Goal: Task Accomplishment & Management: Manage account settings

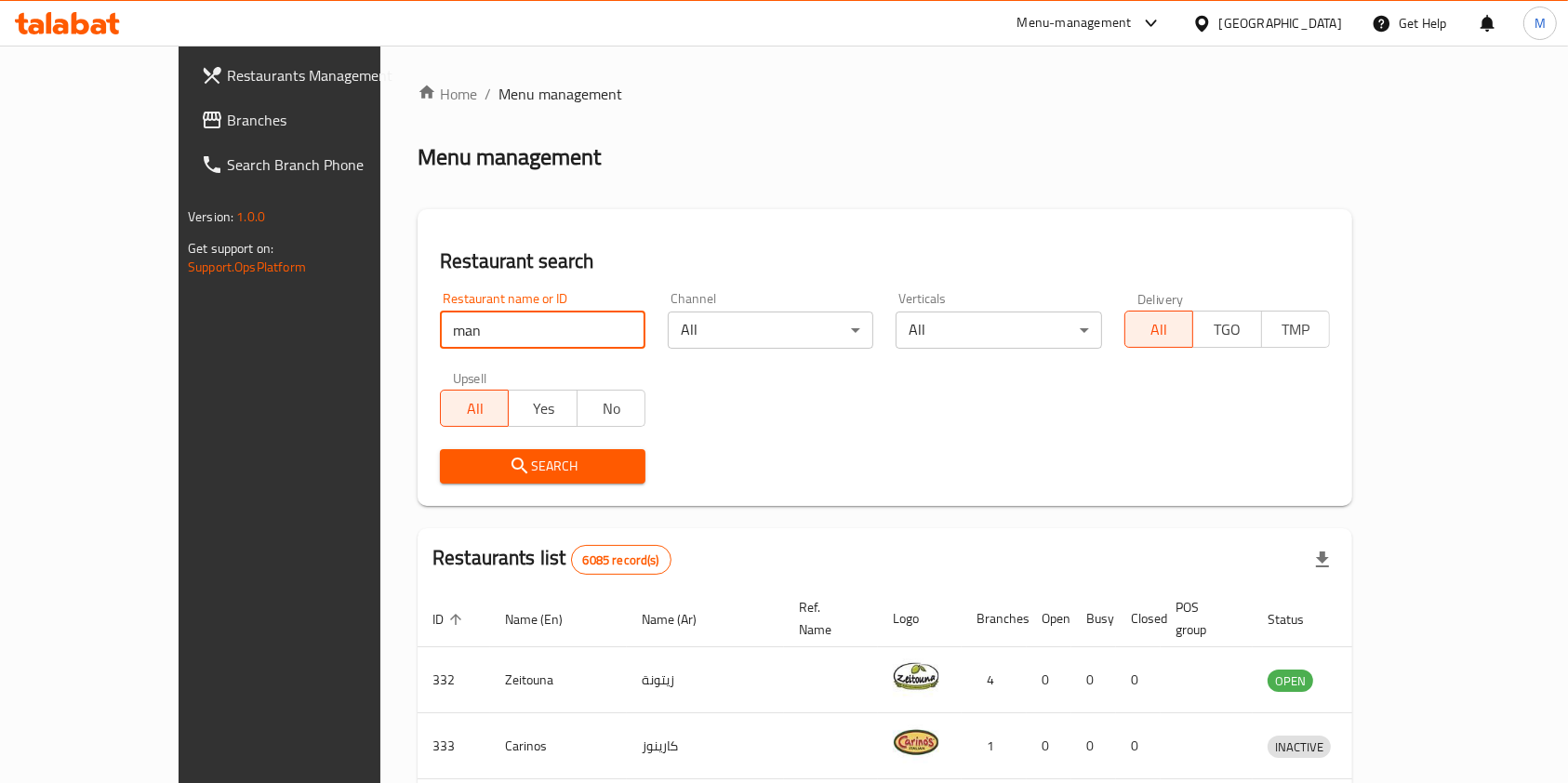
type input "[PERSON_NAME]"
click at [472, 449] on button "Search" at bounding box center [543, 466] width 206 height 34
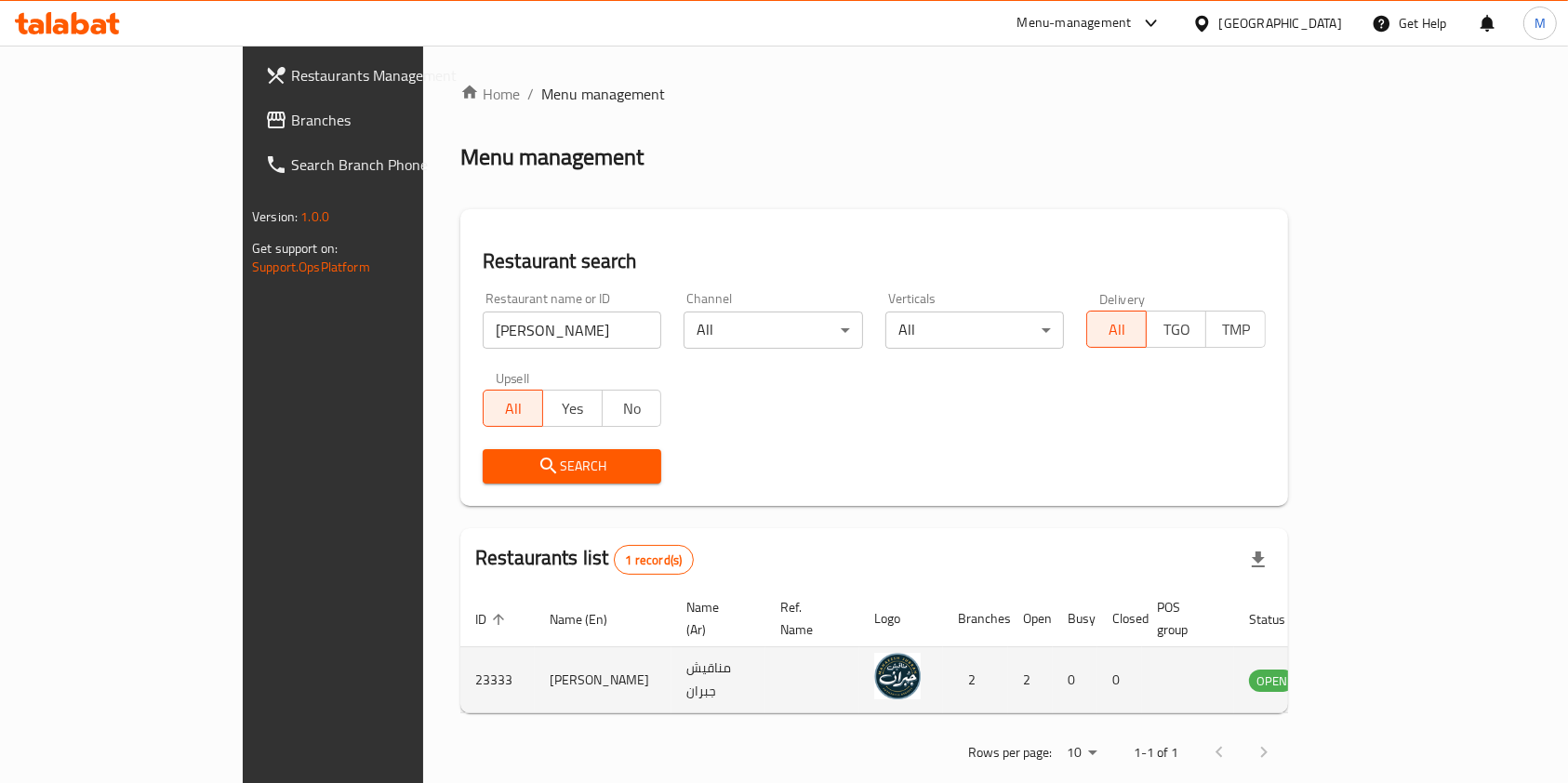
click at [1397, 663] on td "enhanced table" at bounding box center [1364, 679] width 65 height 66
click at [1381, 668] on link "enhanced table" at bounding box center [1363, 679] width 34 height 23
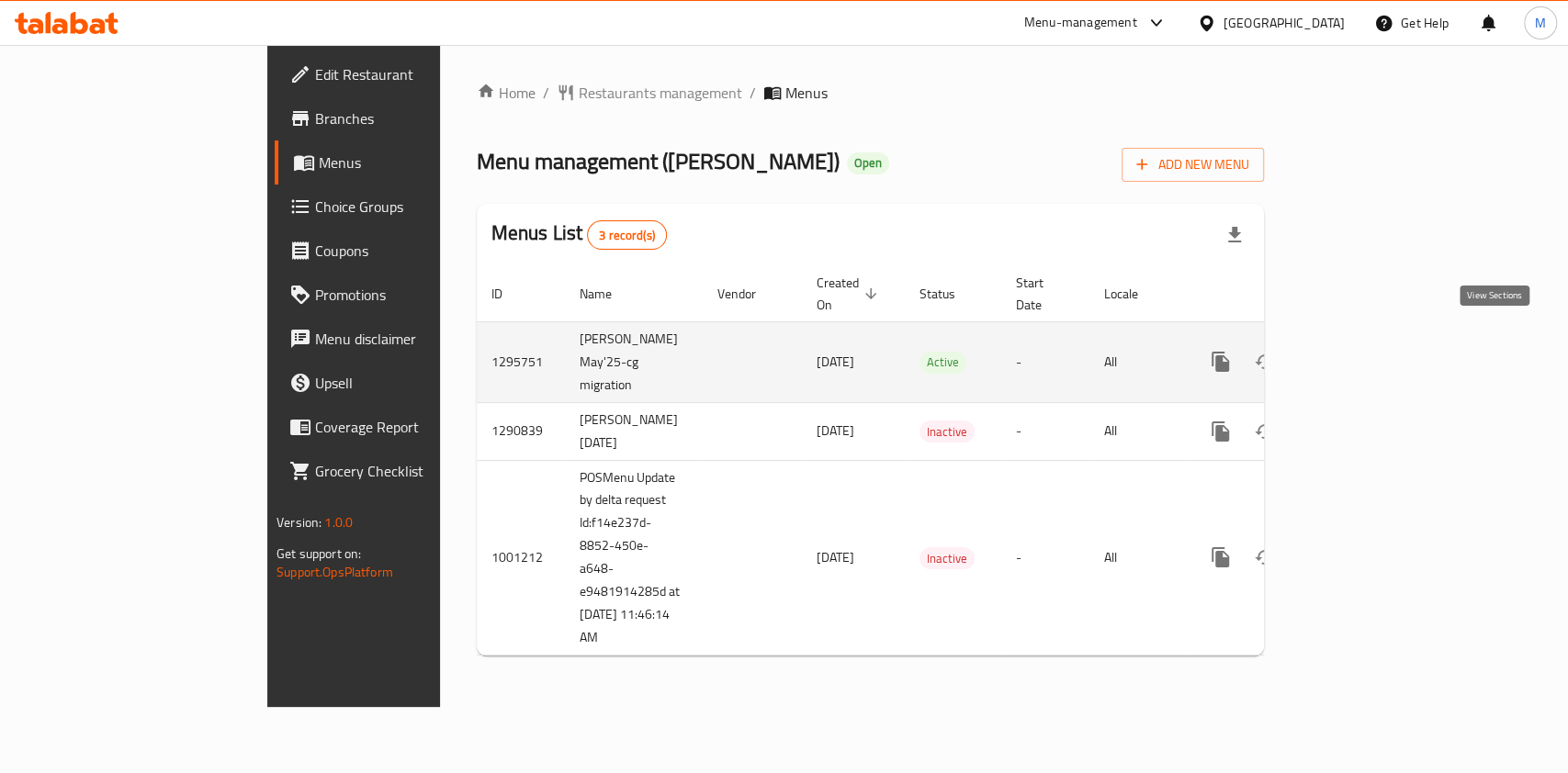
click at [1364, 351] on icon "enhanced table" at bounding box center [1353, 361] width 22 height 22
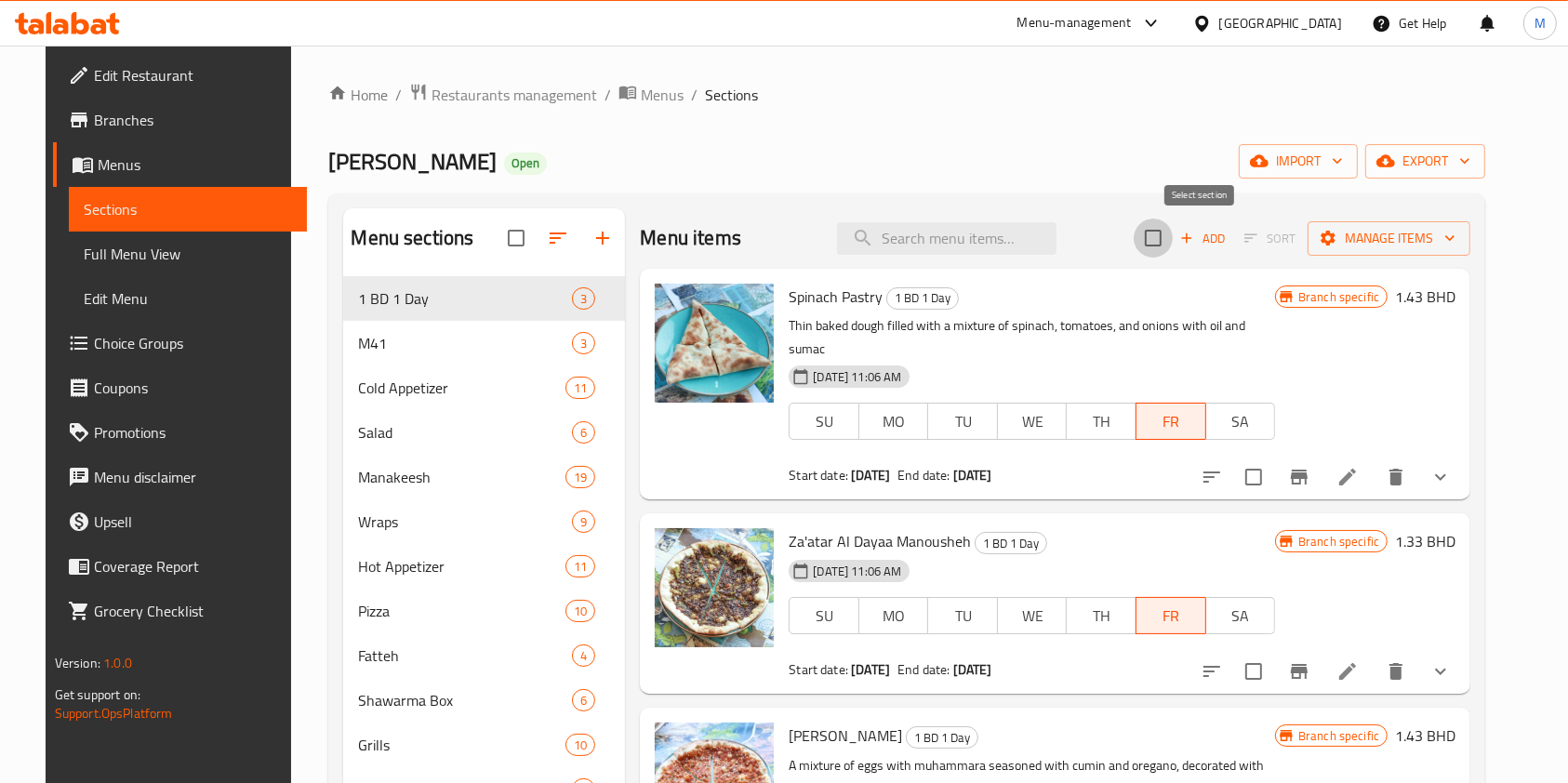
click at [1173, 237] on input "checkbox" at bounding box center [1154, 238] width 39 height 39
checkbox input "true"
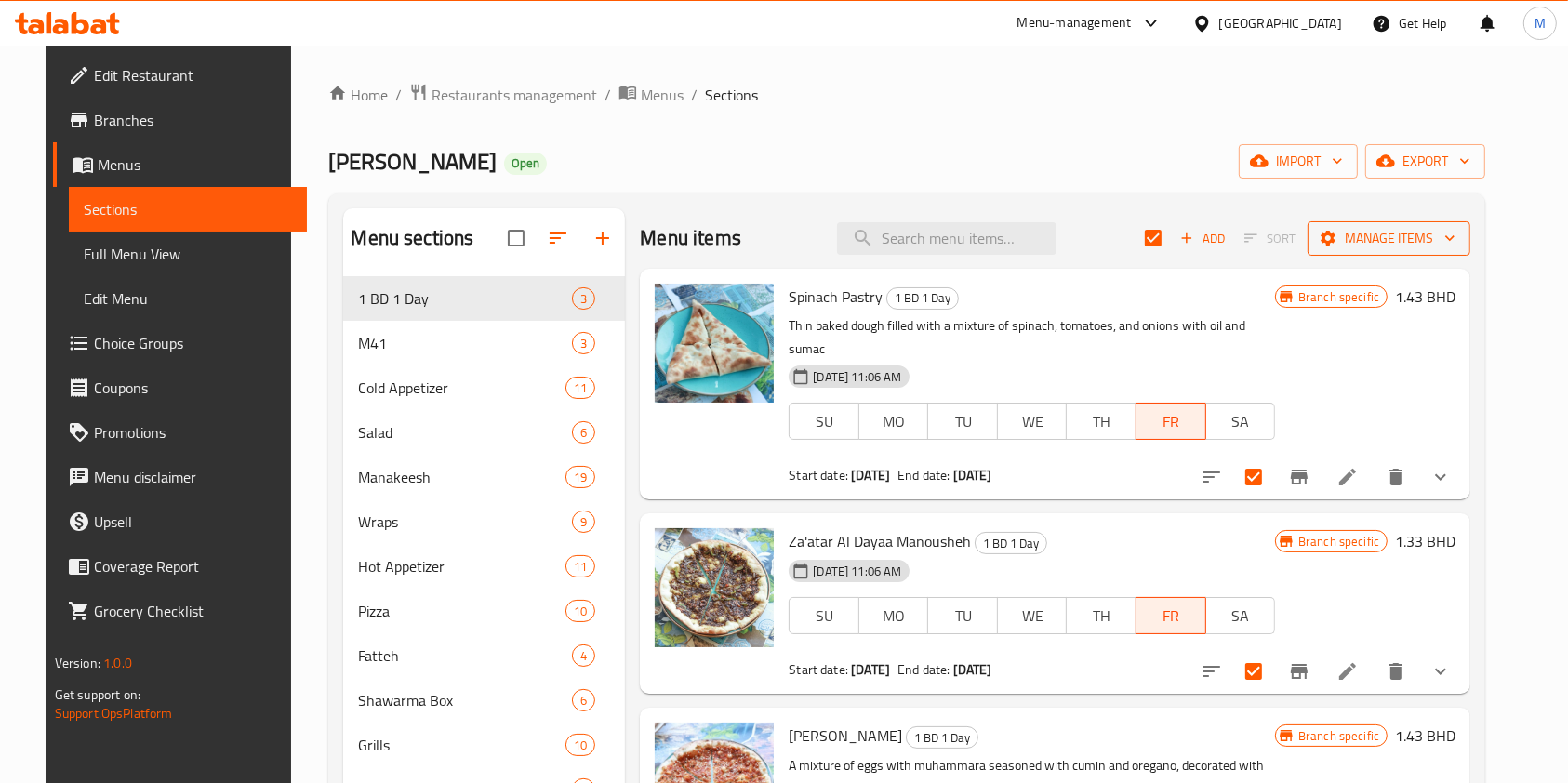
click at [1400, 230] on span "Manage items" at bounding box center [1389, 239] width 133 height 23
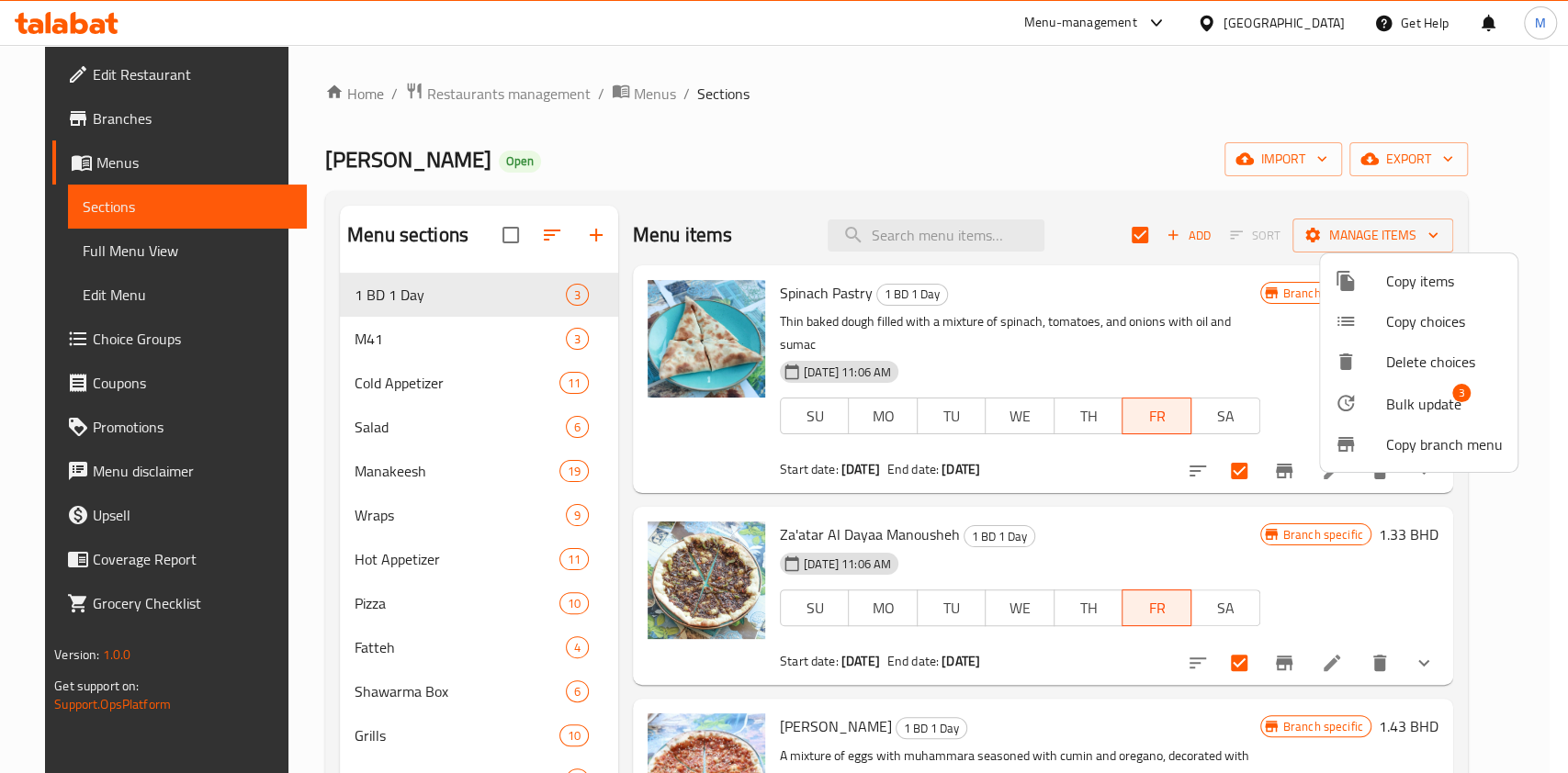
click at [1420, 403] on span "Bulk update" at bounding box center [1424, 404] width 75 height 22
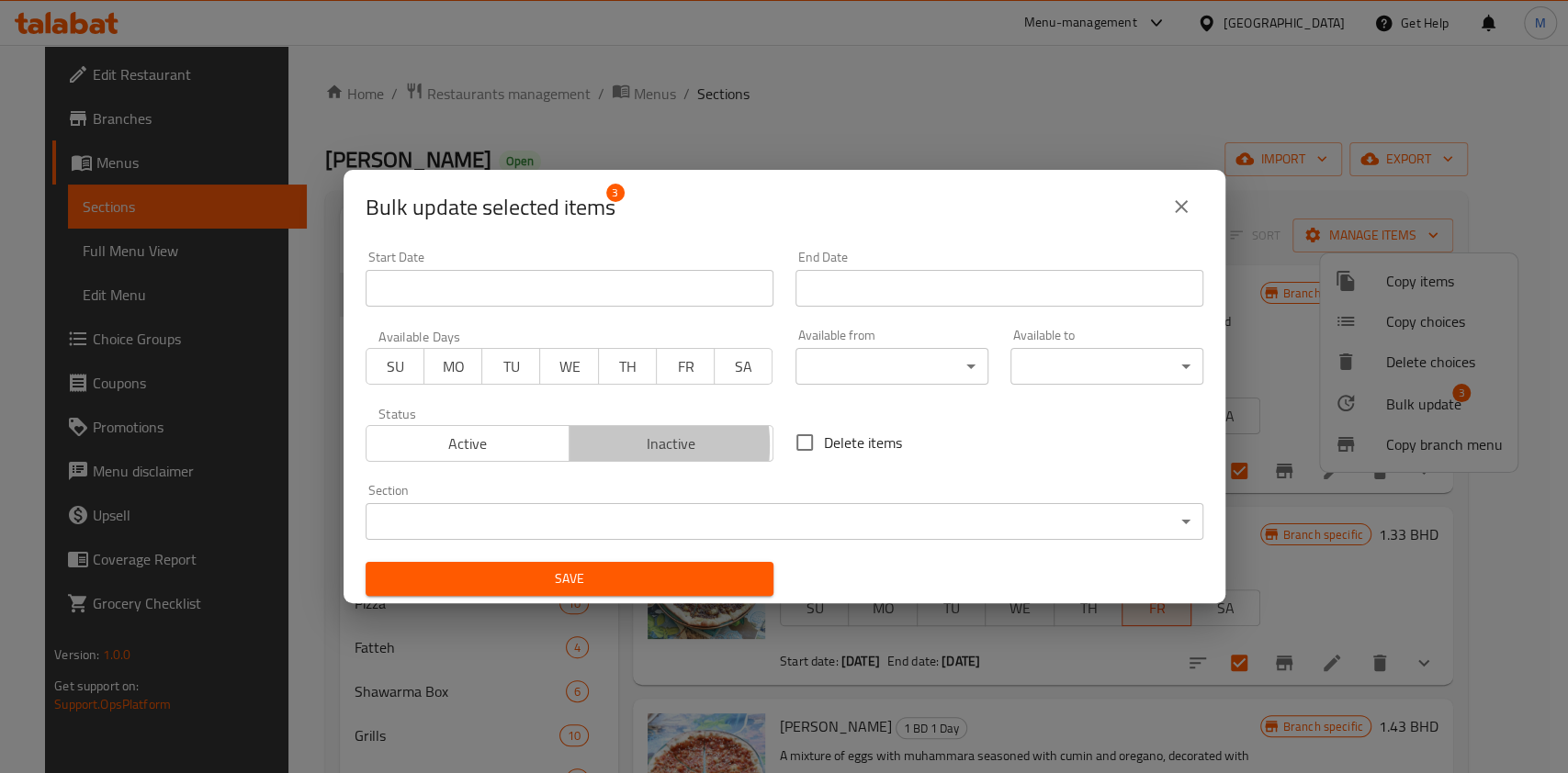
click at [582, 445] on span "Inactive" at bounding box center [672, 444] width 189 height 27
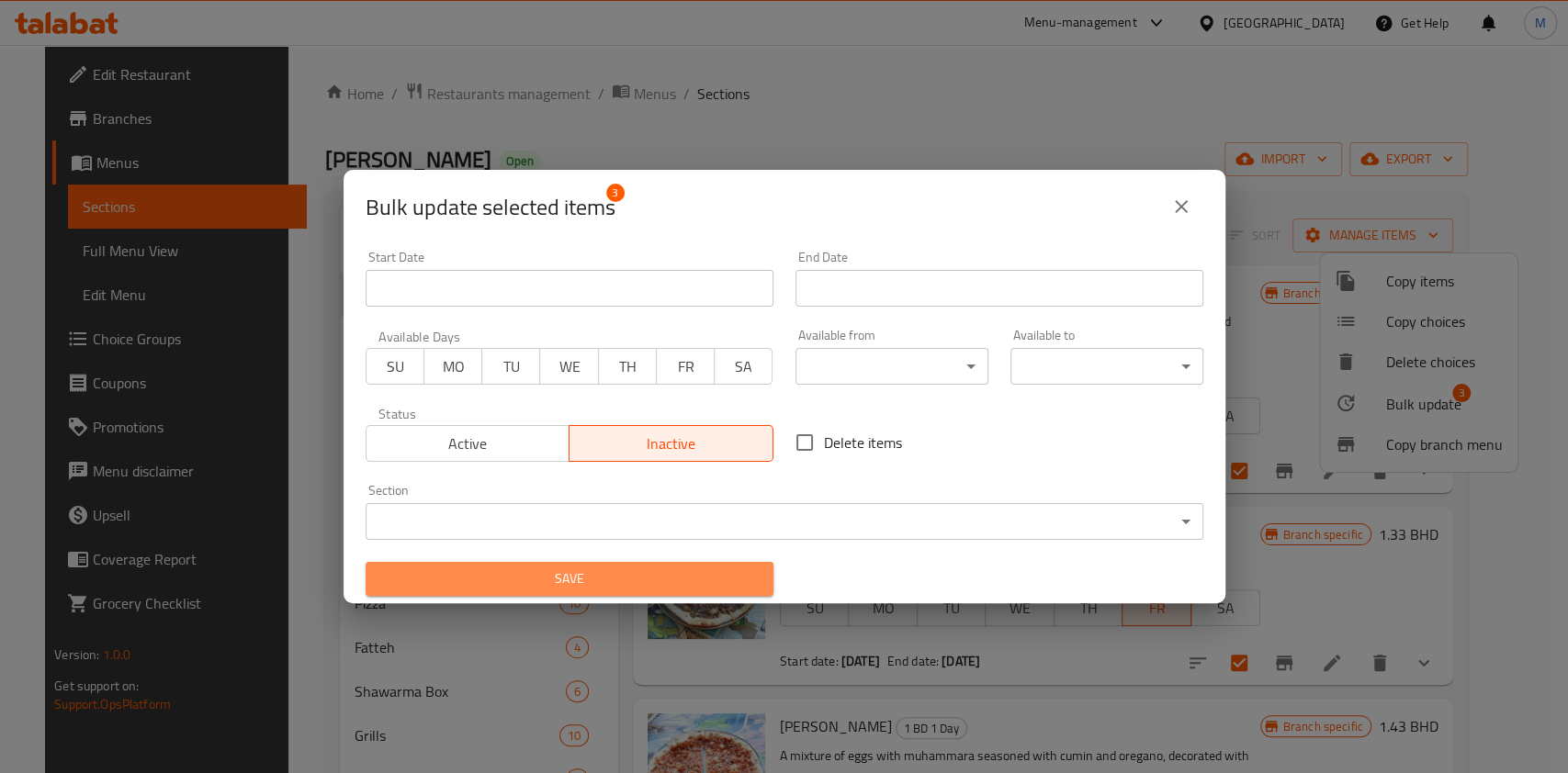
click at [592, 572] on span "Save" at bounding box center [569, 579] width 379 height 23
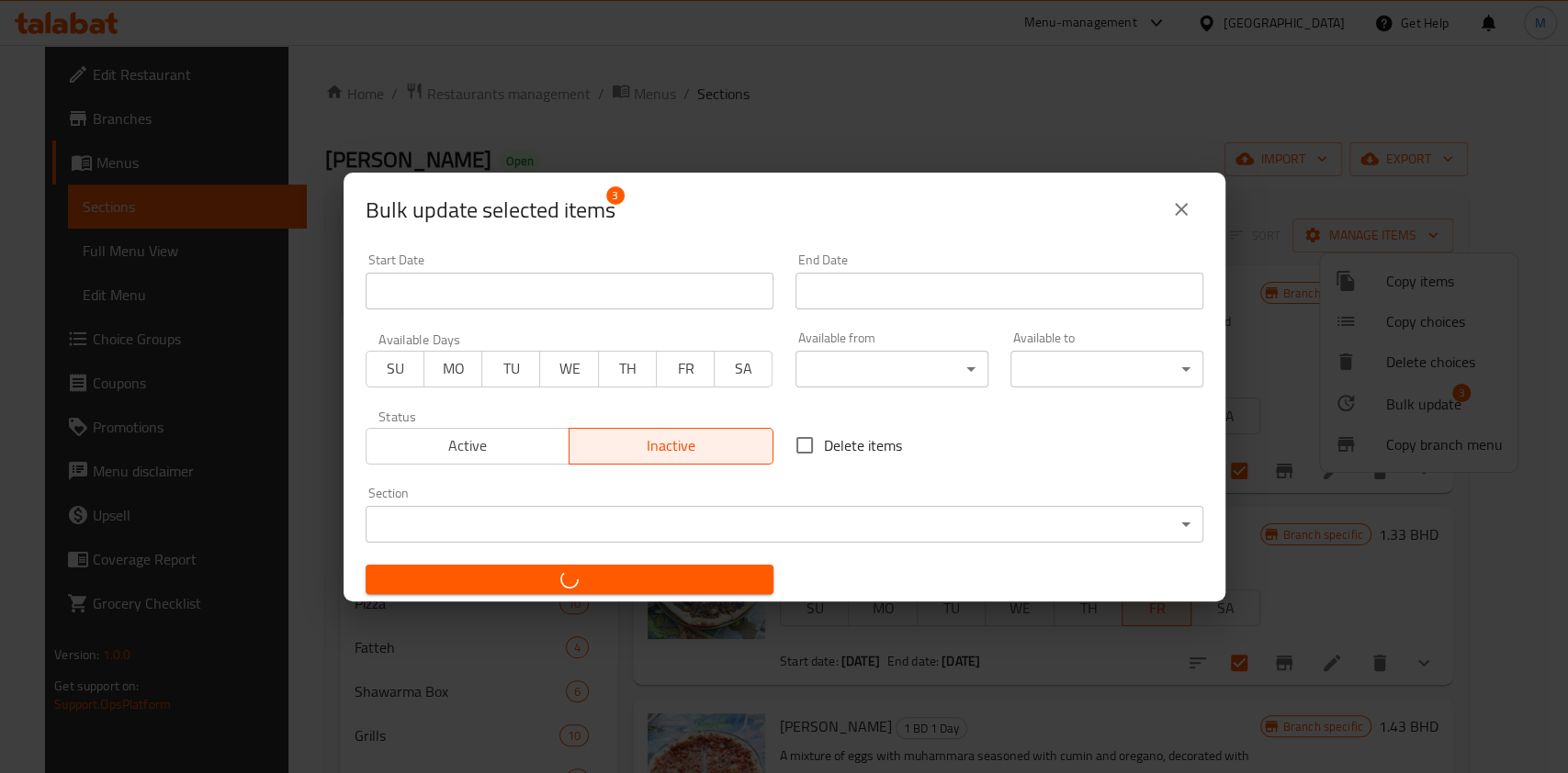
checkbox input "false"
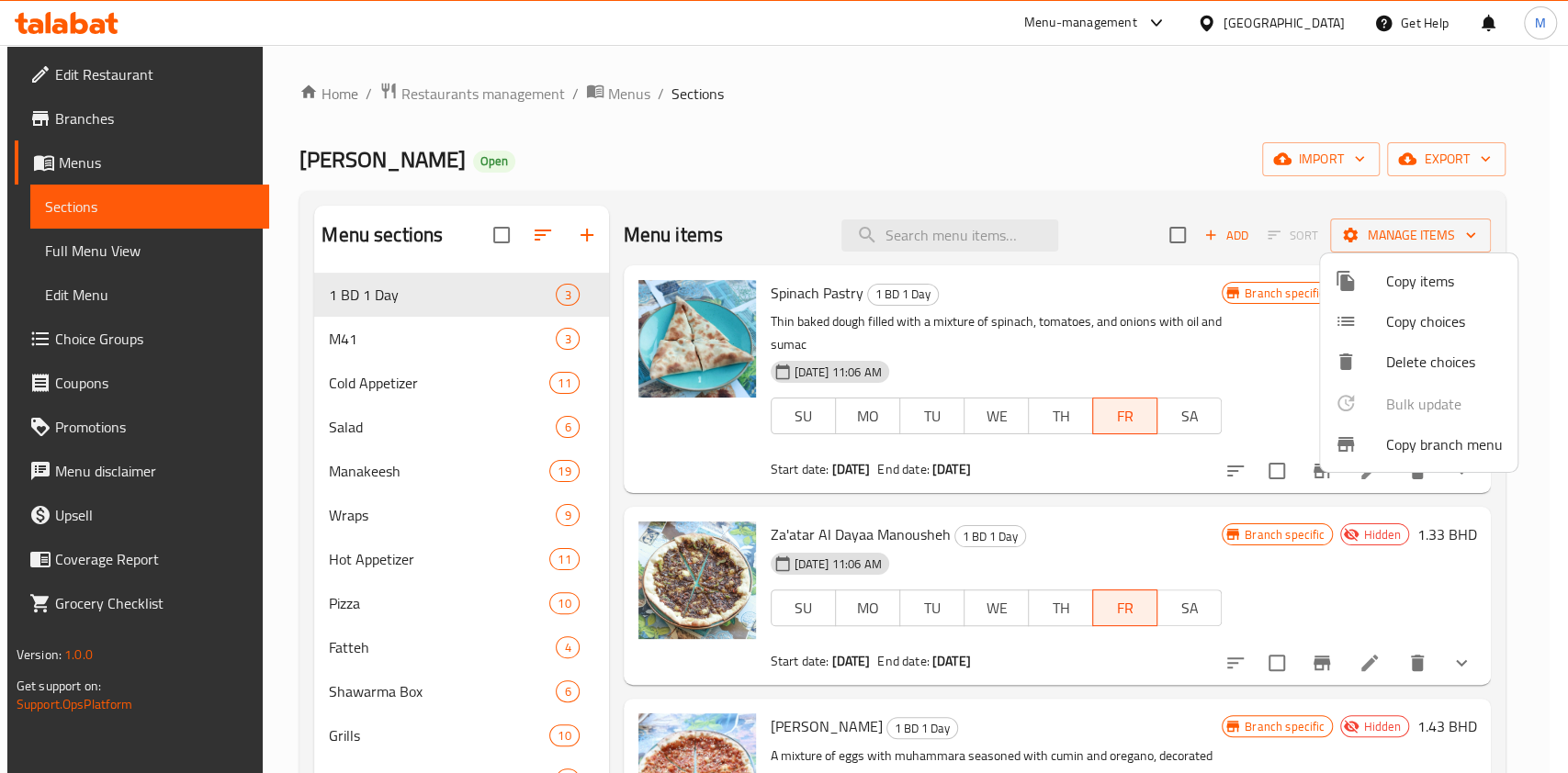
click at [975, 167] on div at bounding box center [784, 386] width 1568 height 773
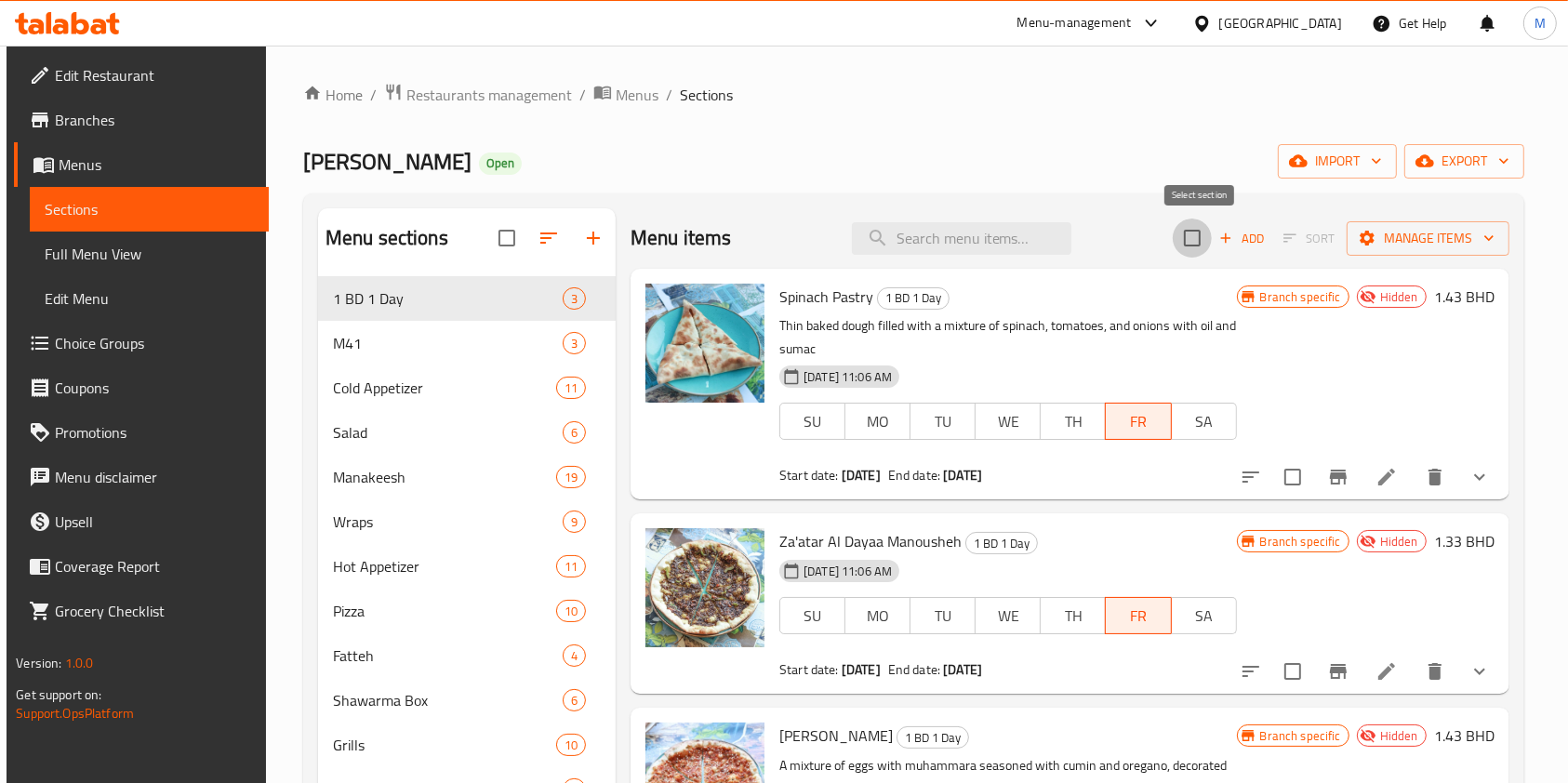
click at [1212, 239] on input "checkbox" at bounding box center [1192, 238] width 39 height 39
checkbox input "true"
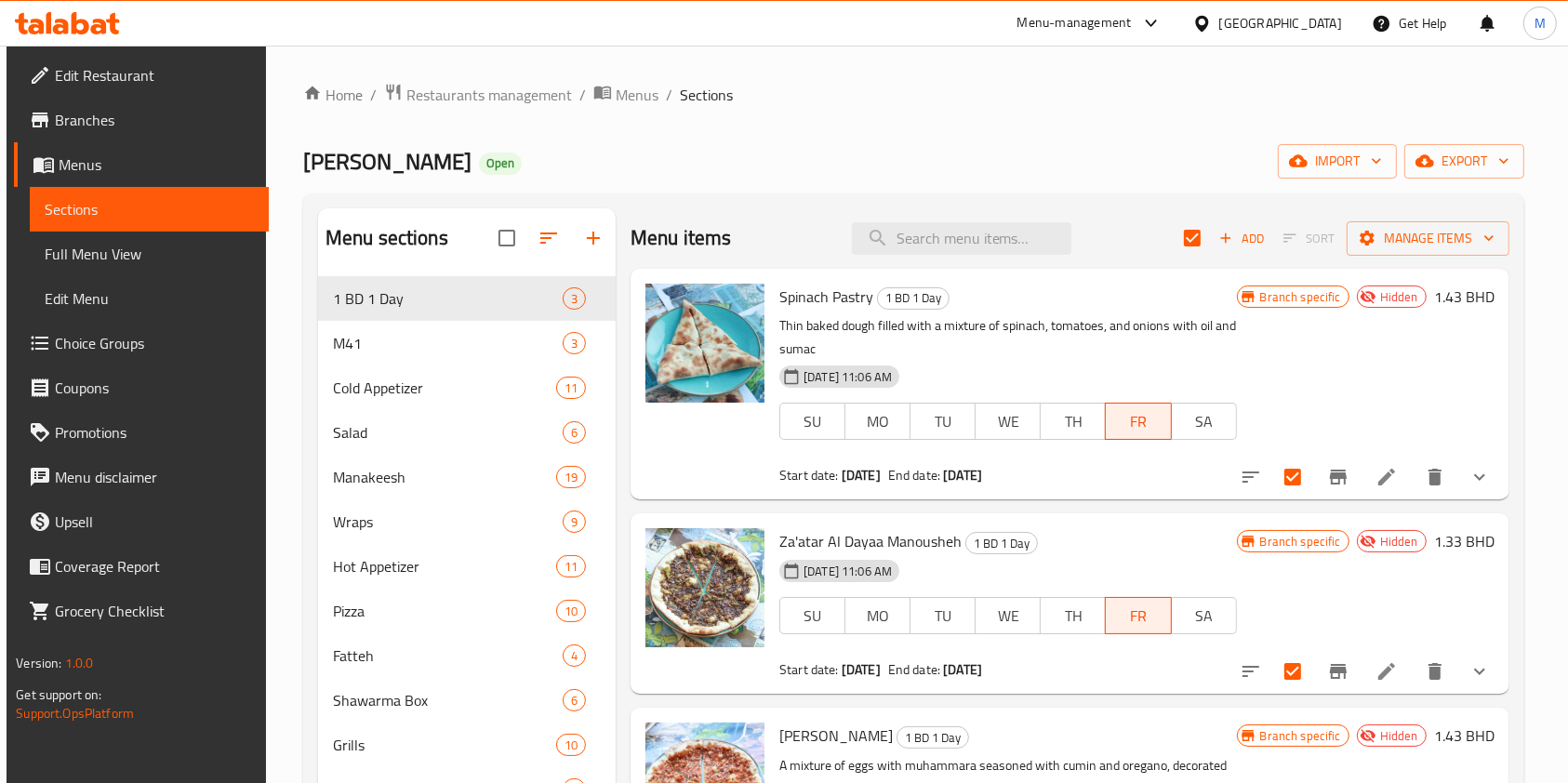
click at [1152, 118] on div "Home / Restaurants management / Menus / Sections Manaeesh [PERSON_NAME] Open im…" at bounding box center [914, 660] width 1222 height 1153
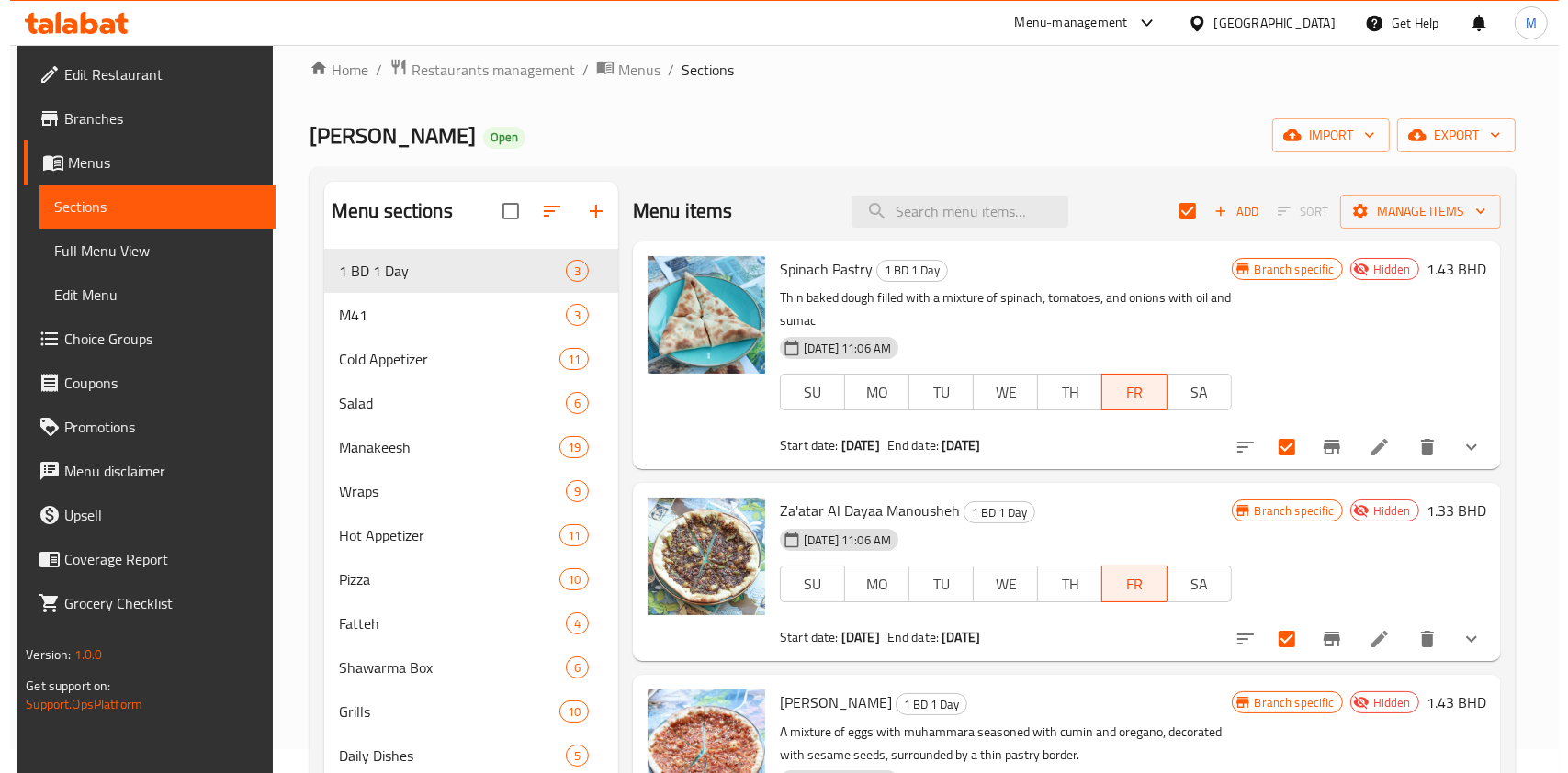
scroll to position [22, 0]
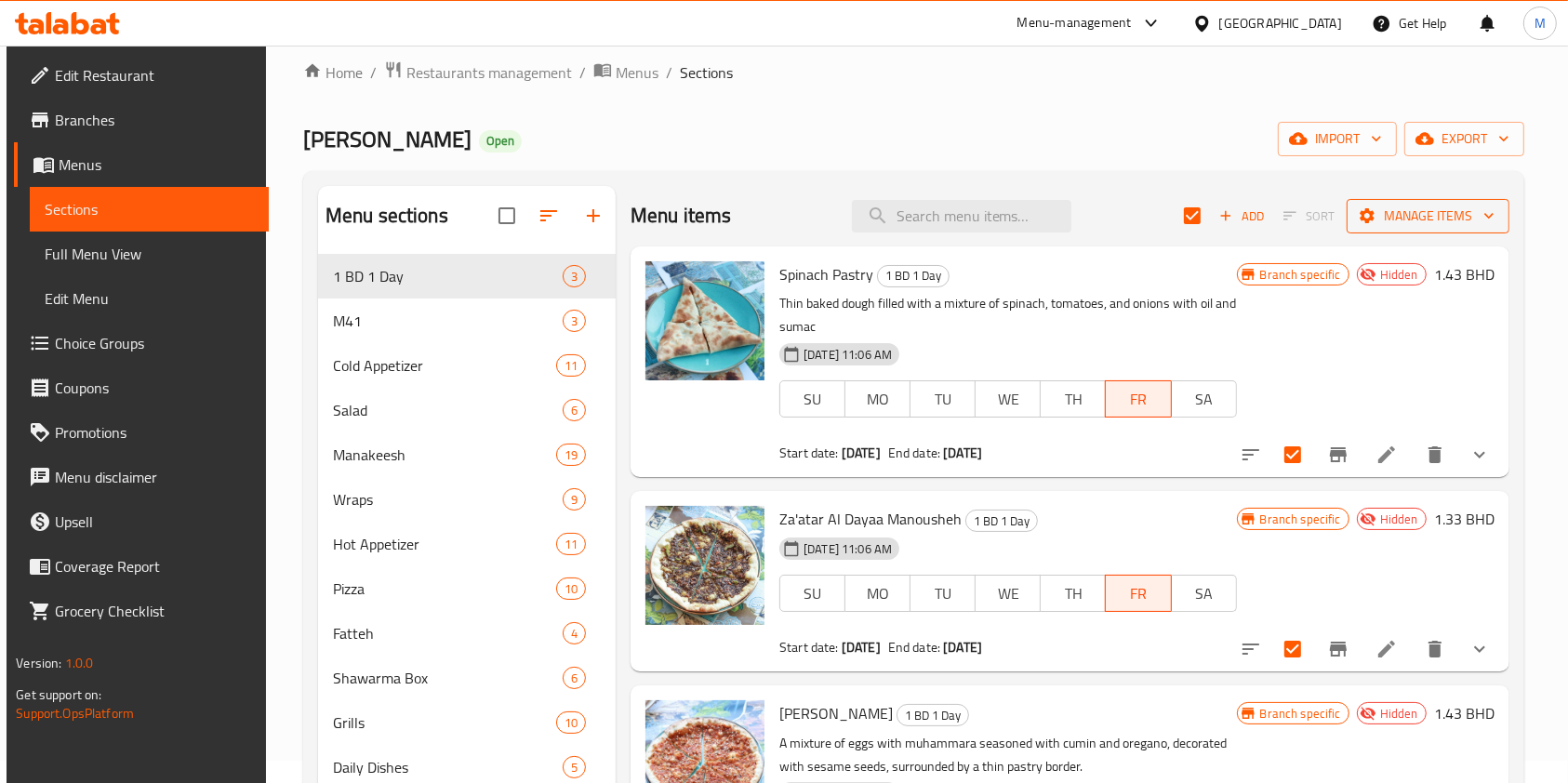
click at [1436, 205] on span "Manage items" at bounding box center [1428, 216] width 133 height 23
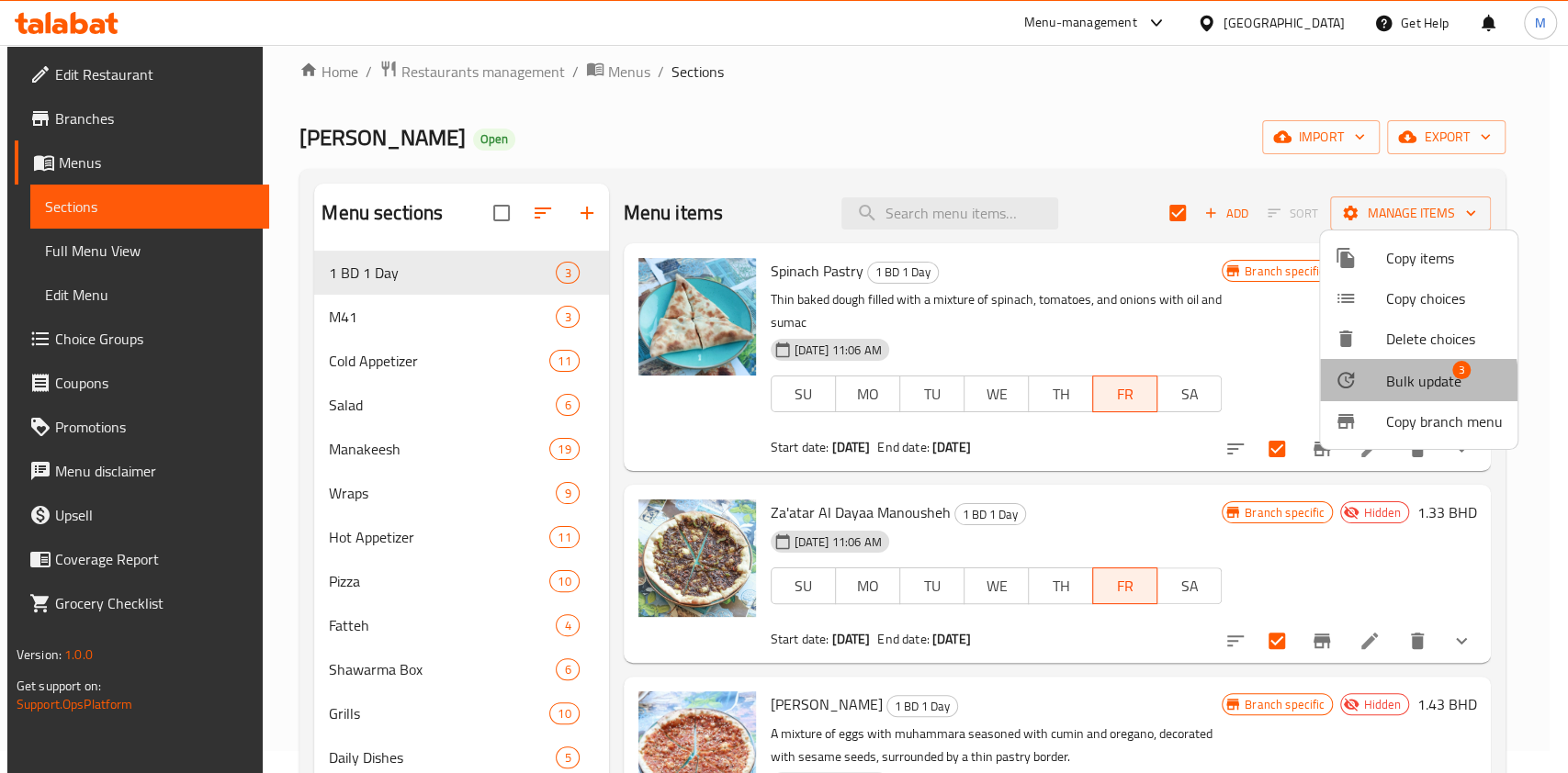
click at [1377, 383] on div at bounding box center [1360, 380] width 51 height 22
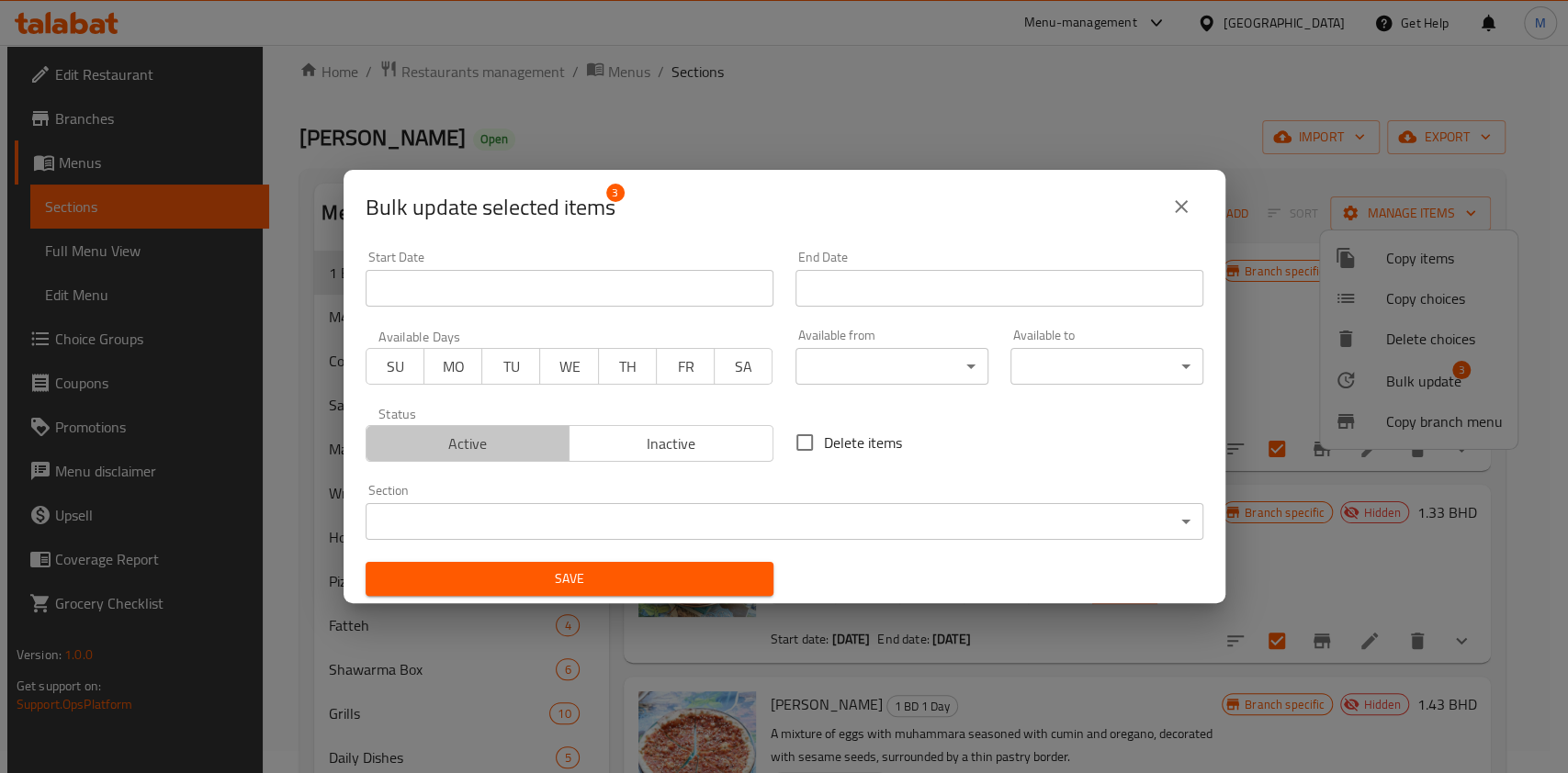
click at [473, 432] on span "Active" at bounding box center [469, 444] width 189 height 27
click at [671, 364] on span "FR" at bounding box center [685, 367] width 44 height 27
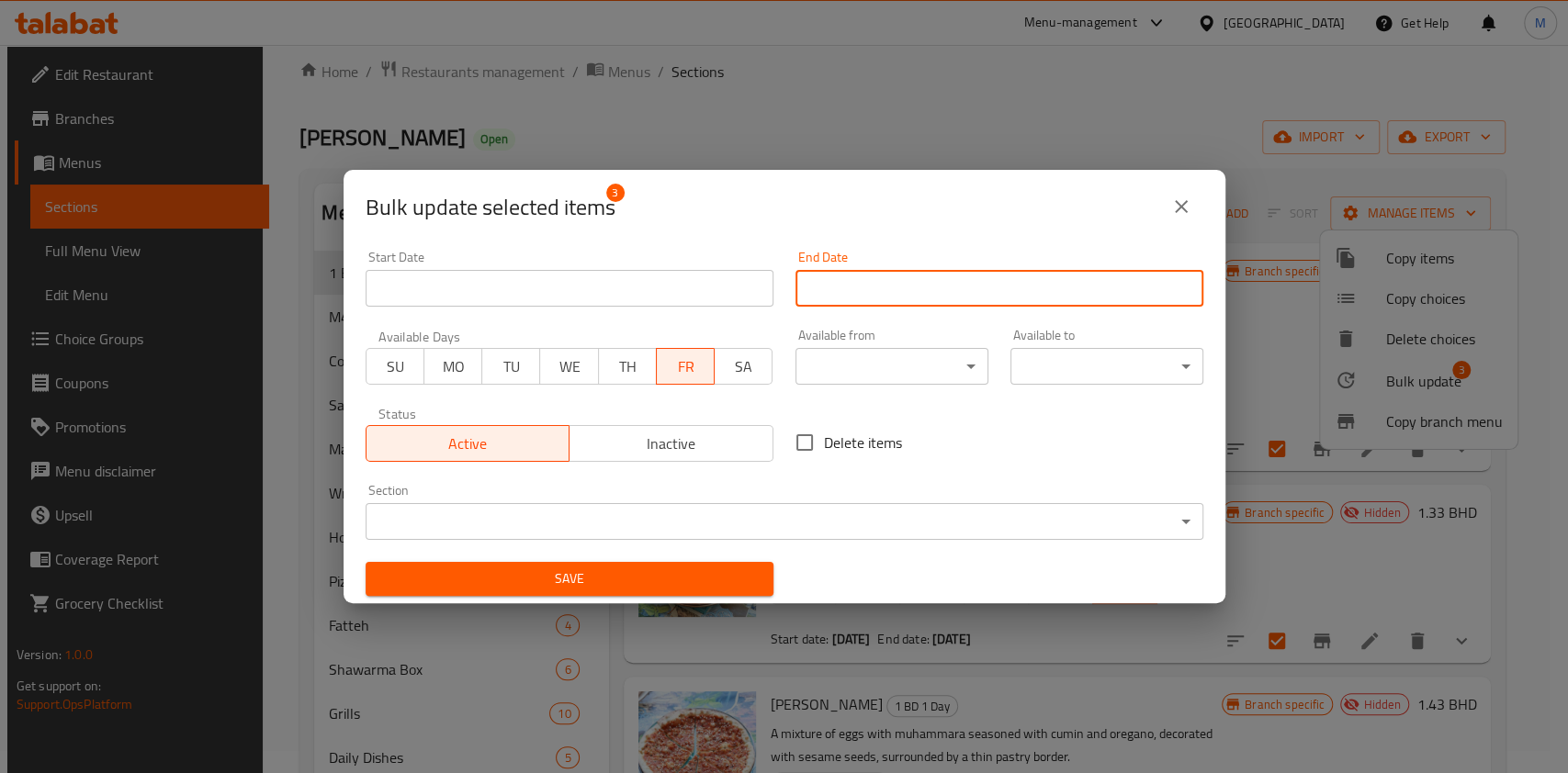
click at [858, 293] on input "Start Date" at bounding box center [1000, 288] width 408 height 37
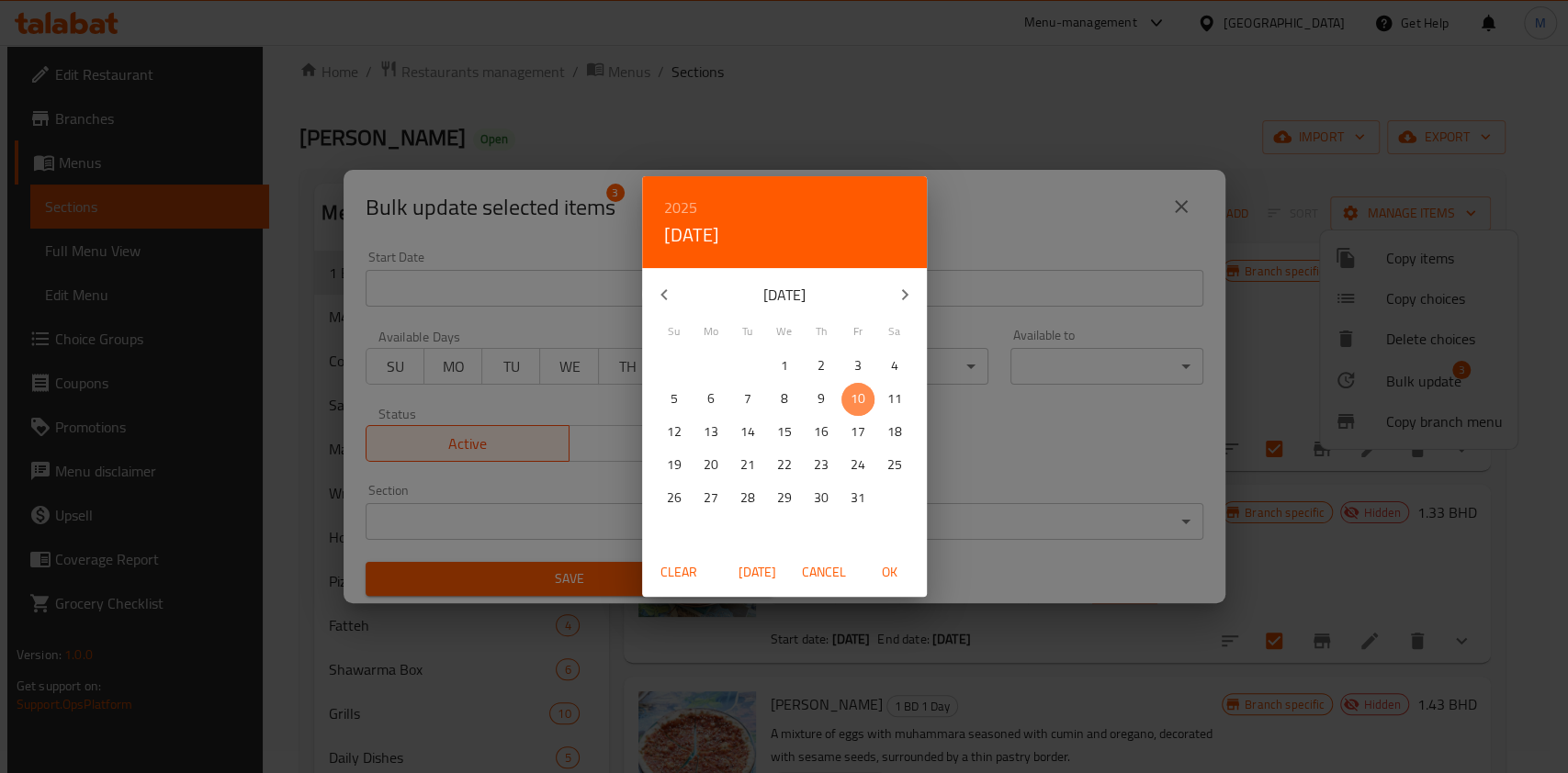
click at [844, 397] on span "10" at bounding box center [858, 399] width 33 height 23
click at [890, 577] on span "OK" at bounding box center [890, 573] width 44 height 23
type input "[DATE]"
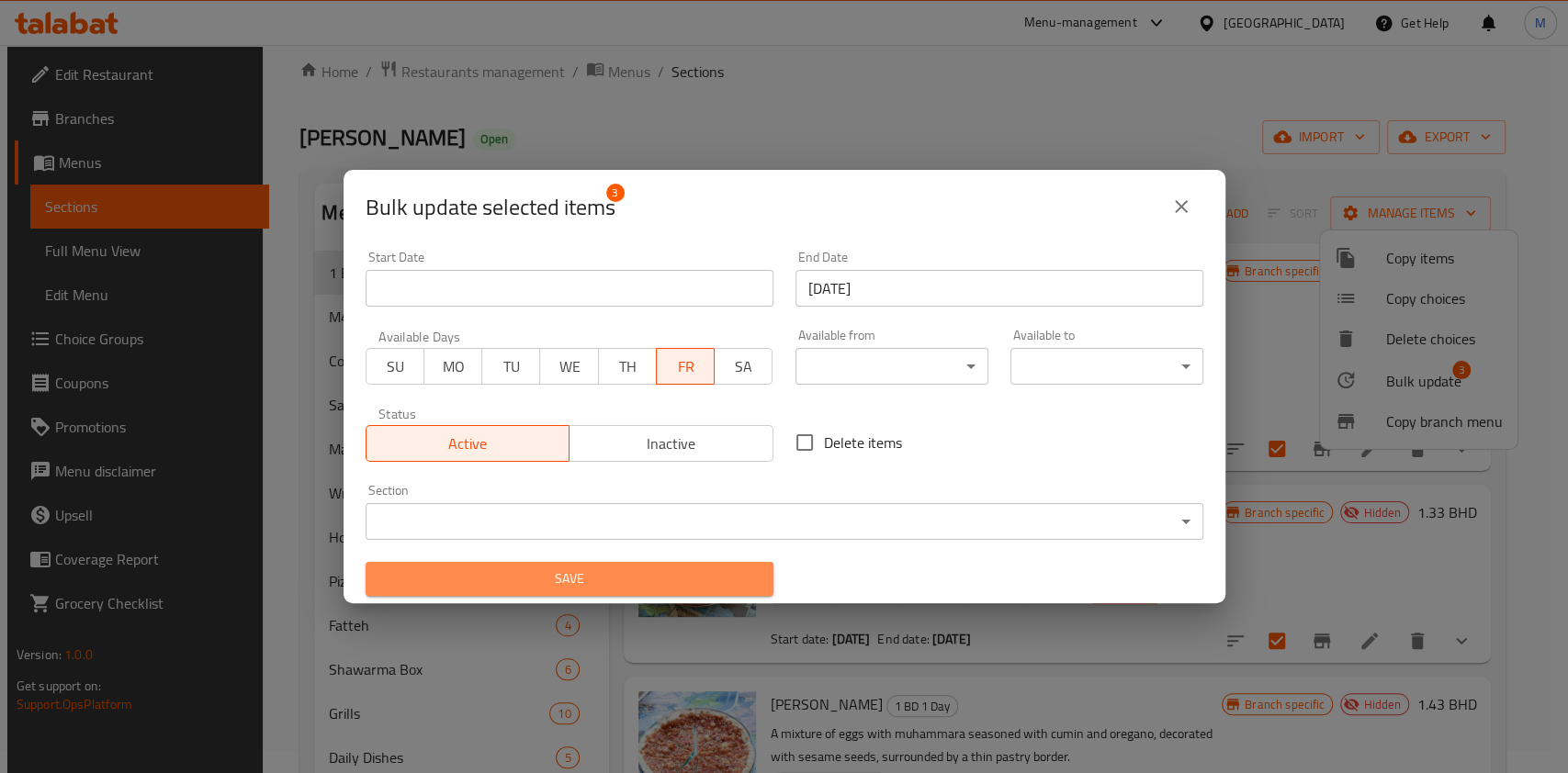
click at [673, 587] on span "Save" at bounding box center [569, 579] width 379 height 23
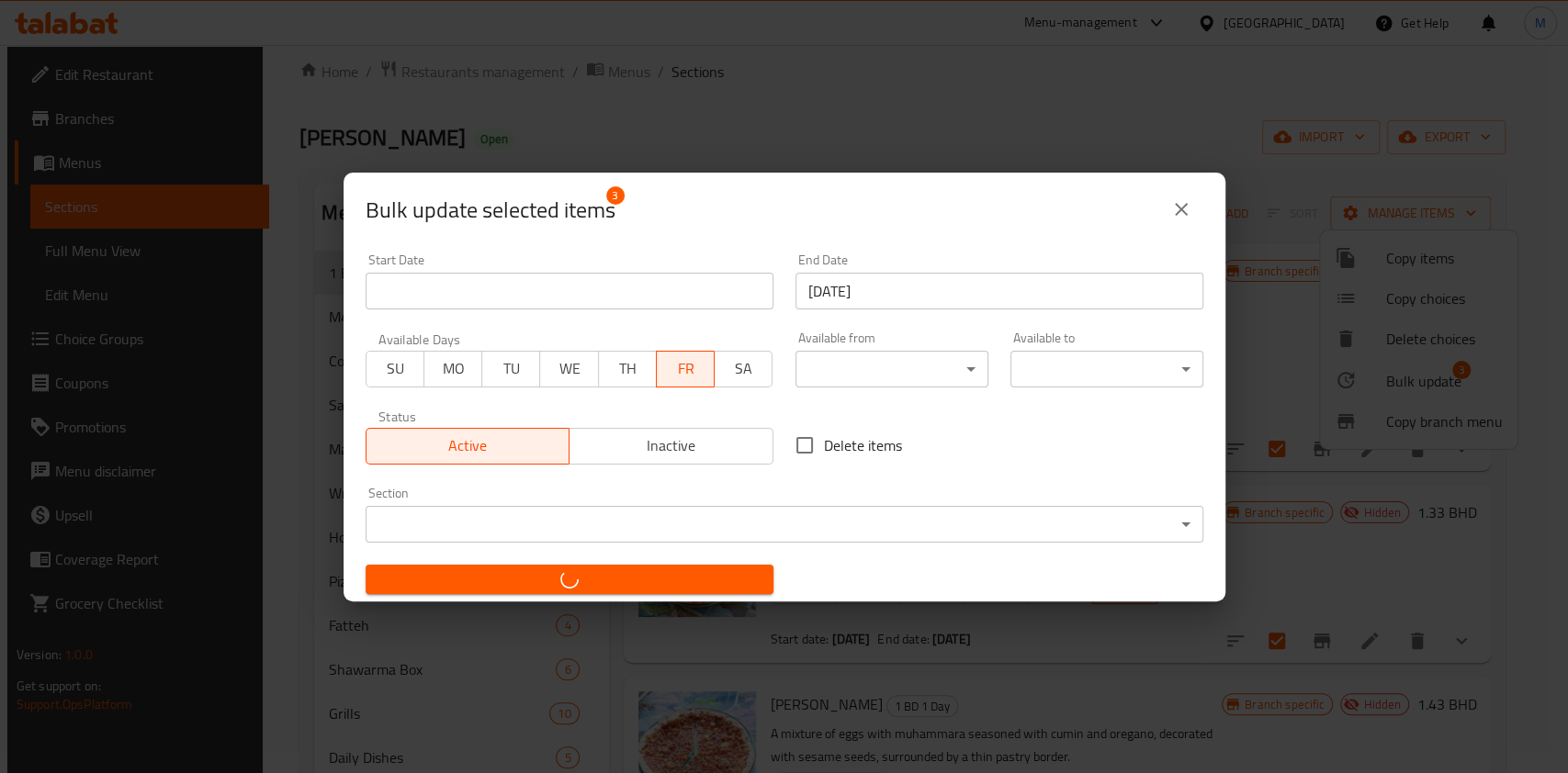
checkbox input "false"
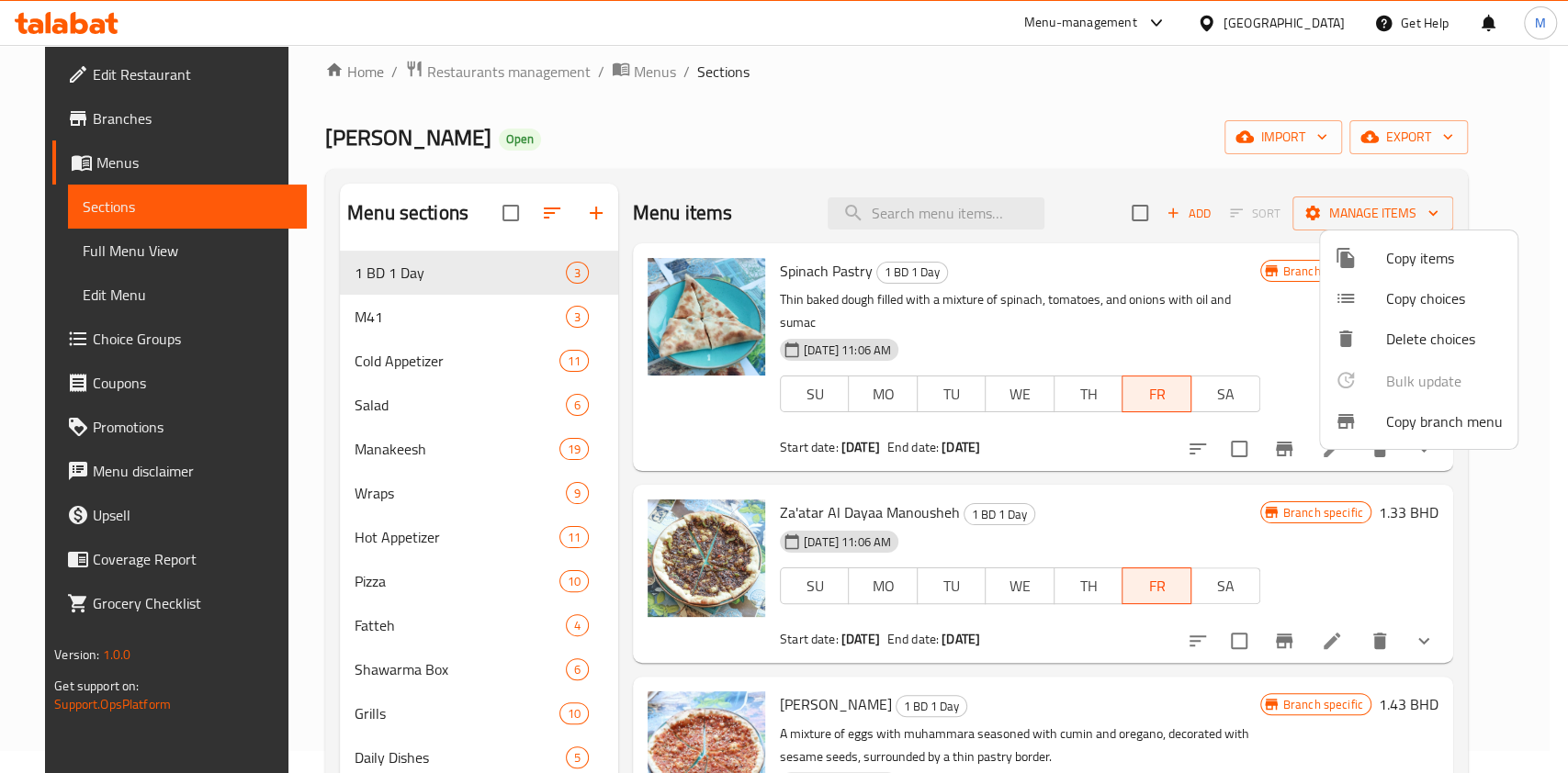
click at [1164, 467] on div at bounding box center [784, 386] width 1568 height 773
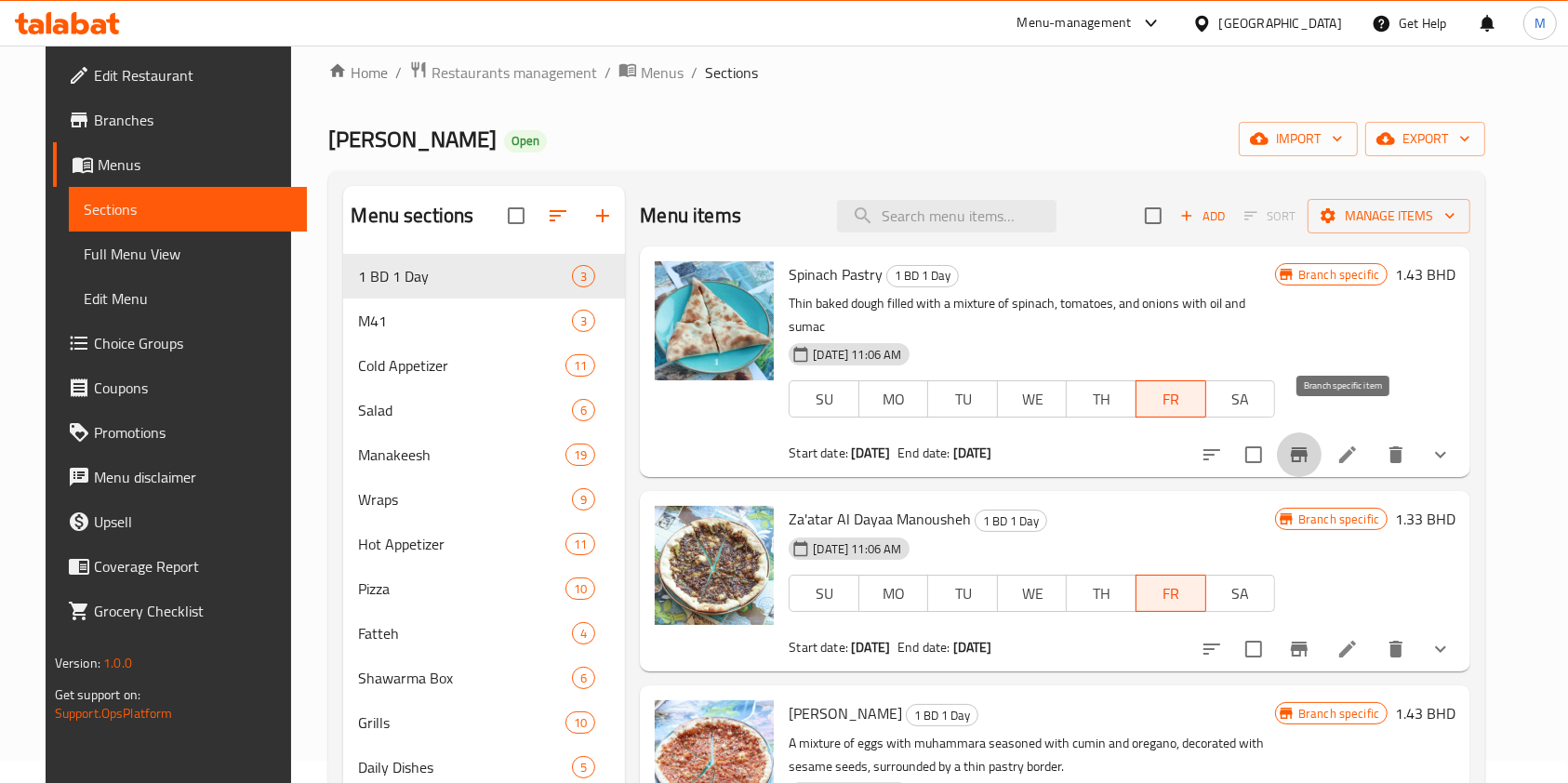
click at [1321, 443] on button "Branch-specific-item" at bounding box center [1300, 455] width 45 height 45
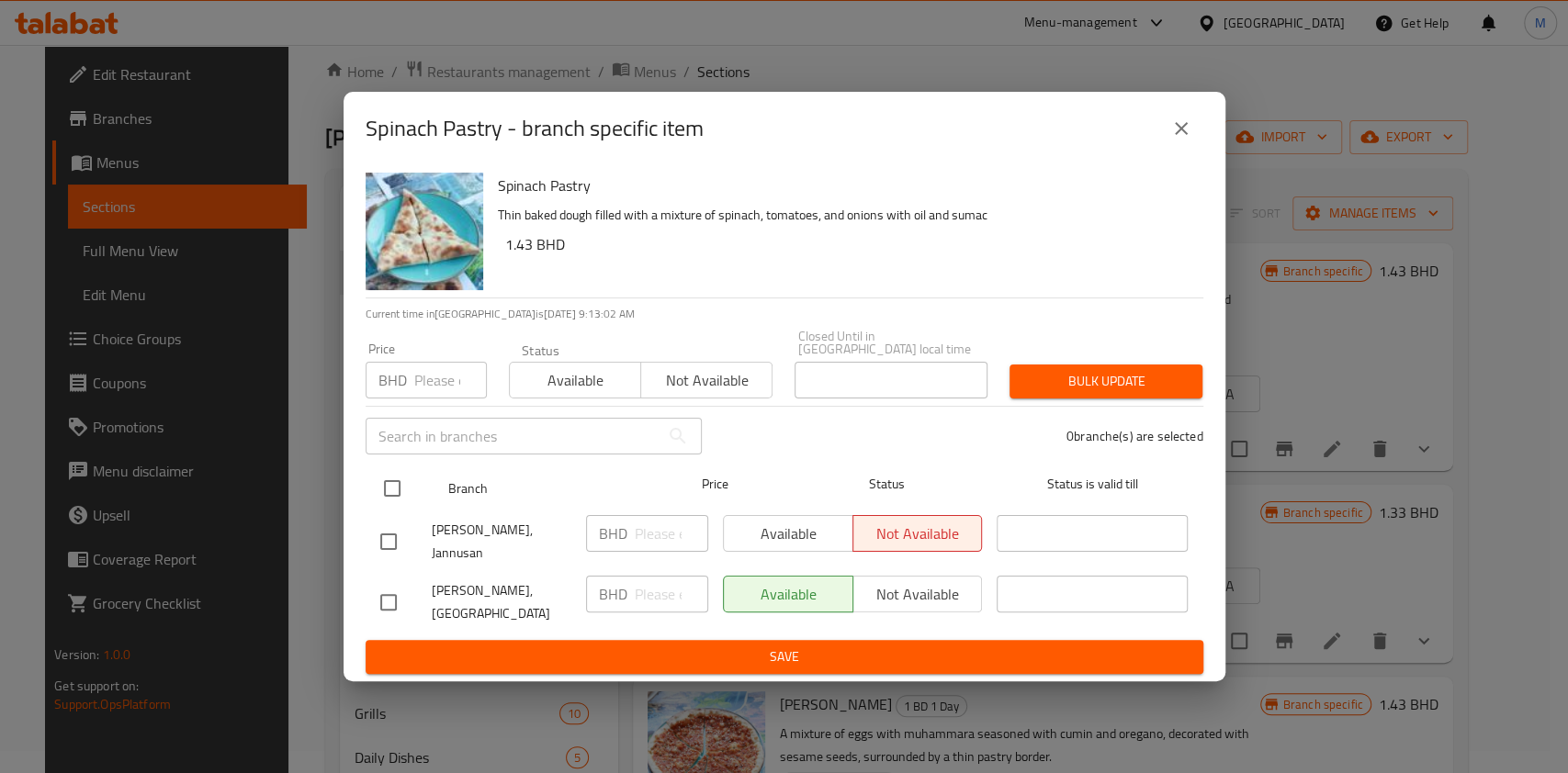
click at [385, 472] on input "checkbox" at bounding box center [392, 489] width 39 height 39
checkbox input "true"
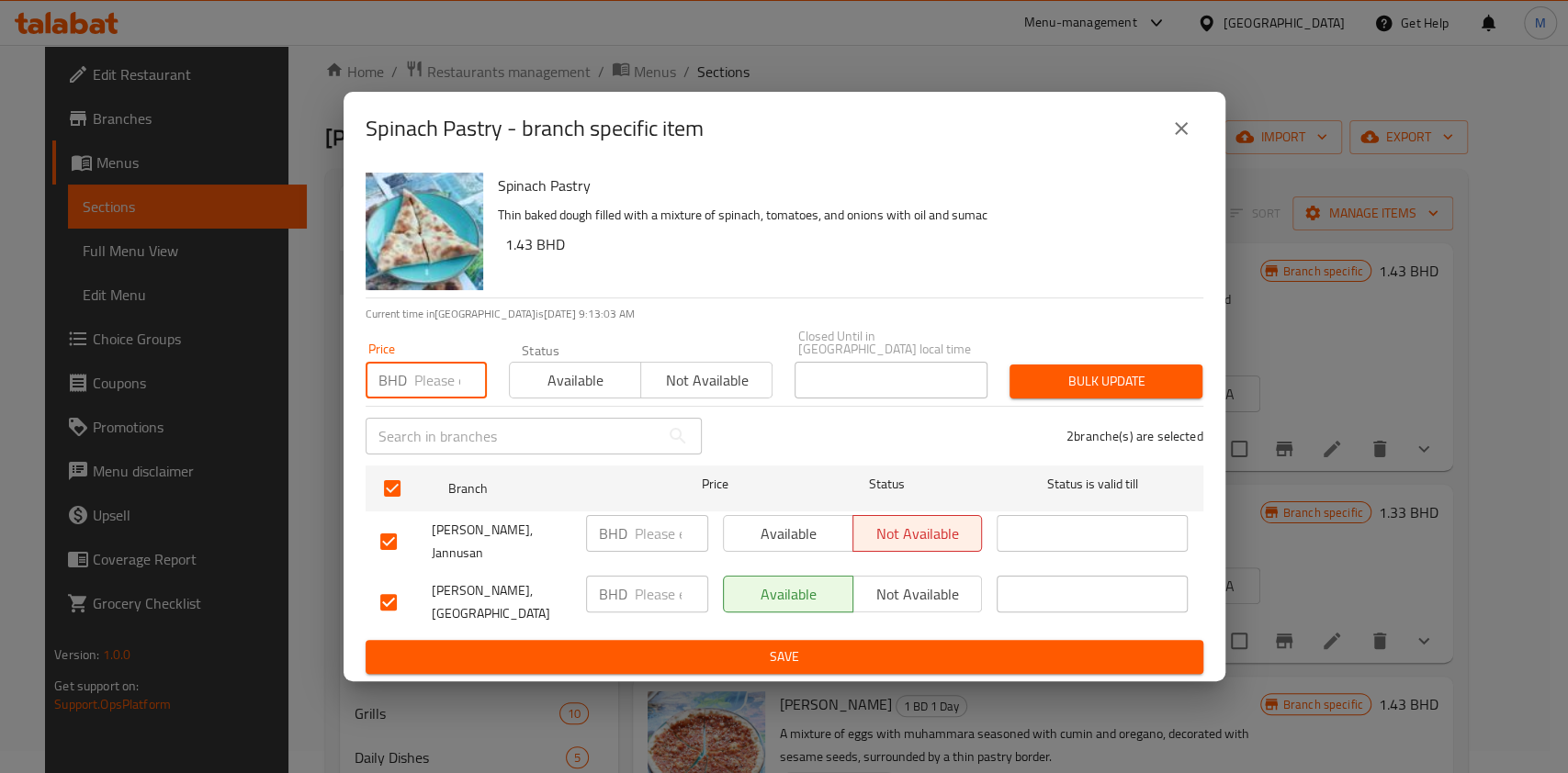
click at [417, 380] on input "number" at bounding box center [450, 380] width 73 height 37
type input "1.43"
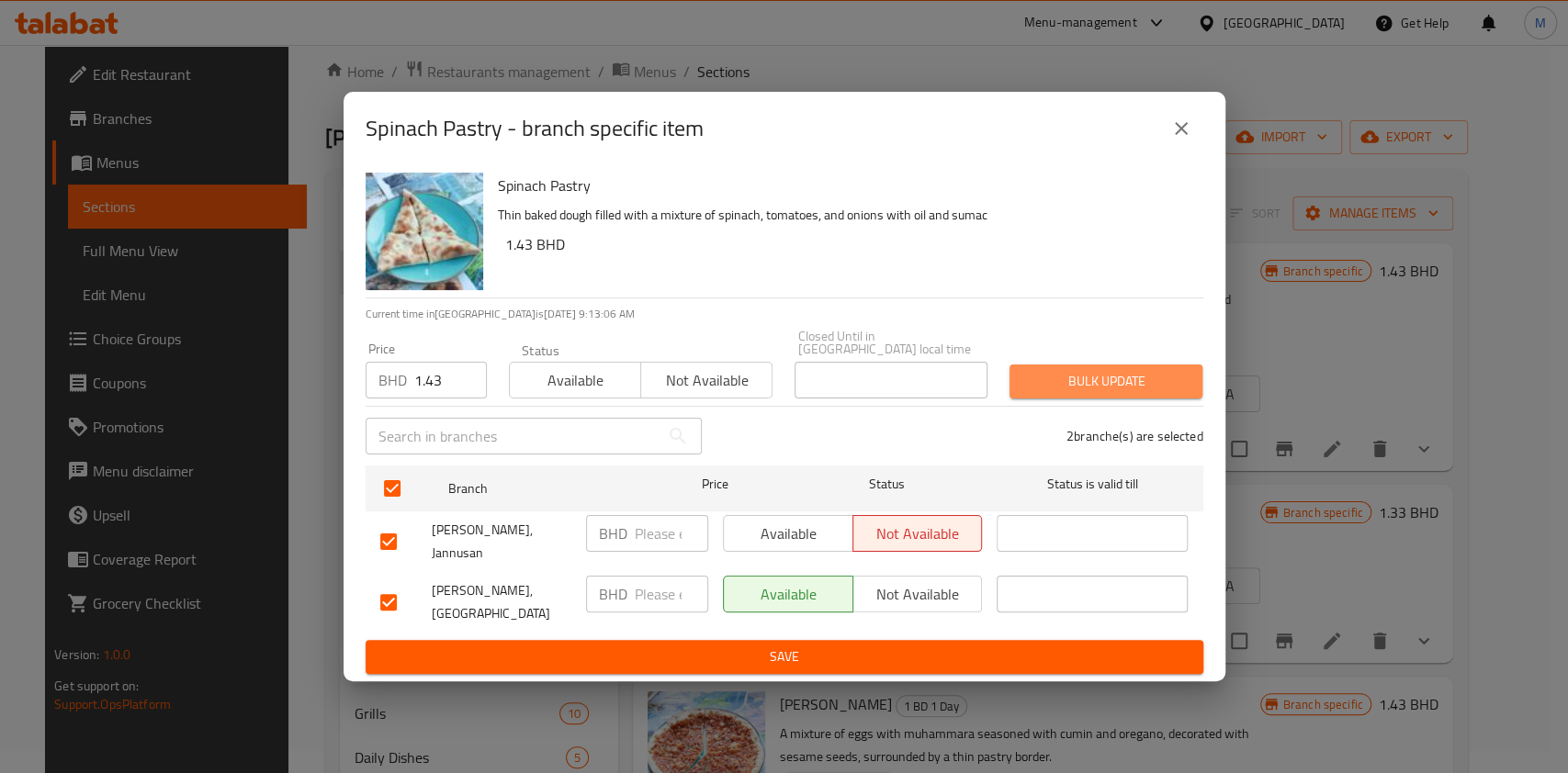
click at [1096, 364] on button "Bulk update" at bounding box center [1106, 381] width 193 height 34
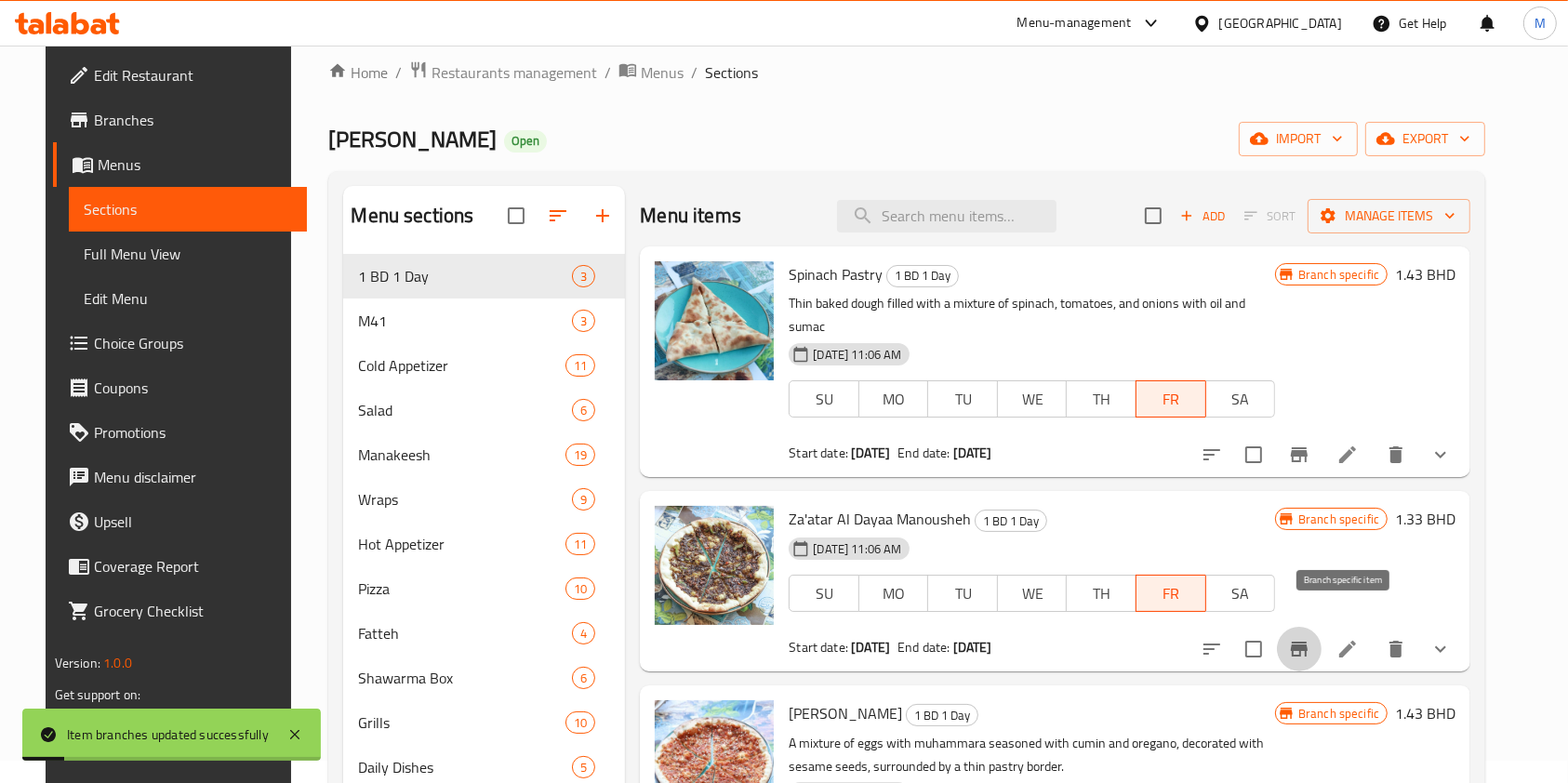
click at [1321, 627] on button "Branch-specific-item" at bounding box center [1300, 650] width 45 height 45
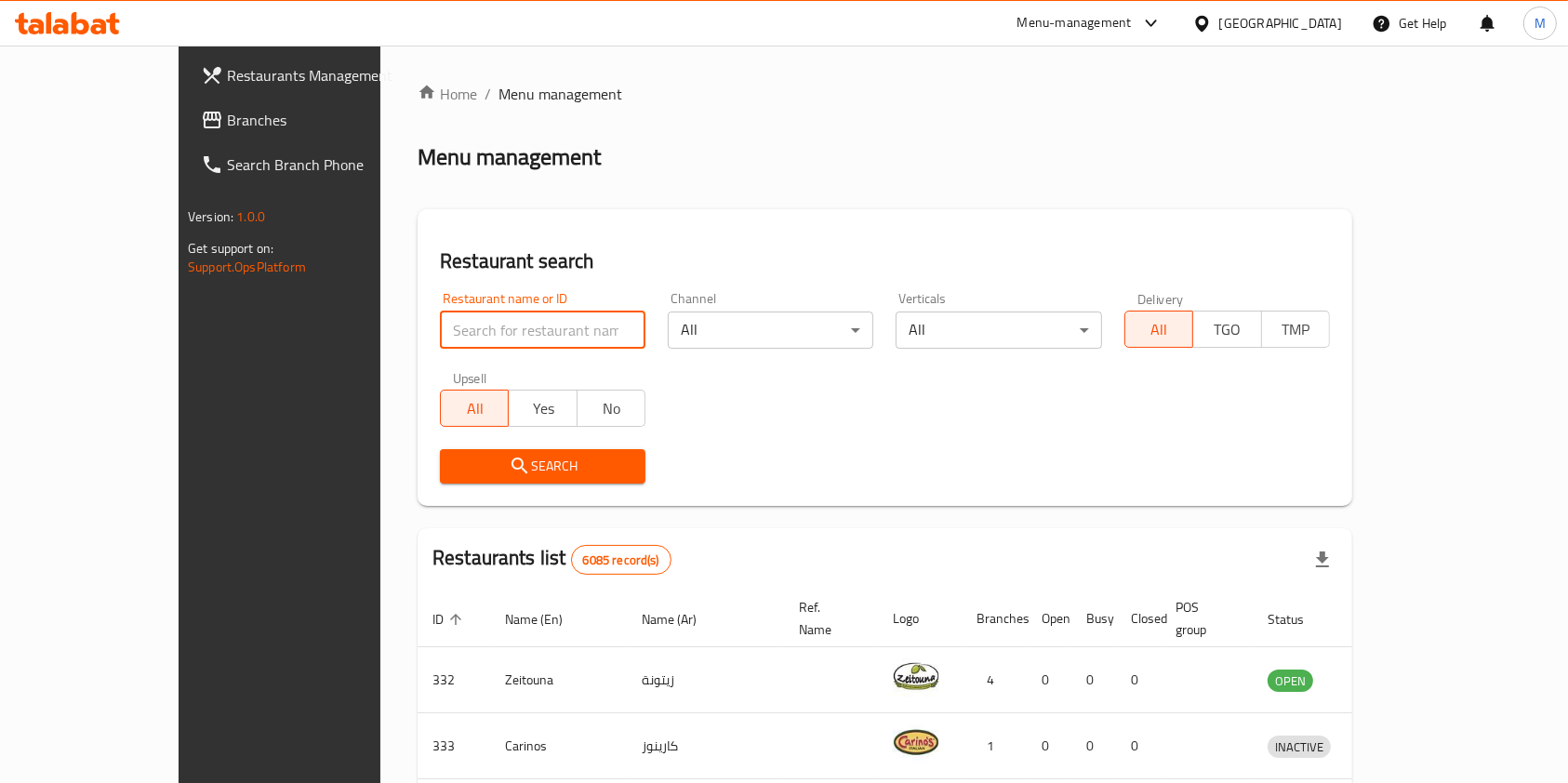
click at [440, 344] on input "search" at bounding box center [543, 330] width 206 height 37
type input "Cinnabon"
click at [483, 457] on span "Search" at bounding box center [543, 467] width 176 height 23
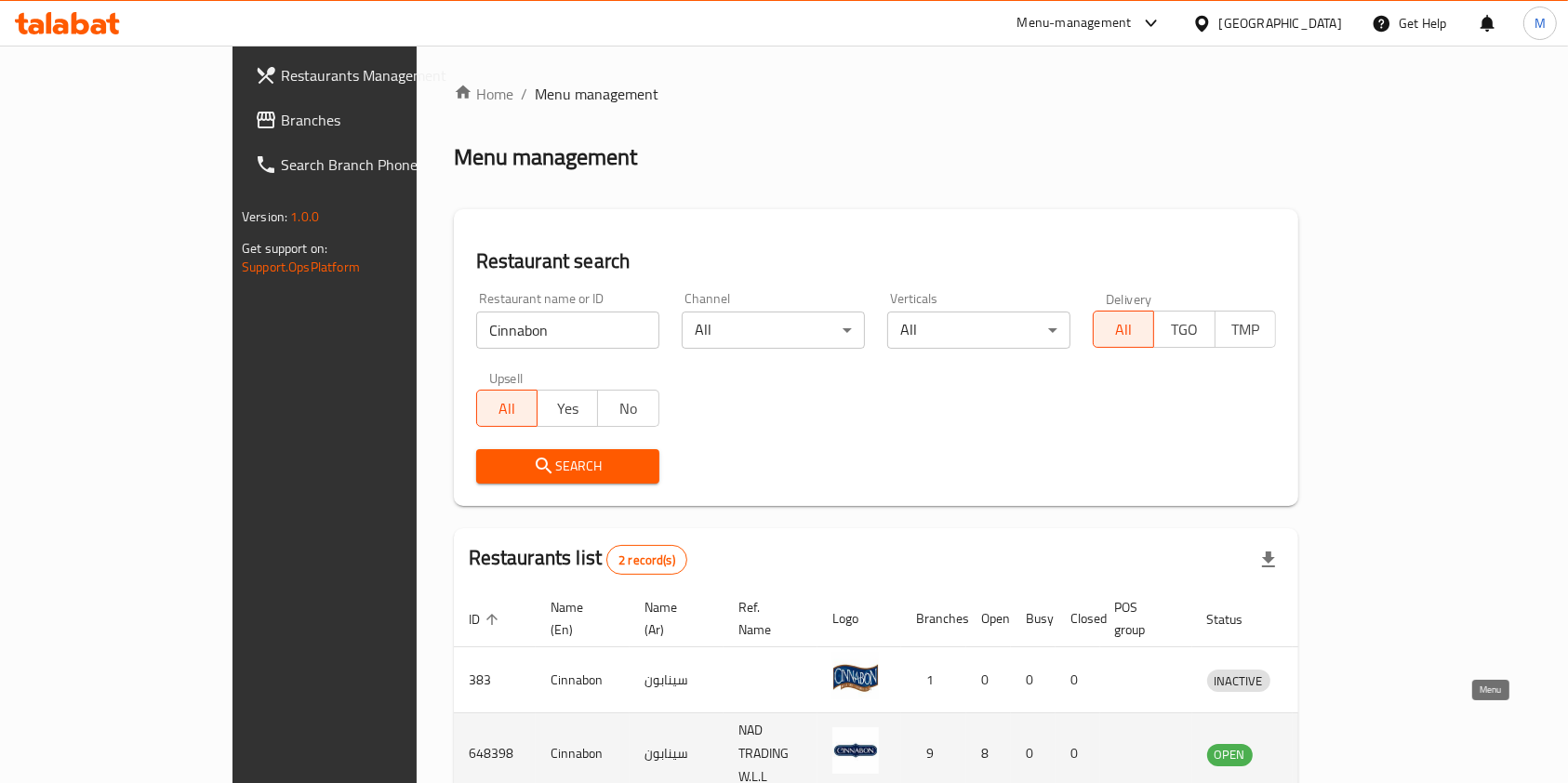
click at [1342, 743] on link "enhanced table" at bounding box center [1324, 754] width 34 height 23
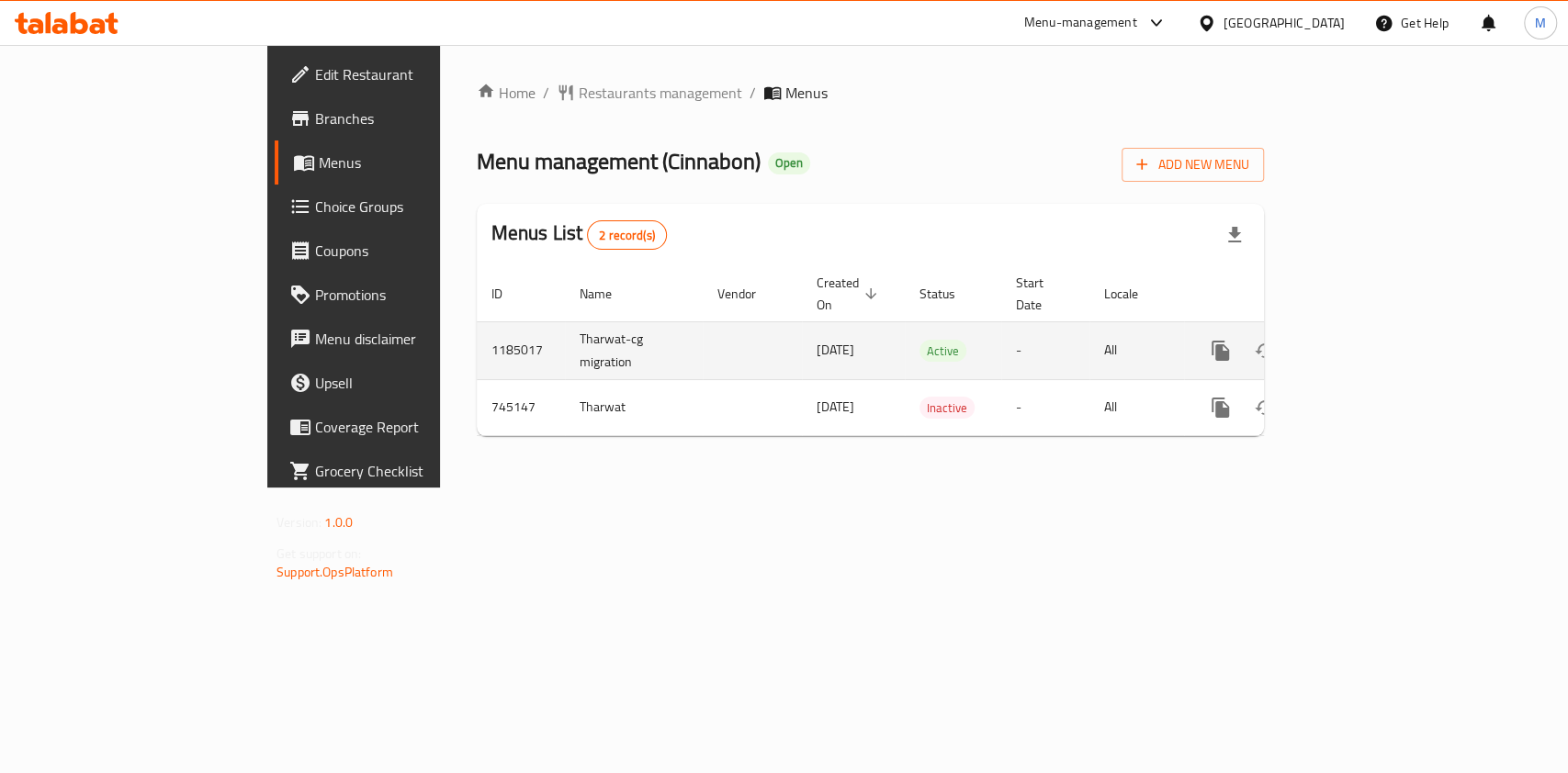
click at [1390, 335] on td "enhanced table" at bounding box center [1287, 351] width 206 height 58
click at [1364, 340] on icon "enhanced table" at bounding box center [1353, 351] width 22 height 22
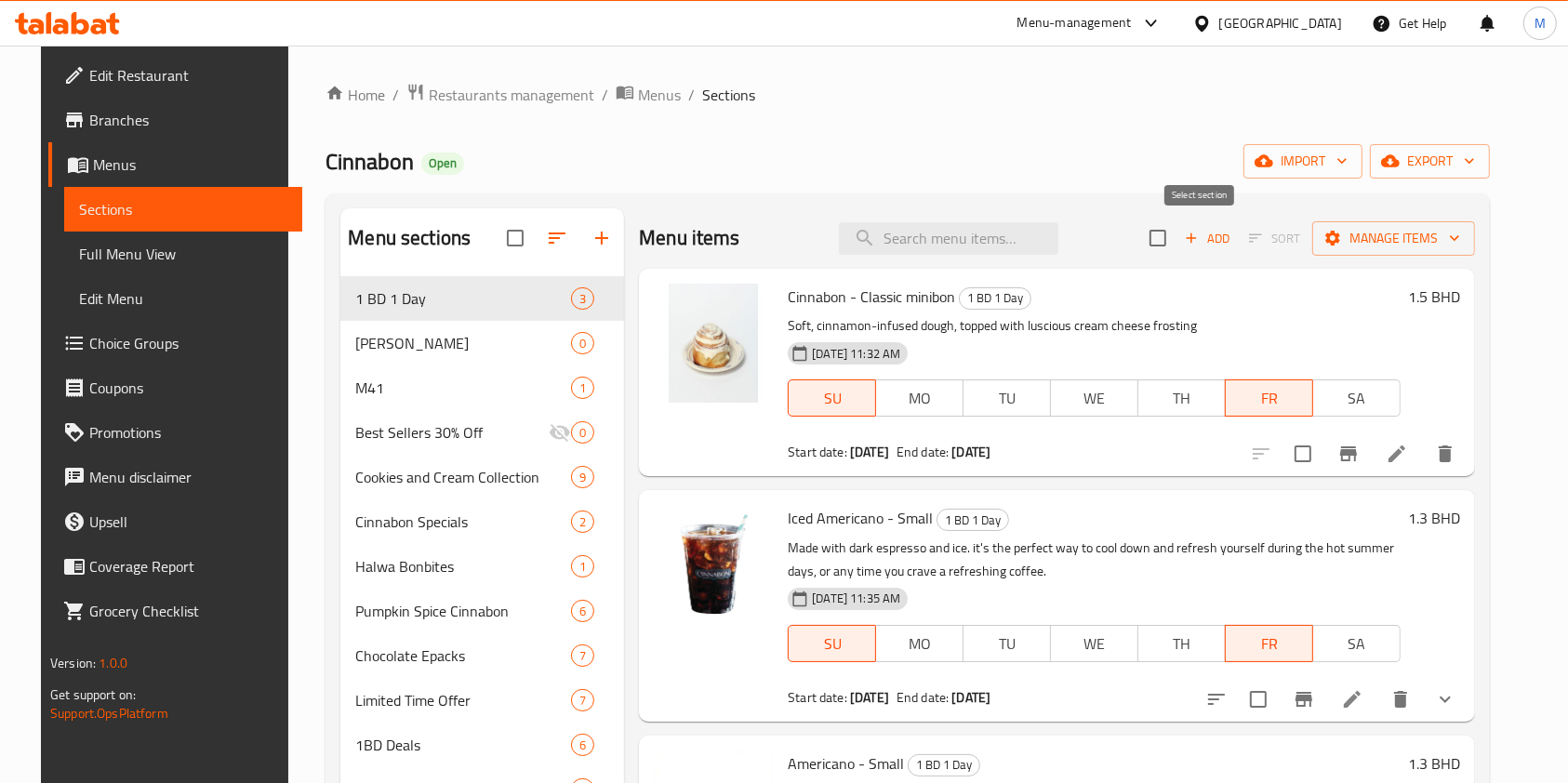
click at [1177, 231] on input "checkbox" at bounding box center [1158, 238] width 39 height 39
checkbox input "true"
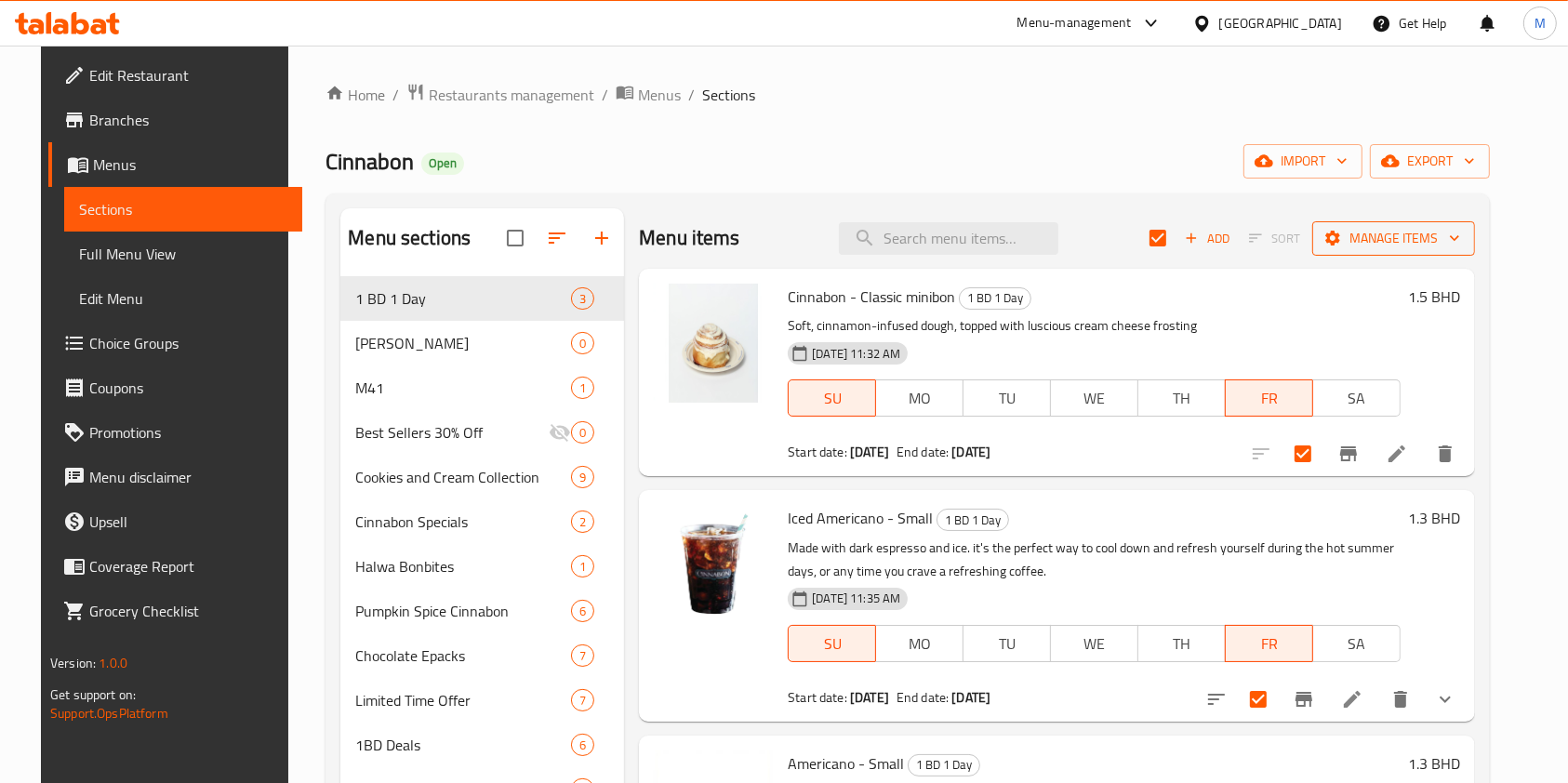
click at [1475, 227] on button "Manage items" at bounding box center [1394, 238] width 162 height 34
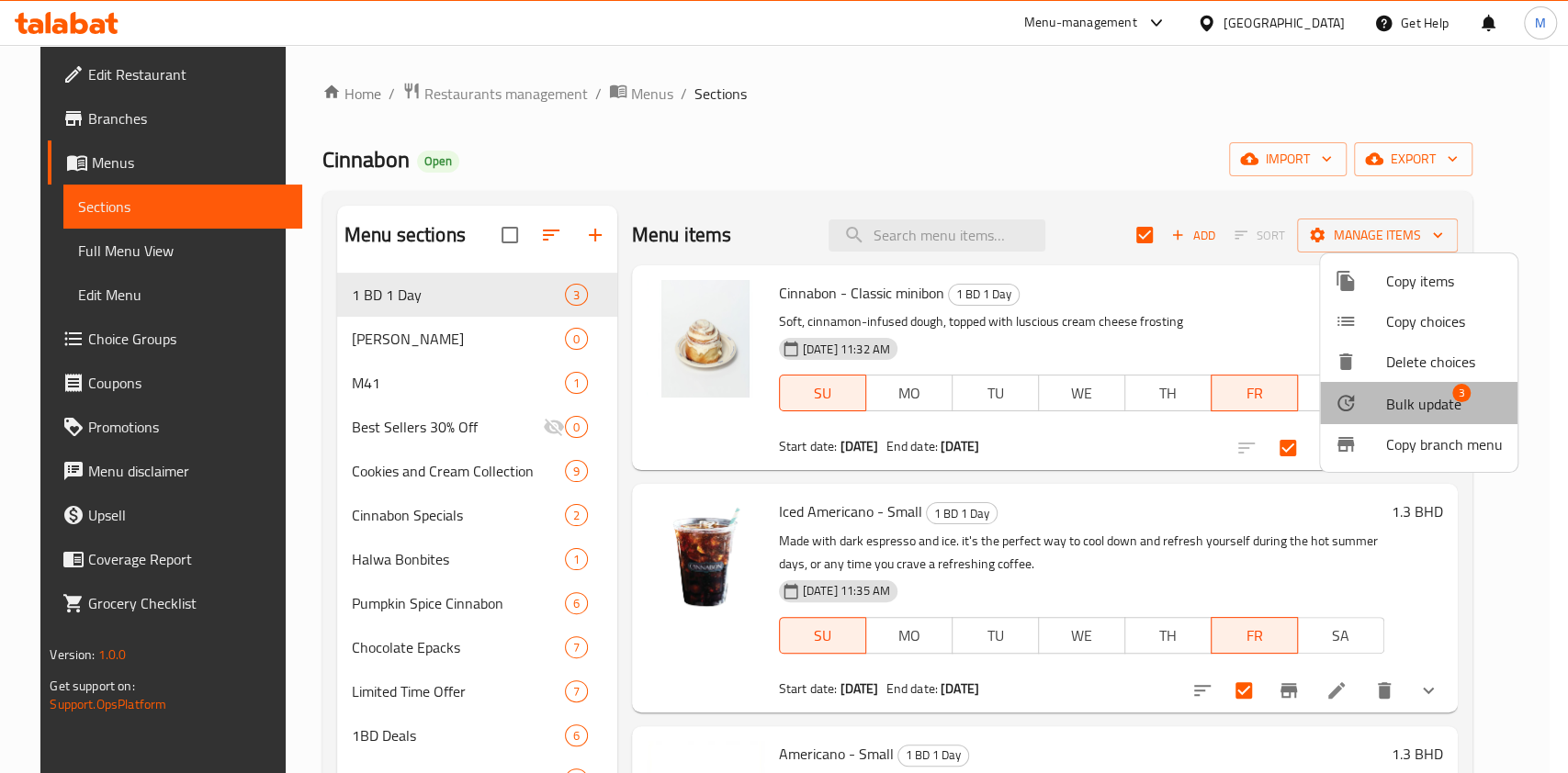
click at [1451, 403] on span "Bulk update" at bounding box center [1424, 404] width 75 height 22
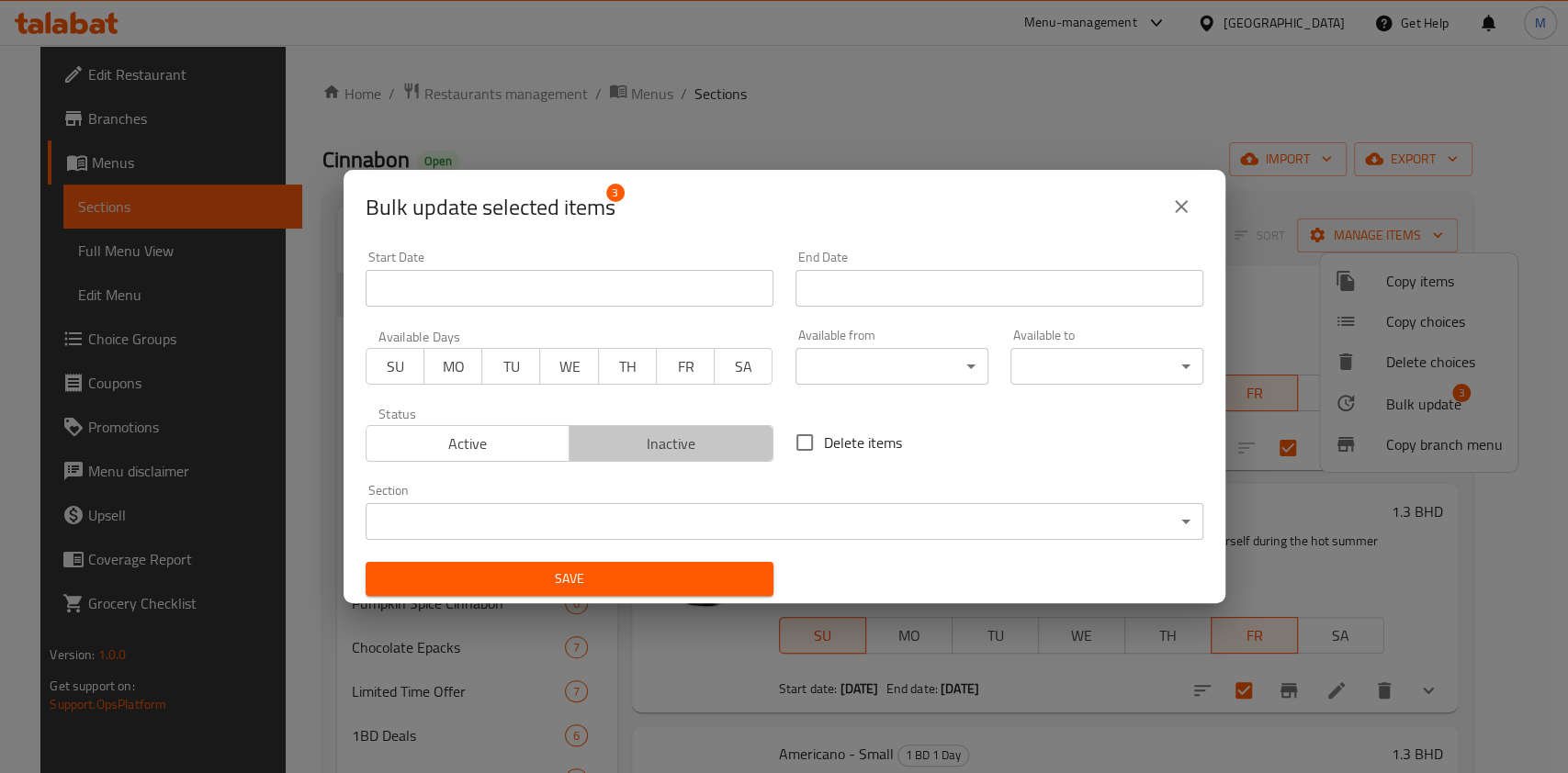
click at [684, 436] on span "Inactive" at bounding box center [672, 444] width 189 height 27
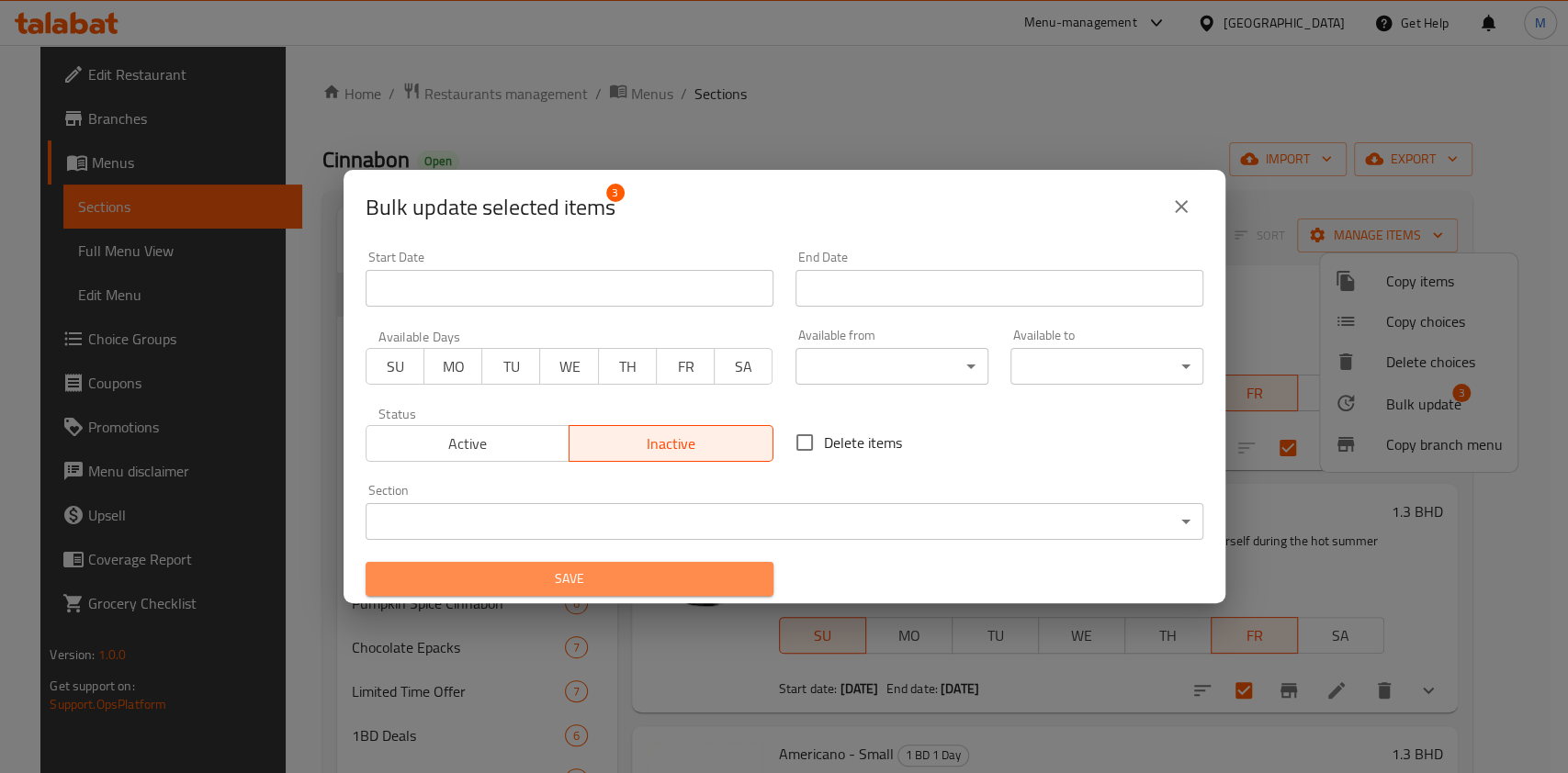
click at [596, 590] on button "Save" at bounding box center [569, 579] width 408 height 34
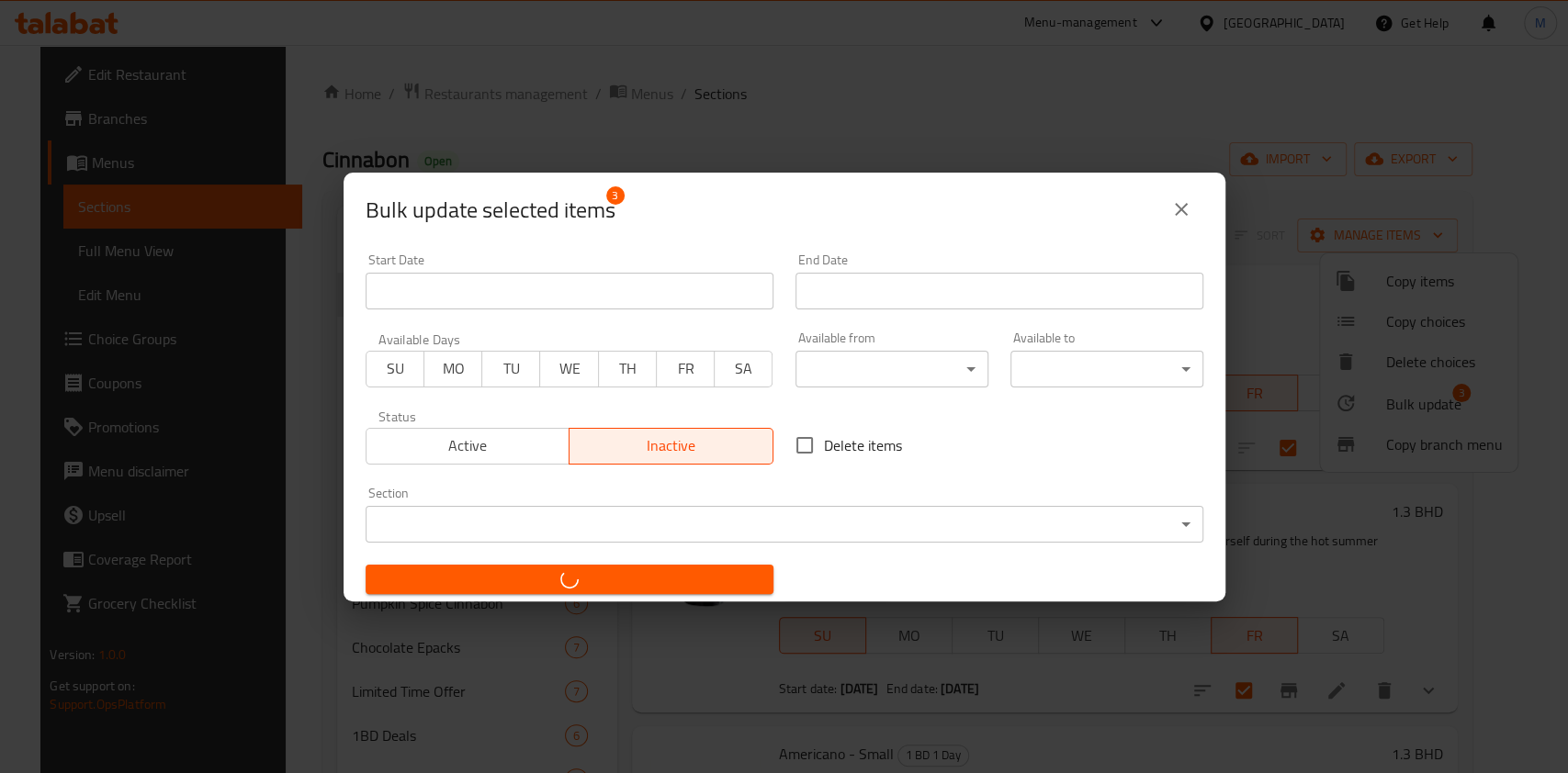
checkbox input "false"
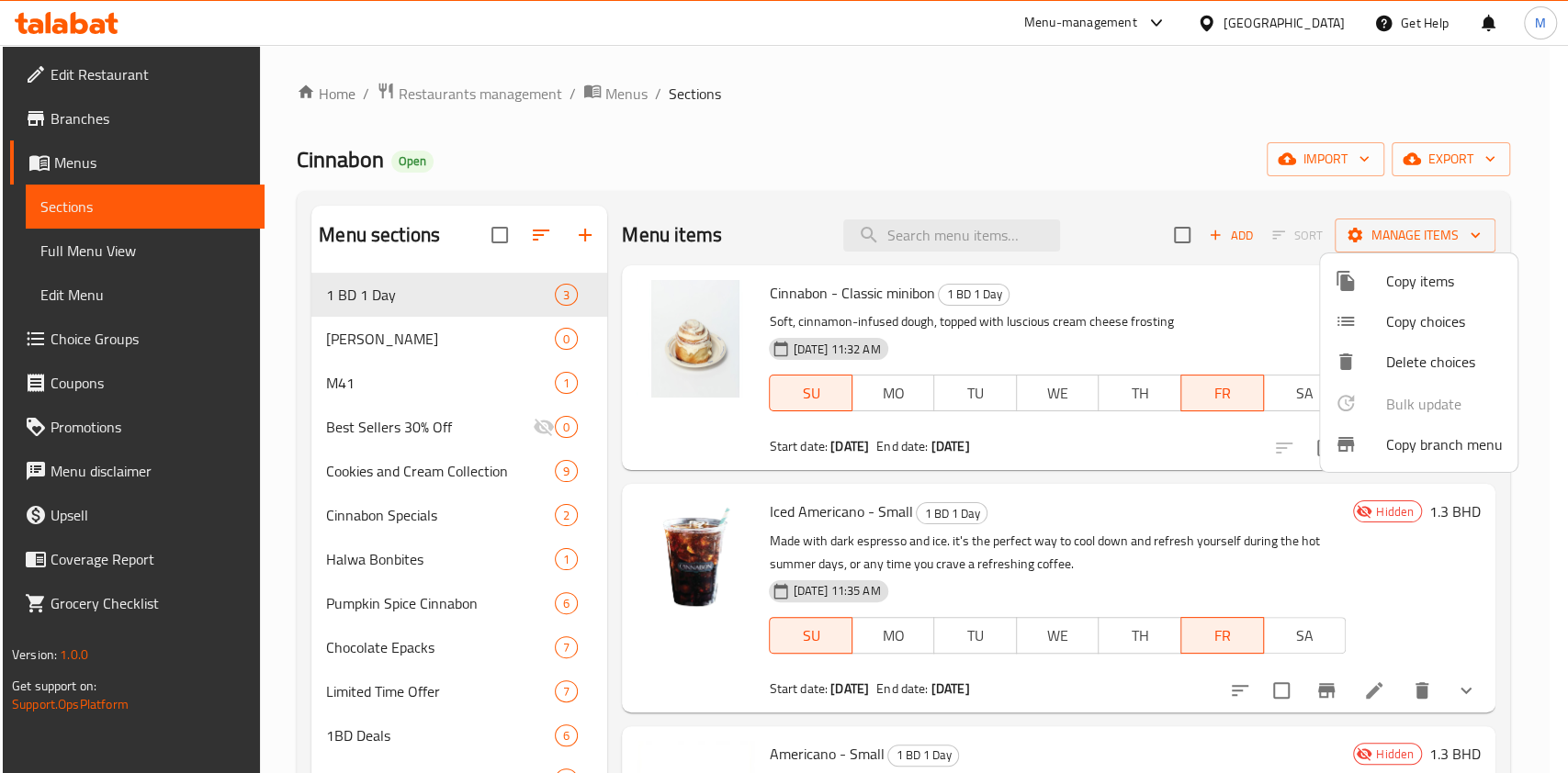
click at [781, 158] on div at bounding box center [784, 386] width 1568 height 773
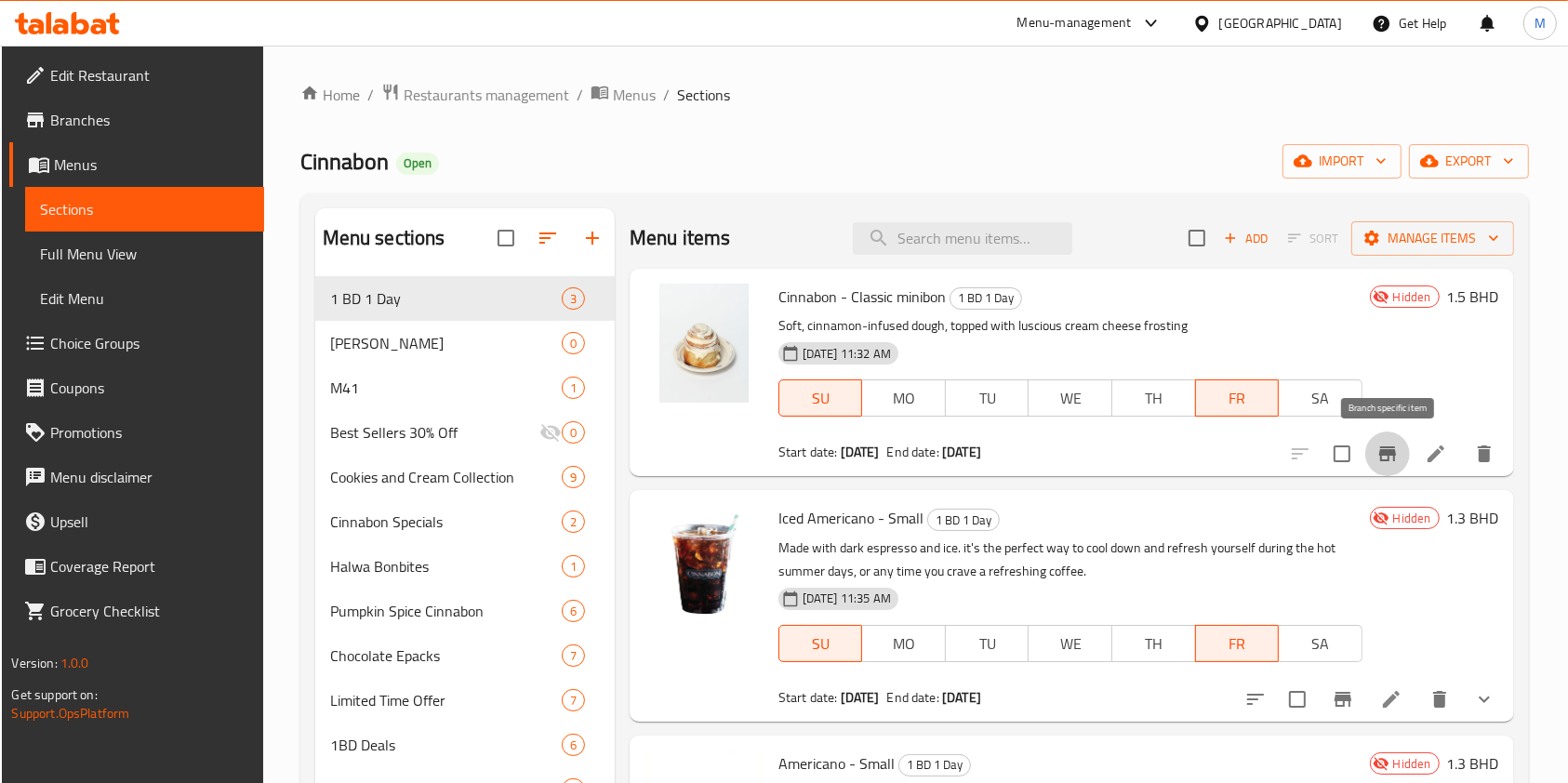
click at [1380, 458] on icon "Branch-specific-item" at bounding box center [1388, 453] width 23 height 23
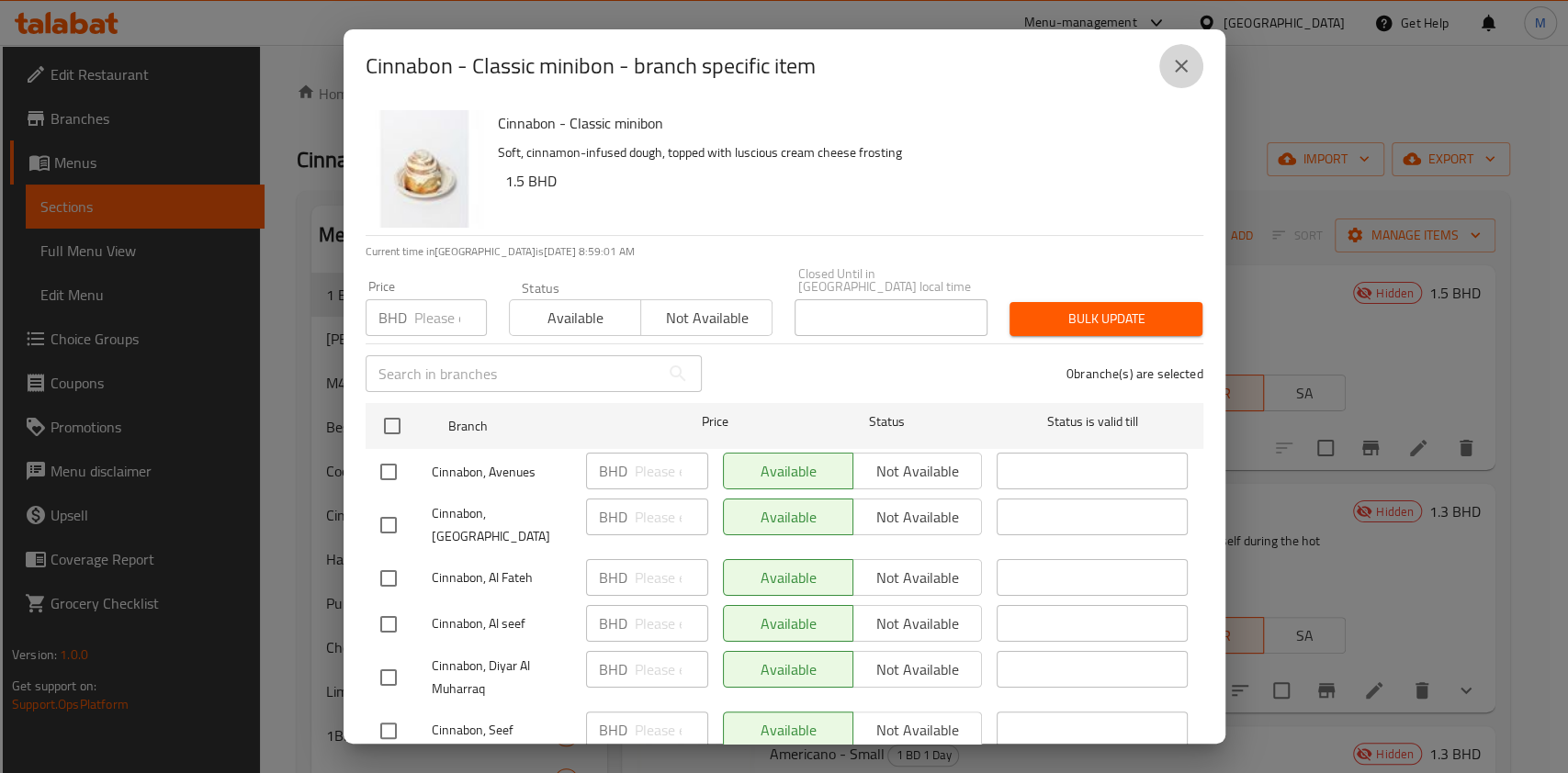
click at [1182, 83] on button "close" at bounding box center [1181, 67] width 44 height 44
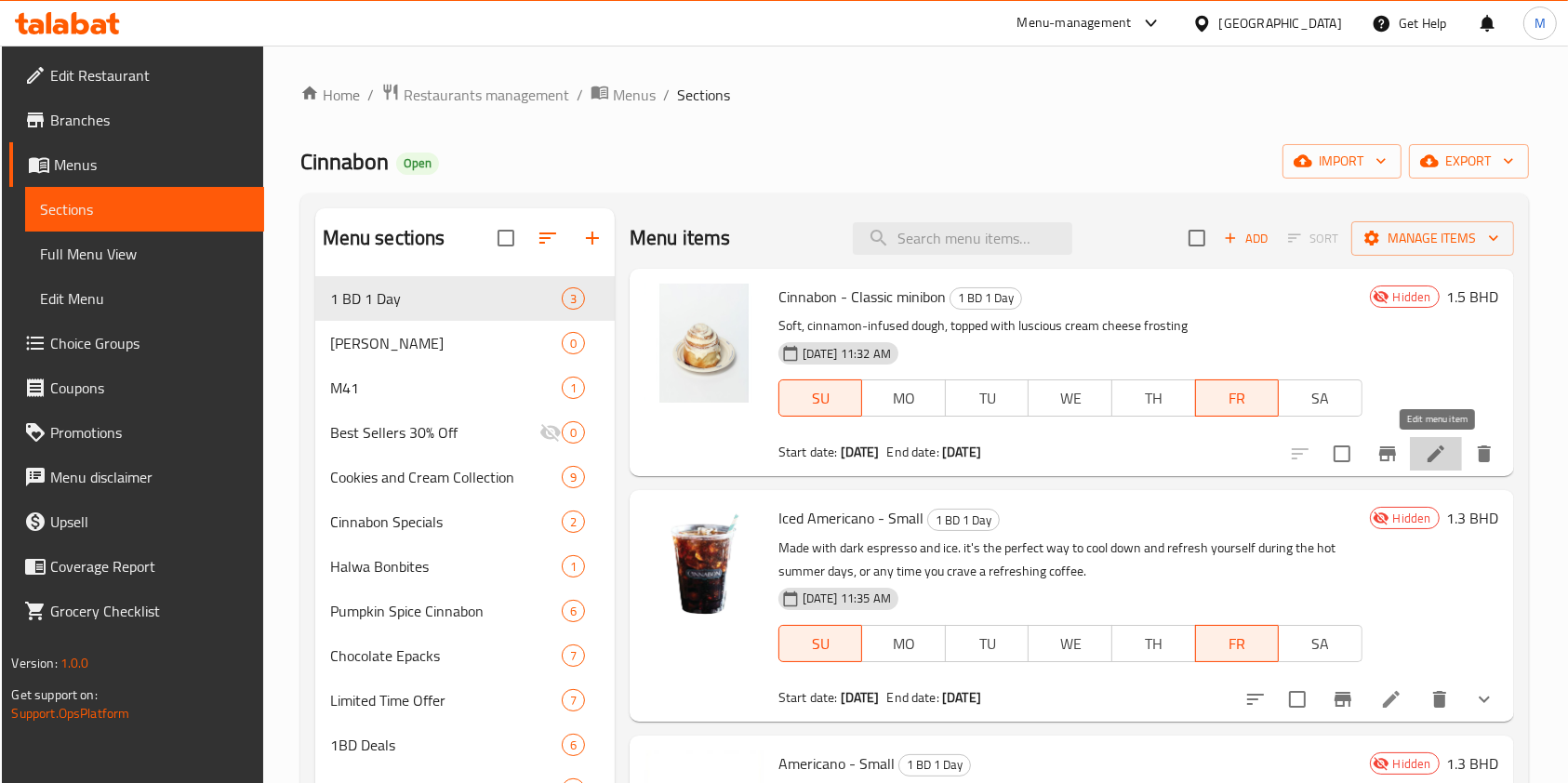
click at [1446, 452] on icon at bounding box center [1436, 453] width 23 height 23
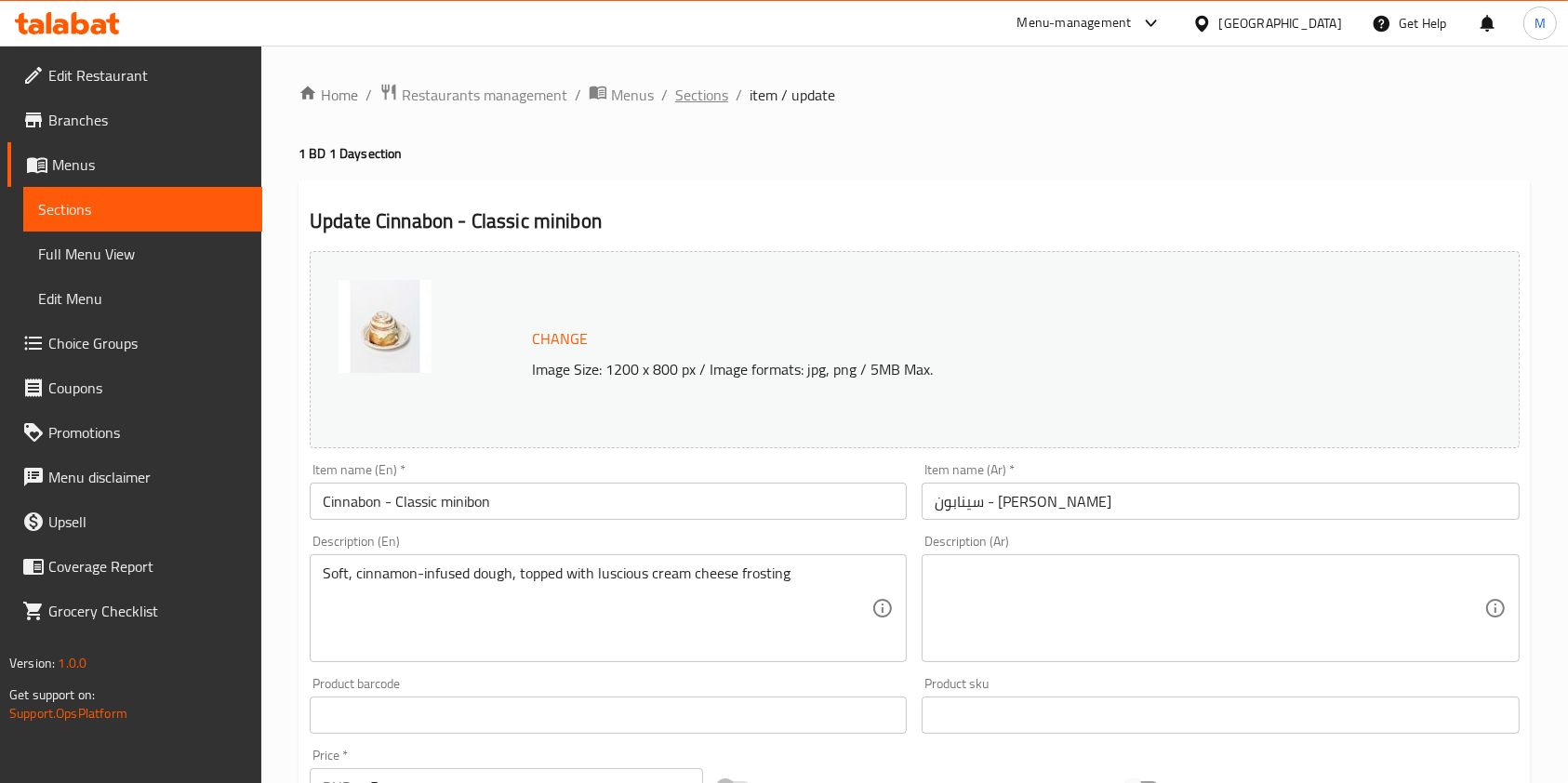
click at [711, 101] on span "Sections" at bounding box center [702, 95] width 53 height 23
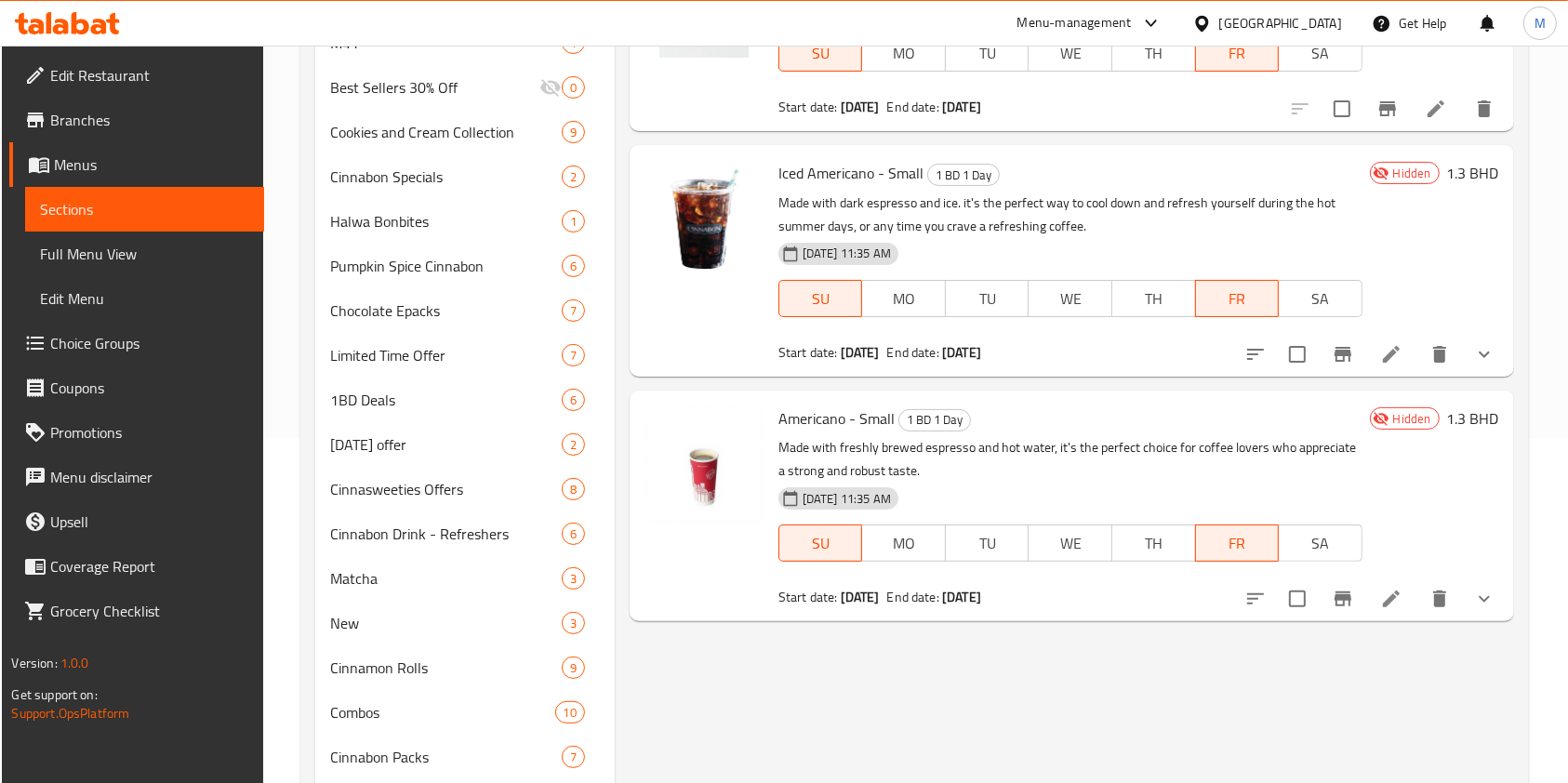
scroll to position [371, 0]
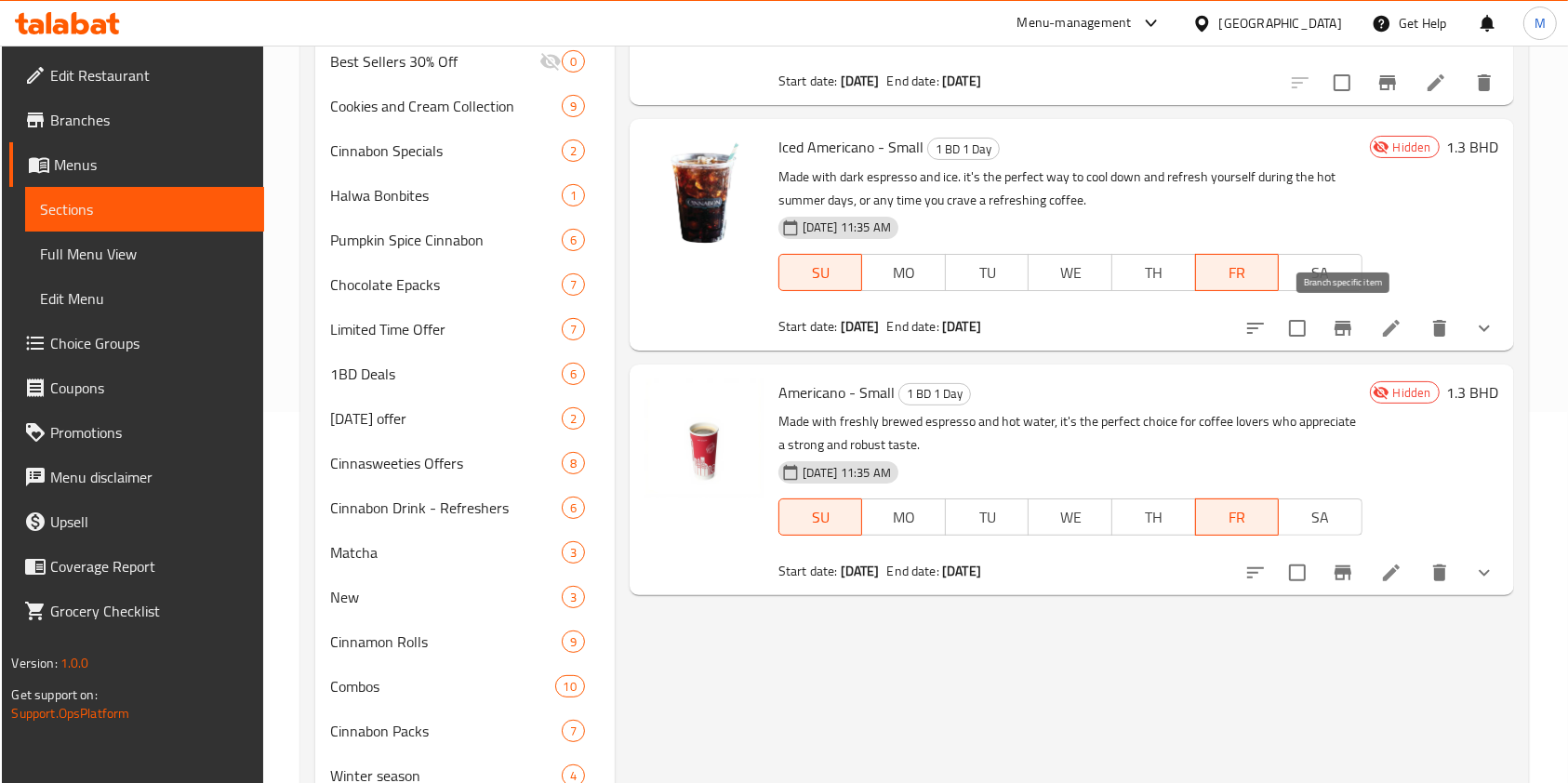
click at [1359, 329] on button "Branch-specific-item" at bounding box center [1344, 329] width 45 height 45
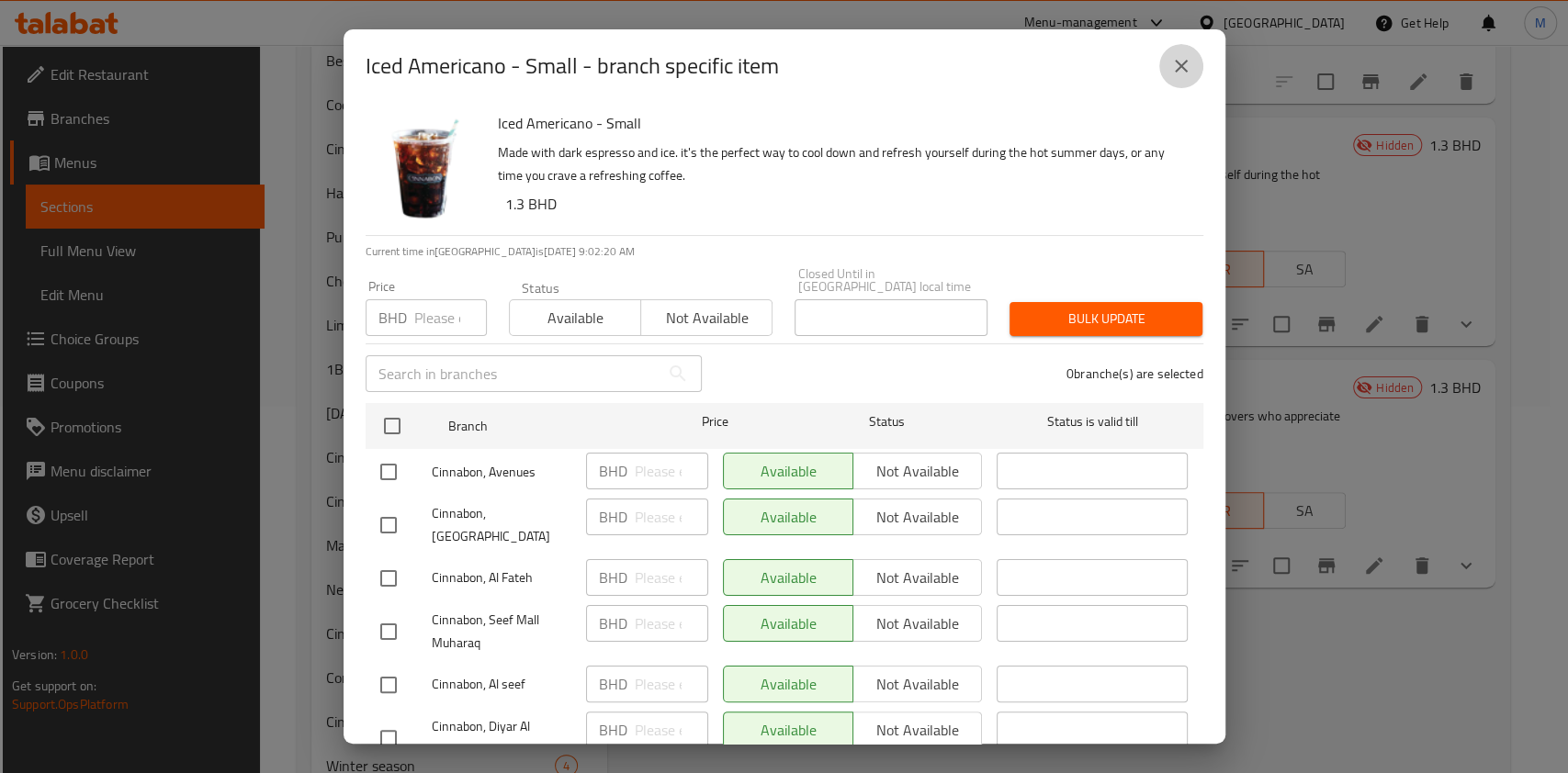
click at [1176, 67] on icon "close" at bounding box center [1181, 66] width 22 height 22
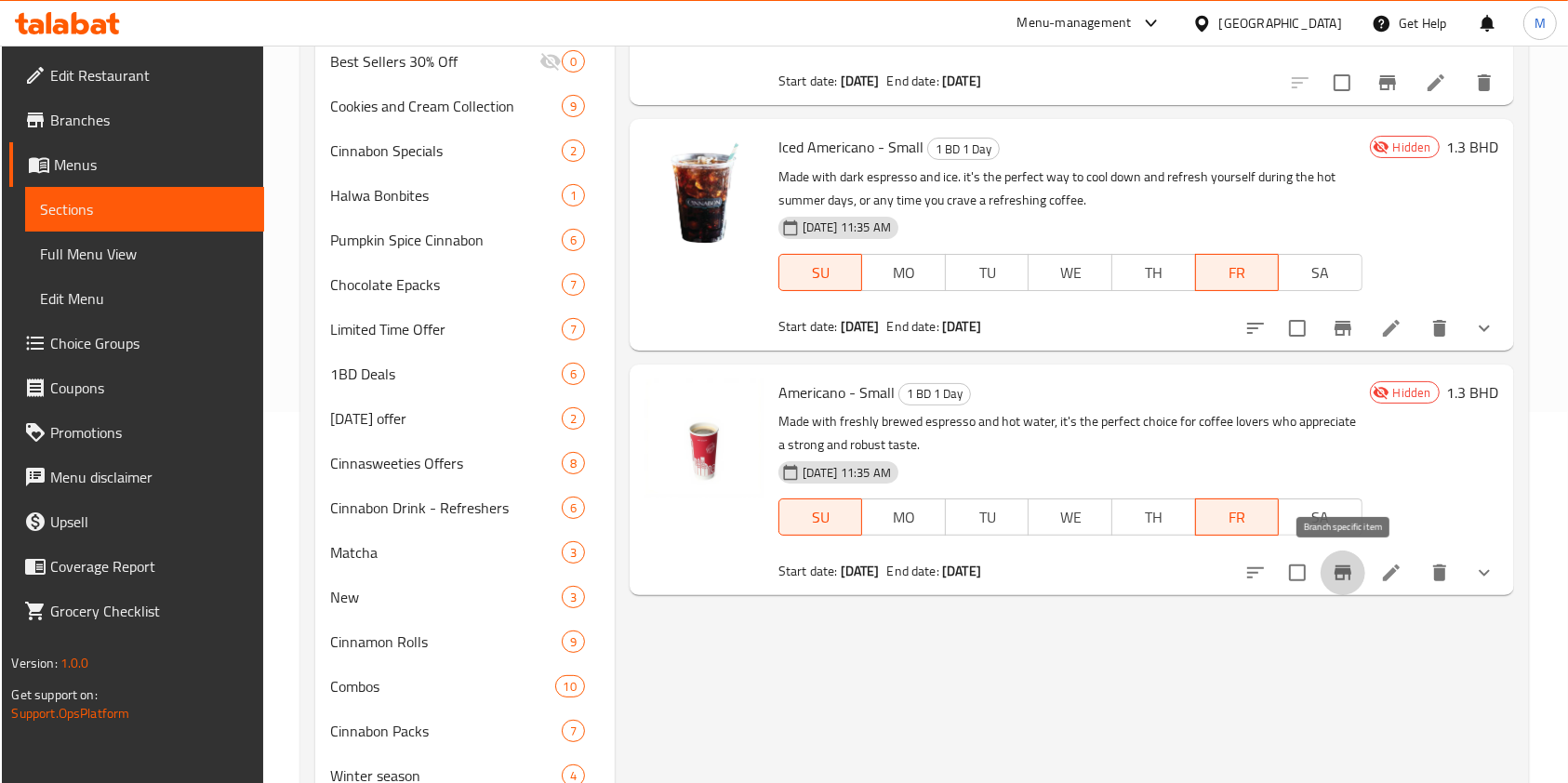
click at [1357, 582] on button "Branch-specific-item" at bounding box center [1344, 574] width 45 height 45
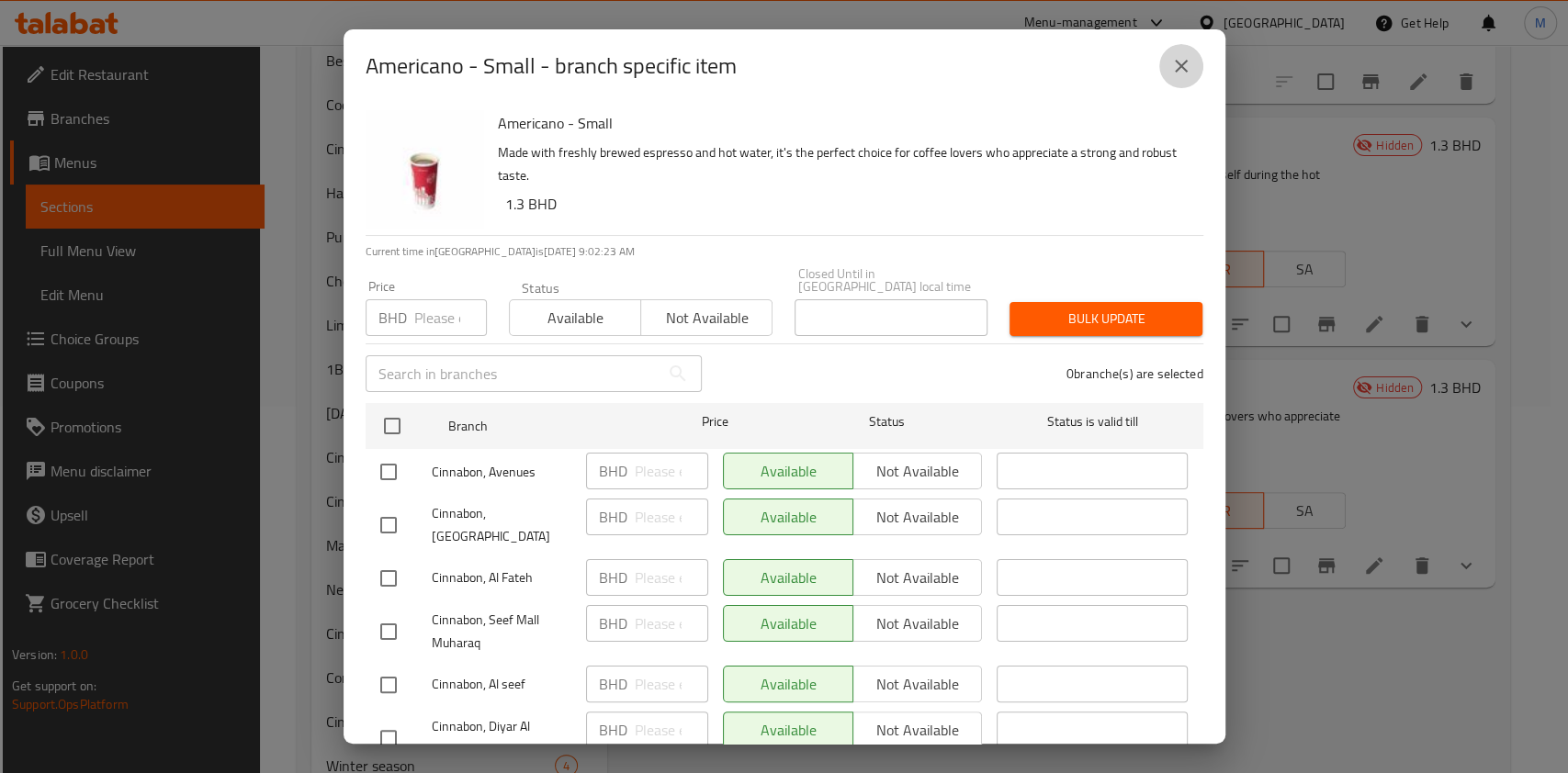
click at [1194, 59] on button "close" at bounding box center [1181, 67] width 44 height 44
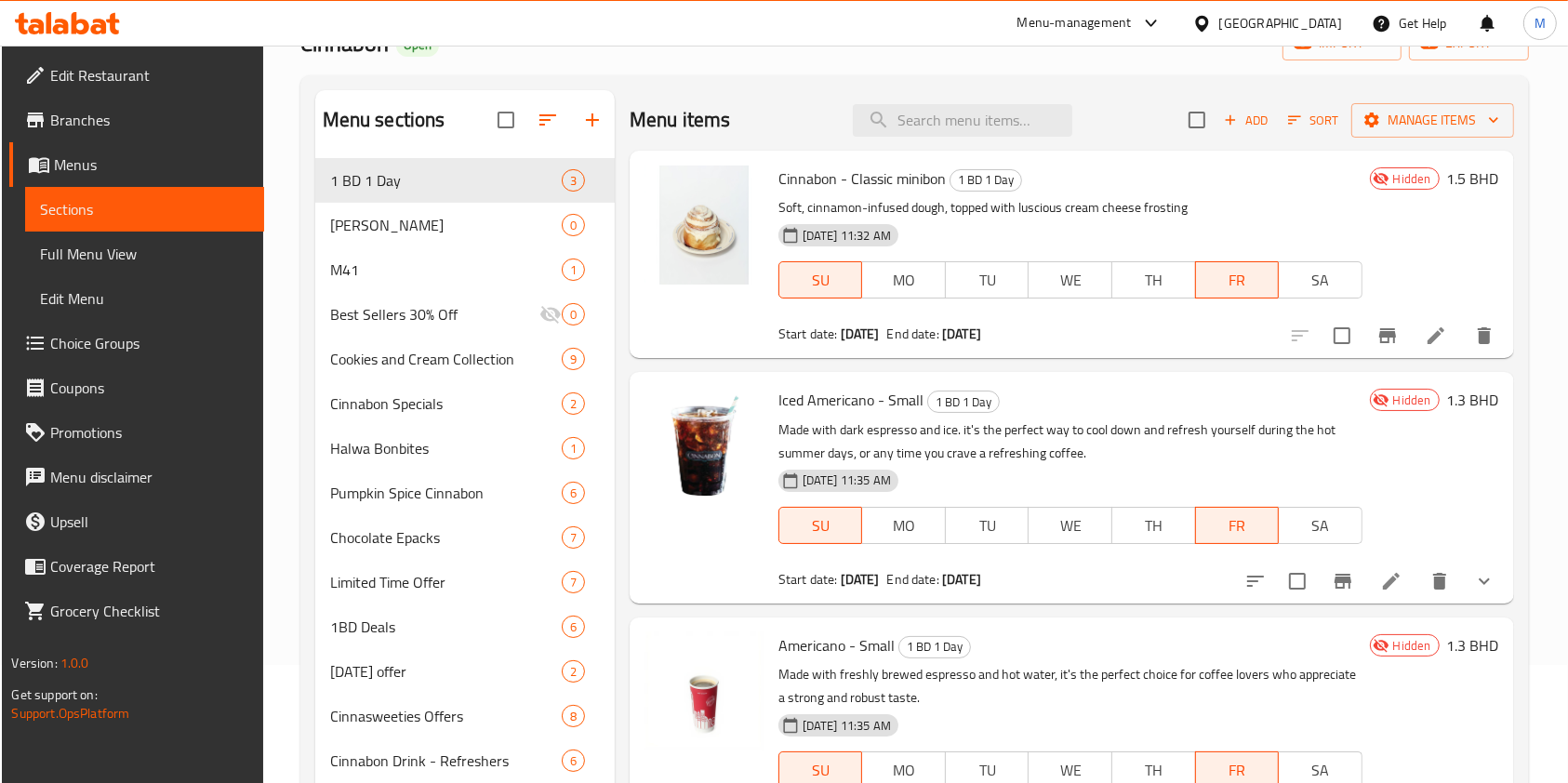
scroll to position [113, 0]
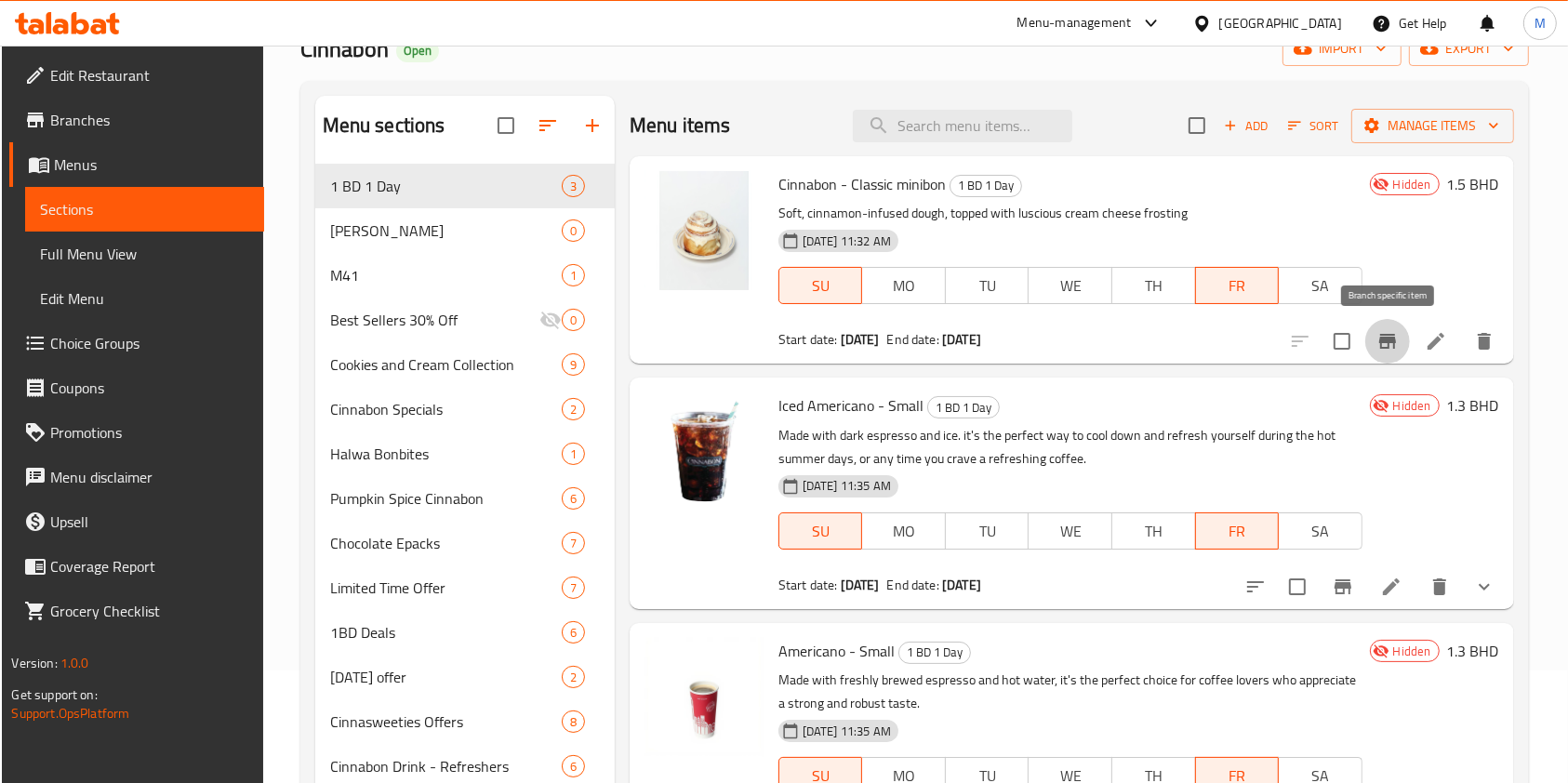
click at [1388, 334] on icon "Branch-specific-item" at bounding box center [1387, 341] width 17 height 15
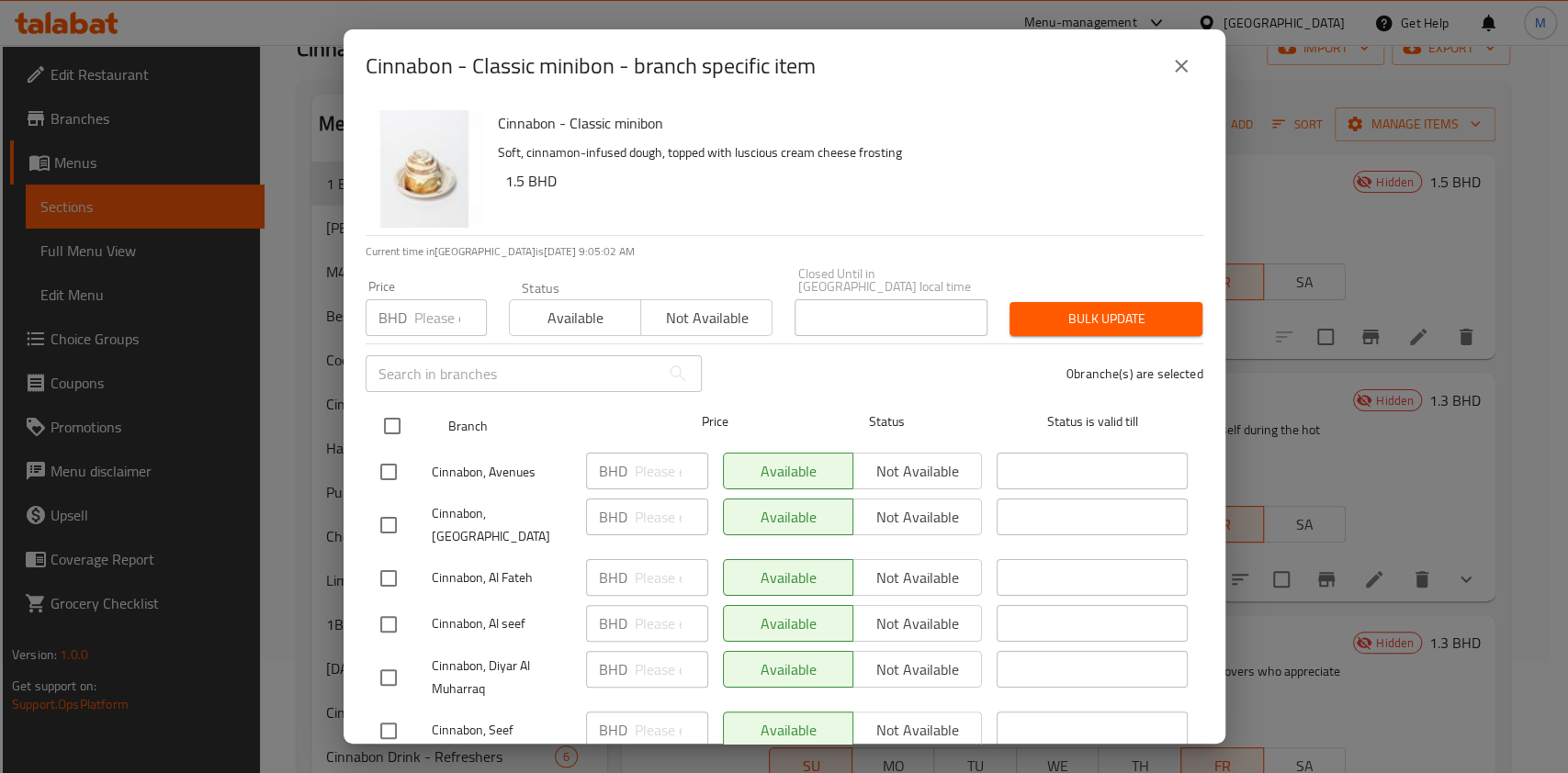
click at [381, 407] on input "checkbox" at bounding box center [392, 426] width 39 height 39
checkbox input "true"
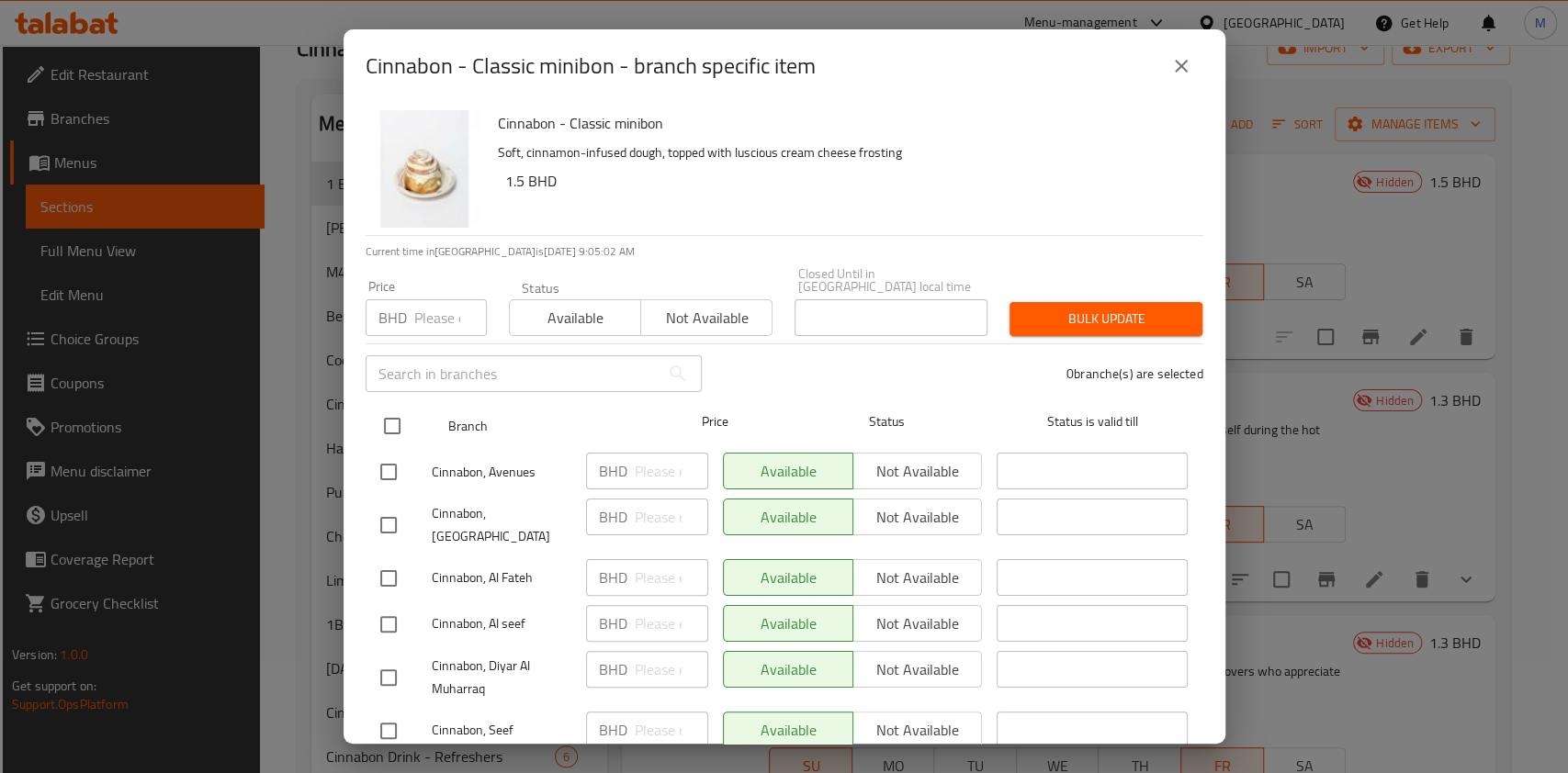
checkbox input "true"
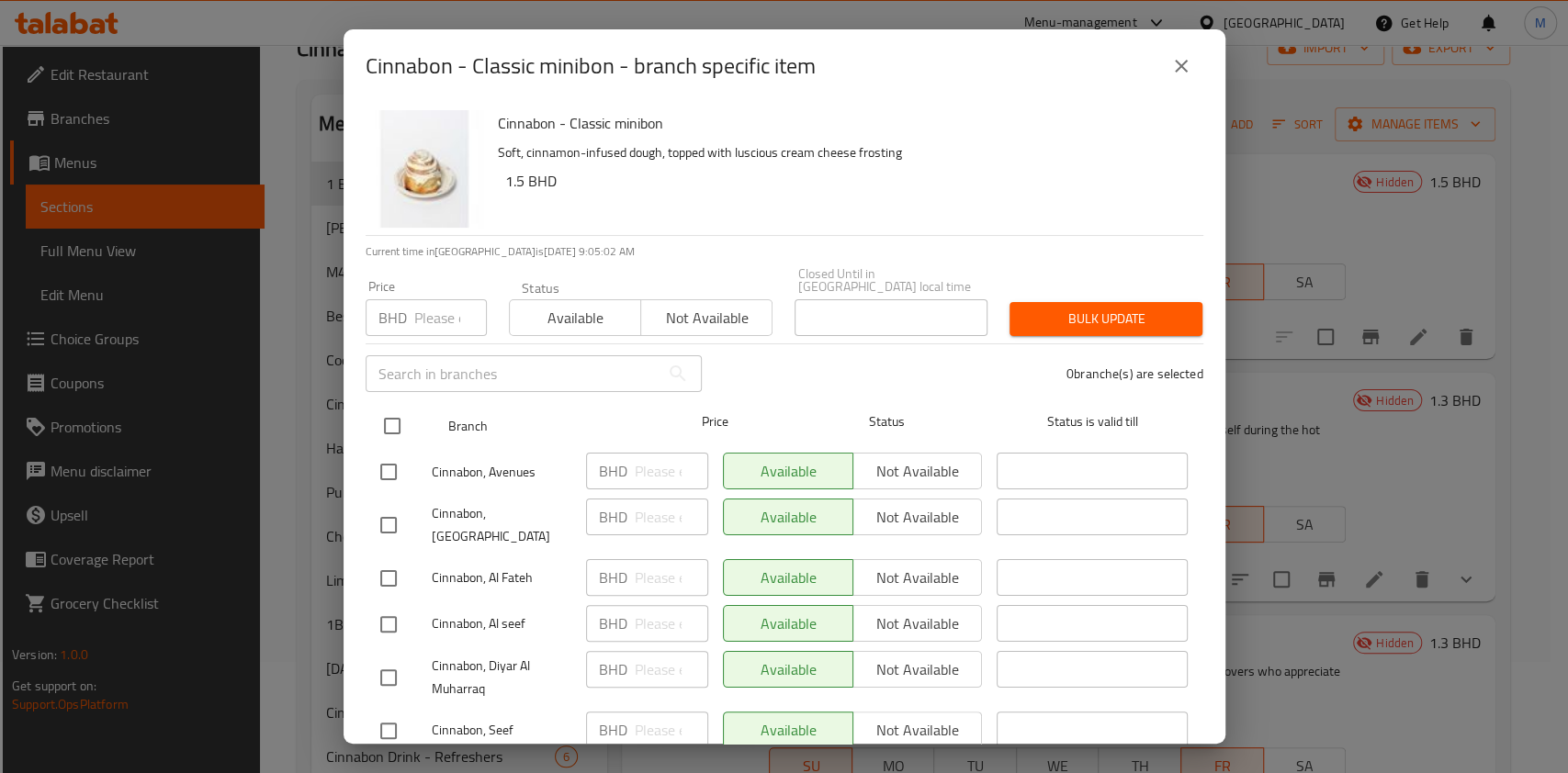
checkbox input "true"
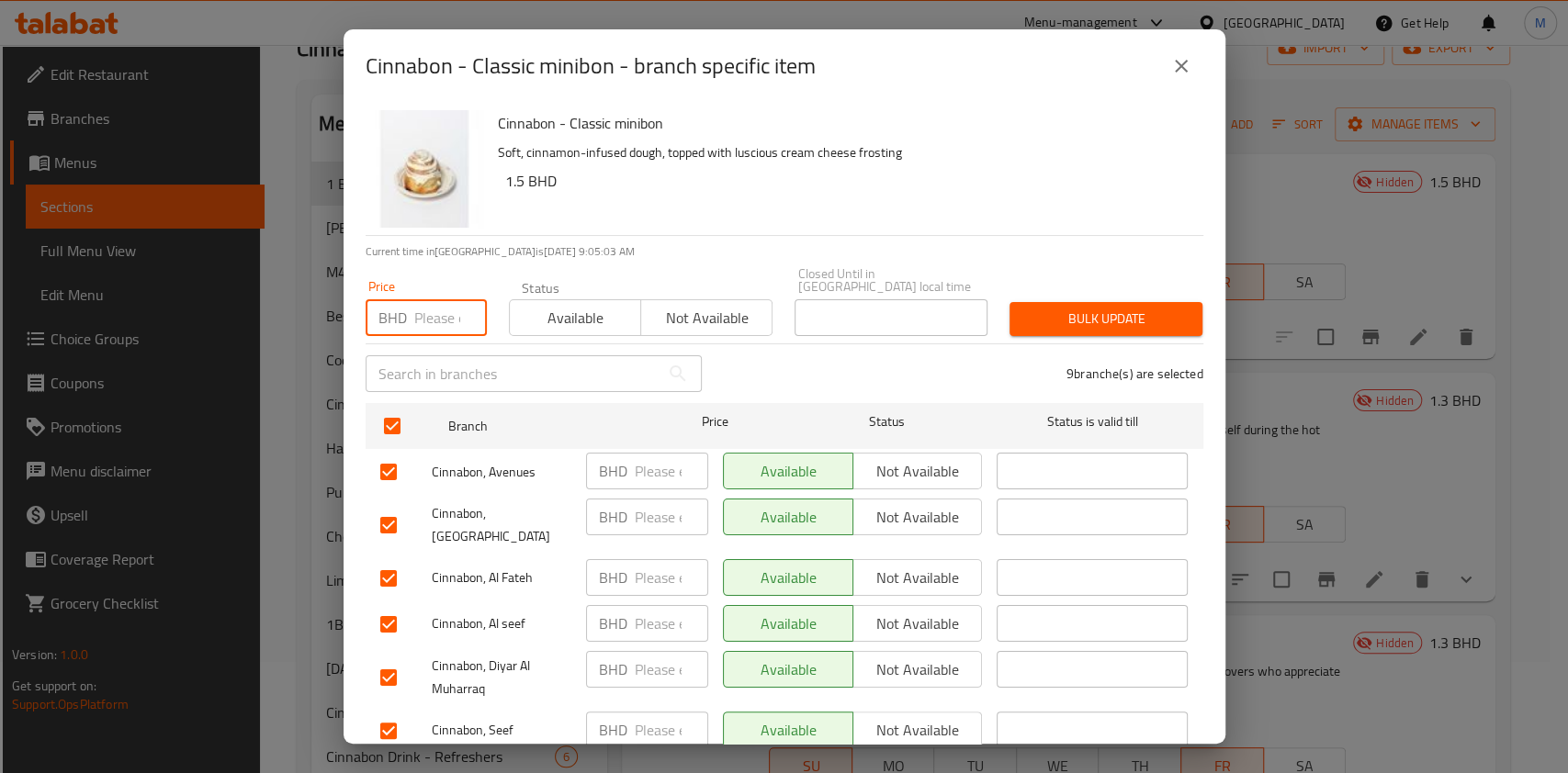
click at [436, 300] on input "number" at bounding box center [450, 318] width 73 height 37
type input "1.5"
click at [1106, 307] on span "Bulk update" at bounding box center [1106, 319] width 163 height 23
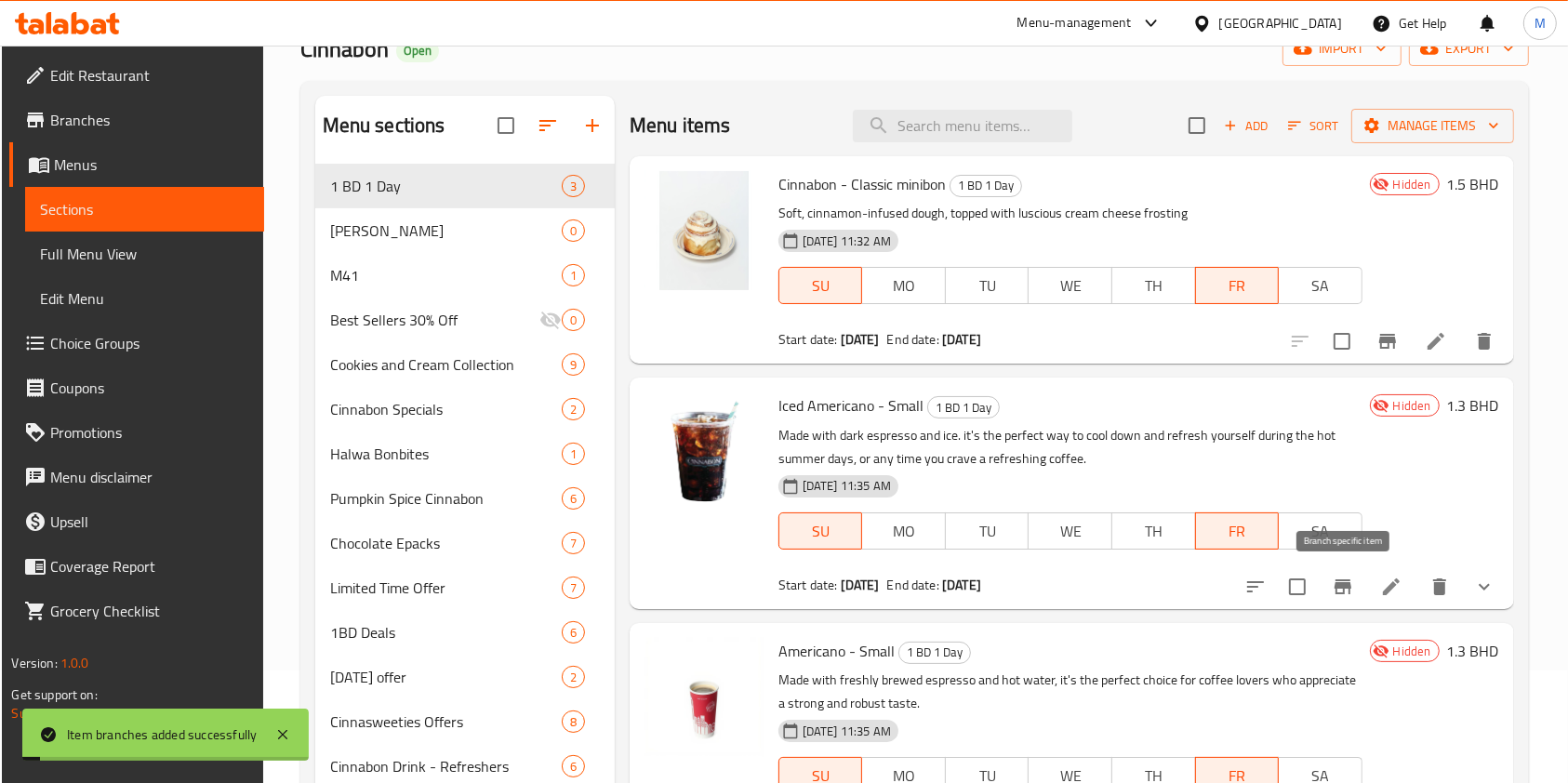
click at [1357, 595] on button "Branch-specific-item" at bounding box center [1344, 587] width 45 height 45
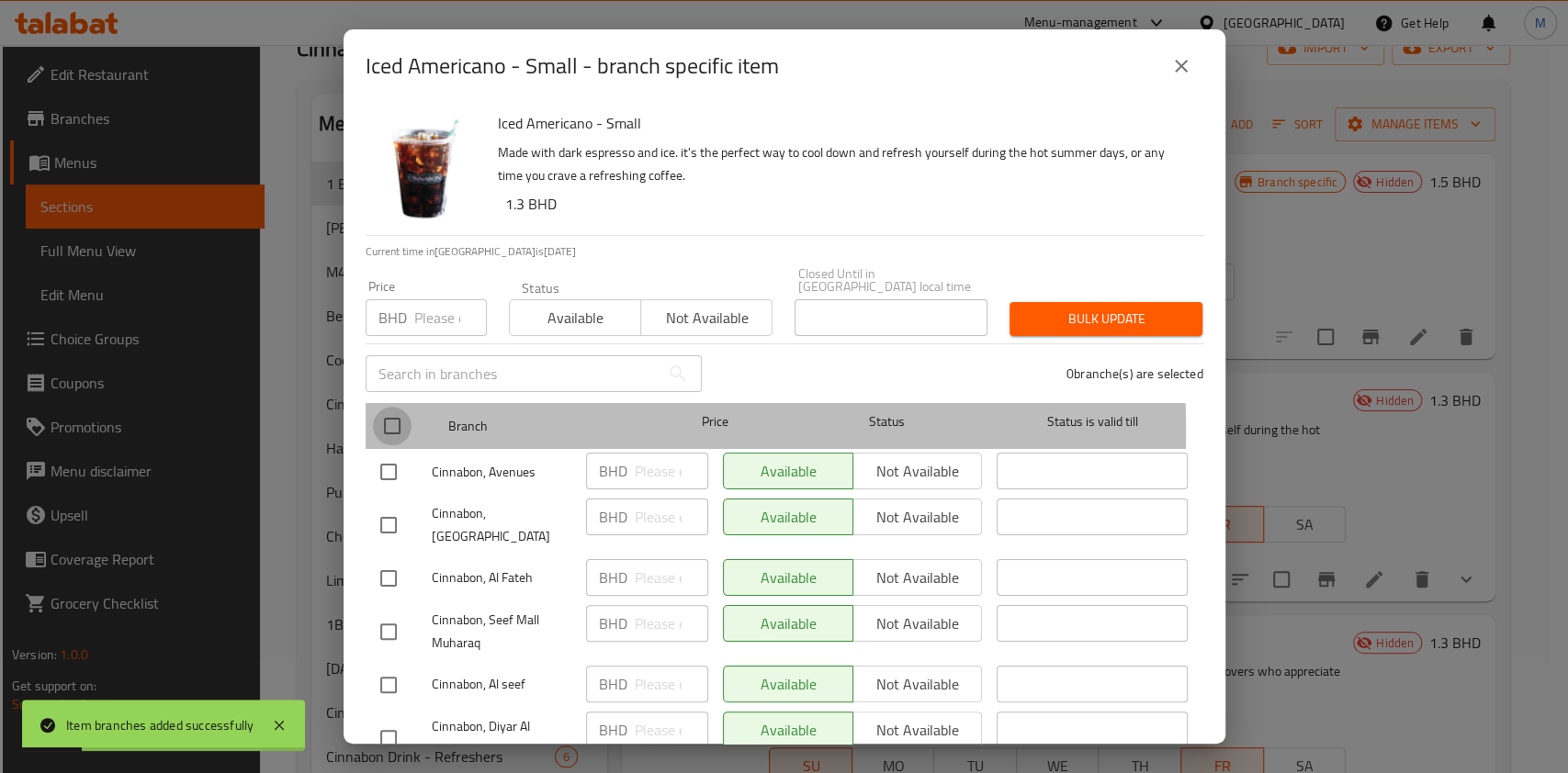
click at [391, 418] on input "checkbox" at bounding box center [392, 426] width 39 height 39
checkbox input "true"
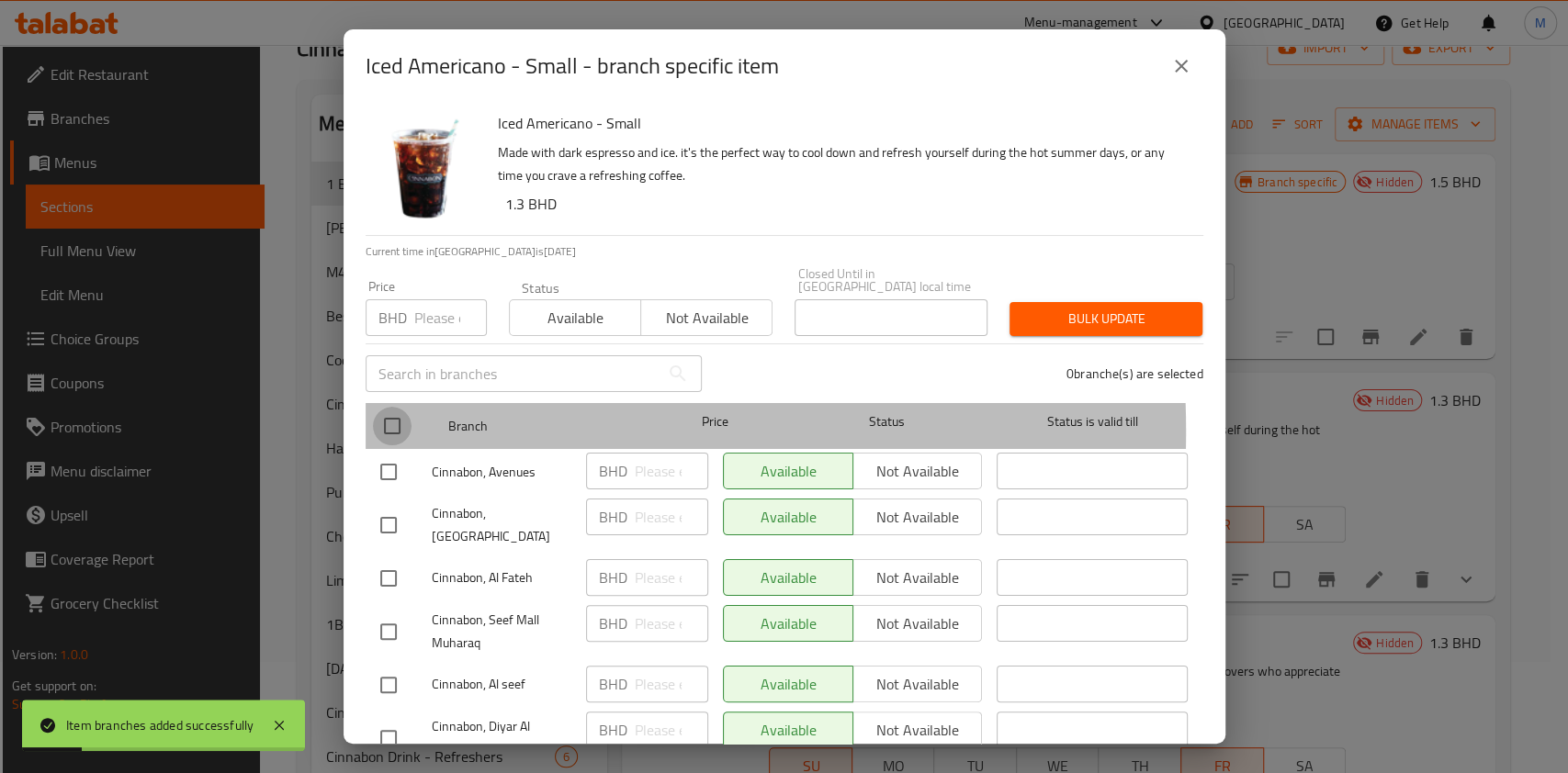
checkbox input "true"
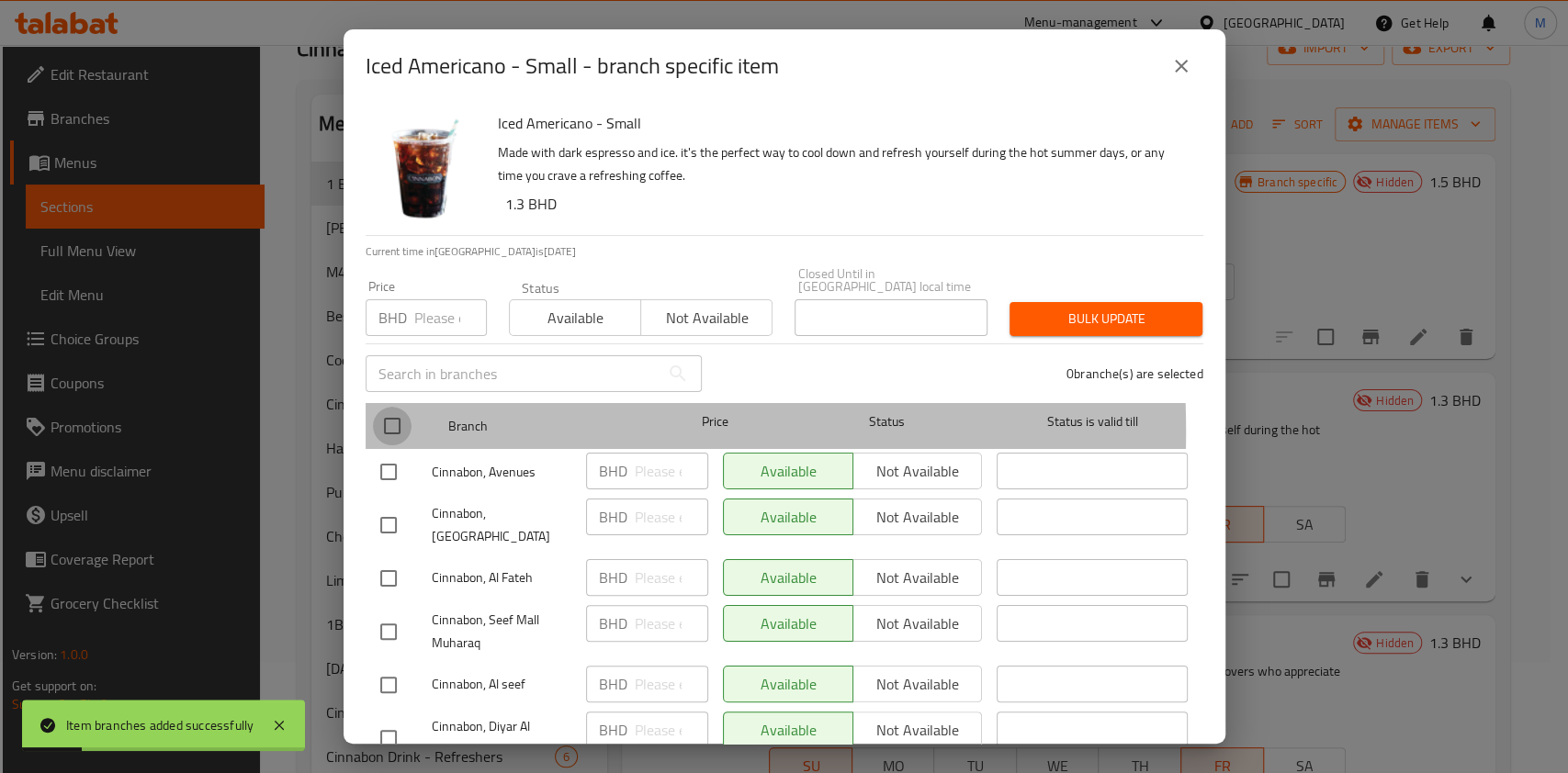
checkbox input "true"
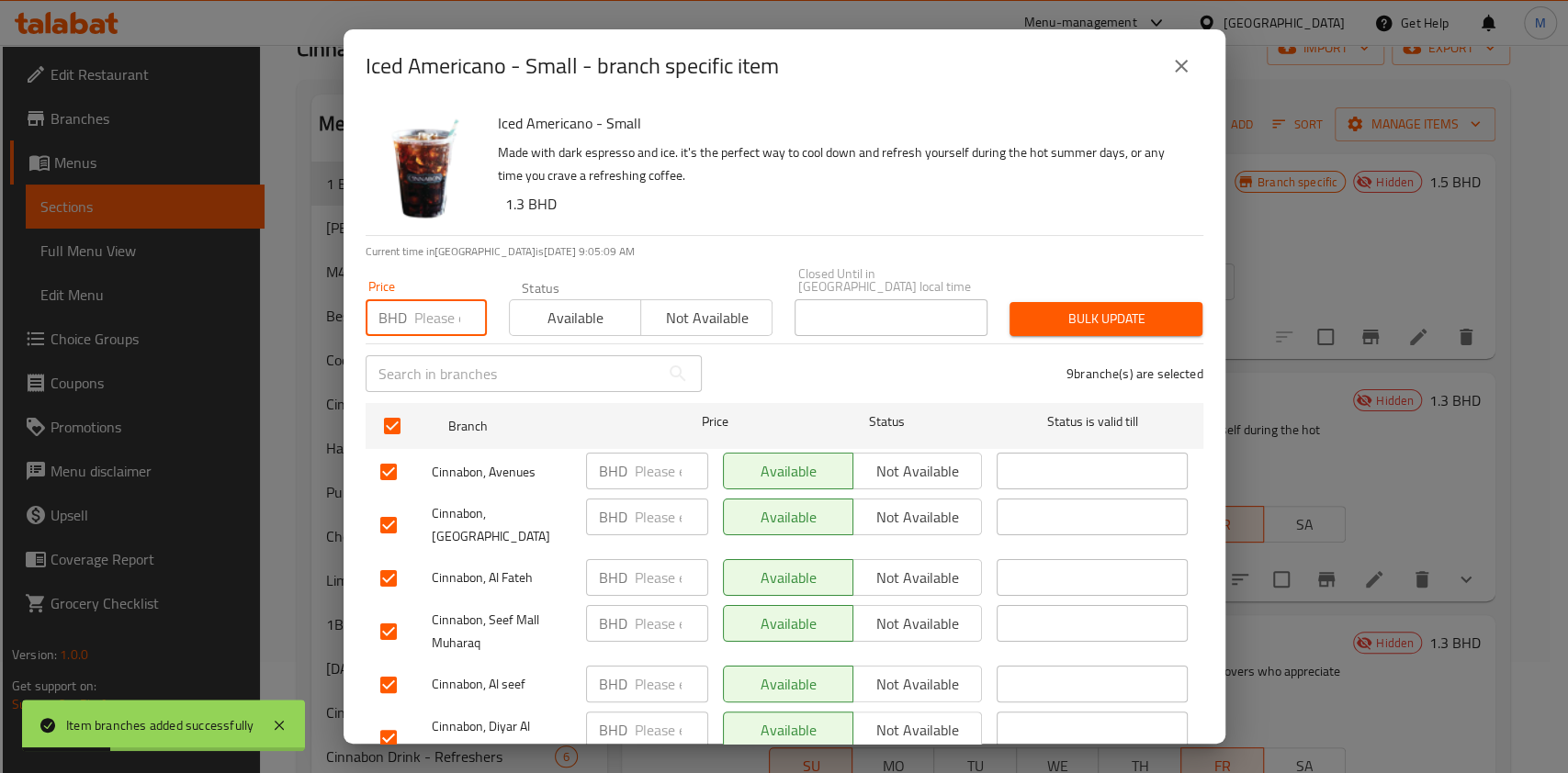
click at [427, 308] on input "number" at bounding box center [450, 318] width 73 height 37
type input "1.3"
click at [1121, 307] on span "Bulk update" at bounding box center [1106, 319] width 163 height 23
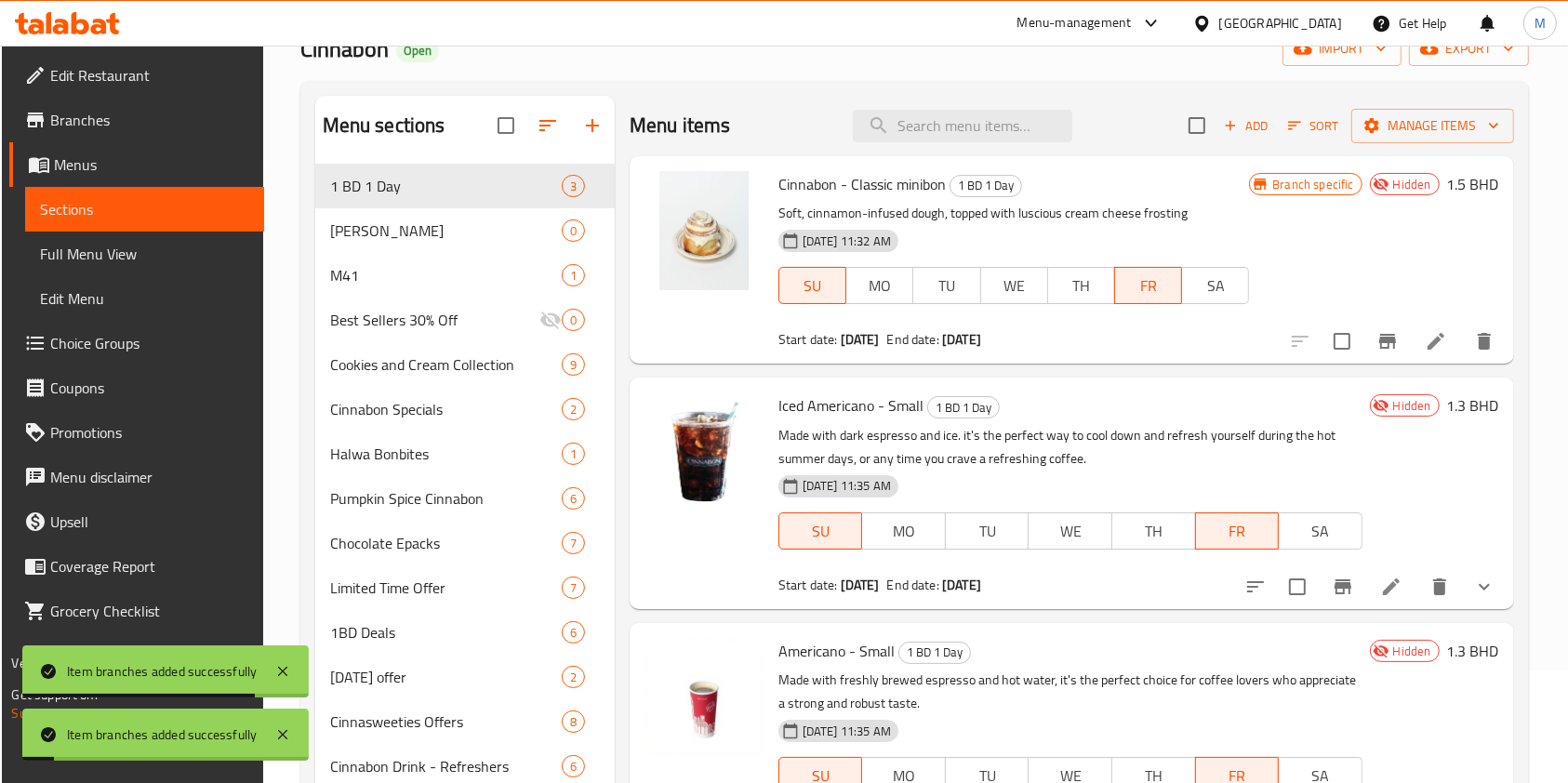
scroll to position [286, 0]
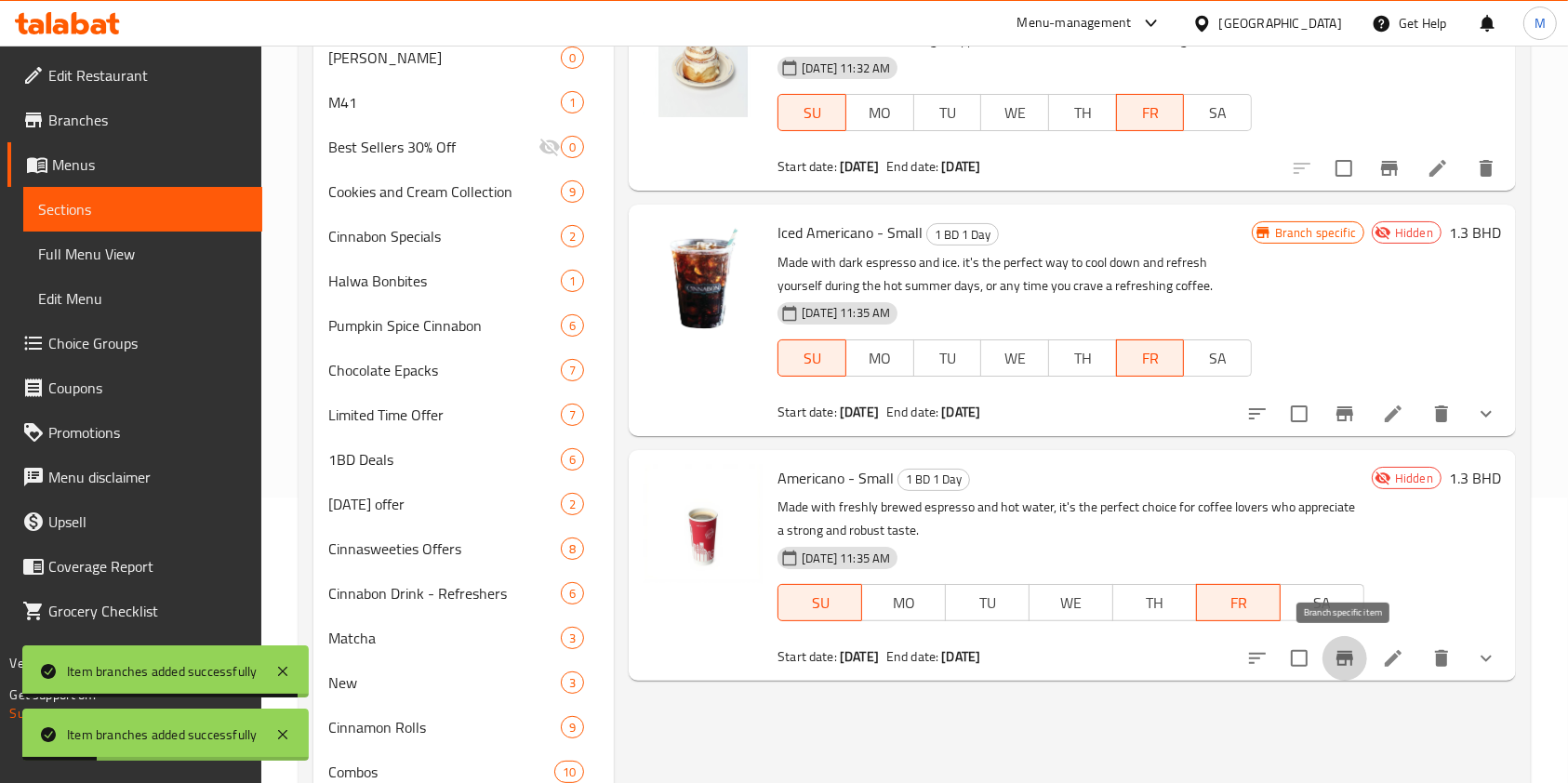
click at [1353, 662] on icon "Branch-specific-item" at bounding box center [1345, 658] width 23 height 23
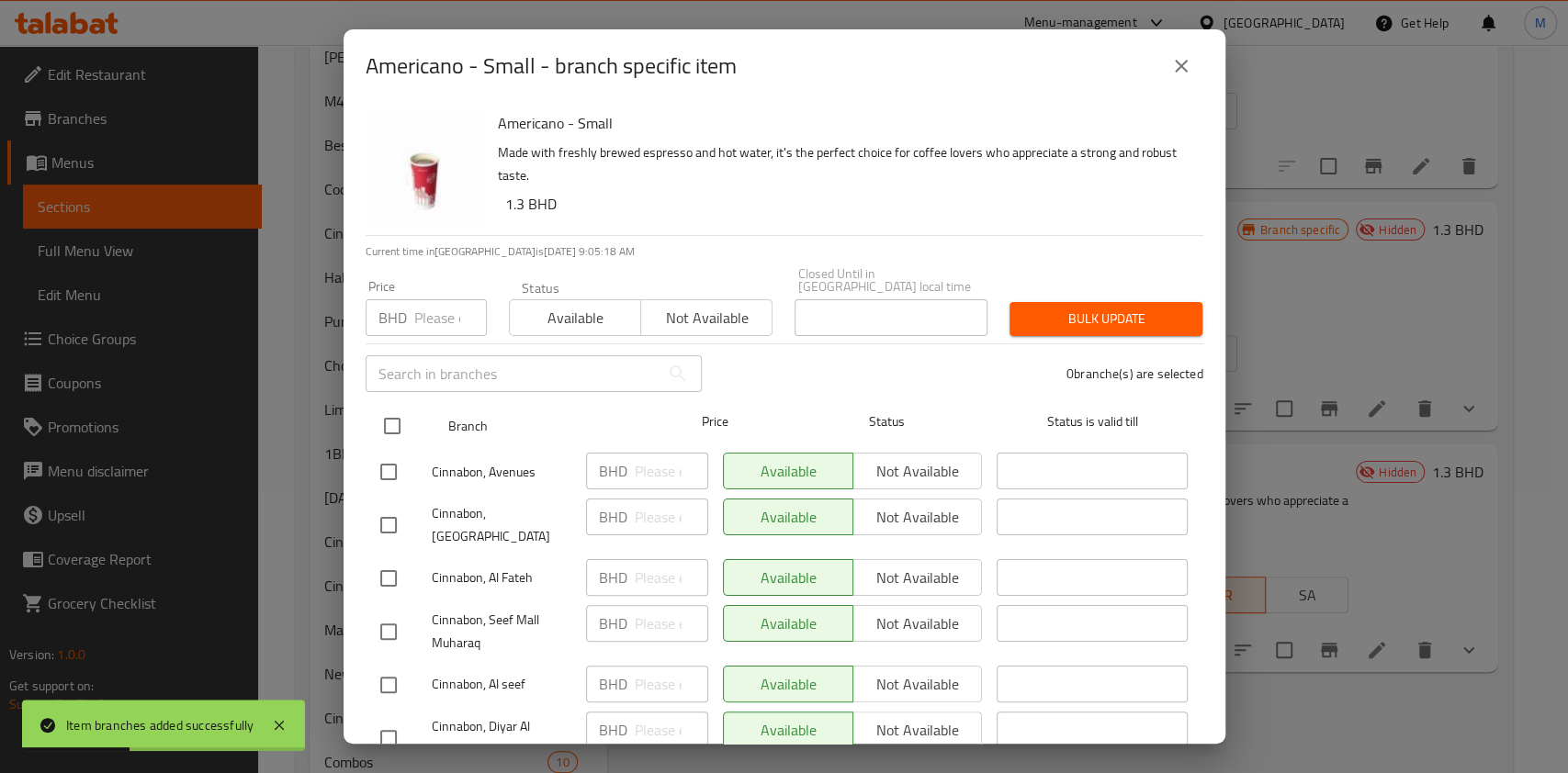
click at [397, 415] on input "checkbox" at bounding box center [392, 426] width 39 height 39
checkbox input "true"
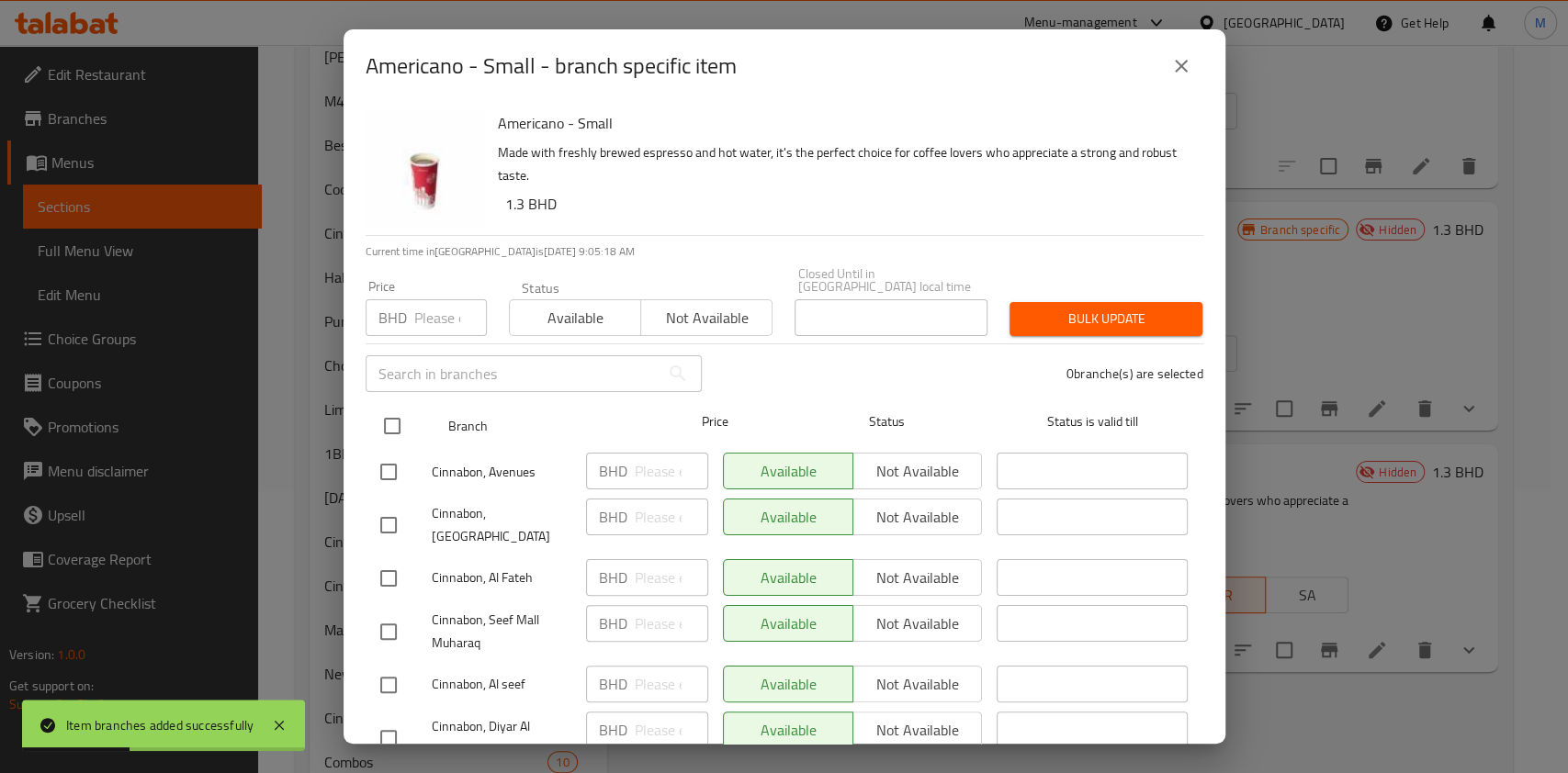
checkbox input "true"
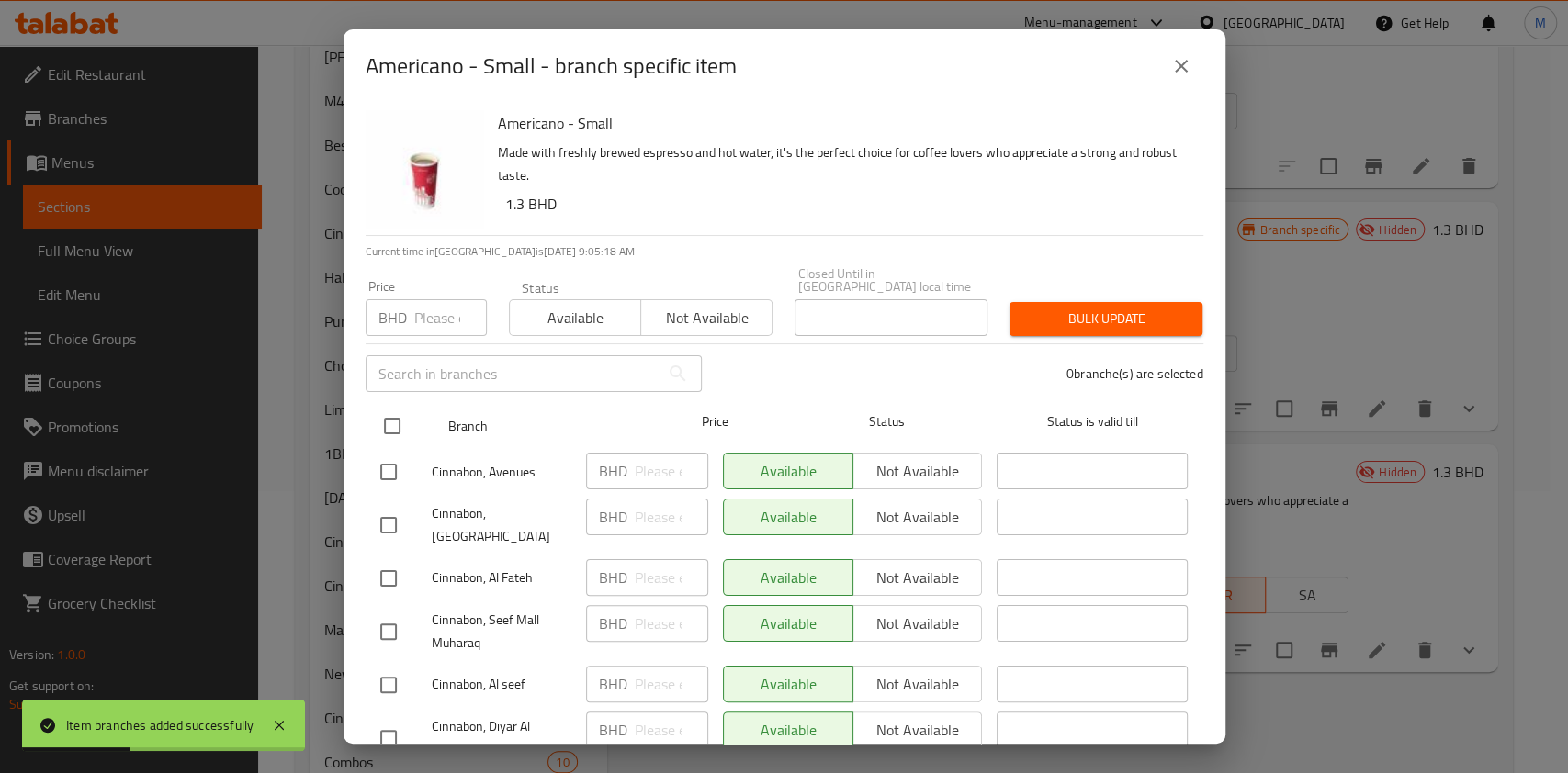
checkbox input "true"
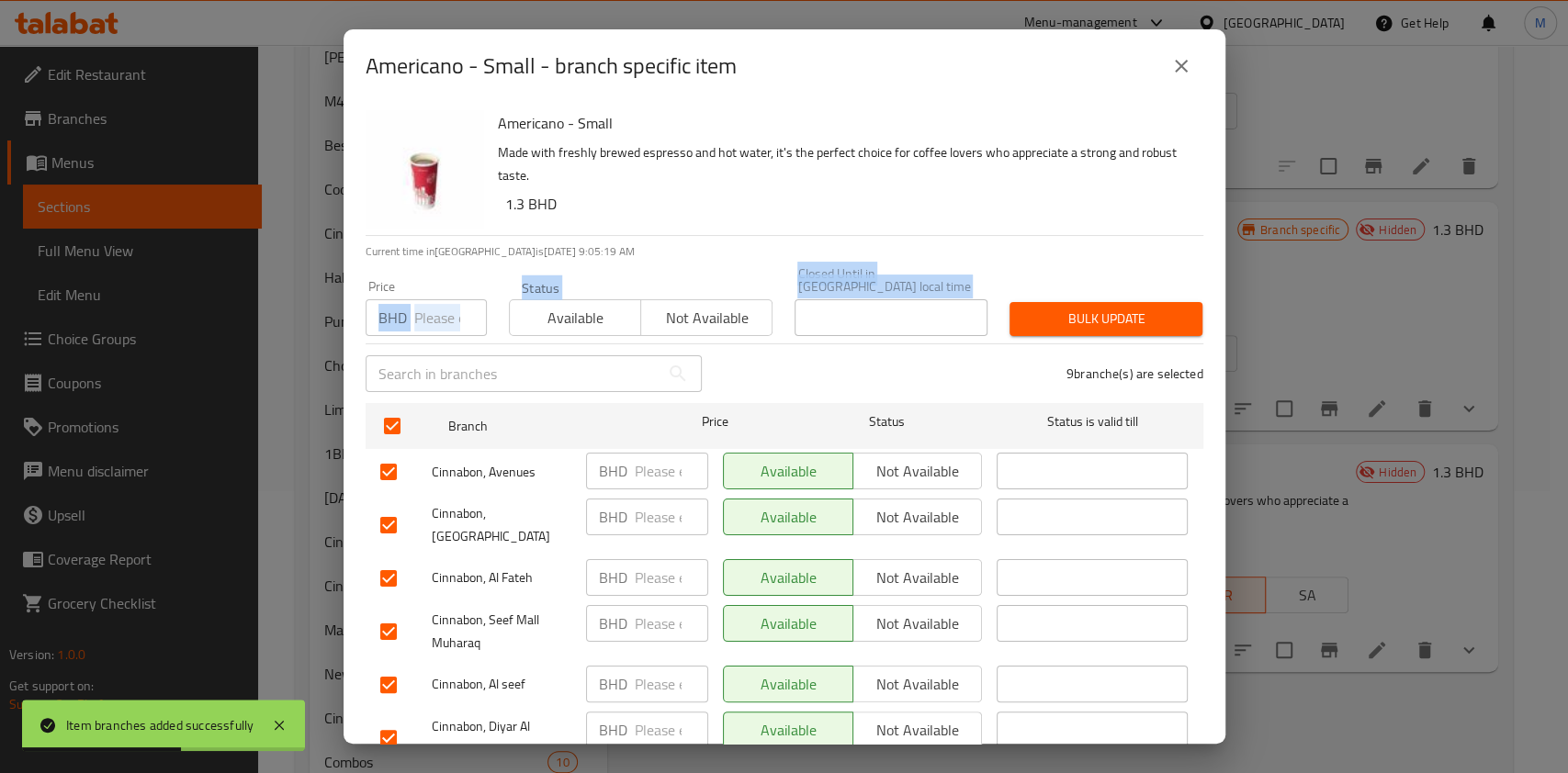
drag, startPoint x: 415, startPoint y: 339, endPoint x: 418, endPoint y: 305, distance: 34.1
click at [418, 305] on div "Americano - Small Made with freshly brewed espresso and hot water, it's the per…" at bounding box center [784, 422] width 882 height 641
click at [418, 305] on input "number" at bounding box center [450, 318] width 73 height 37
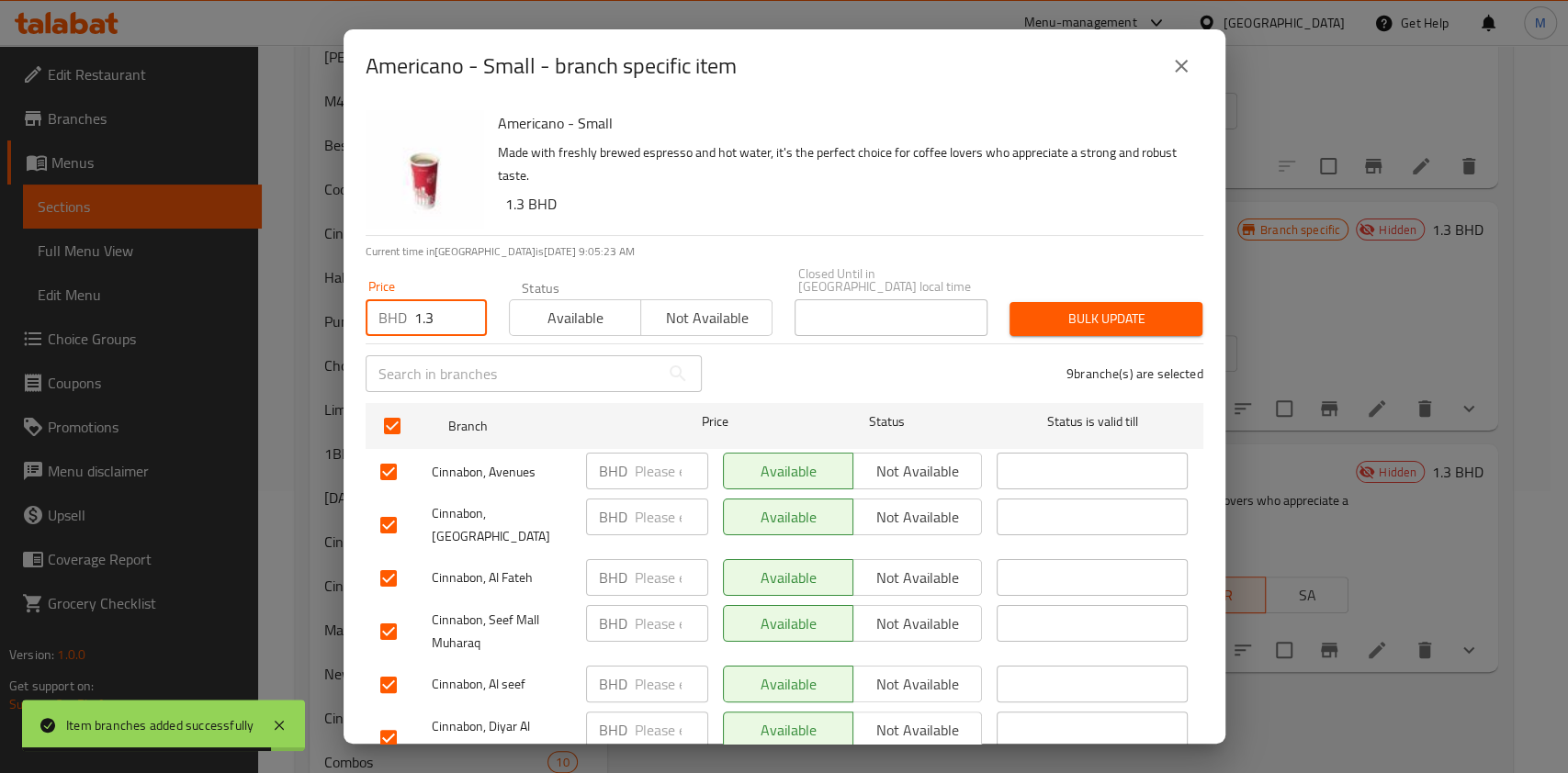
type input "1.3"
click at [1154, 307] on span "Bulk update" at bounding box center [1106, 319] width 163 height 23
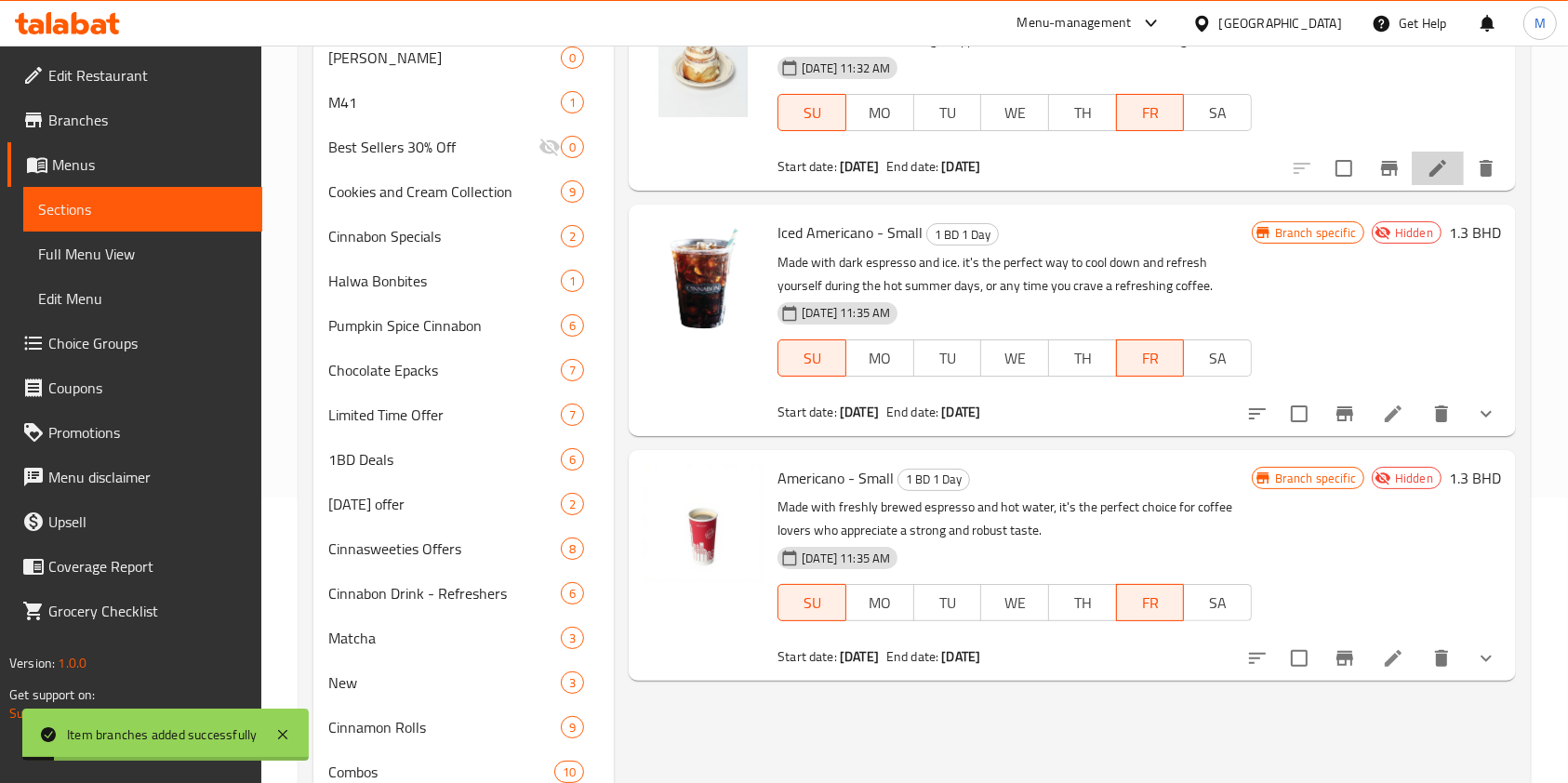
click at [1451, 175] on li at bounding box center [1438, 168] width 52 height 33
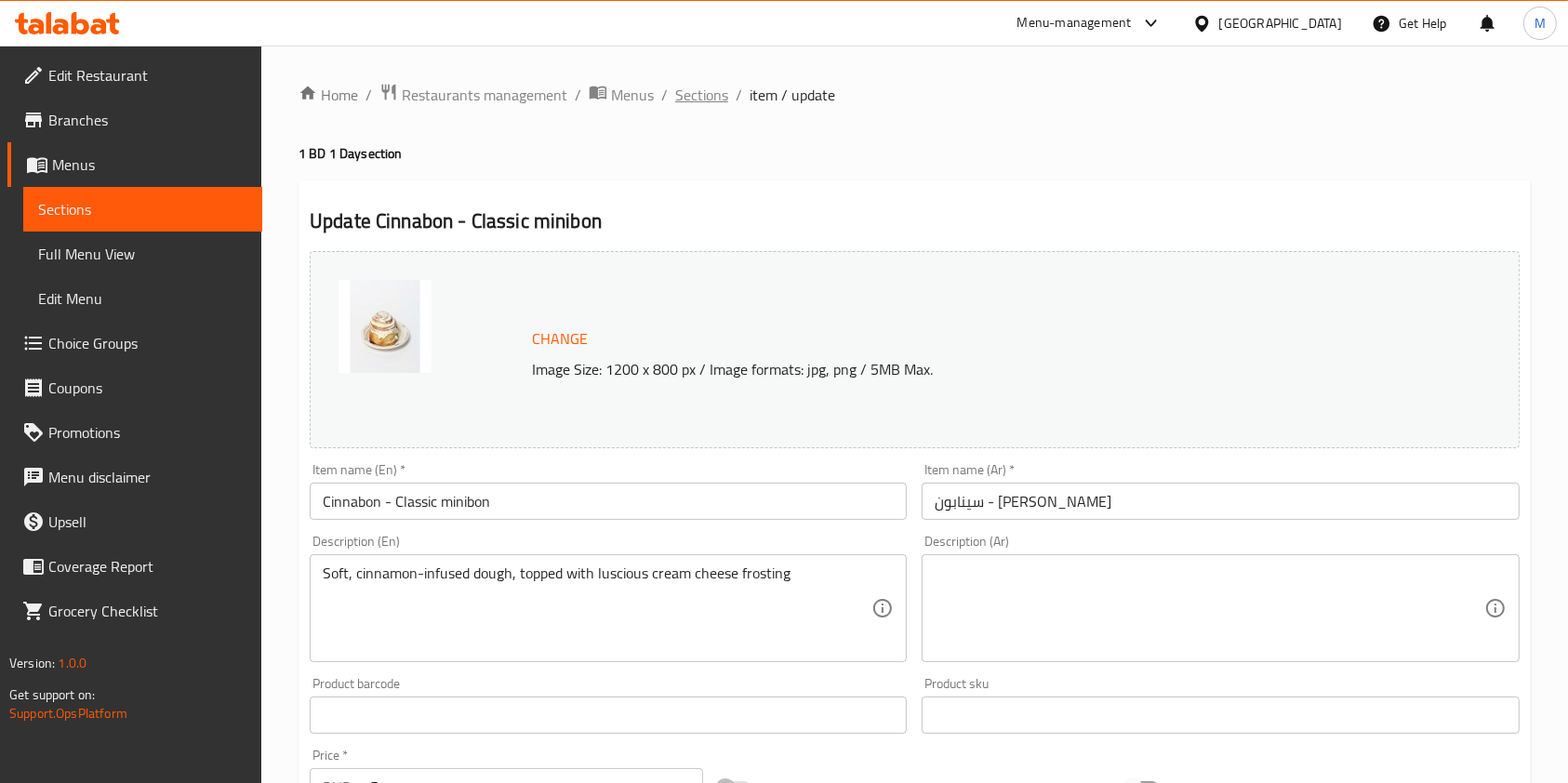
click at [702, 92] on span "Sections" at bounding box center [702, 95] width 53 height 23
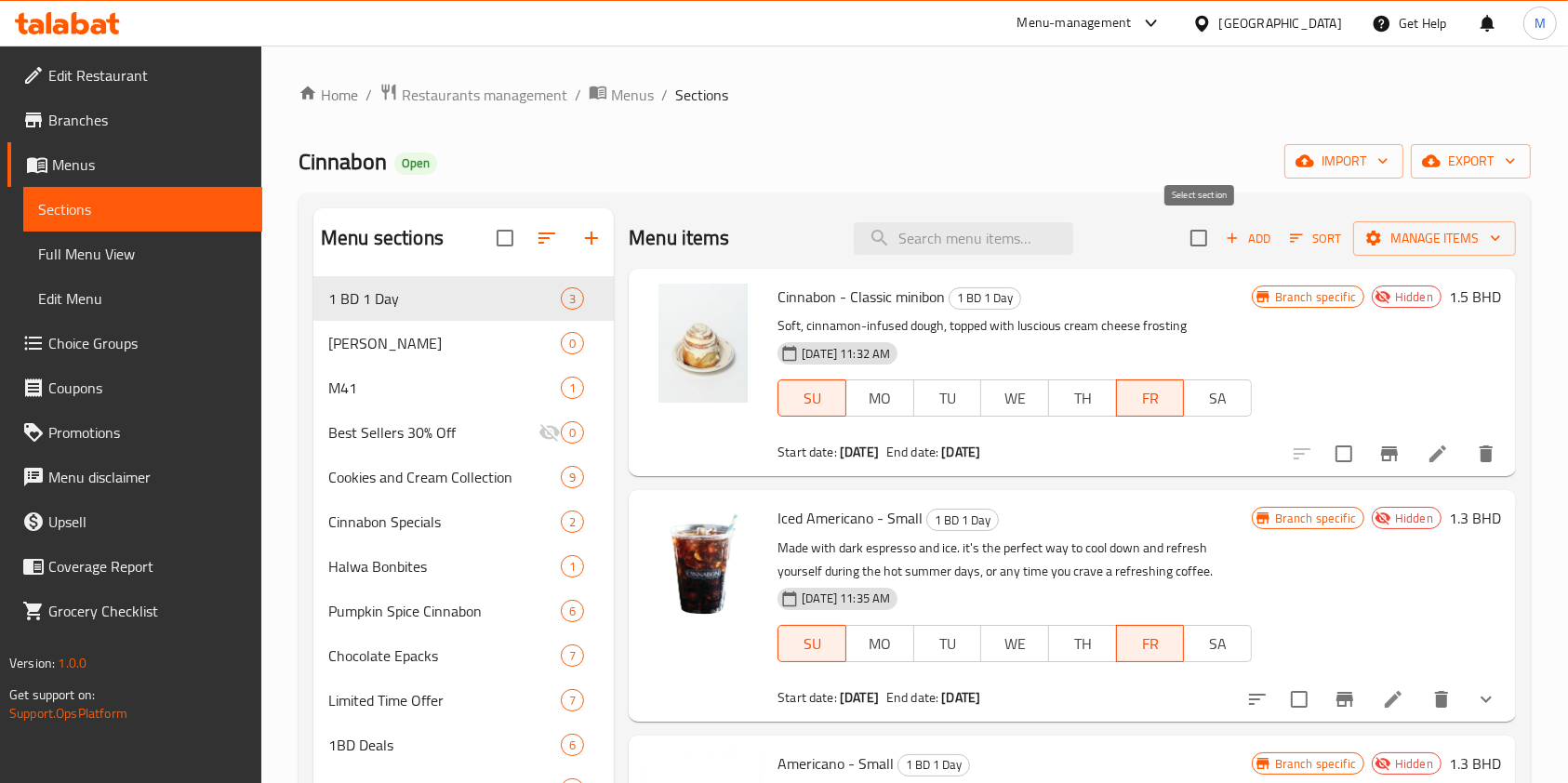
click at [1190, 247] on input "checkbox" at bounding box center [1199, 238] width 39 height 39
checkbox input "true"
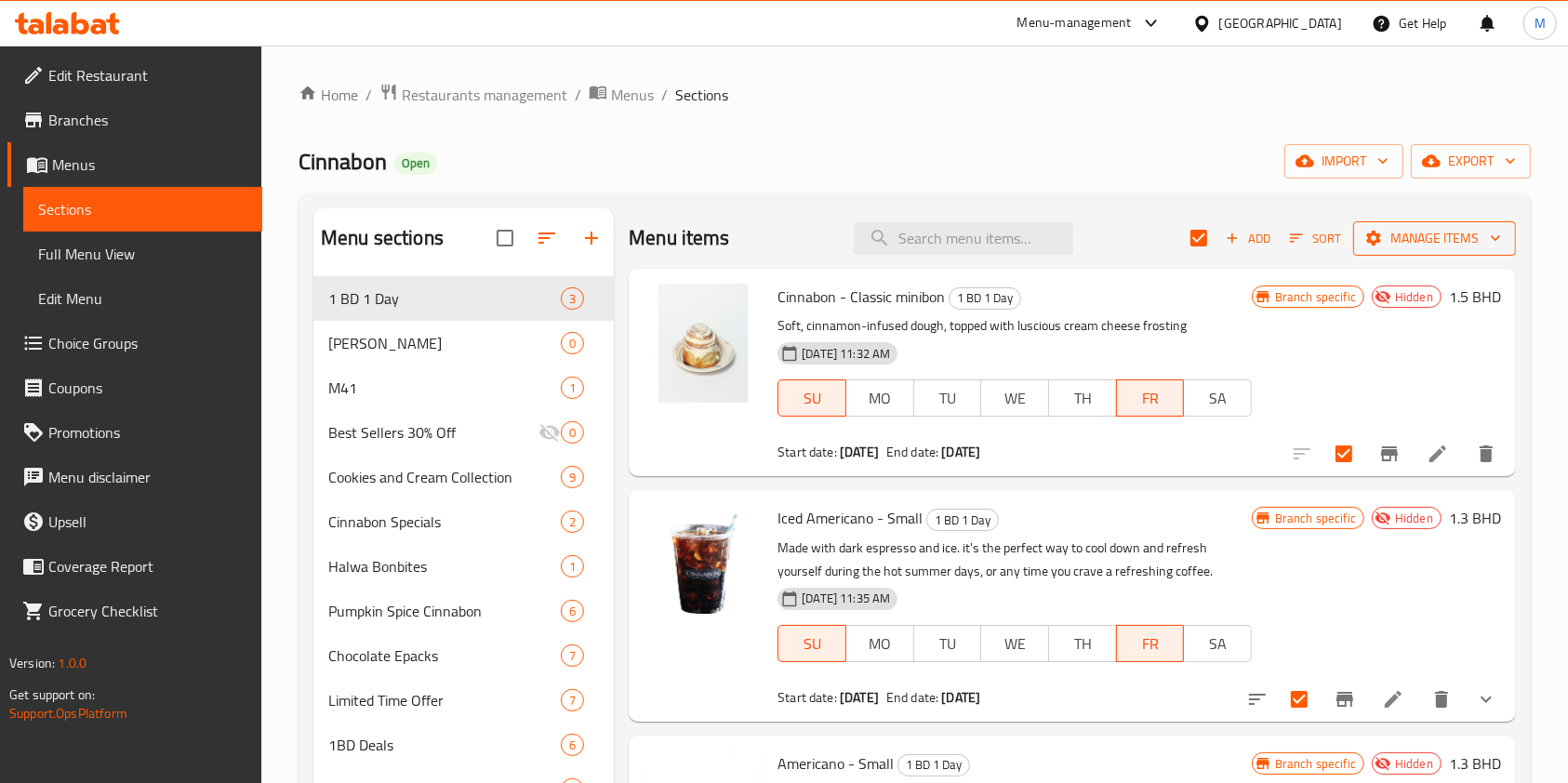
click at [1441, 241] on span "Manage items" at bounding box center [1435, 239] width 133 height 23
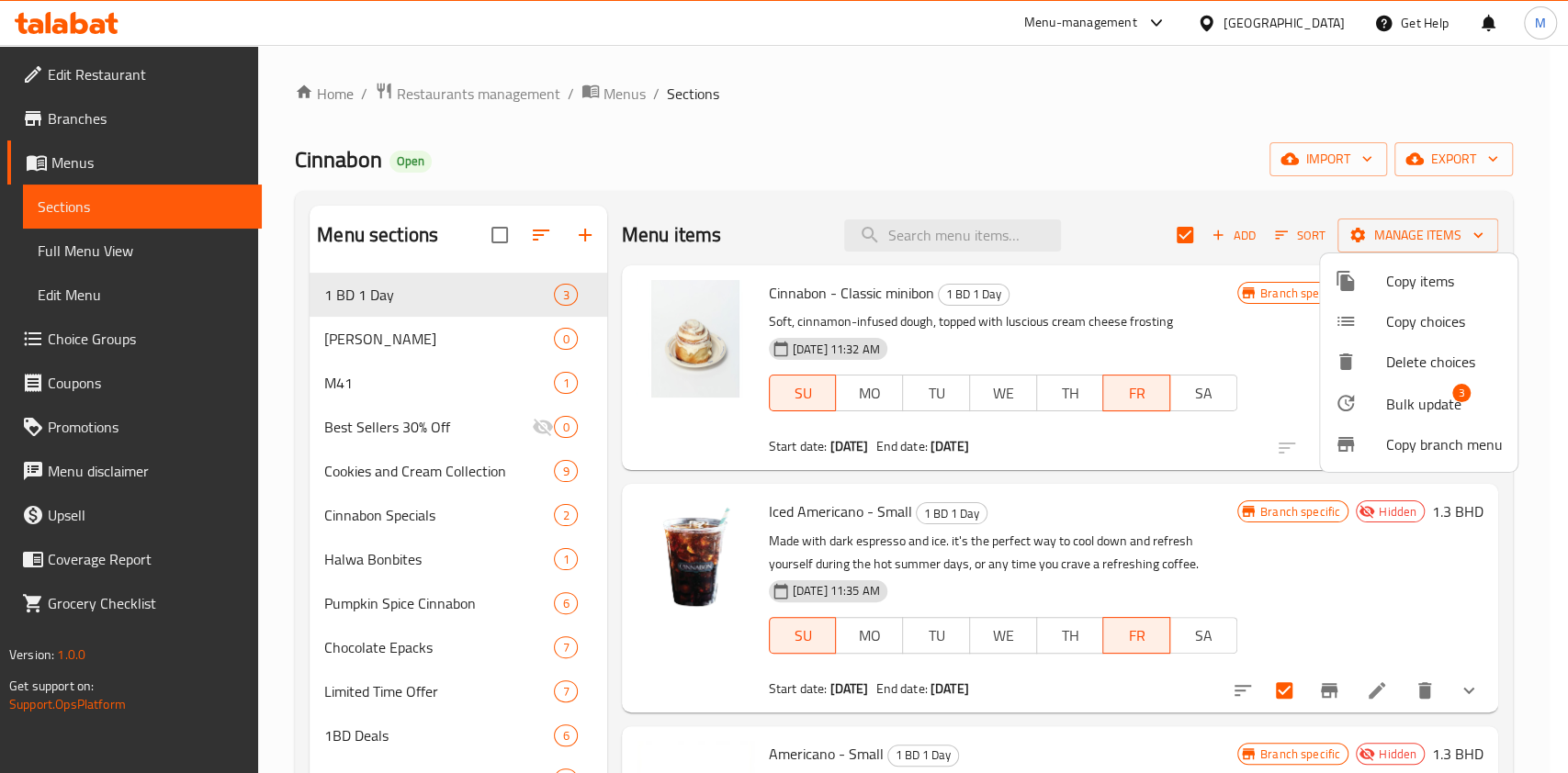
click at [1456, 402] on span "Bulk update" at bounding box center [1424, 404] width 75 height 22
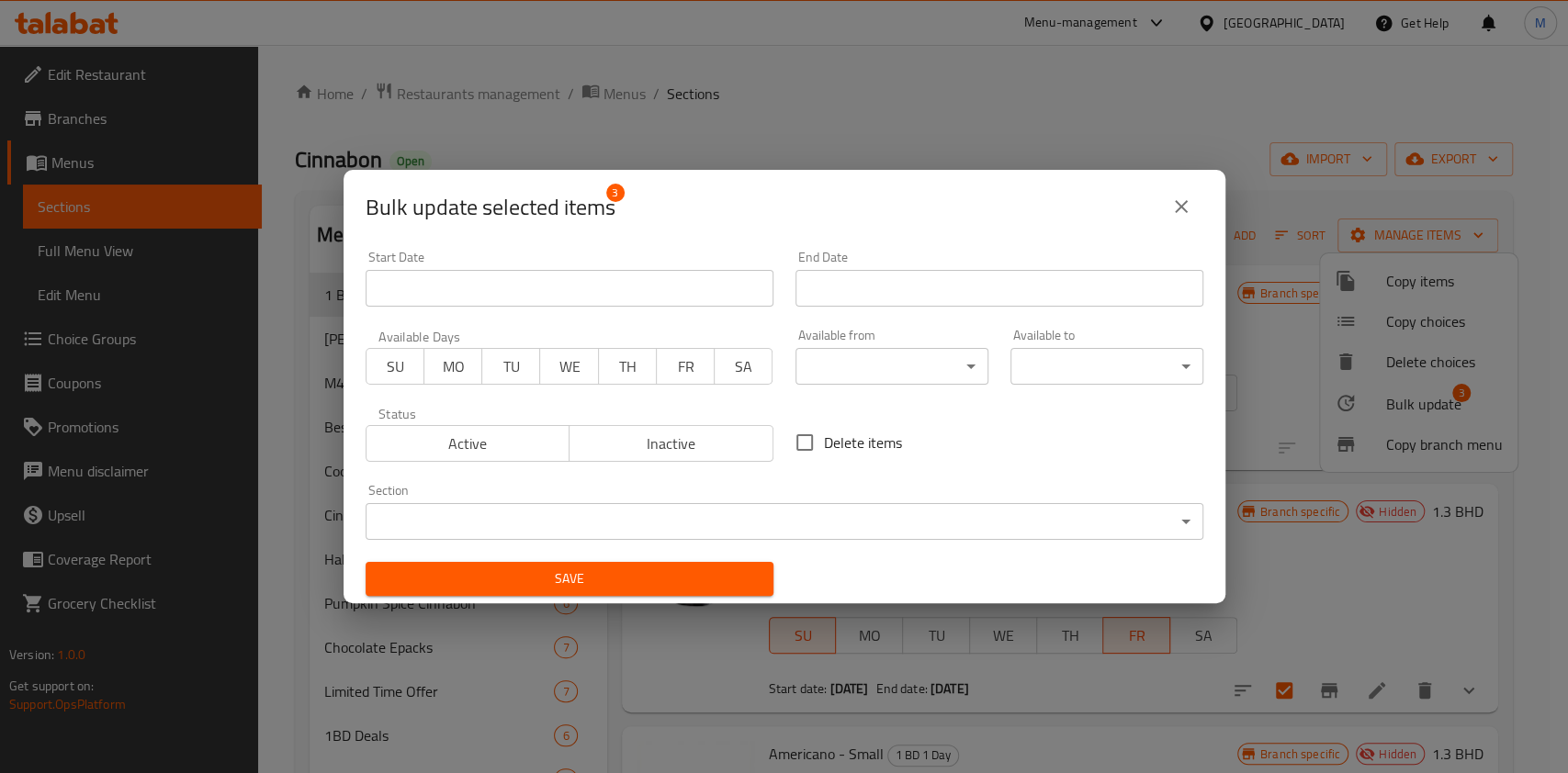
click at [463, 449] on span "Active" at bounding box center [469, 444] width 189 height 27
click at [695, 363] on span "FR" at bounding box center [685, 367] width 44 height 27
click at [398, 368] on span "SU" at bounding box center [395, 367] width 44 height 27
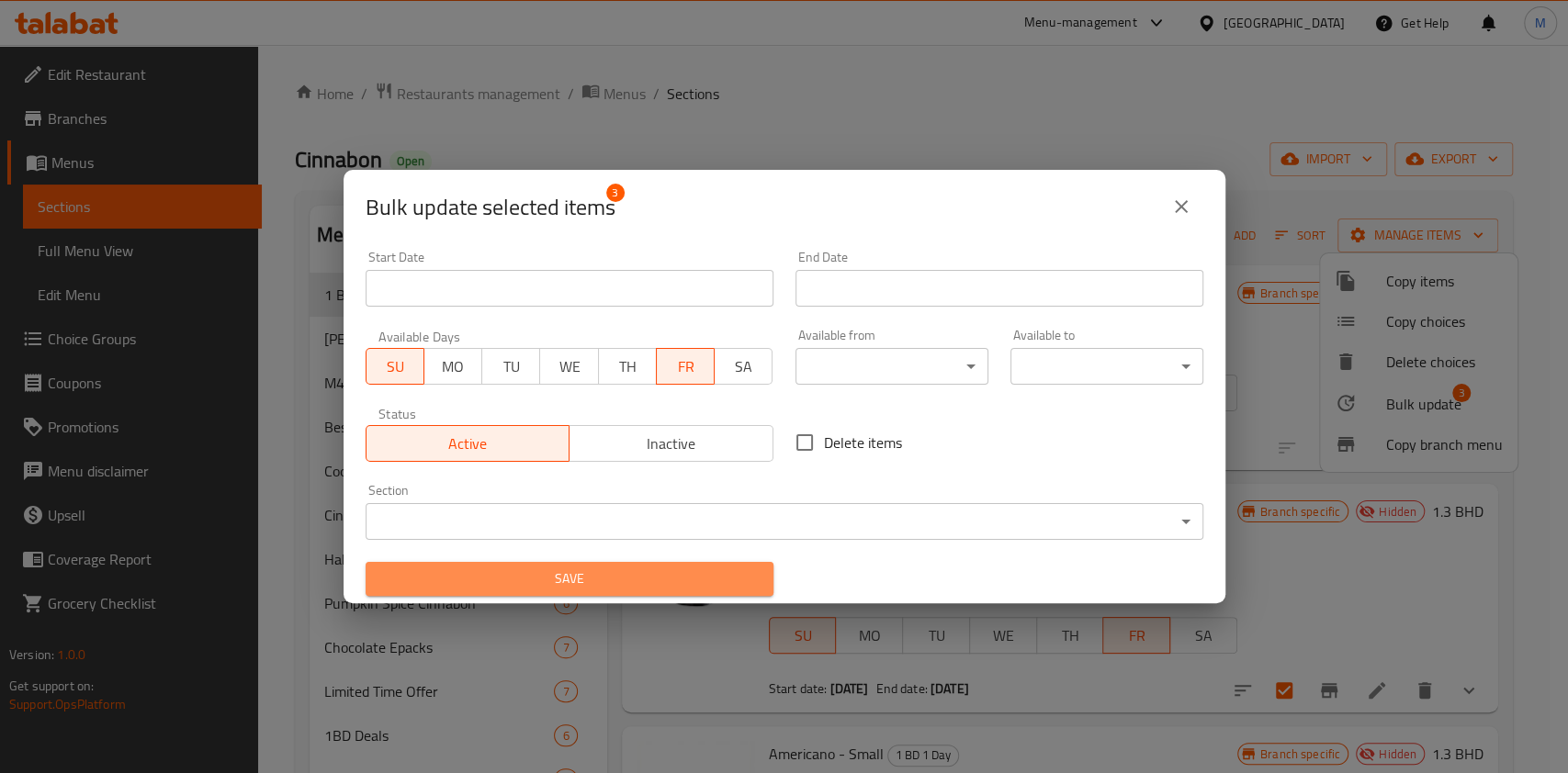
click at [599, 573] on span "Save" at bounding box center [569, 579] width 379 height 23
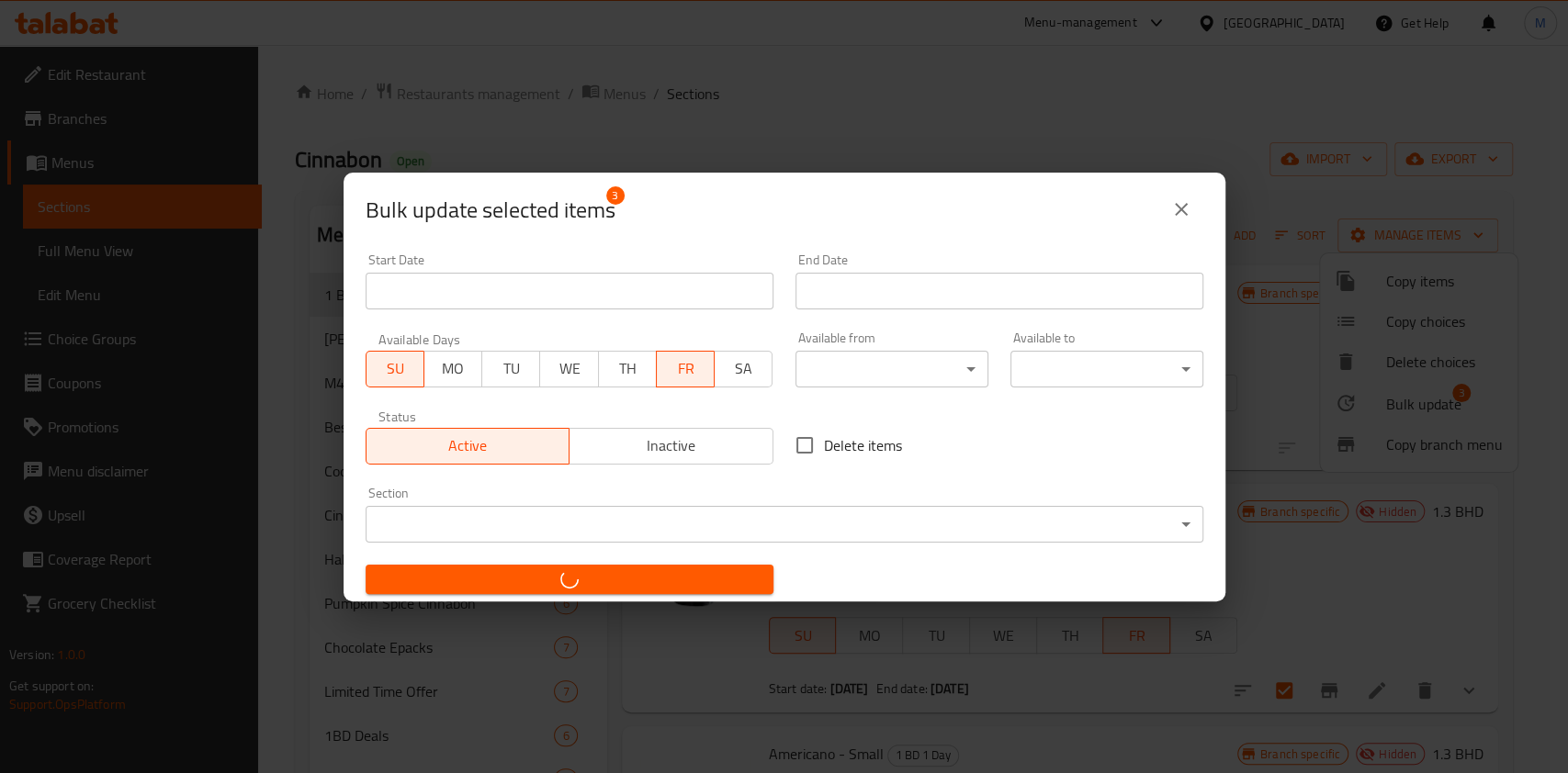
checkbox input "false"
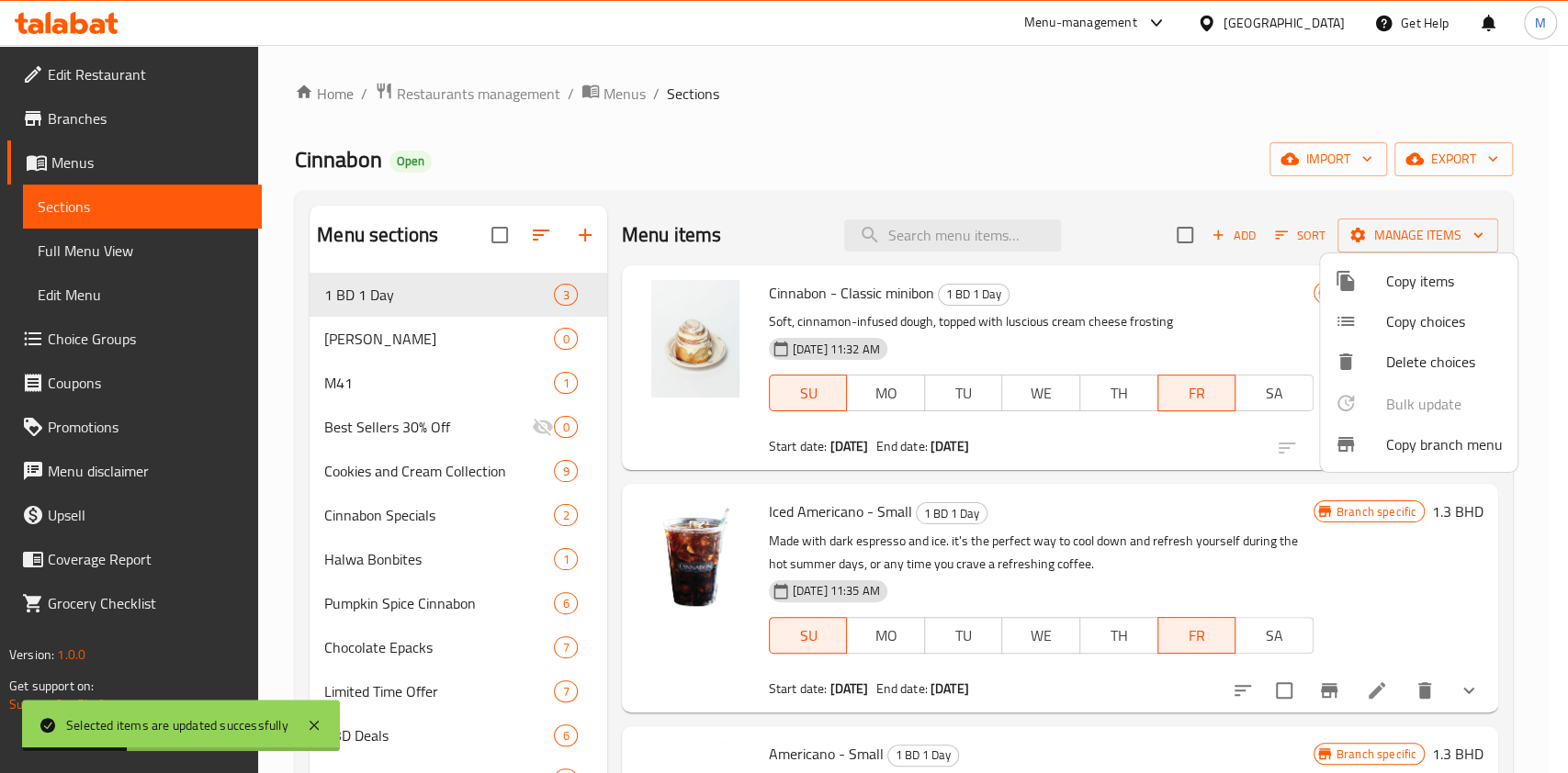
click at [1188, 240] on div at bounding box center [784, 386] width 1568 height 773
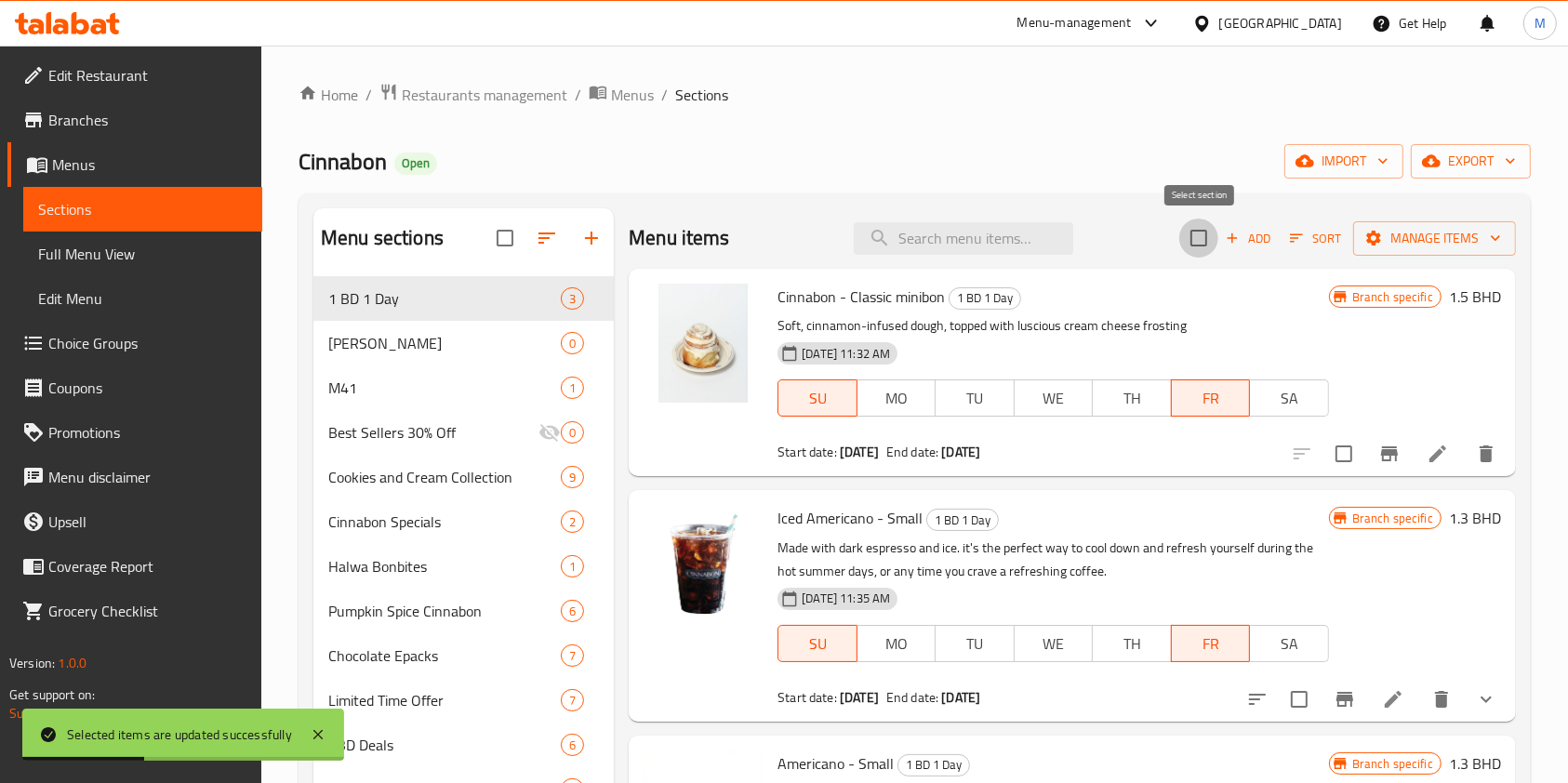
click at [1203, 243] on input "checkbox" at bounding box center [1199, 238] width 39 height 39
checkbox input "true"
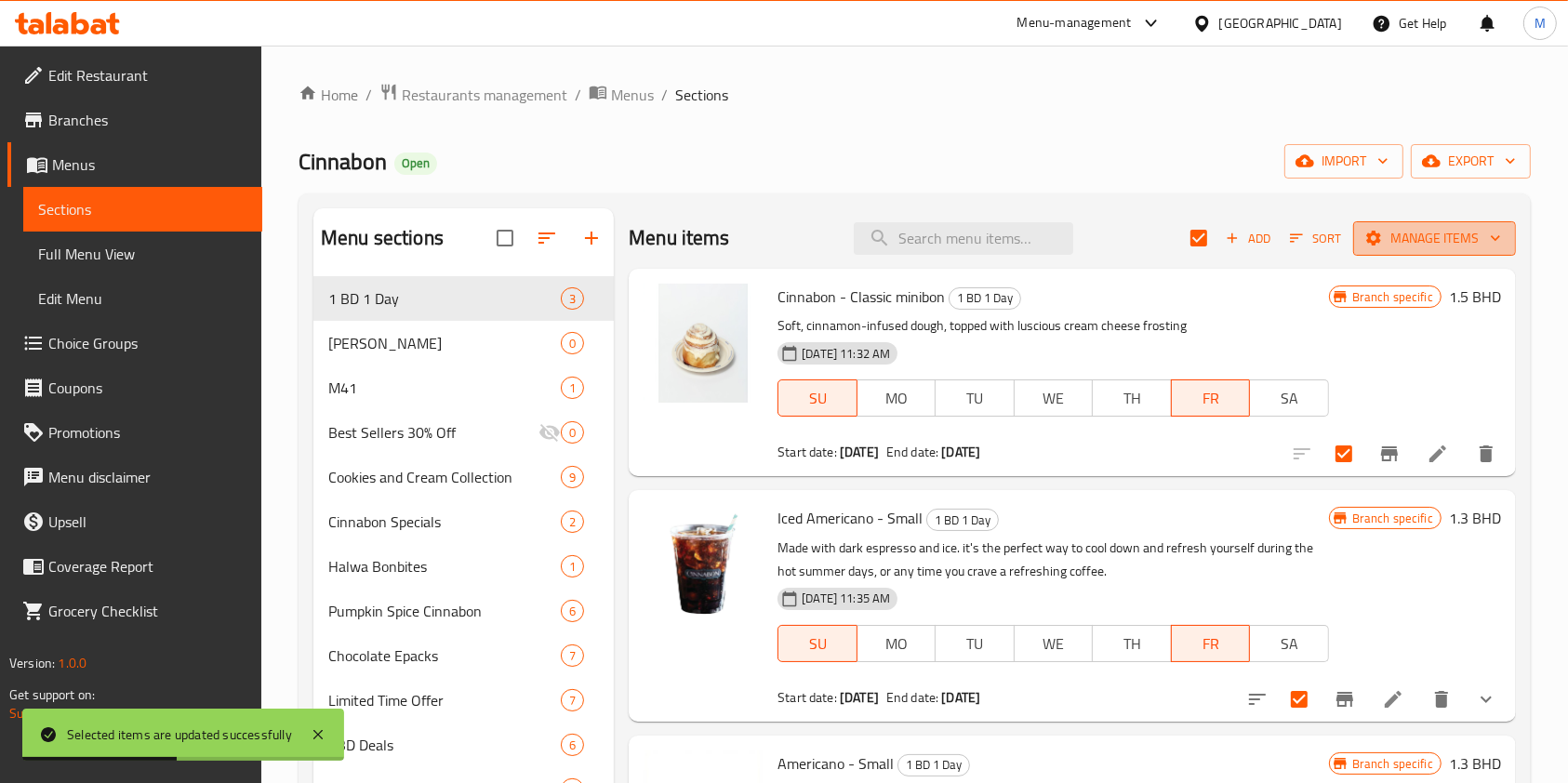
click at [1444, 234] on span "Manage items" at bounding box center [1435, 239] width 133 height 23
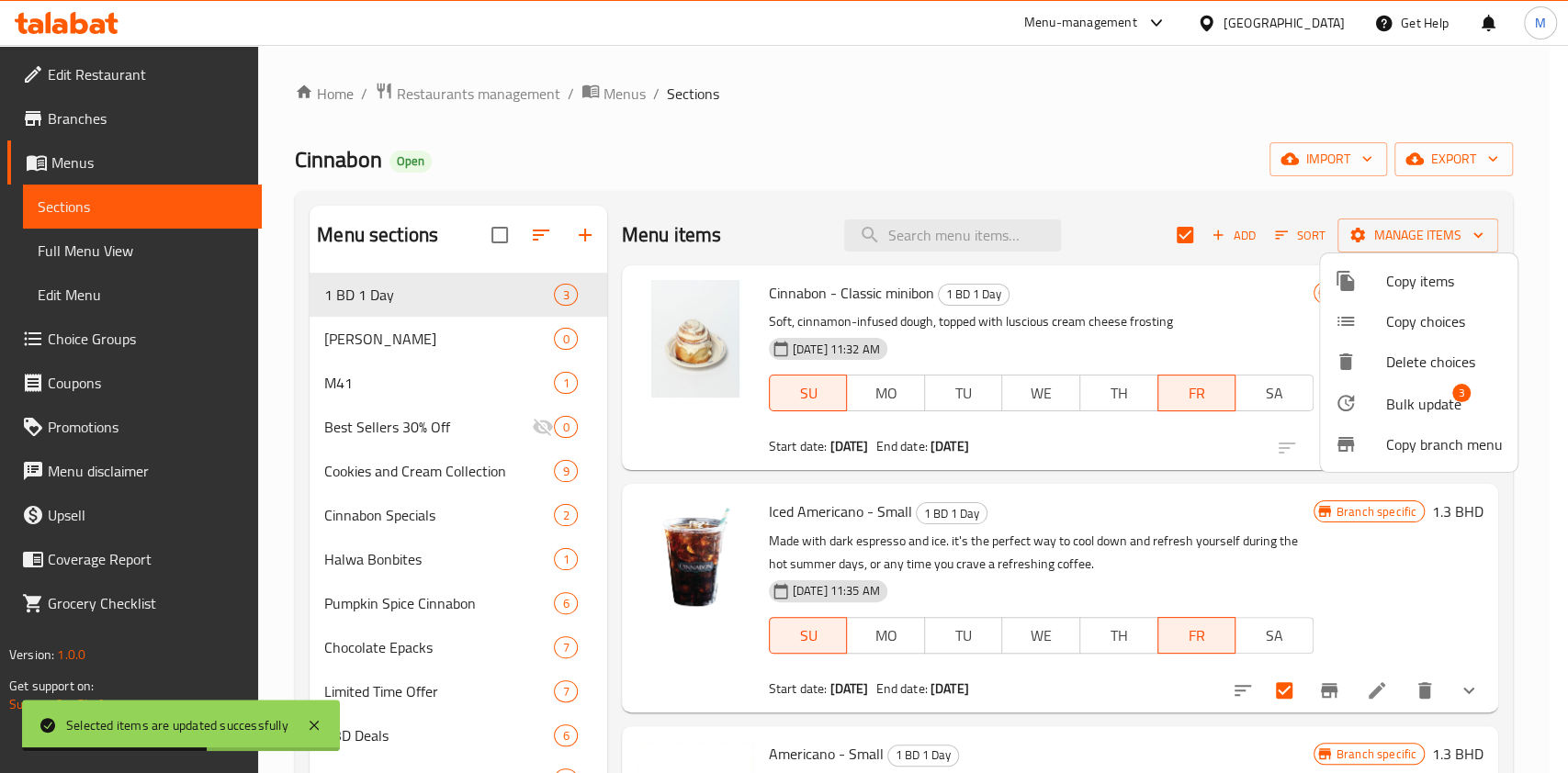
click at [1429, 403] on span "Bulk update" at bounding box center [1424, 404] width 75 height 22
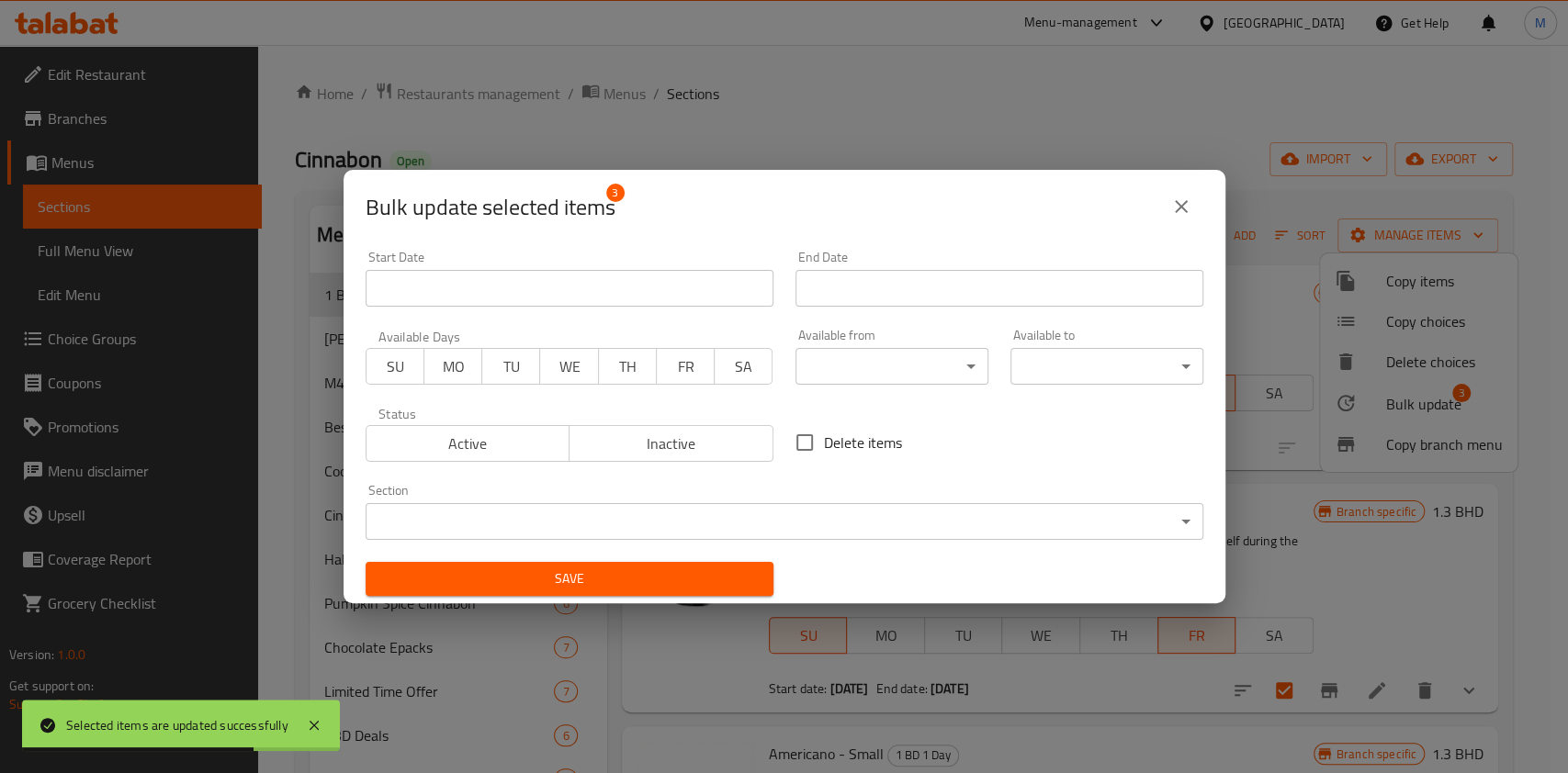
click at [375, 370] on span "SU" at bounding box center [395, 367] width 44 height 27
click at [681, 367] on span "FR" at bounding box center [685, 367] width 44 height 27
click at [466, 457] on button "Active" at bounding box center [468, 444] width 205 height 37
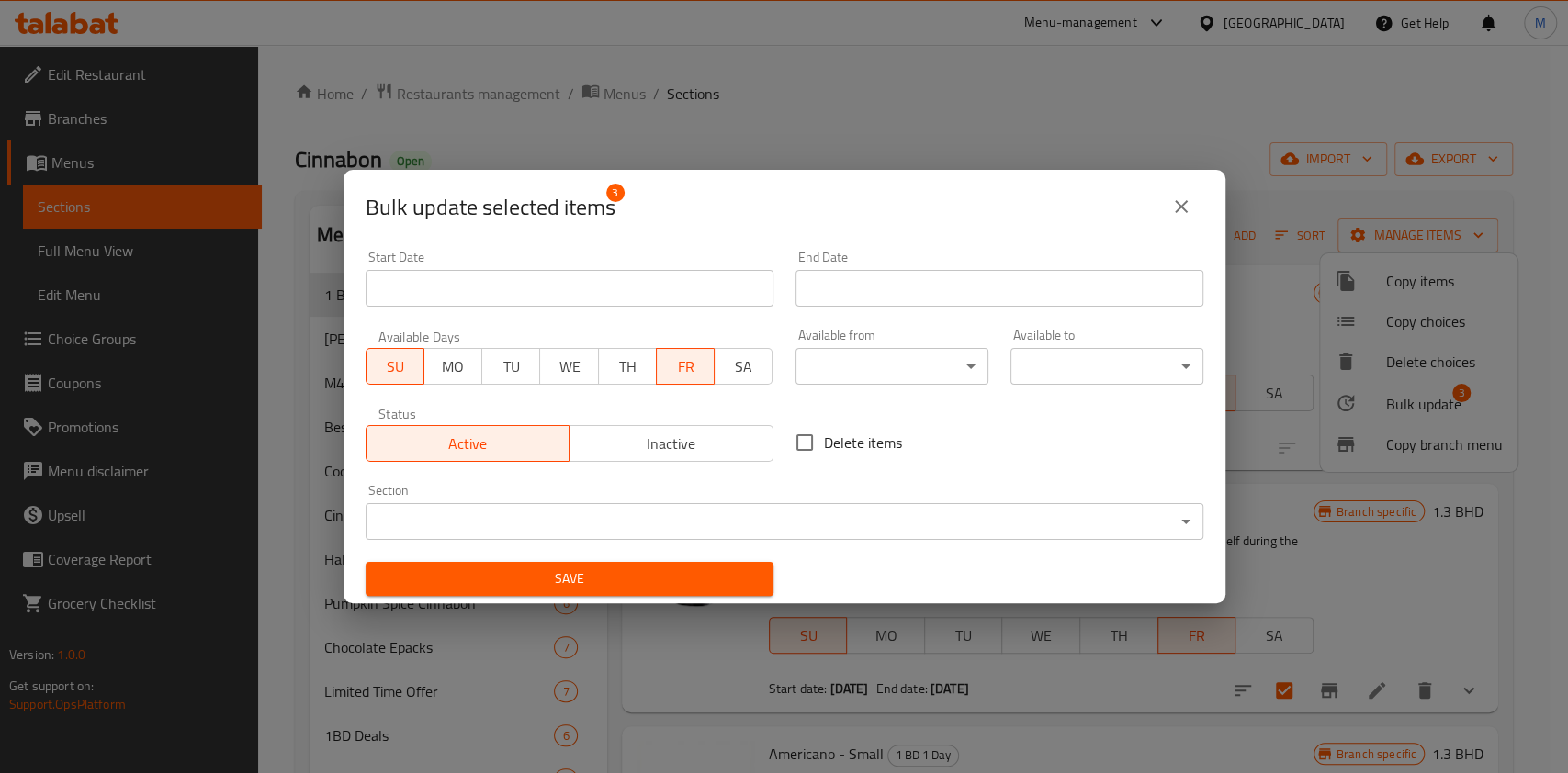
click at [885, 287] on input "Start Date" at bounding box center [1000, 288] width 408 height 37
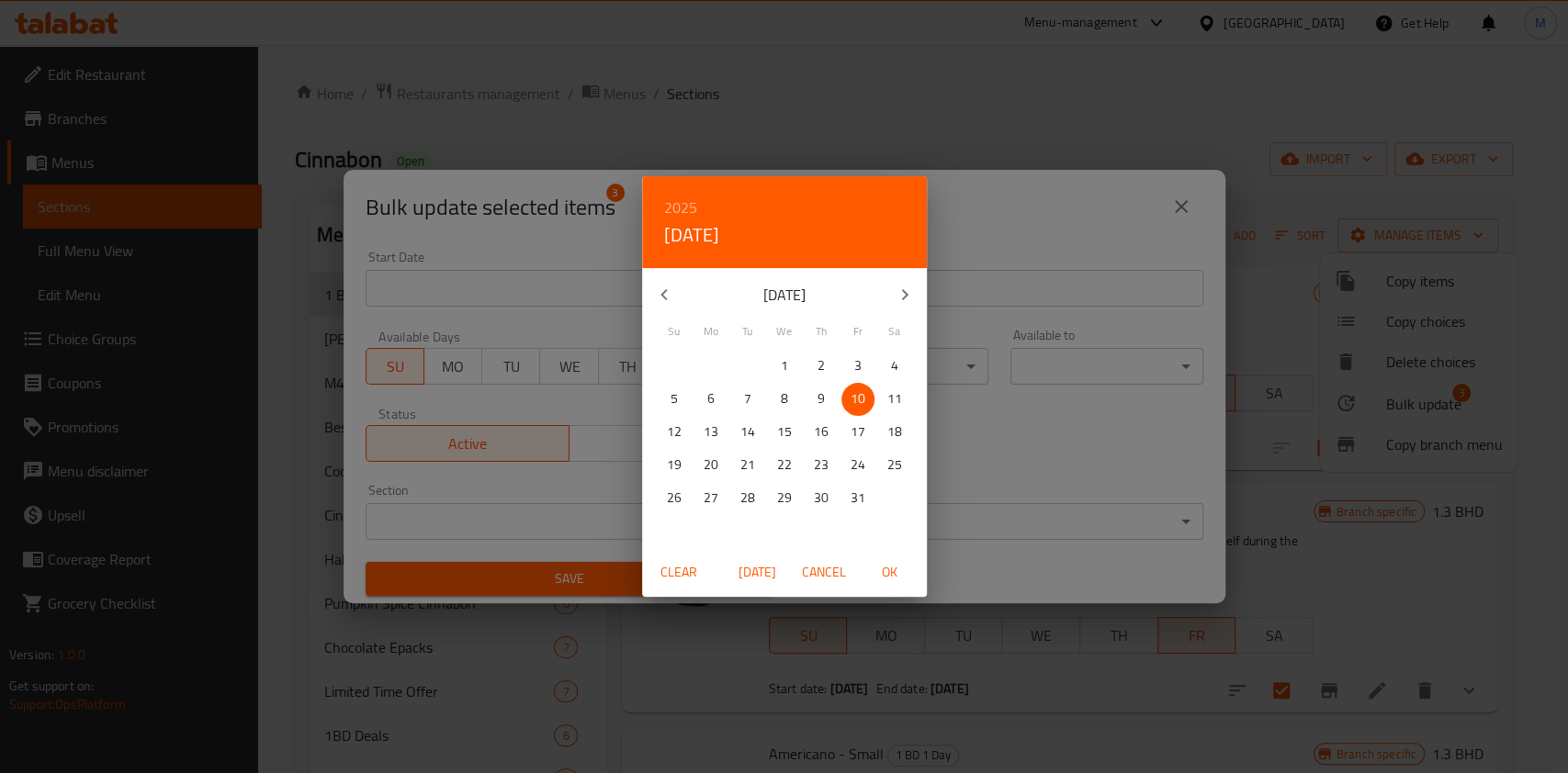
click at [663, 426] on span "12" at bounding box center [674, 432] width 33 height 23
click at [890, 564] on span "OK" at bounding box center [890, 573] width 44 height 23
type input "12-10-2025"
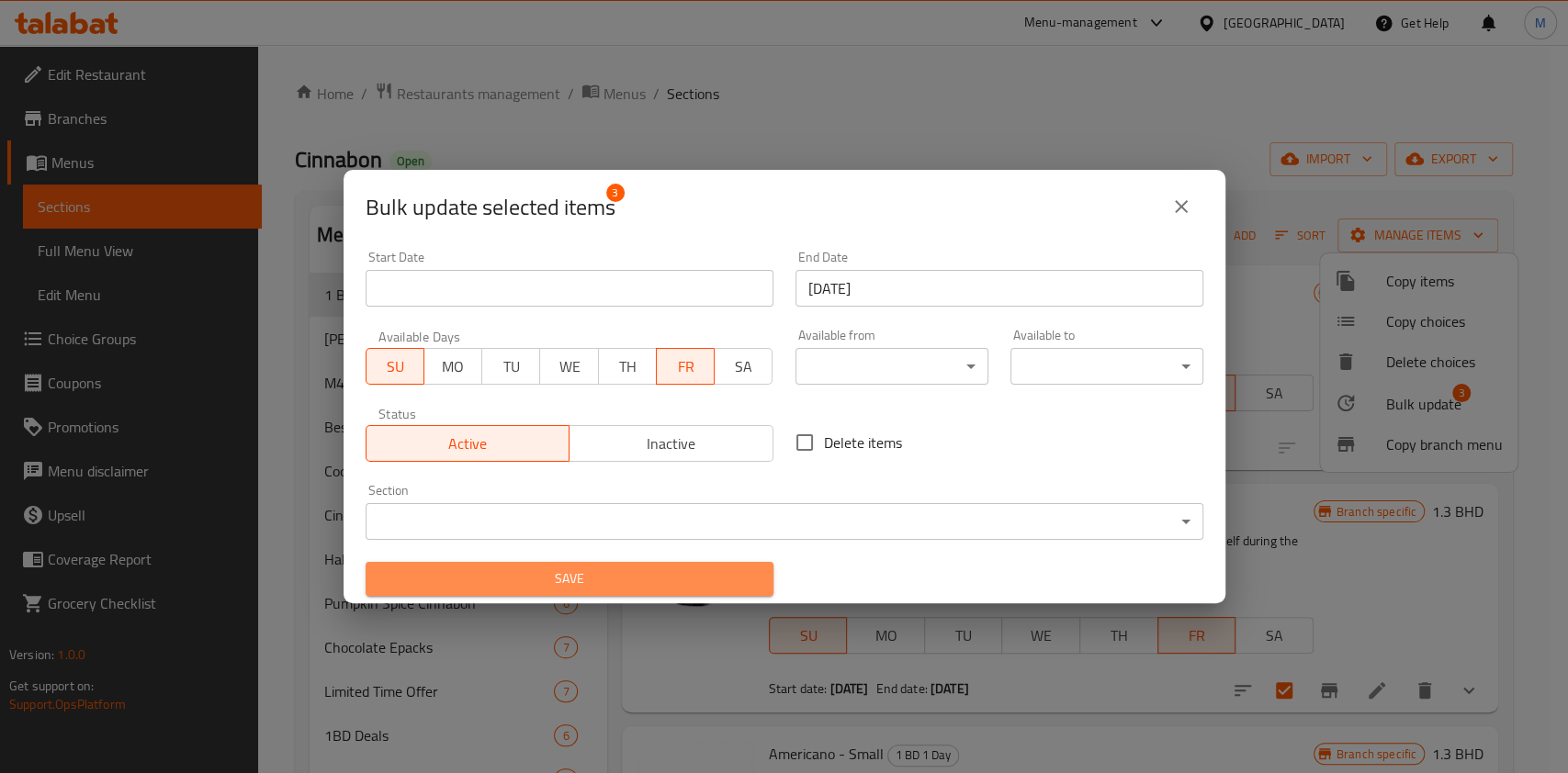
click at [704, 571] on span "Save" at bounding box center [569, 579] width 379 height 23
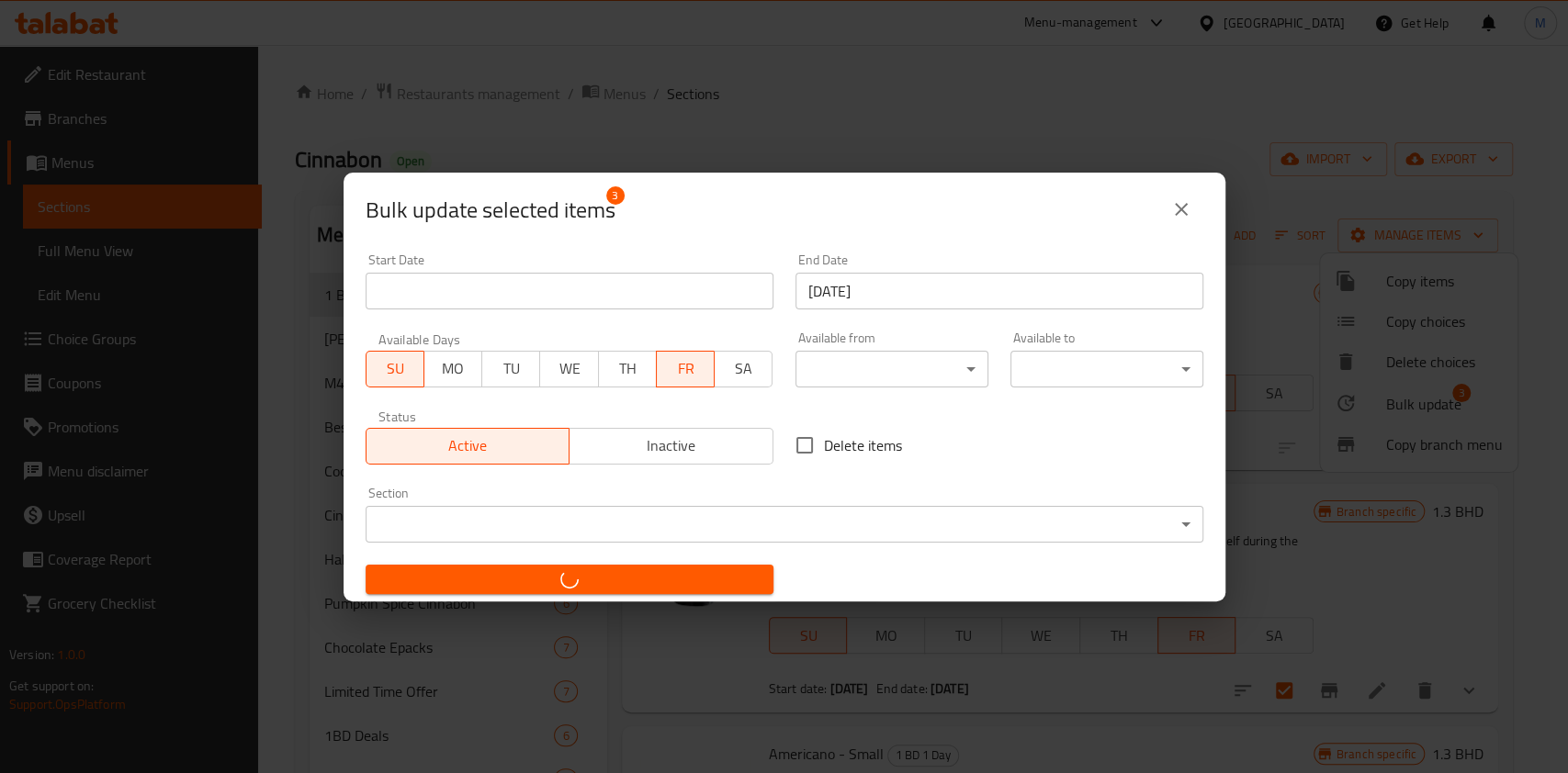
checkbox input "false"
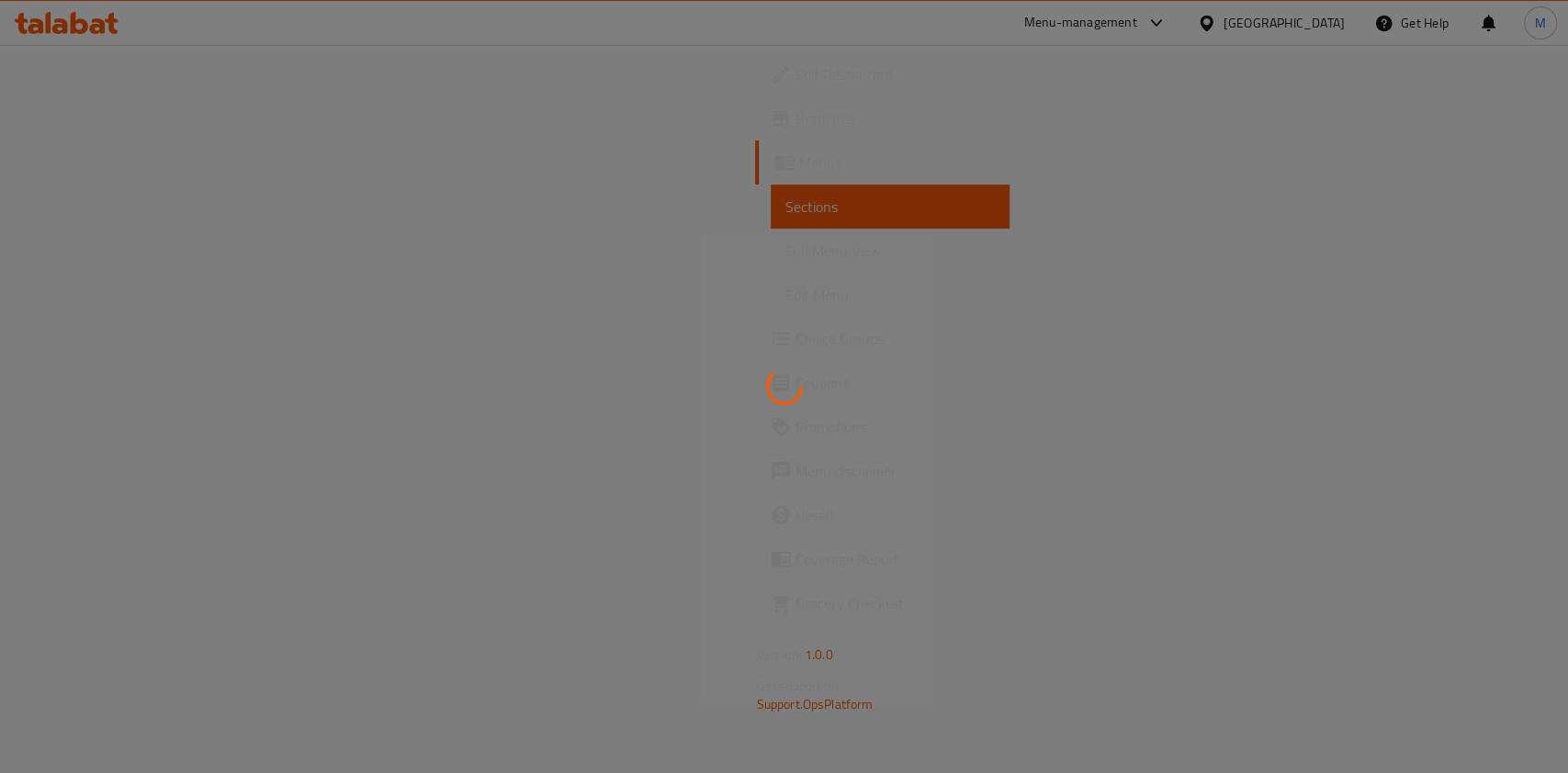
click at [973, 185] on div at bounding box center [784, 386] width 1568 height 773
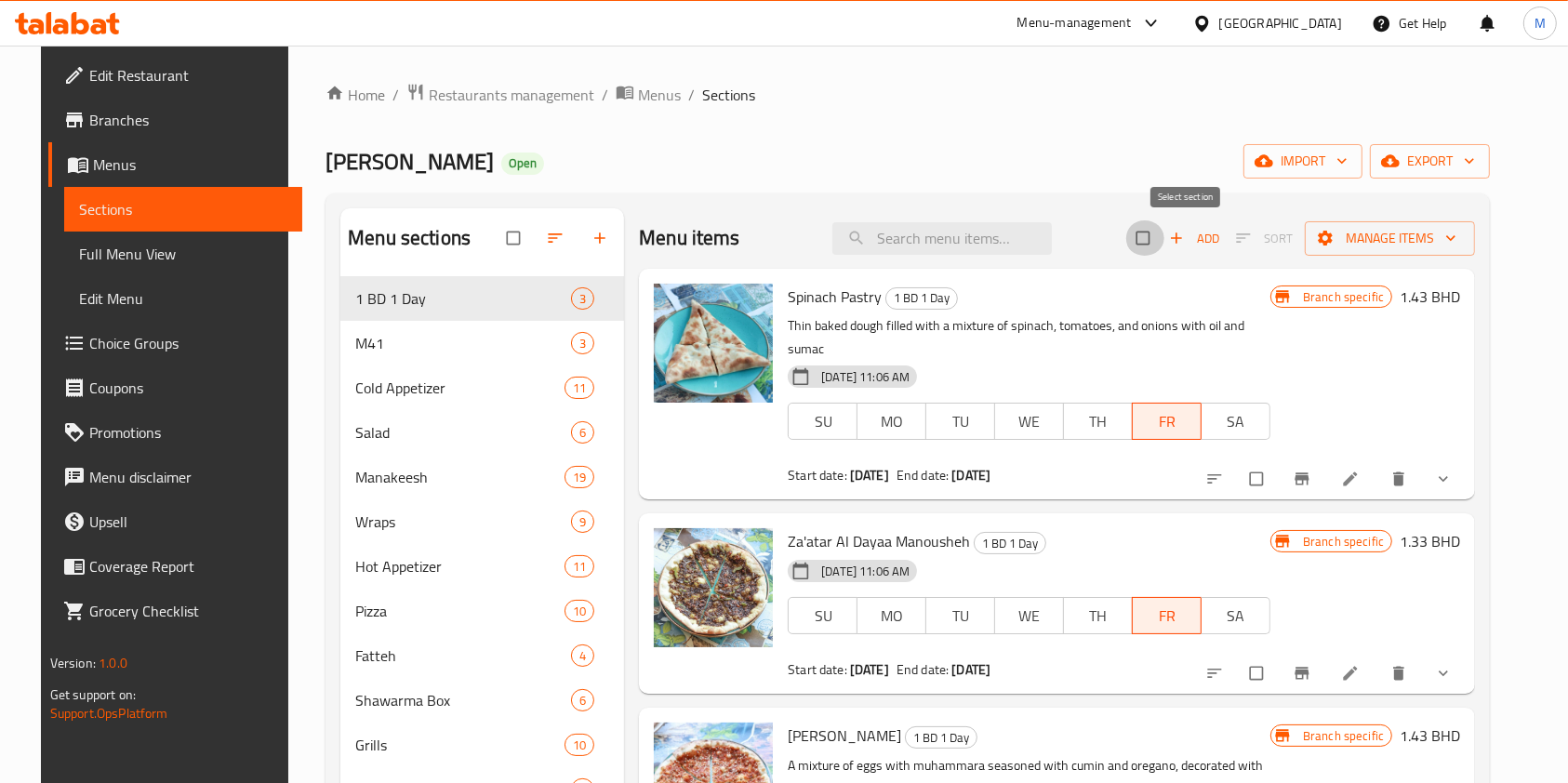
click at [1165, 252] on input "checkbox" at bounding box center [1145, 238] width 39 height 35
checkbox input "true"
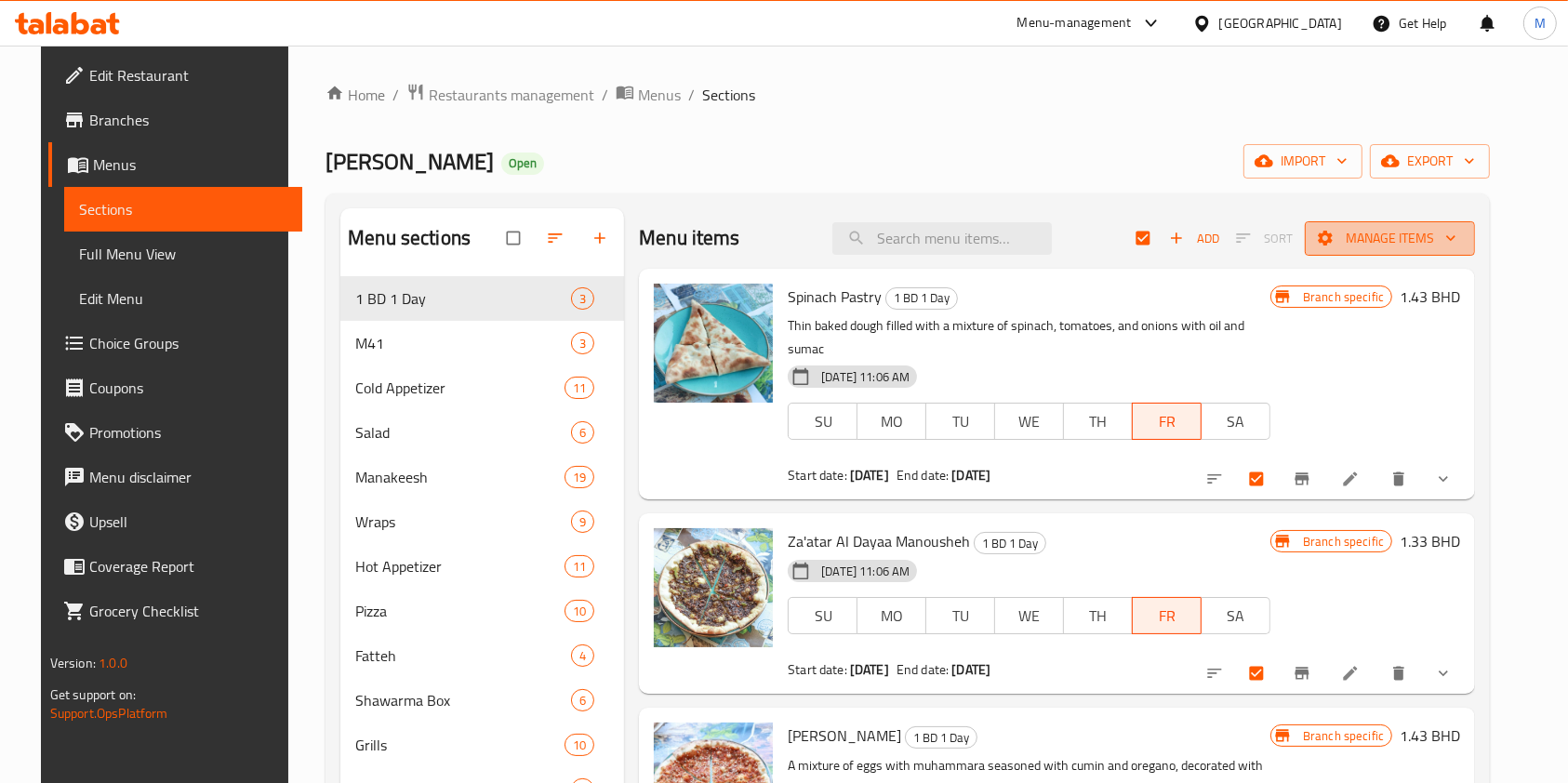
click at [1428, 221] on button "Manage items" at bounding box center [1390, 238] width 170 height 34
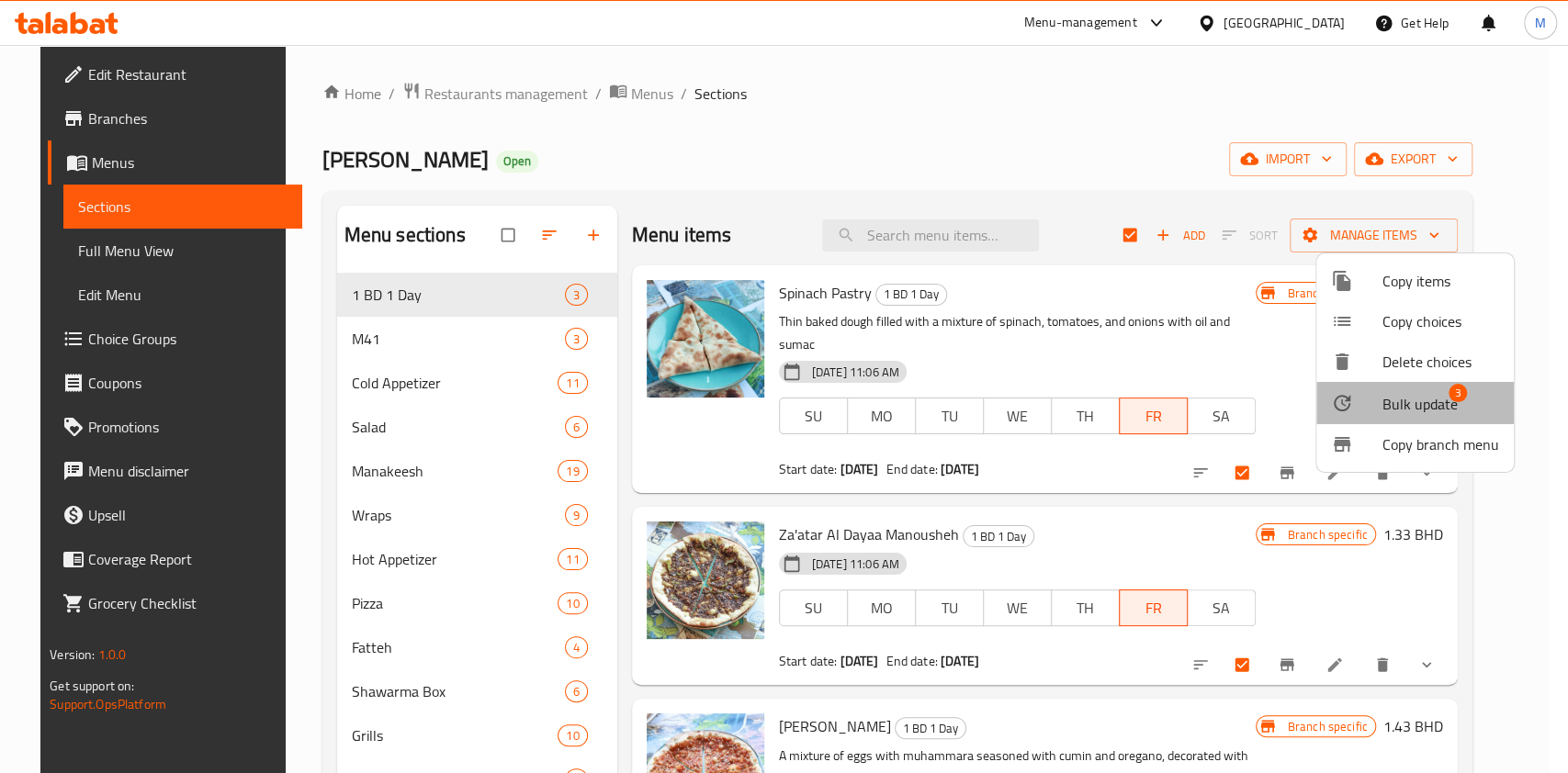
click at [1420, 398] on span "Bulk update" at bounding box center [1420, 404] width 75 height 22
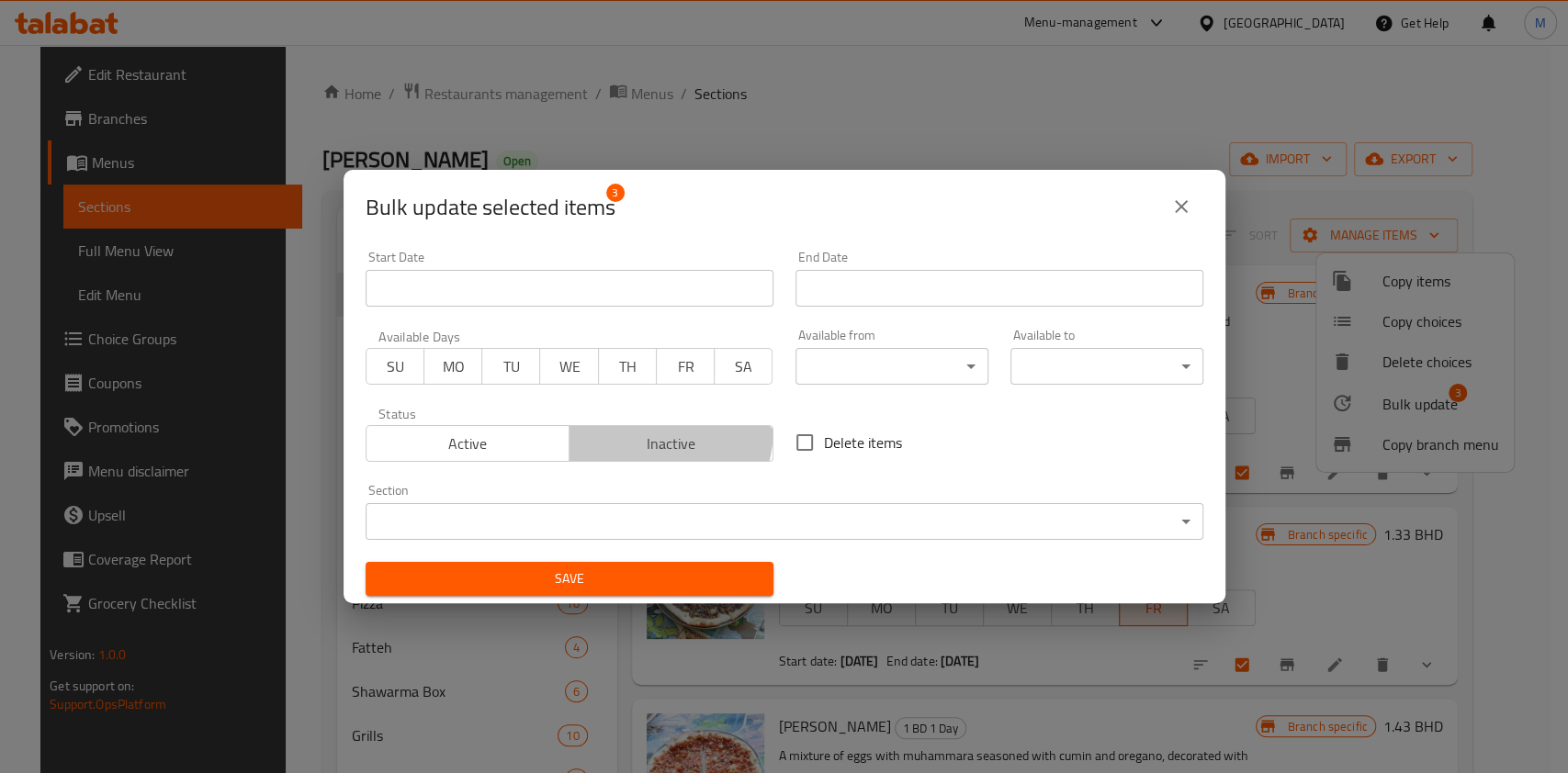
click at [627, 427] on button "Inactive" at bounding box center [671, 444] width 205 height 37
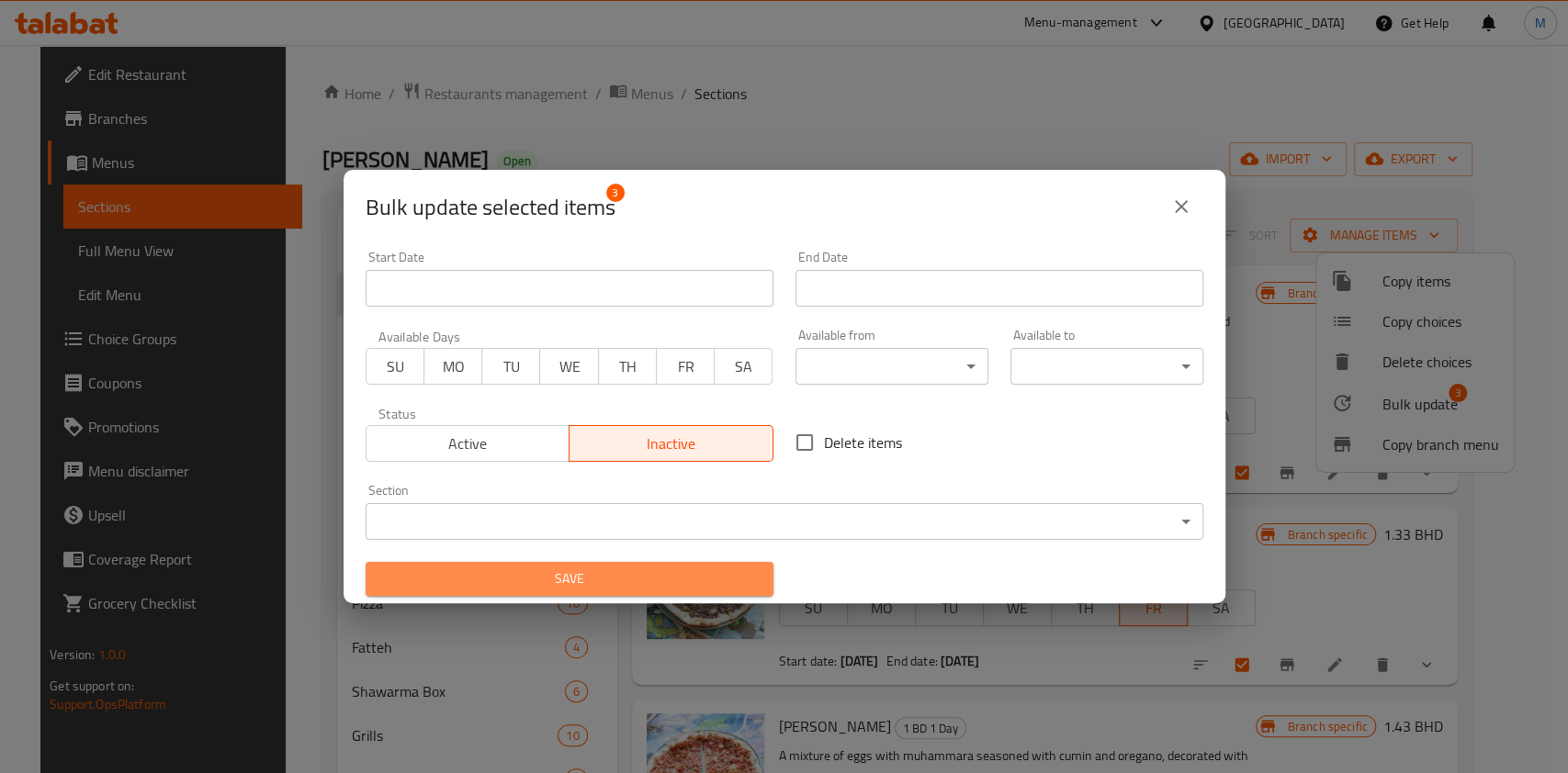
click at [673, 592] on button "Save" at bounding box center [569, 579] width 408 height 34
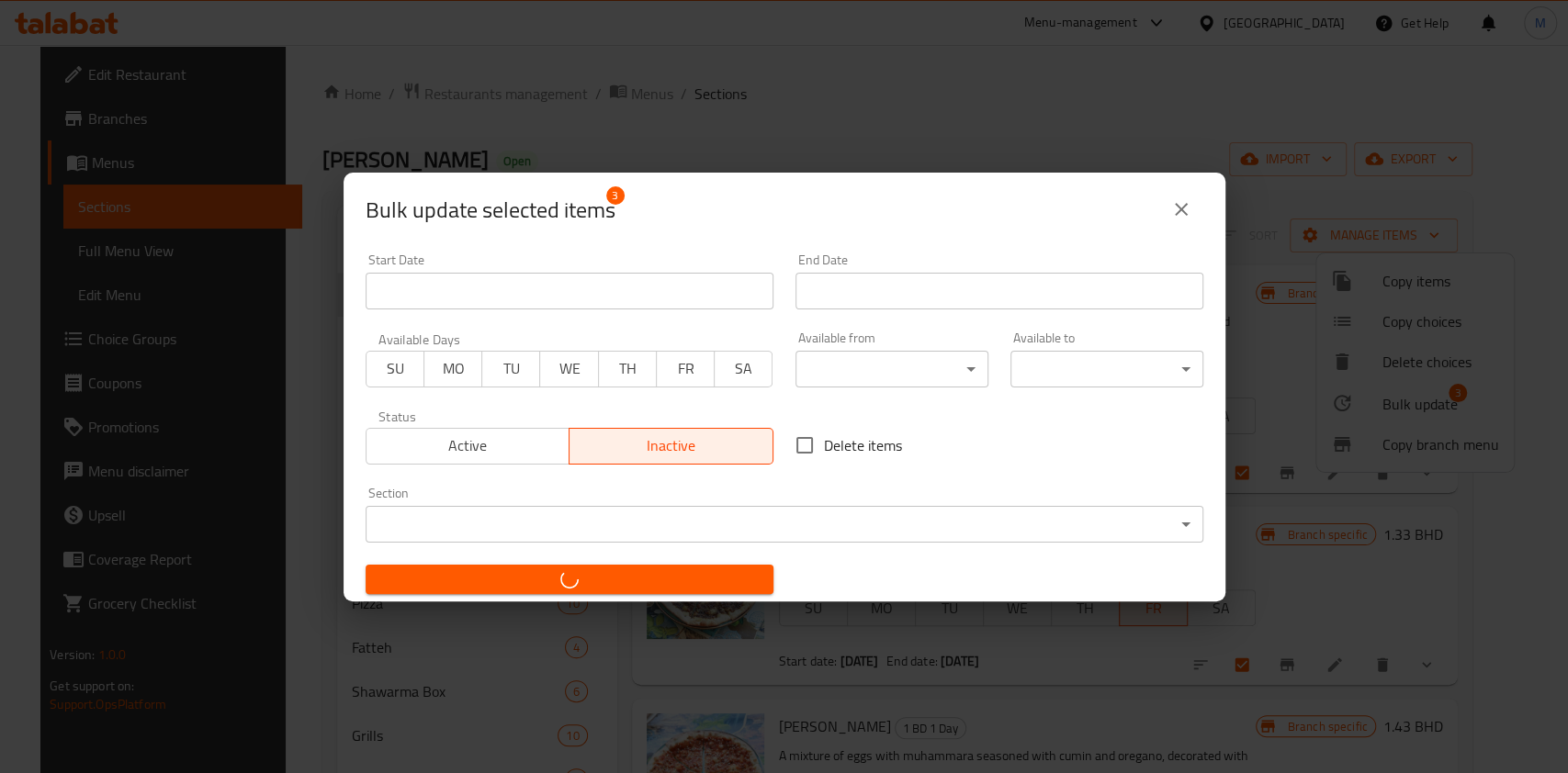
checkbox input "false"
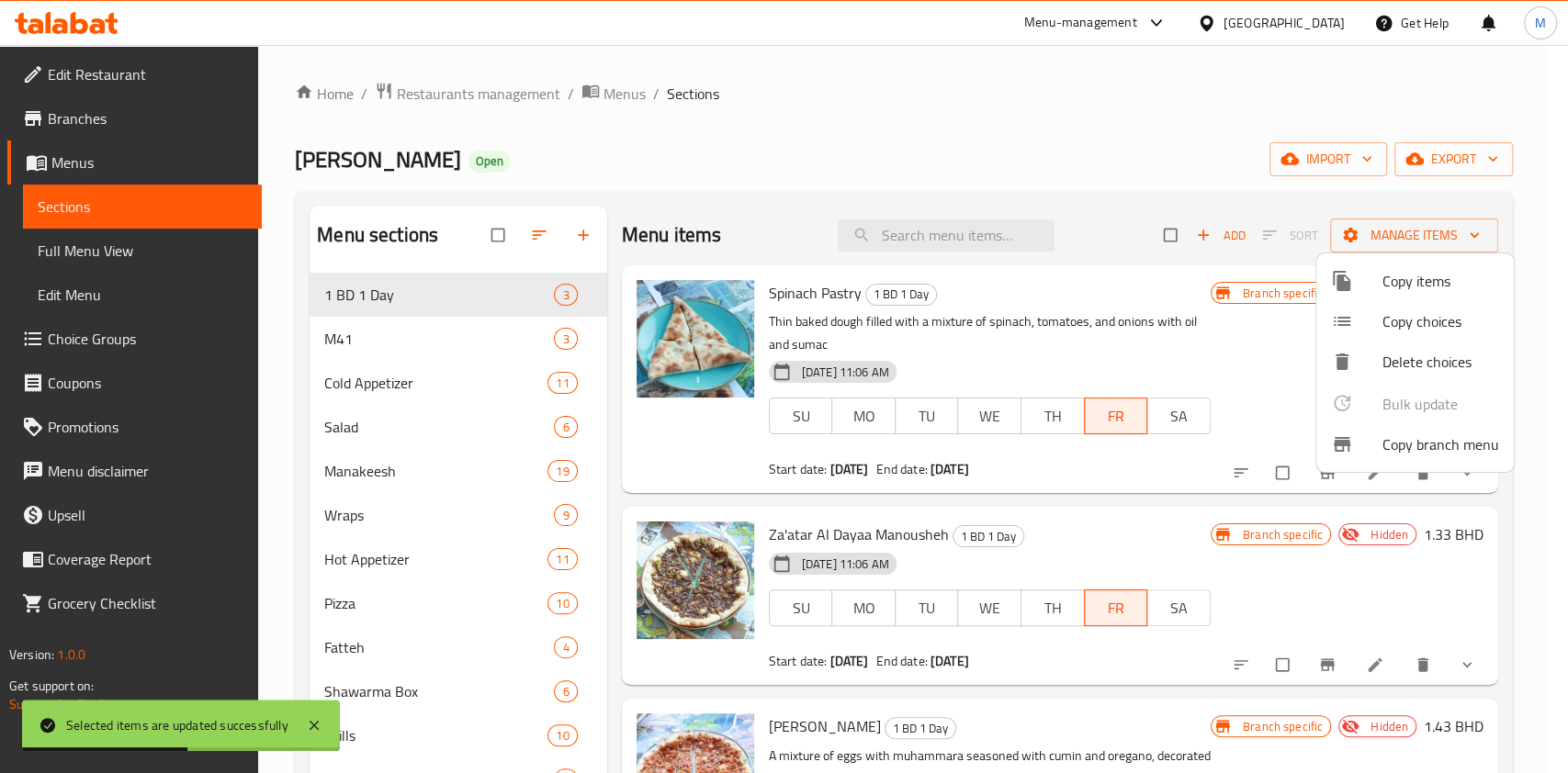
click at [867, 68] on div at bounding box center [784, 386] width 1568 height 773
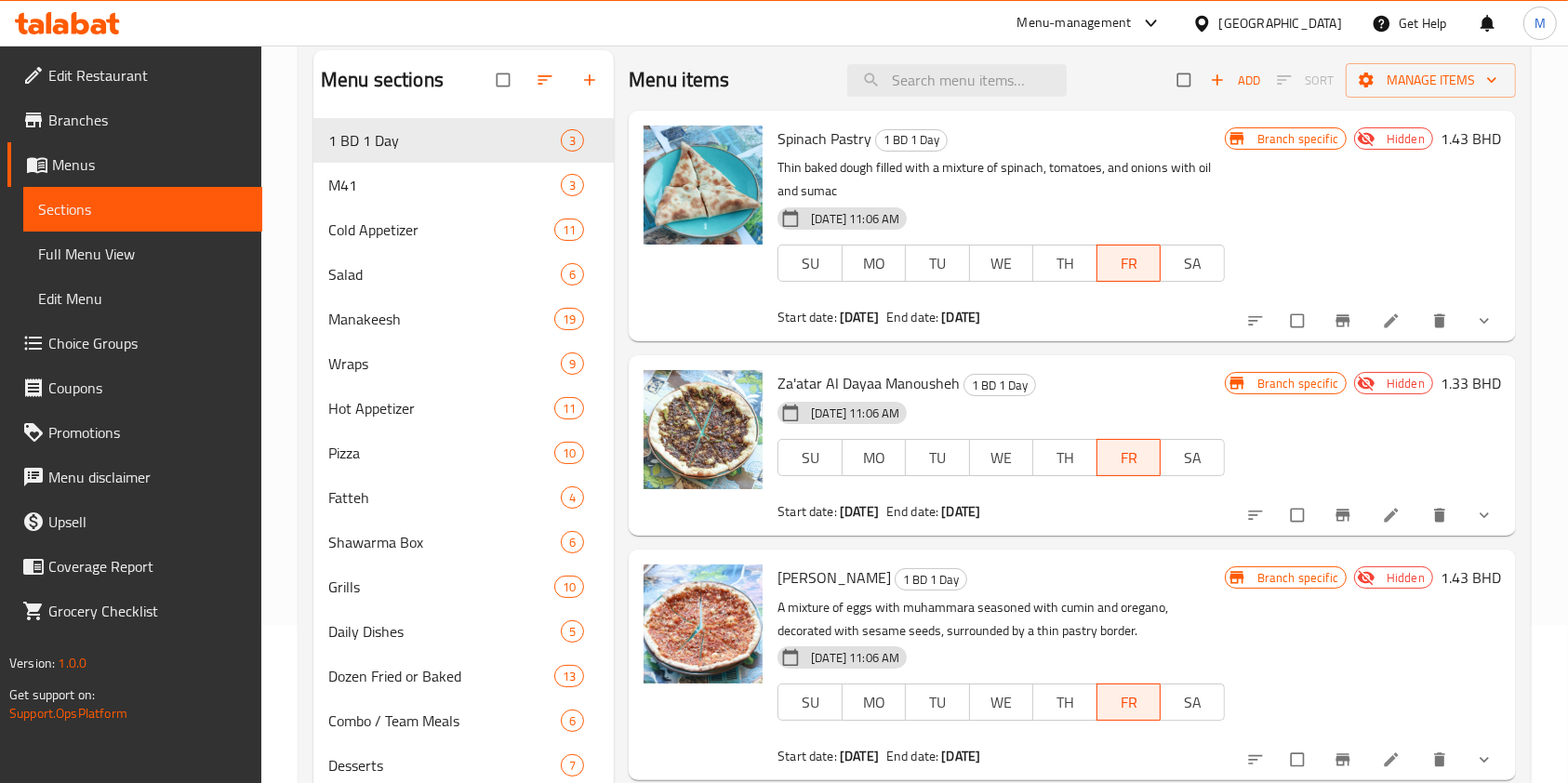
scroll to position [157, 0]
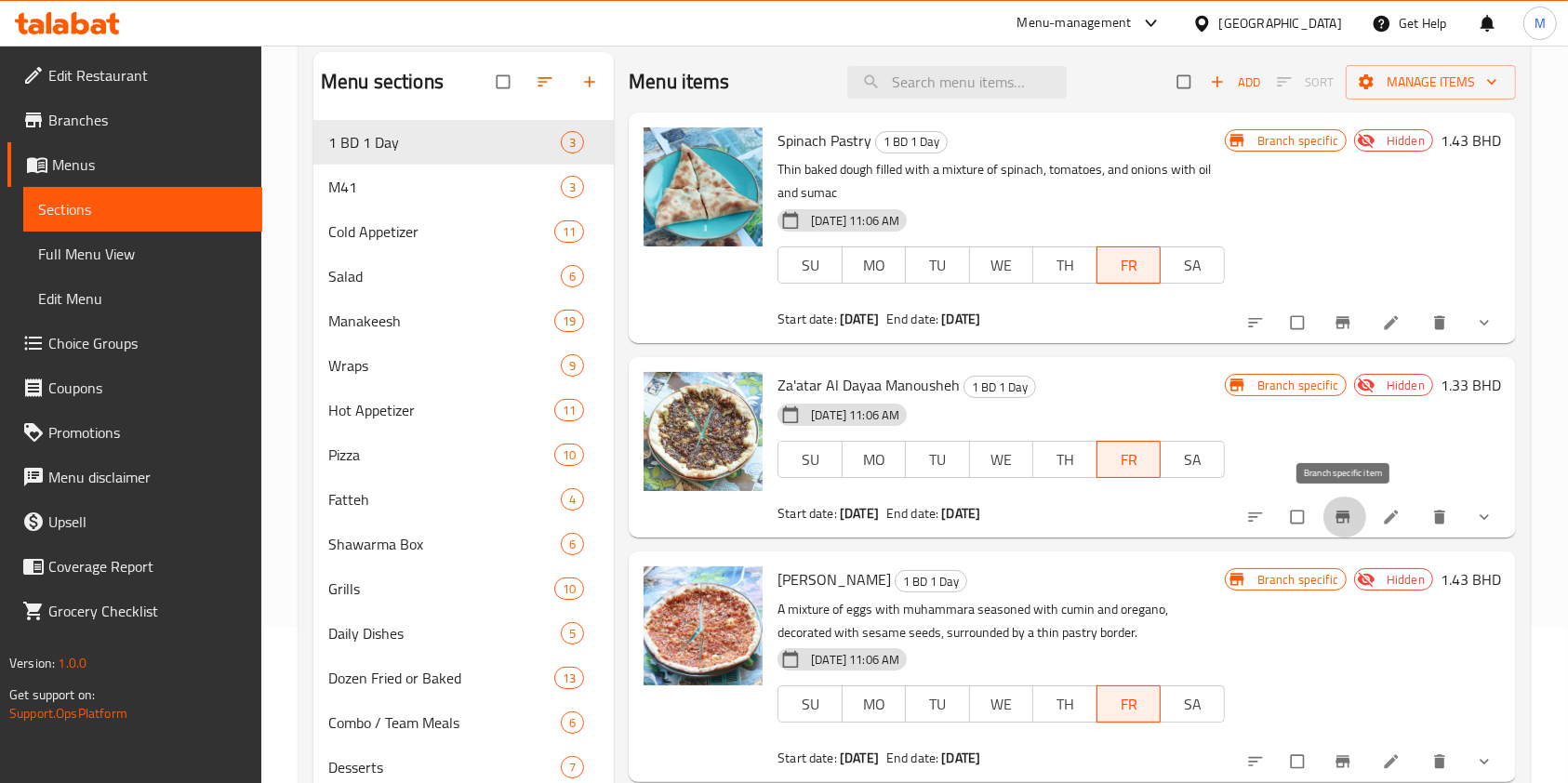
click at [1344, 510] on icon "Branch-specific-item" at bounding box center [1343, 517] width 19 height 19
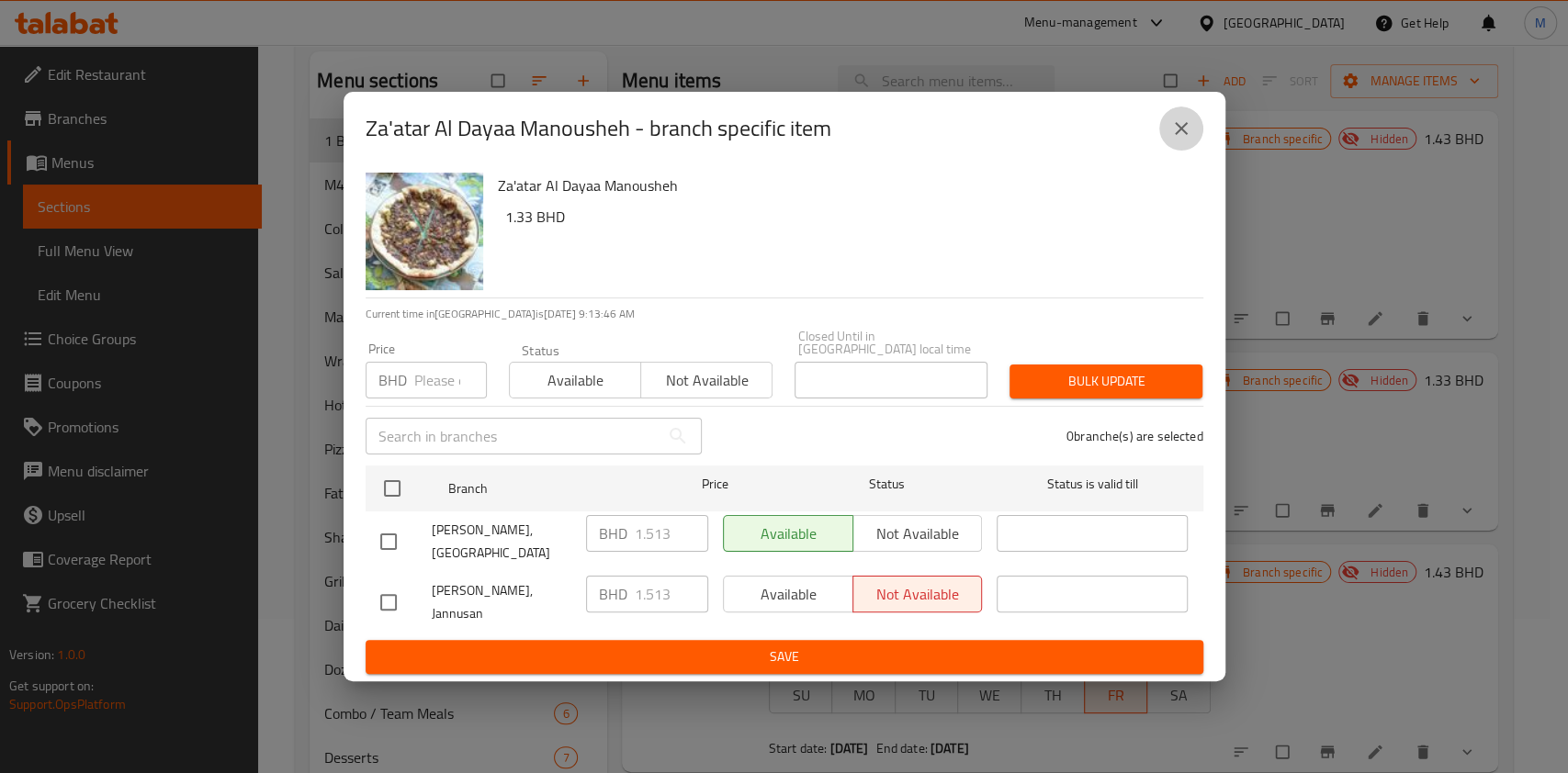
click at [1163, 129] on button "close" at bounding box center [1181, 129] width 44 height 44
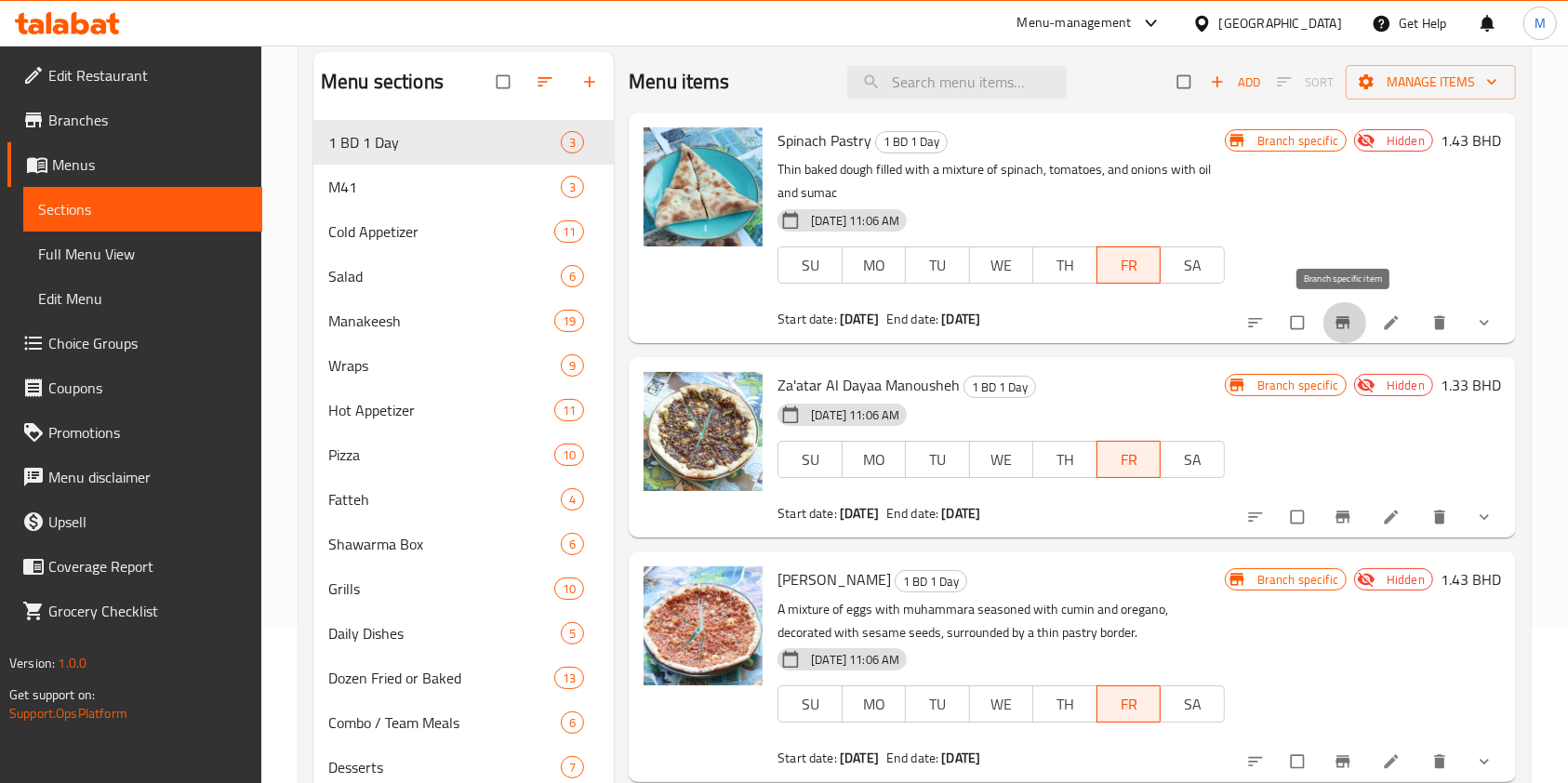
click at [1335, 321] on icon "Branch-specific-item" at bounding box center [1343, 322] width 19 height 19
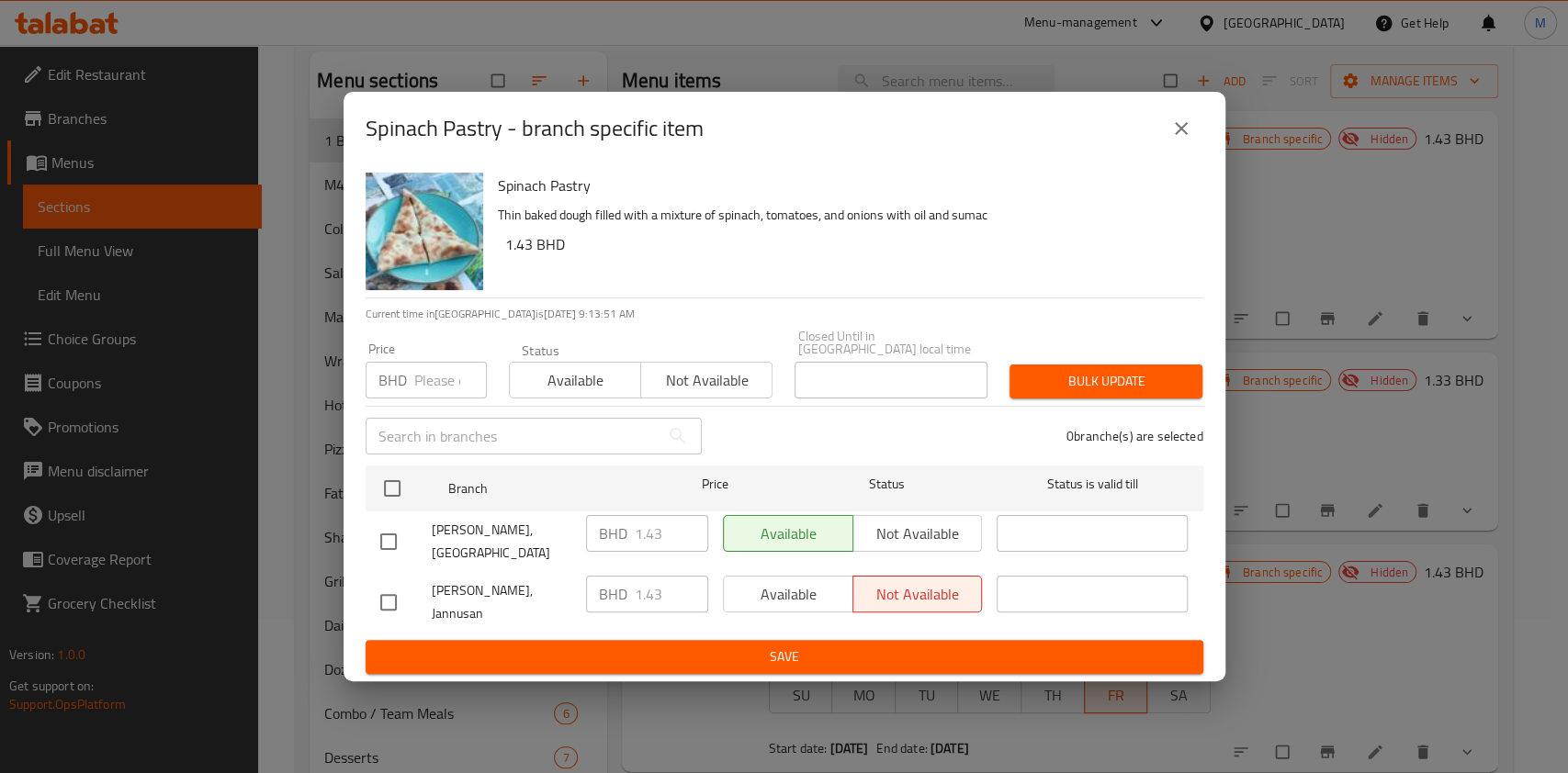
drag, startPoint x: 1181, startPoint y: 157, endPoint x: 1176, endPoint y: 129, distance: 28.4
click at [1176, 129] on div "Spinach Pastry - branch specific item" at bounding box center [784, 129] width 882 height 73
click at [1176, 129] on icon "close" at bounding box center [1181, 129] width 22 height 22
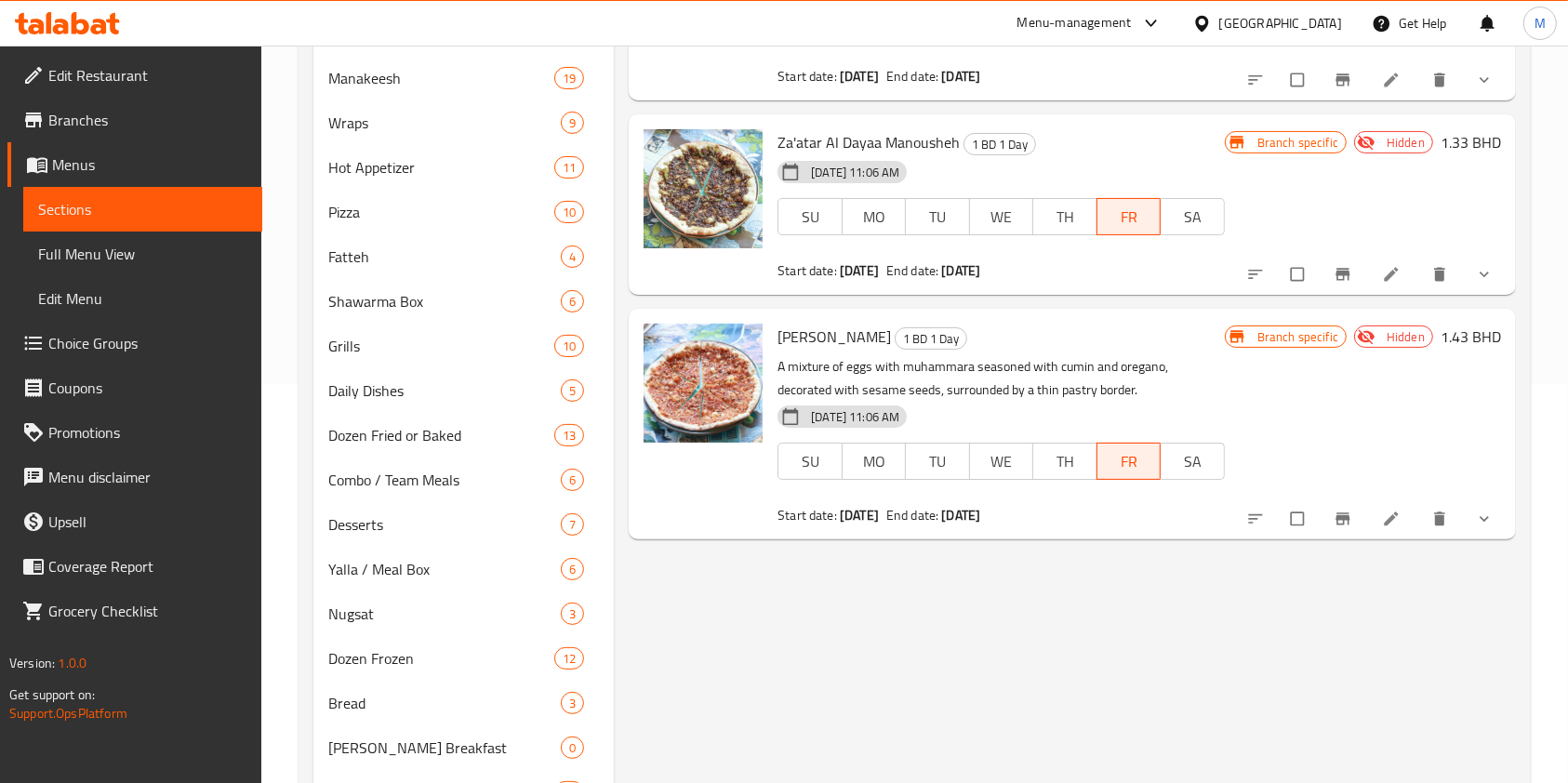
scroll to position [393, 0]
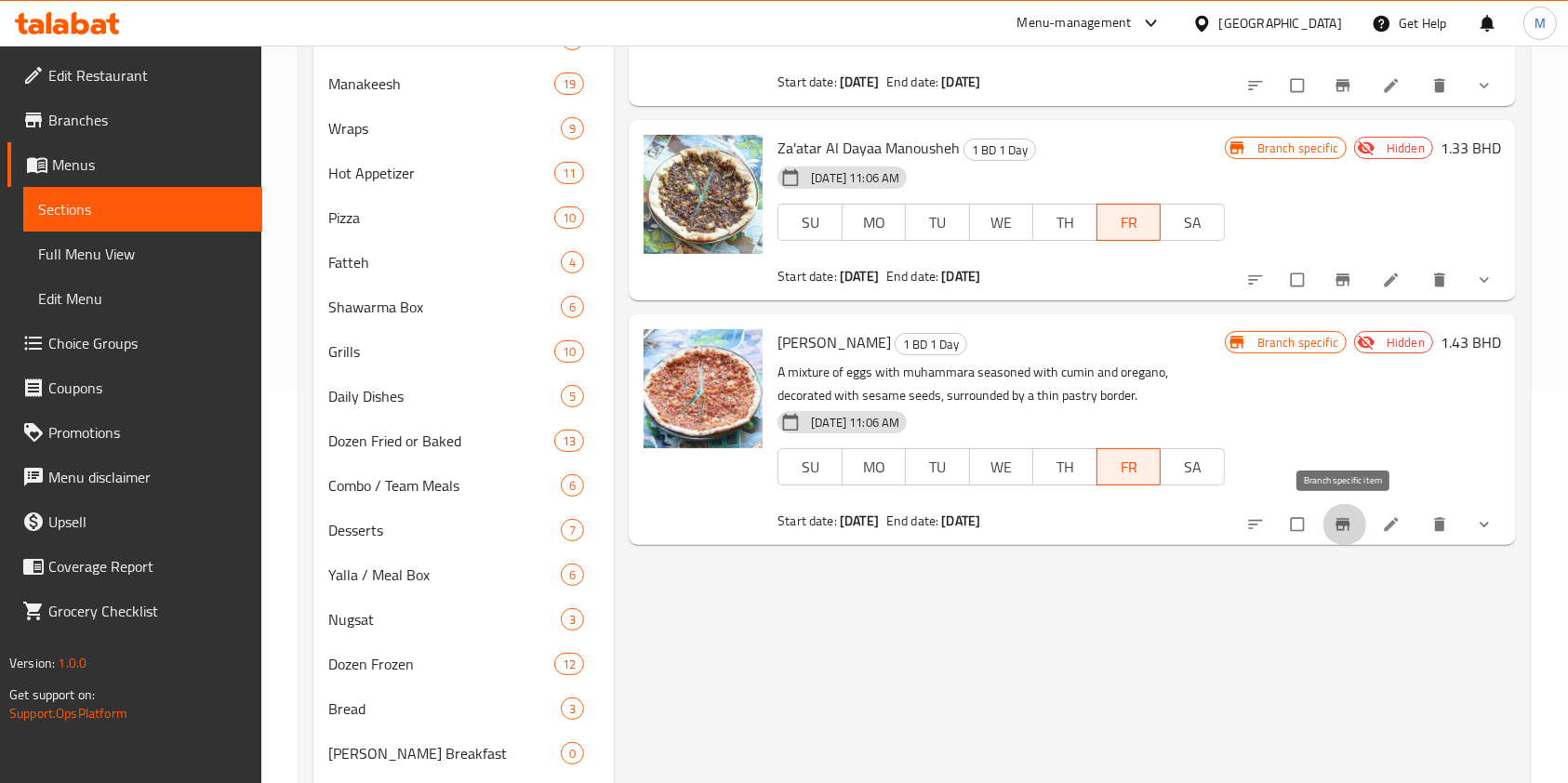
click at [1354, 530] on span "Branch-specific-item" at bounding box center [1345, 525] width 23 height 19
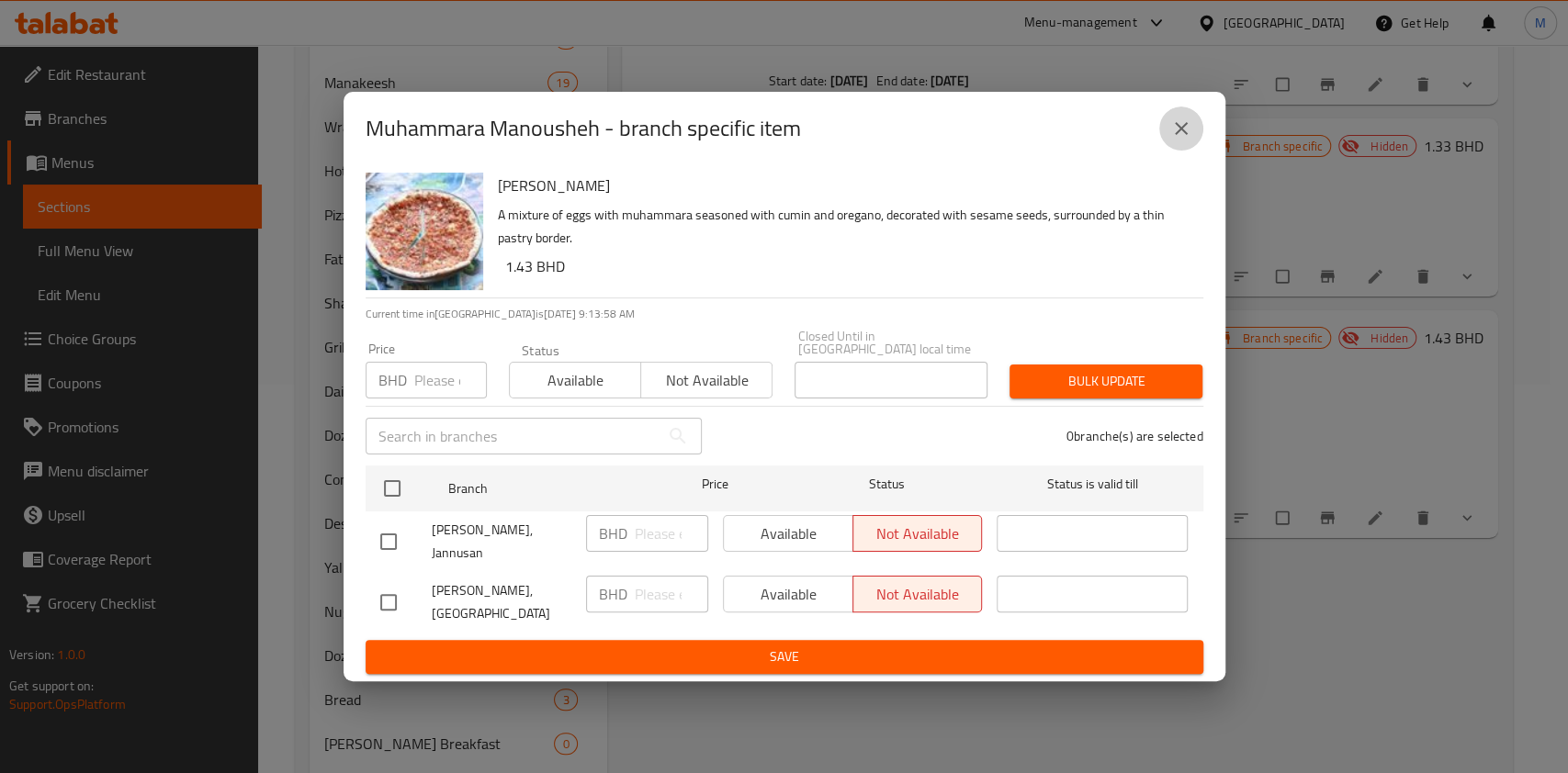
click at [1184, 136] on icon "close" at bounding box center [1181, 129] width 22 height 22
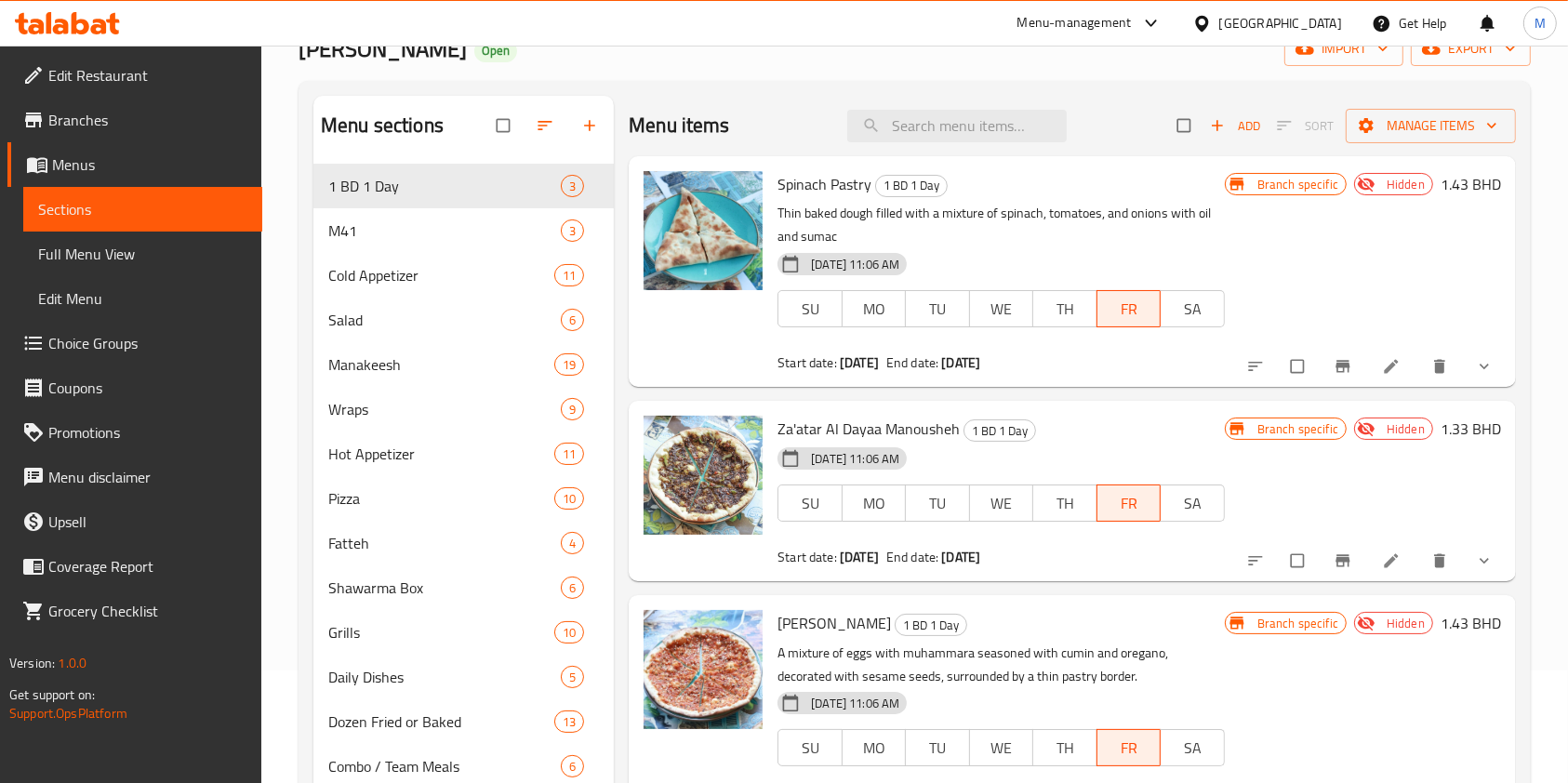
scroll to position [105, 0]
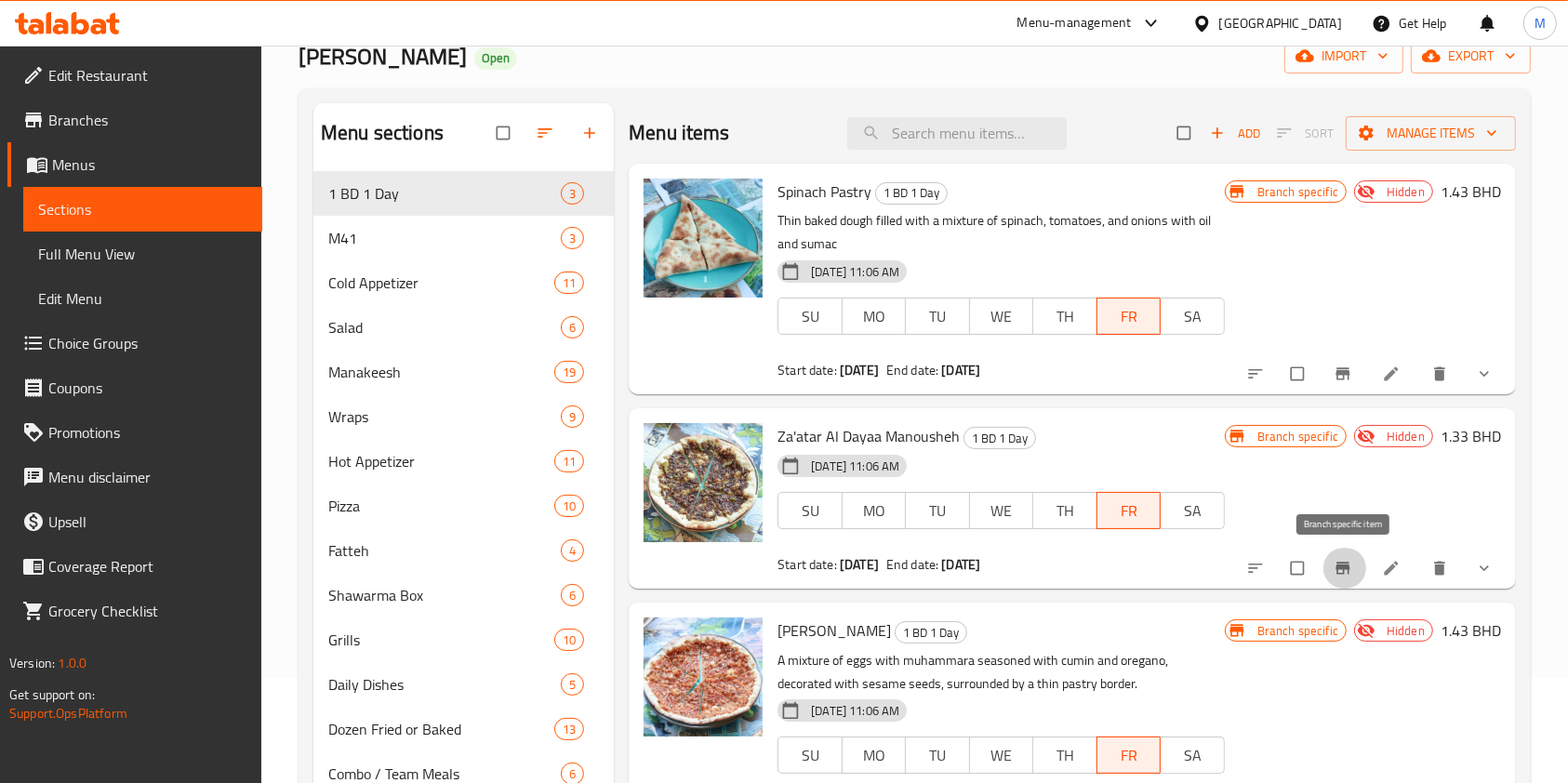
click at [1355, 560] on span "Branch-specific-item" at bounding box center [1345, 568] width 23 height 19
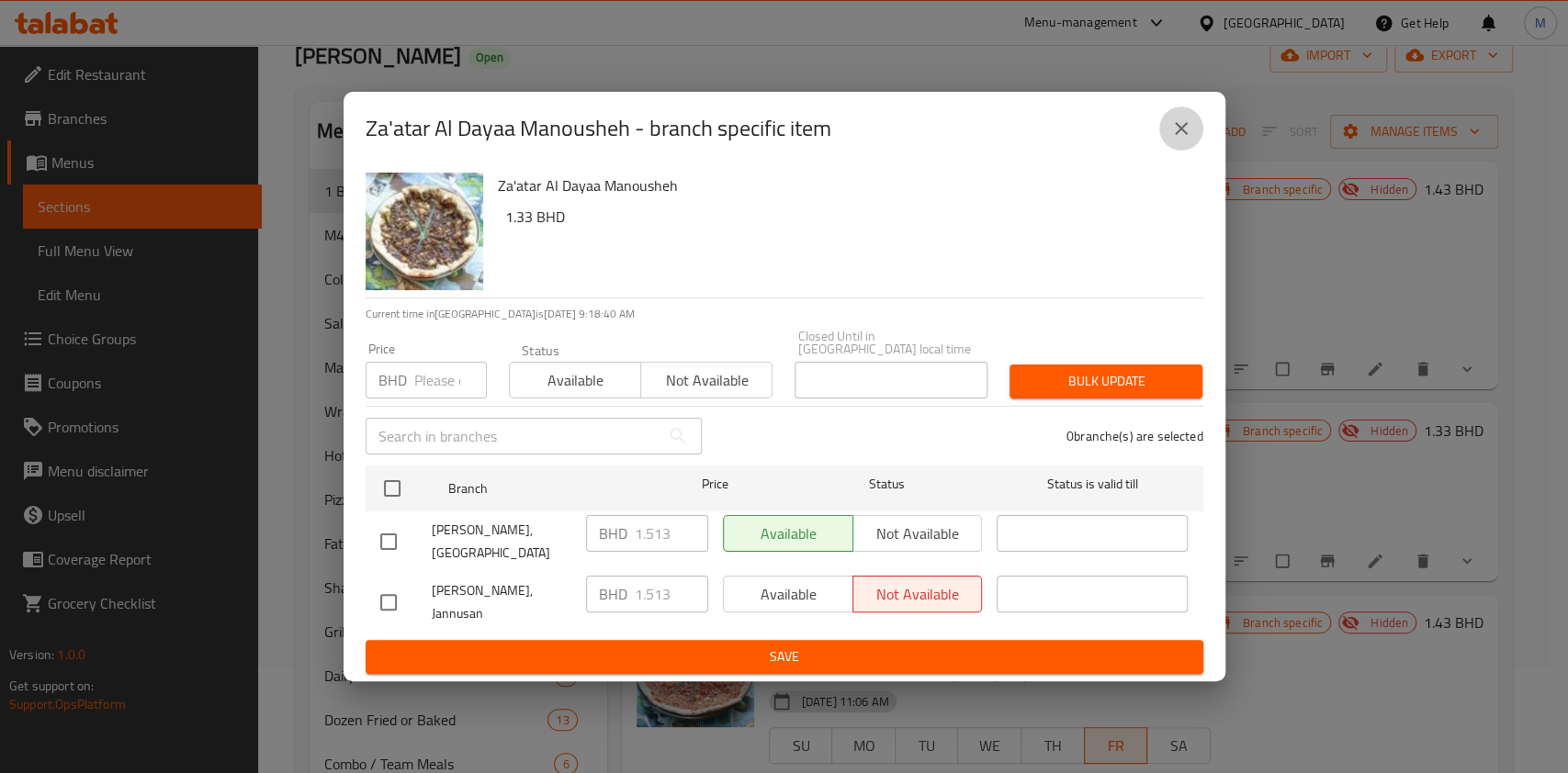
click at [1185, 138] on icon "close" at bounding box center [1181, 129] width 22 height 22
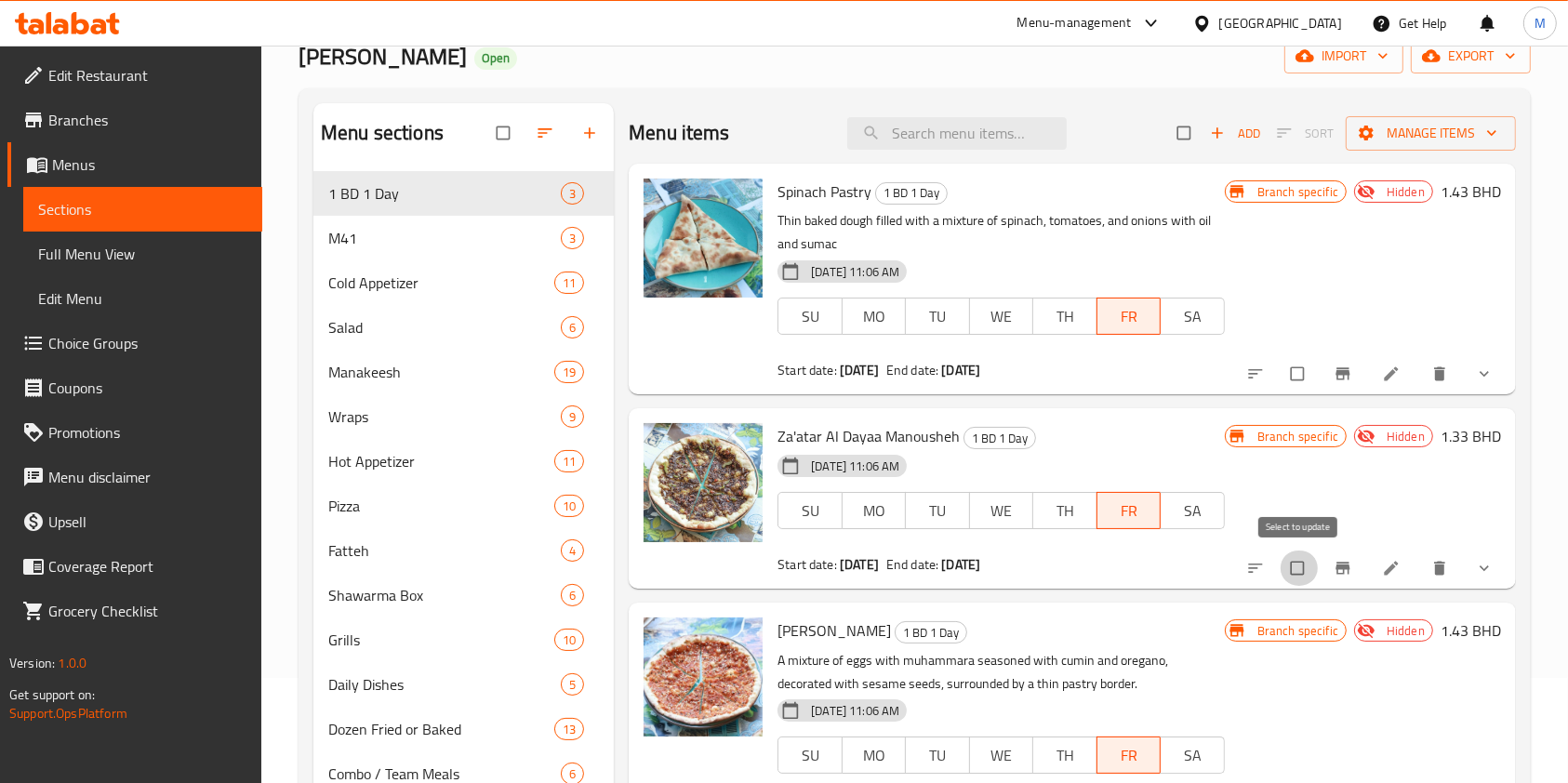
click at [1314, 565] on input "checkbox" at bounding box center [1300, 569] width 39 height 35
checkbox input "true"
click at [1438, 139] on span "Manage items" at bounding box center [1431, 133] width 141 height 23
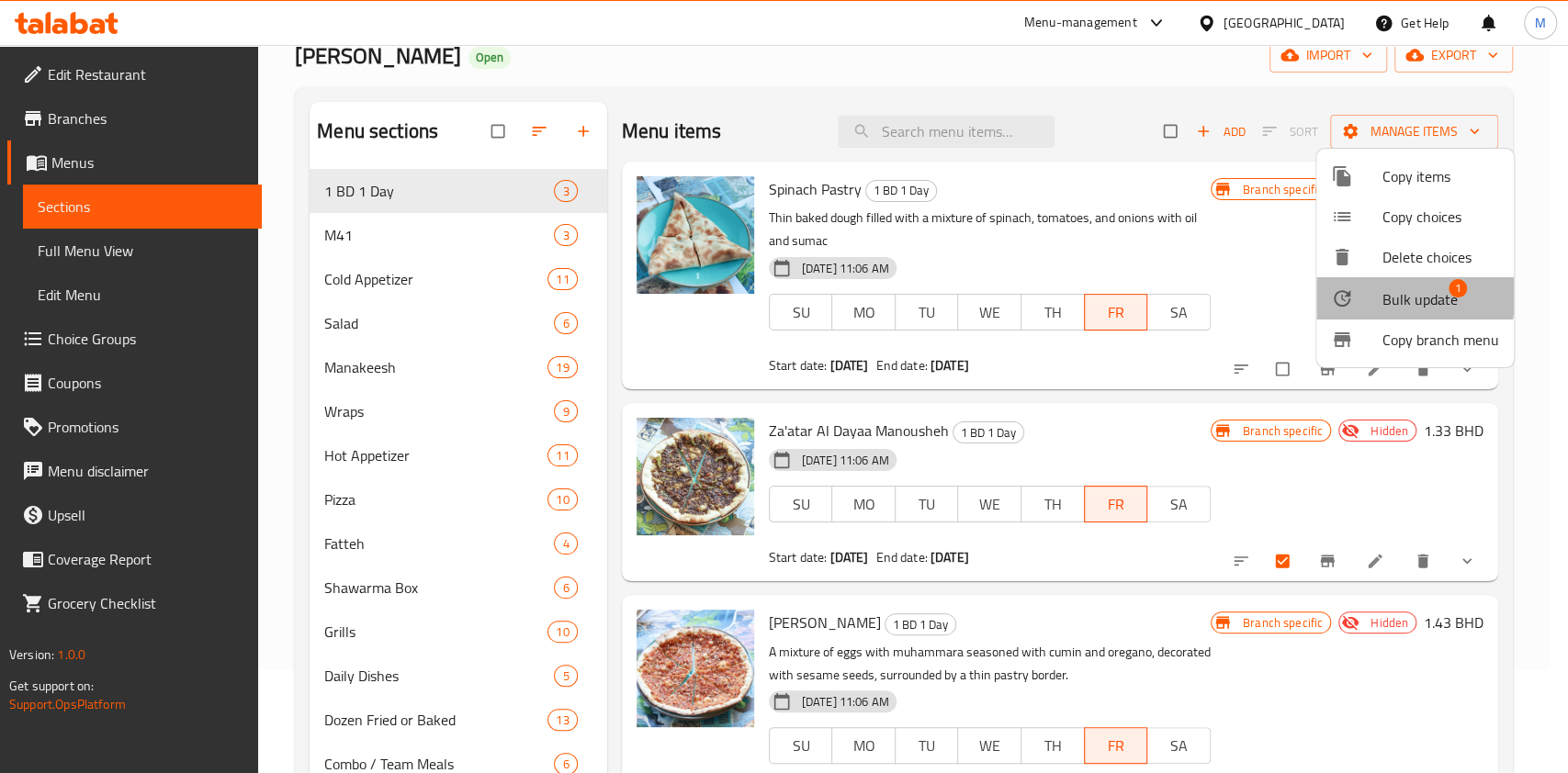
click at [1379, 297] on div at bounding box center [1356, 298] width 51 height 22
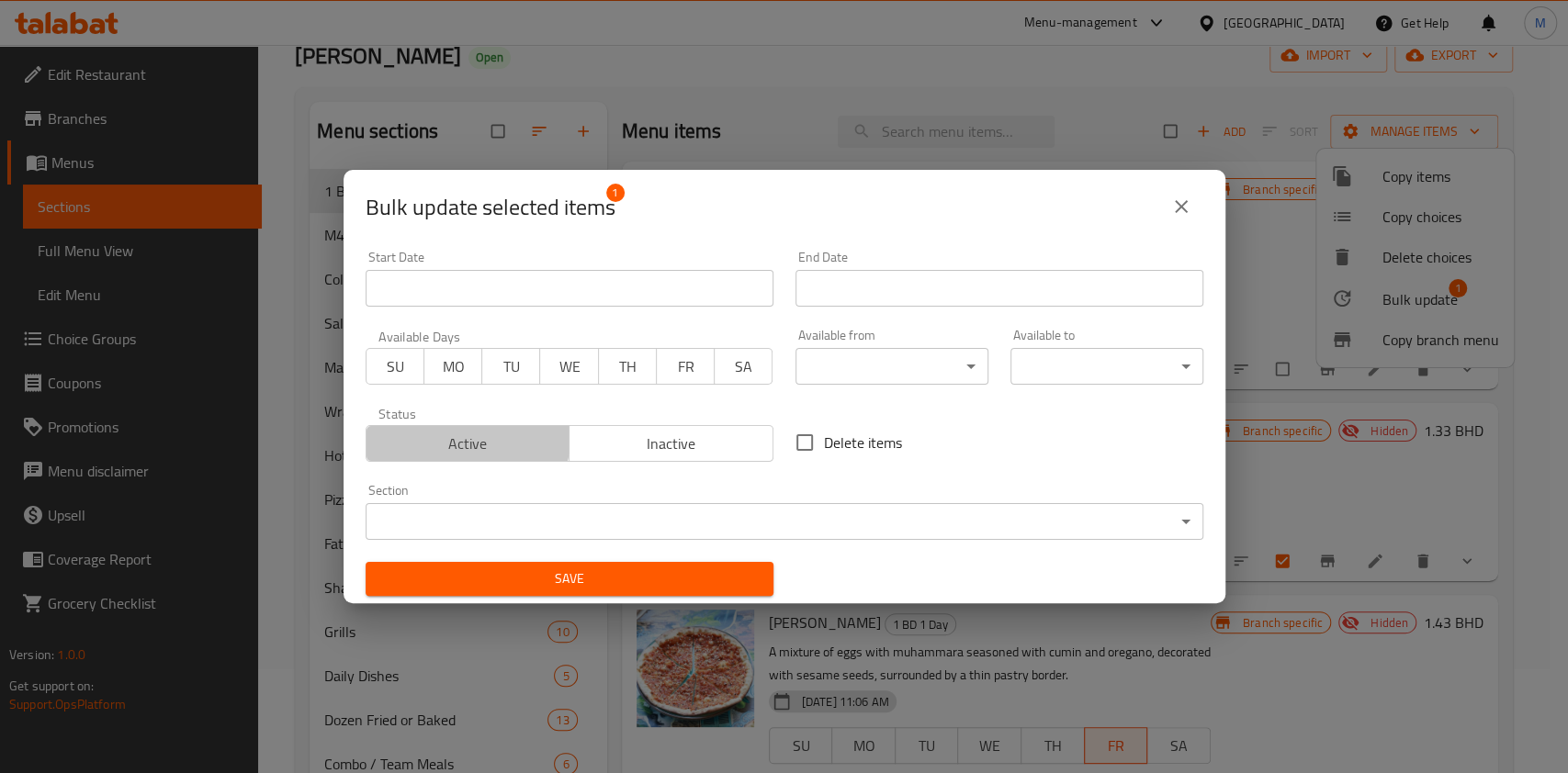
click at [466, 437] on span "Active" at bounding box center [469, 444] width 189 height 27
click at [671, 374] on span "FR" at bounding box center [685, 367] width 44 height 27
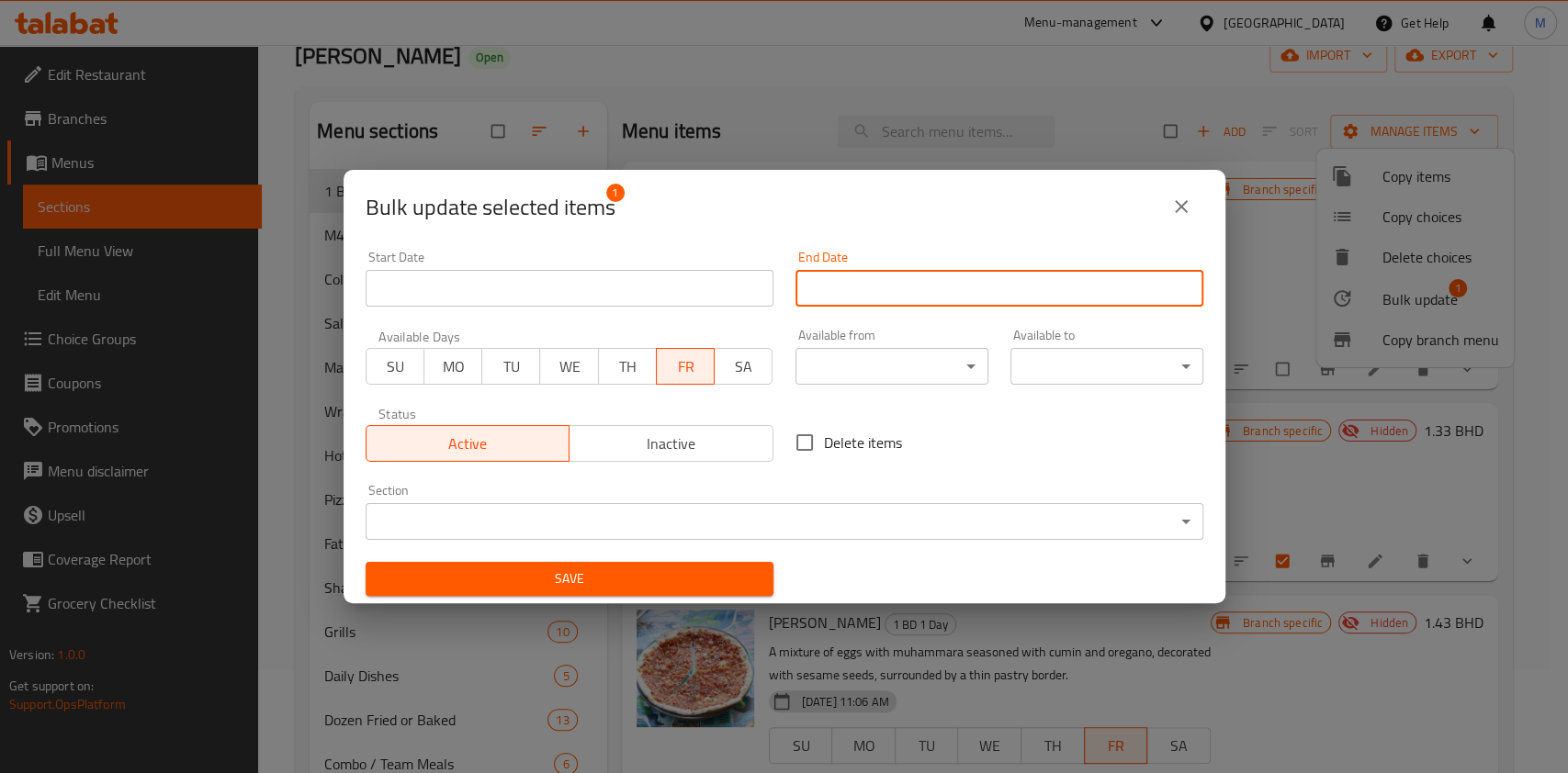
click at [862, 275] on input "Start Date" at bounding box center [1000, 288] width 408 height 37
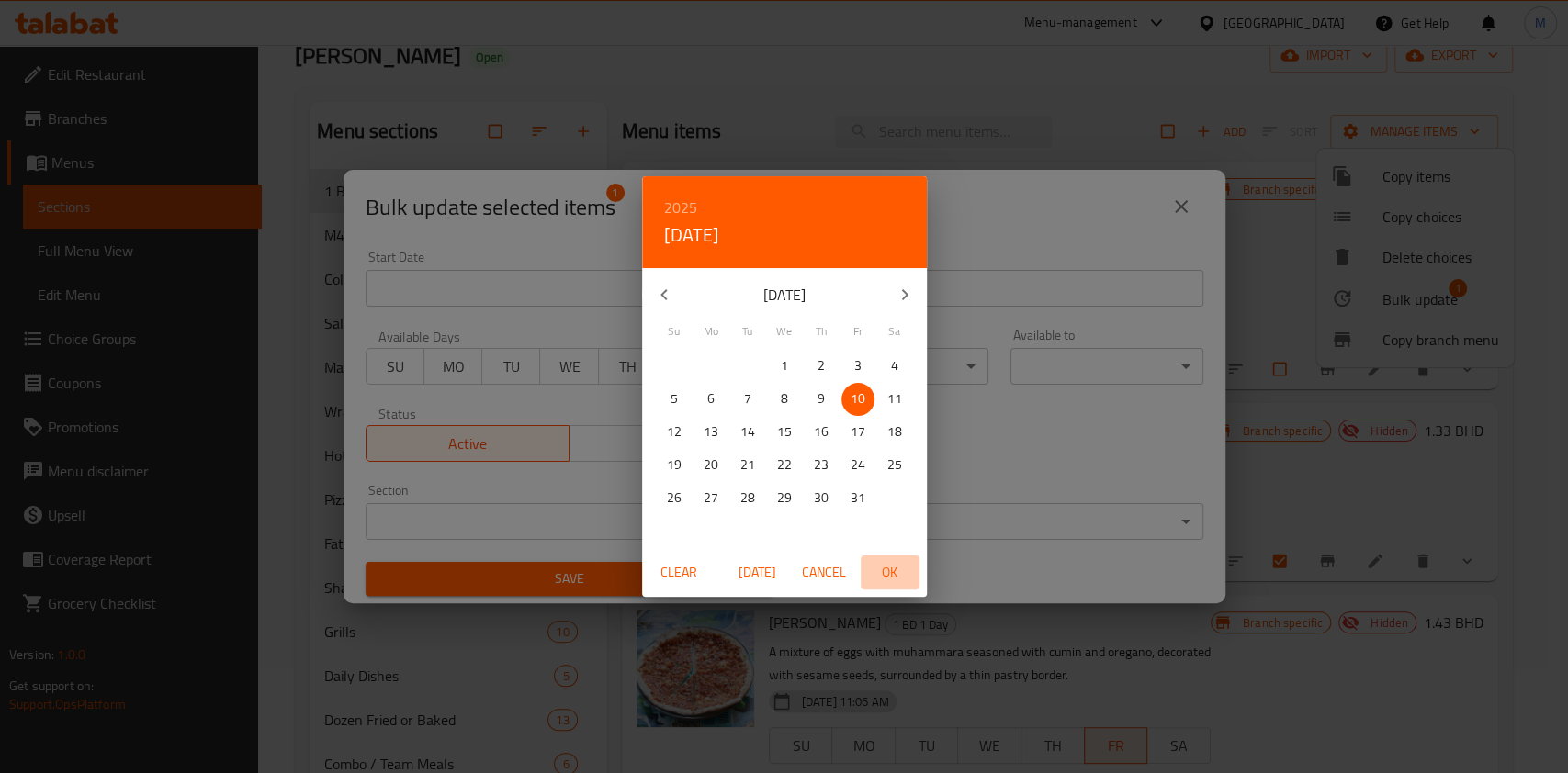
click at [889, 575] on span "OK" at bounding box center [890, 573] width 44 height 23
type input "[DATE]"
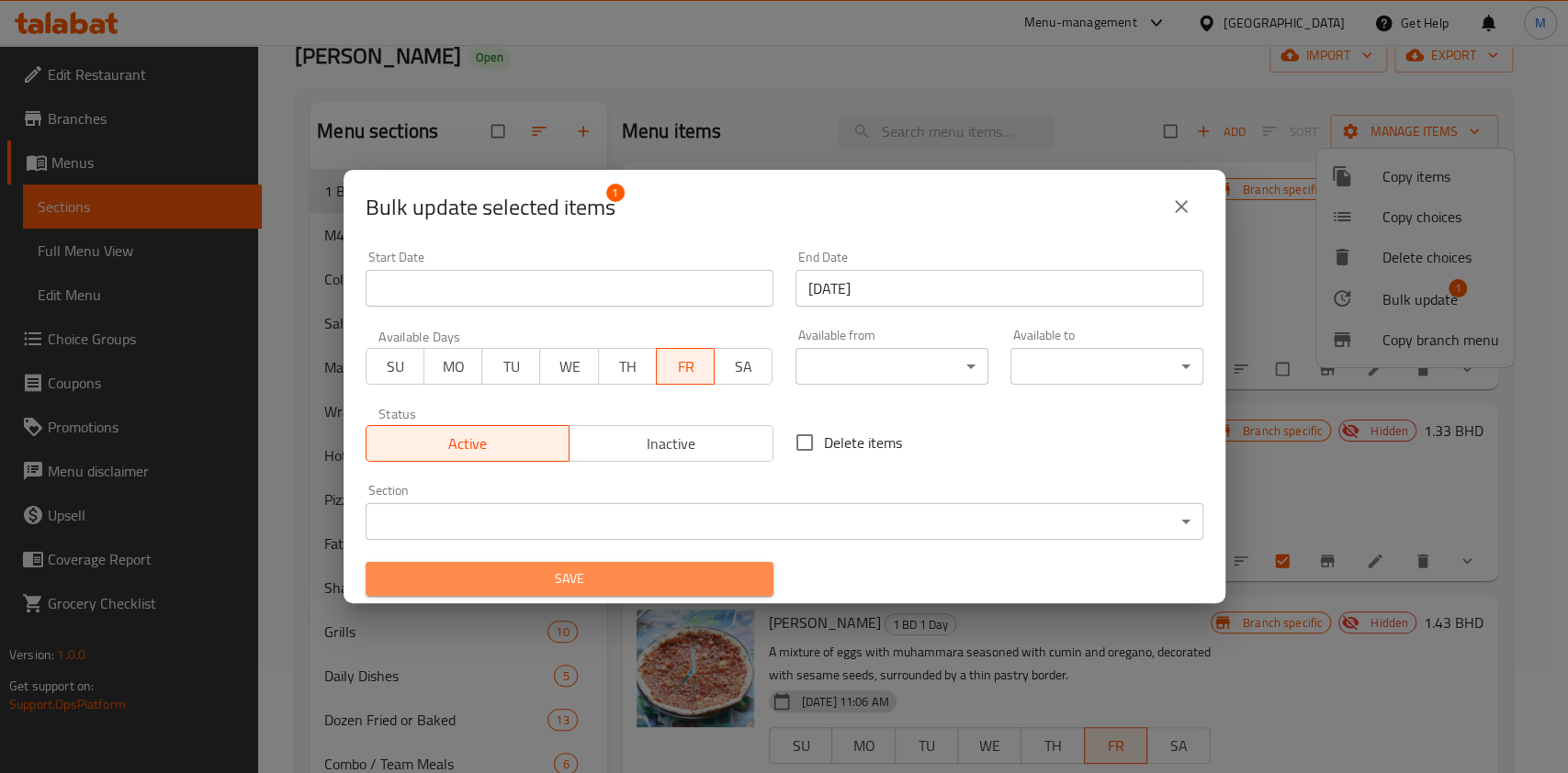
click at [657, 594] on button "Save" at bounding box center [569, 579] width 408 height 34
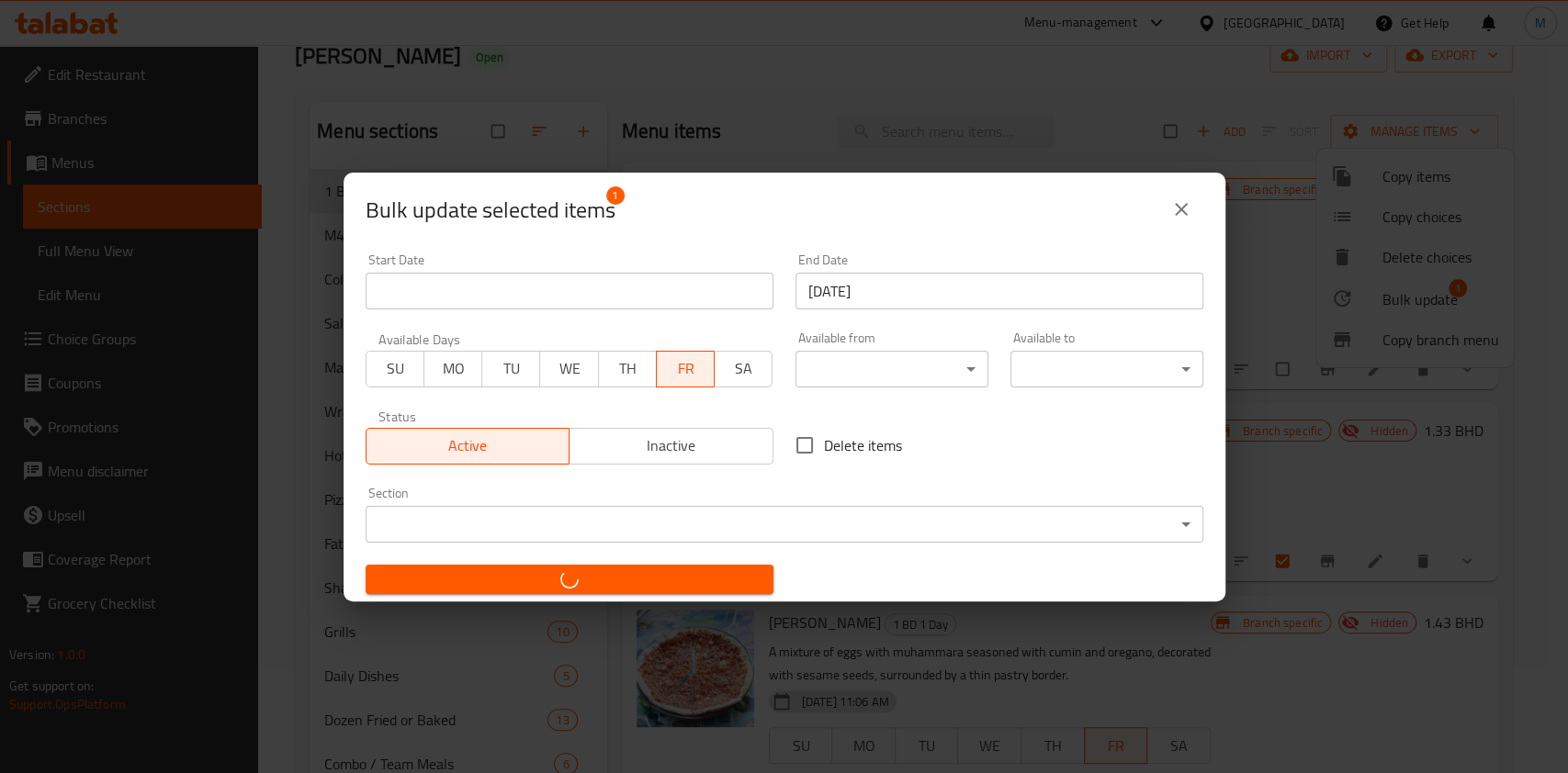
checkbox input "false"
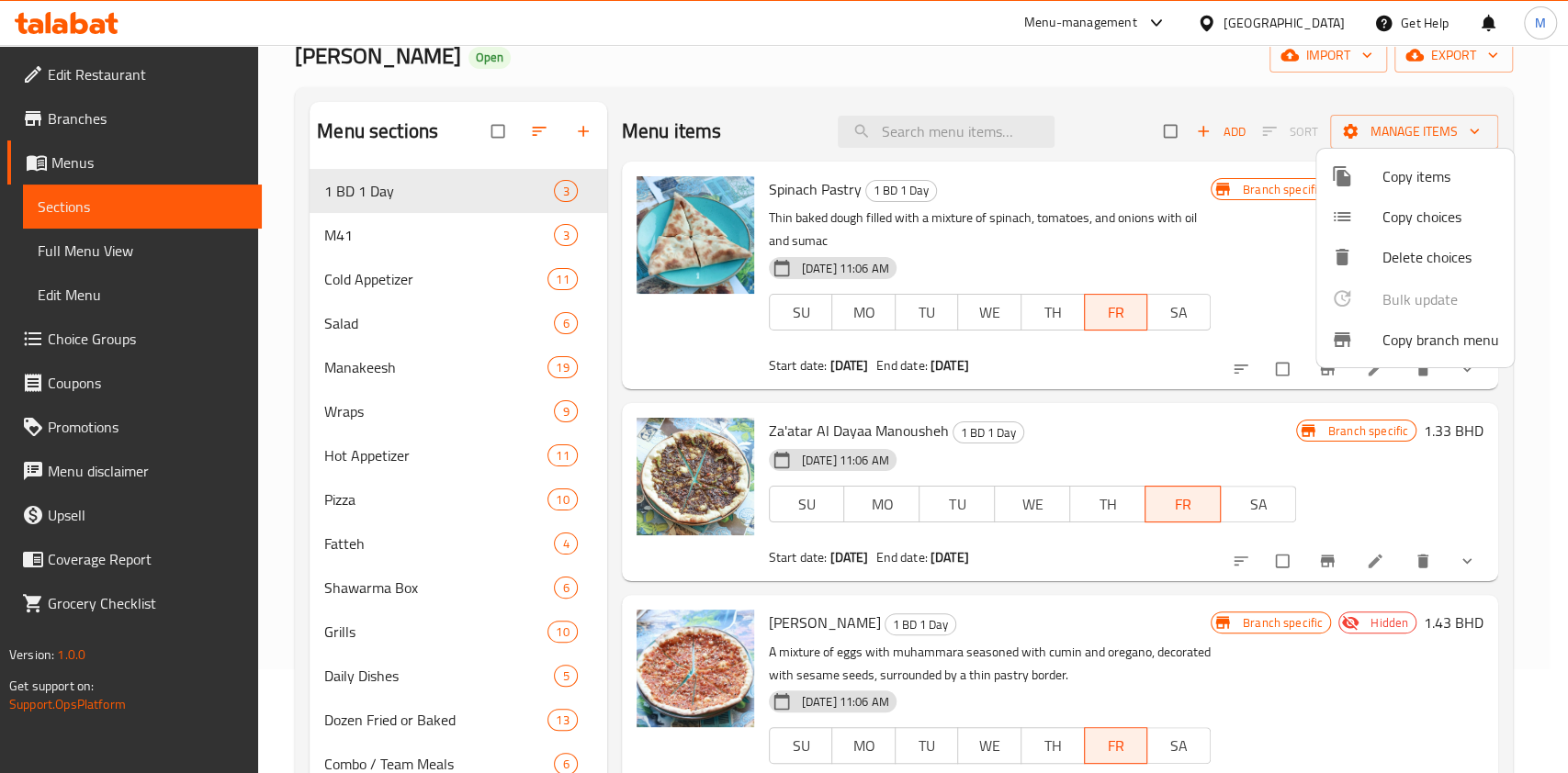
click at [984, 52] on div at bounding box center [784, 386] width 1568 height 773
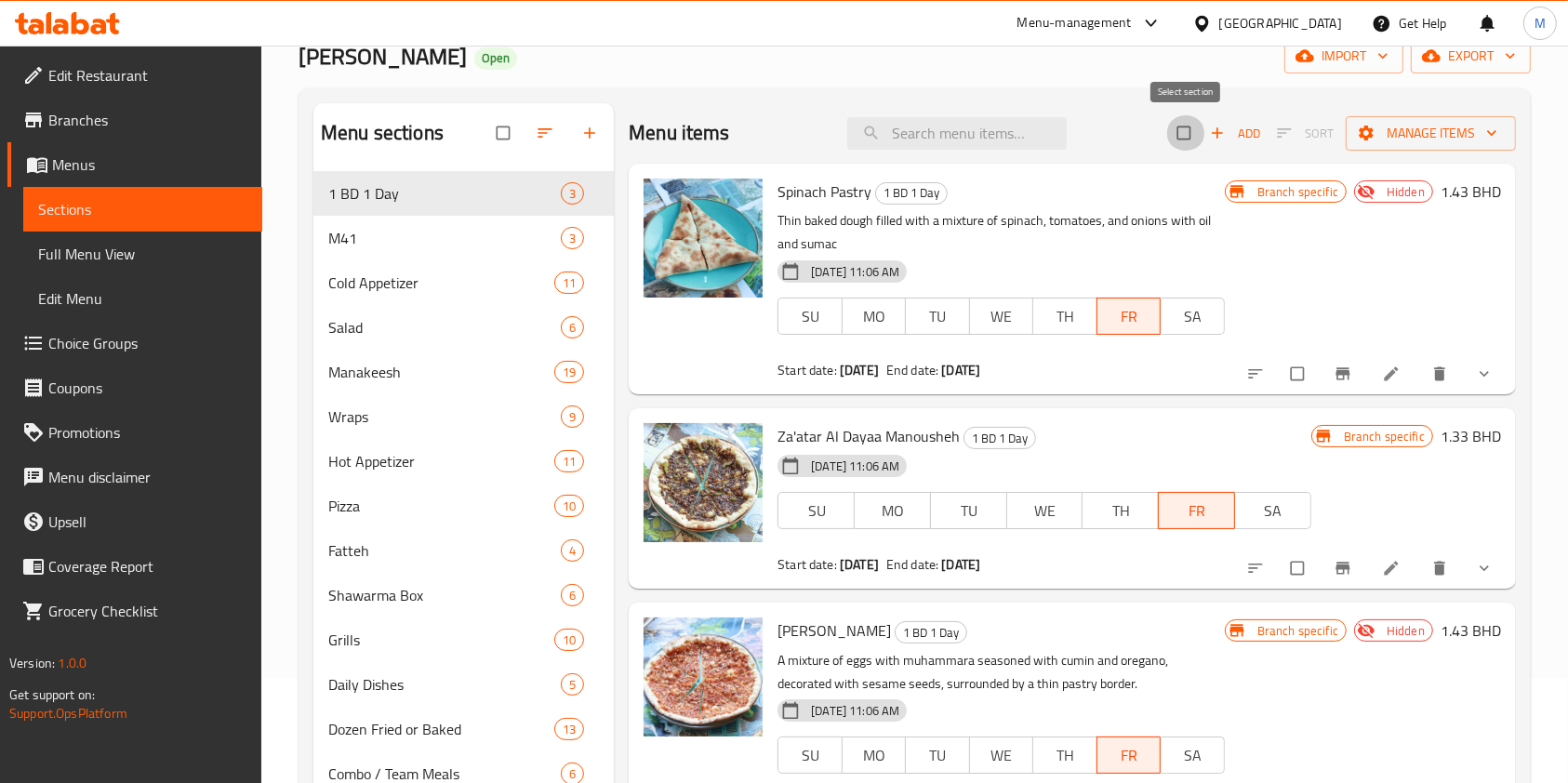
click at [1177, 133] on input "checkbox" at bounding box center [1186, 133] width 39 height 35
checkbox input "true"
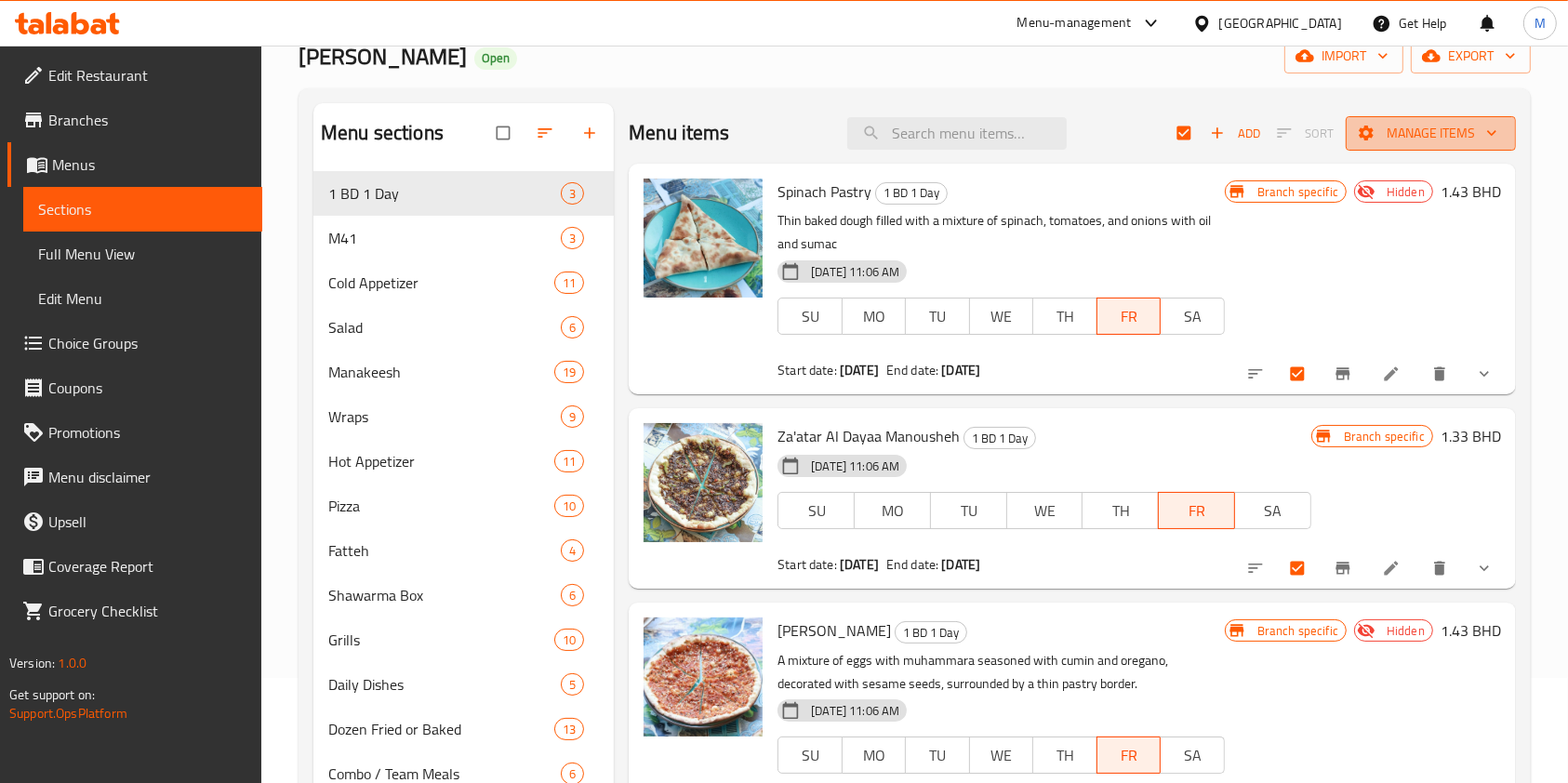
click at [1409, 136] on span "Manage items" at bounding box center [1431, 133] width 141 height 23
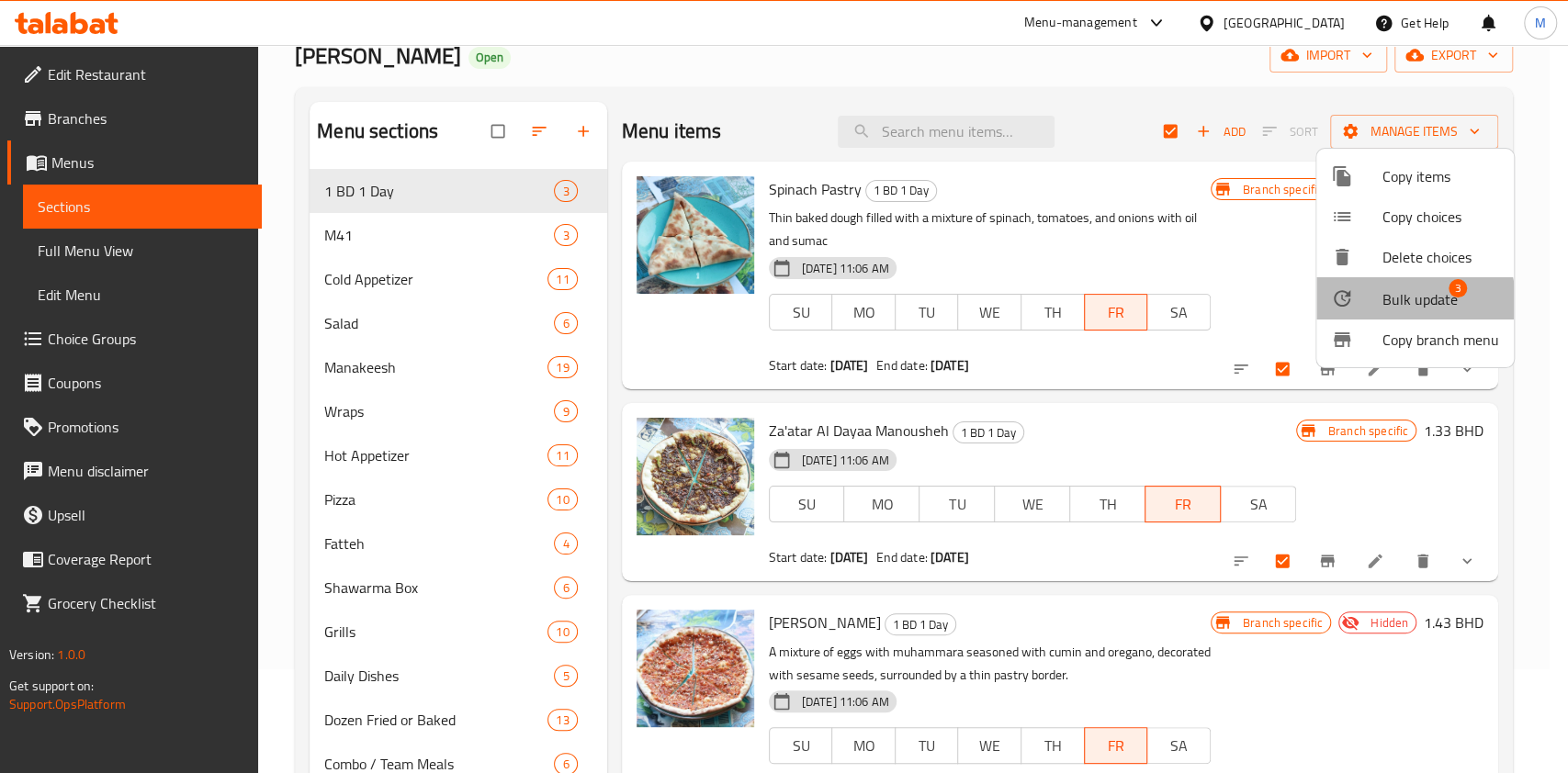
click at [1360, 306] on div at bounding box center [1356, 298] width 51 height 22
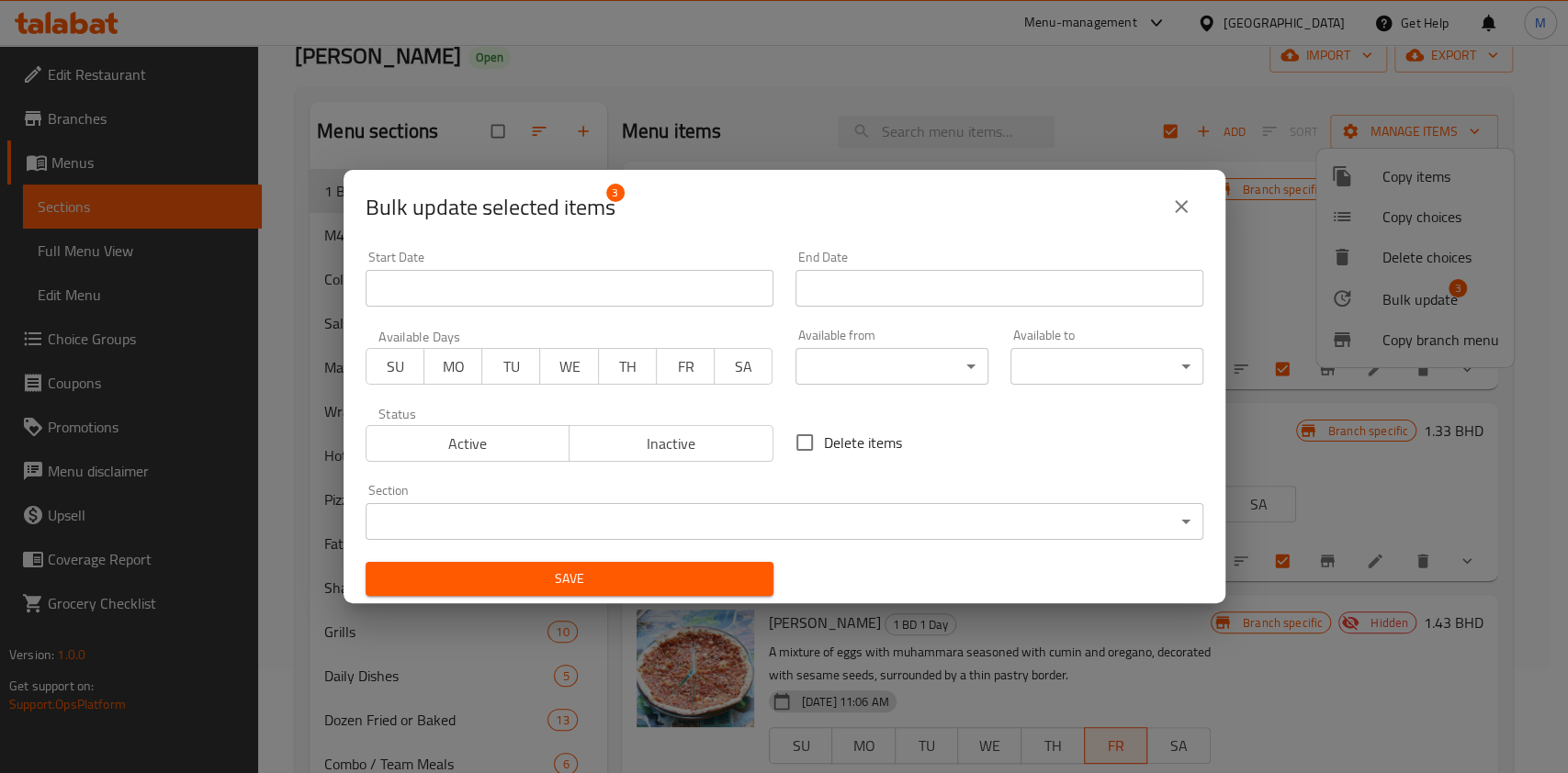
drag, startPoint x: 684, startPoint y: 423, endPoint x: 653, endPoint y: 453, distance: 43.1
click at [653, 453] on div "Active Inactive" at bounding box center [569, 434] width 408 height 55
click at [653, 453] on span "Inactive" at bounding box center [672, 444] width 189 height 27
click at [624, 587] on span "Save" at bounding box center [569, 579] width 379 height 23
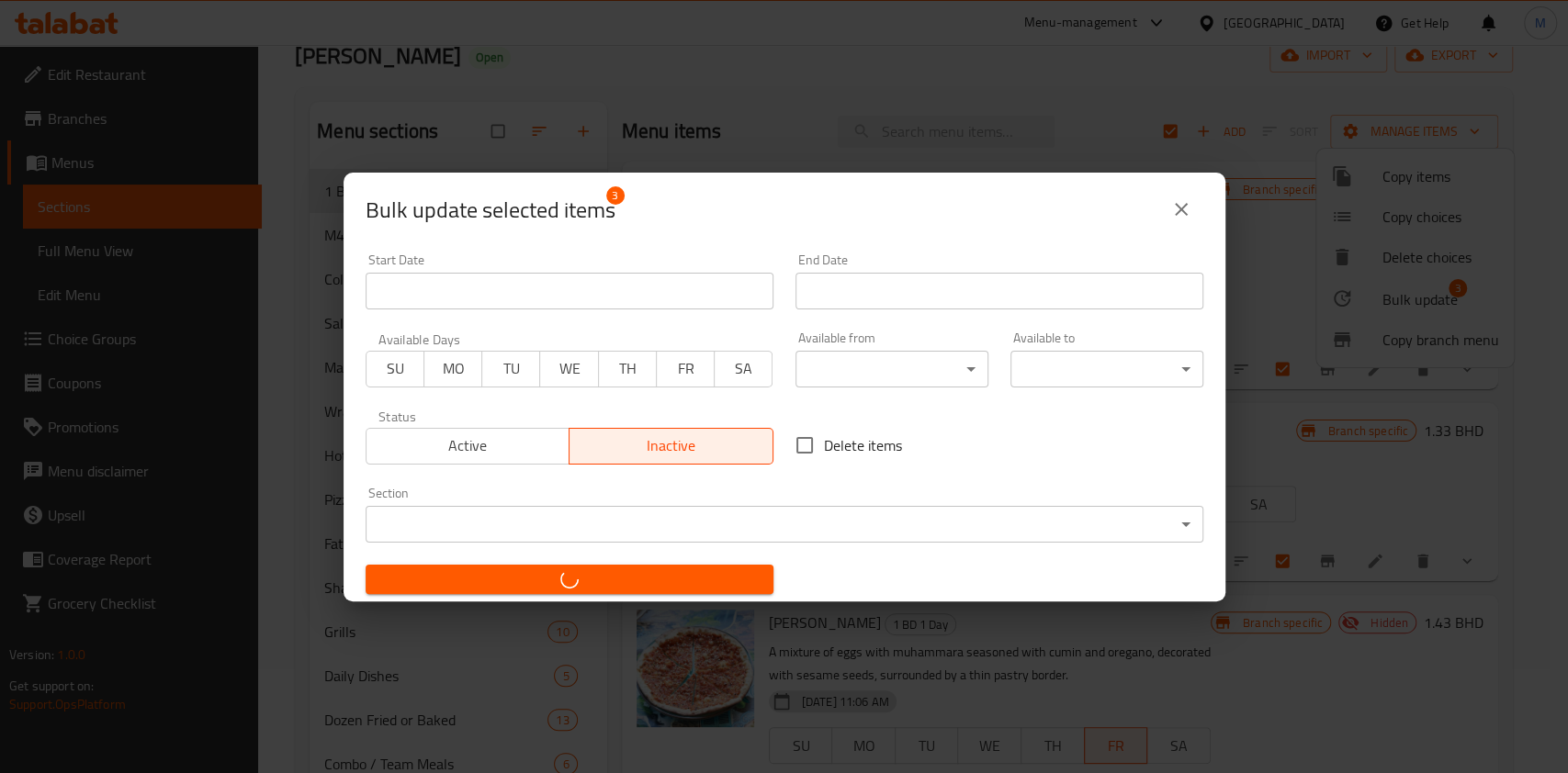
checkbox input "false"
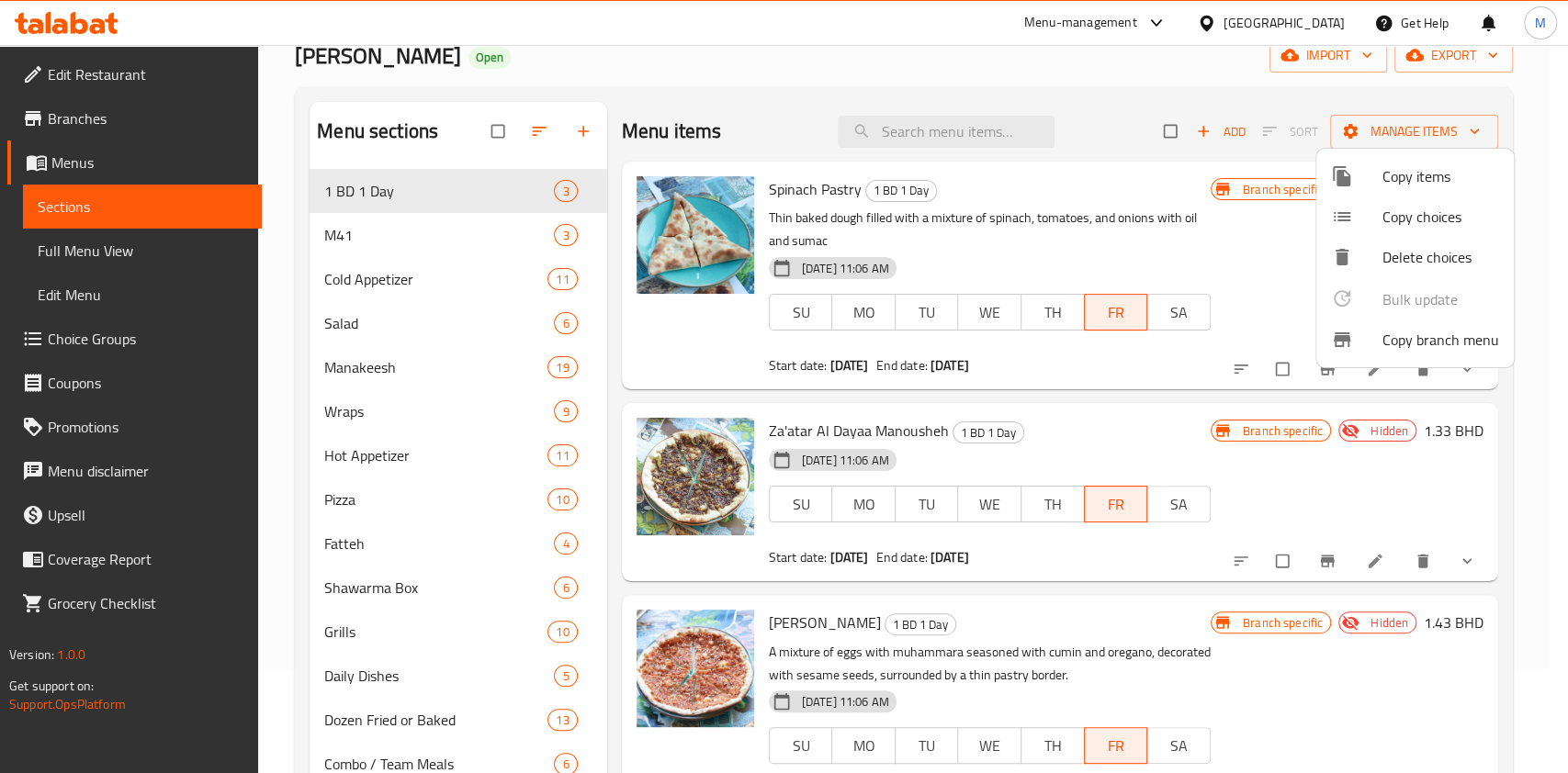
click at [1129, 301] on div at bounding box center [784, 386] width 1568 height 773
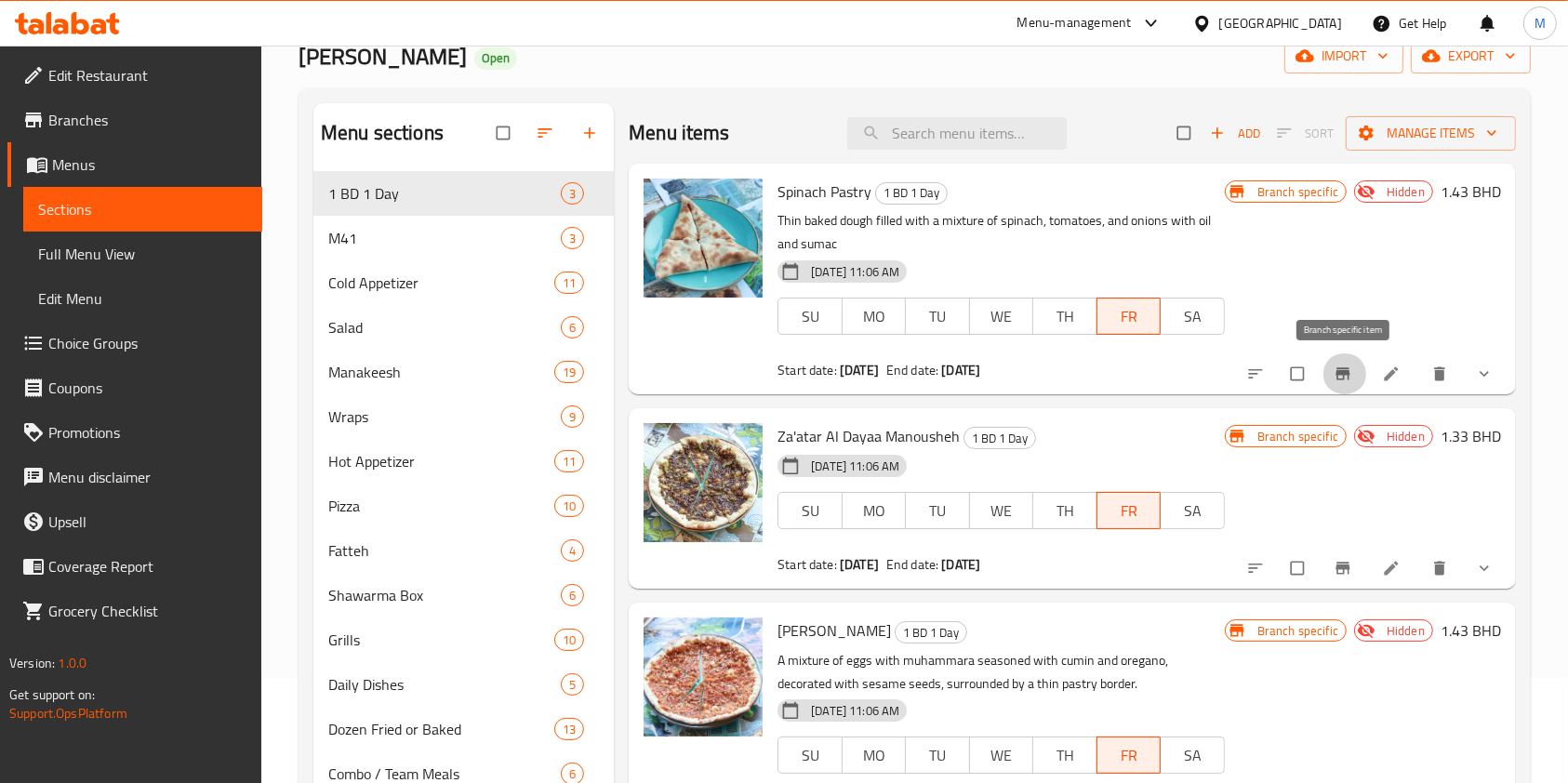
click at [1340, 370] on icon "Branch-specific-item" at bounding box center [1343, 374] width 14 height 12
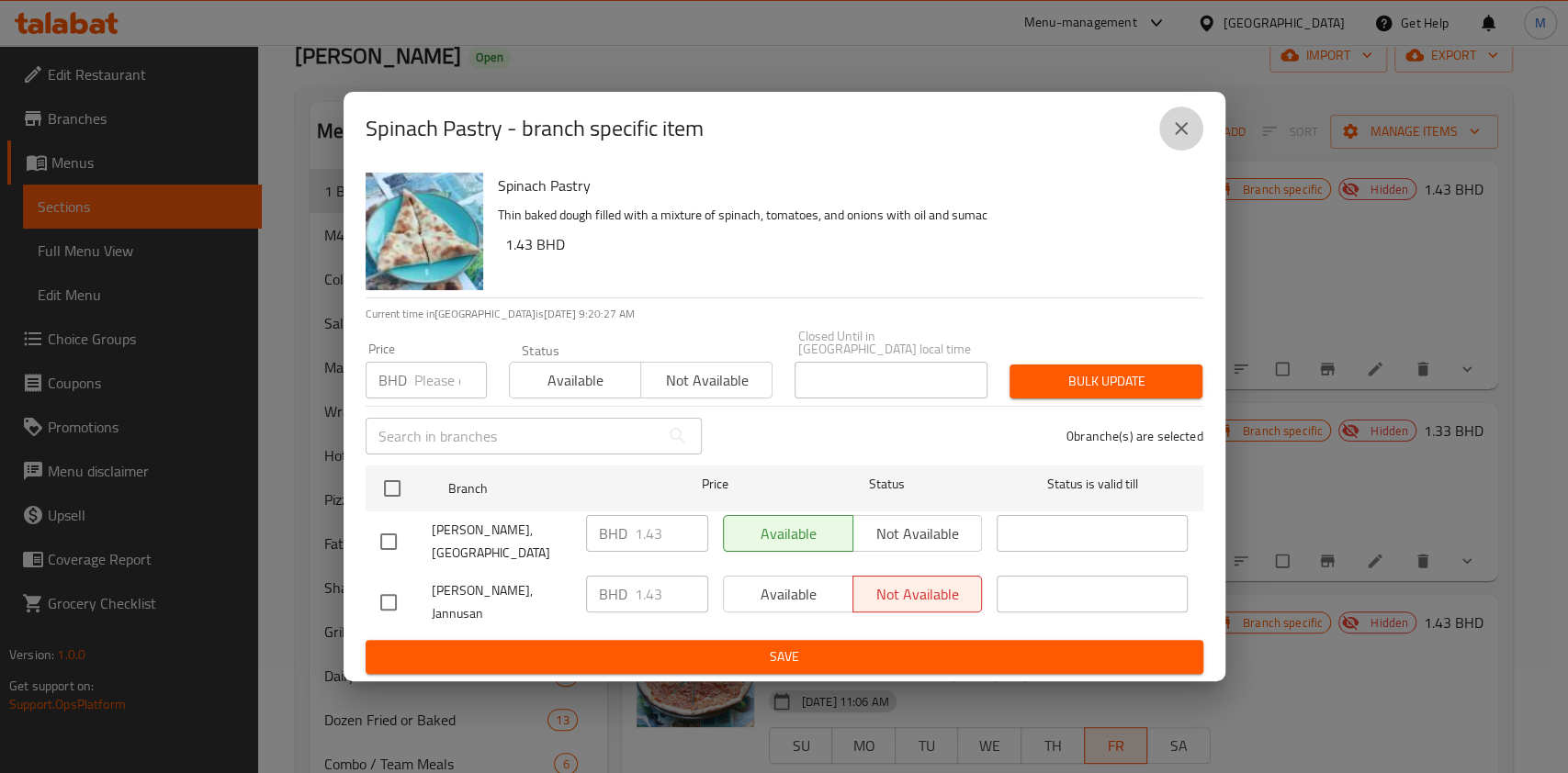
click at [1193, 143] on button "close" at bounding box center [1181, 129] width 44 height 44
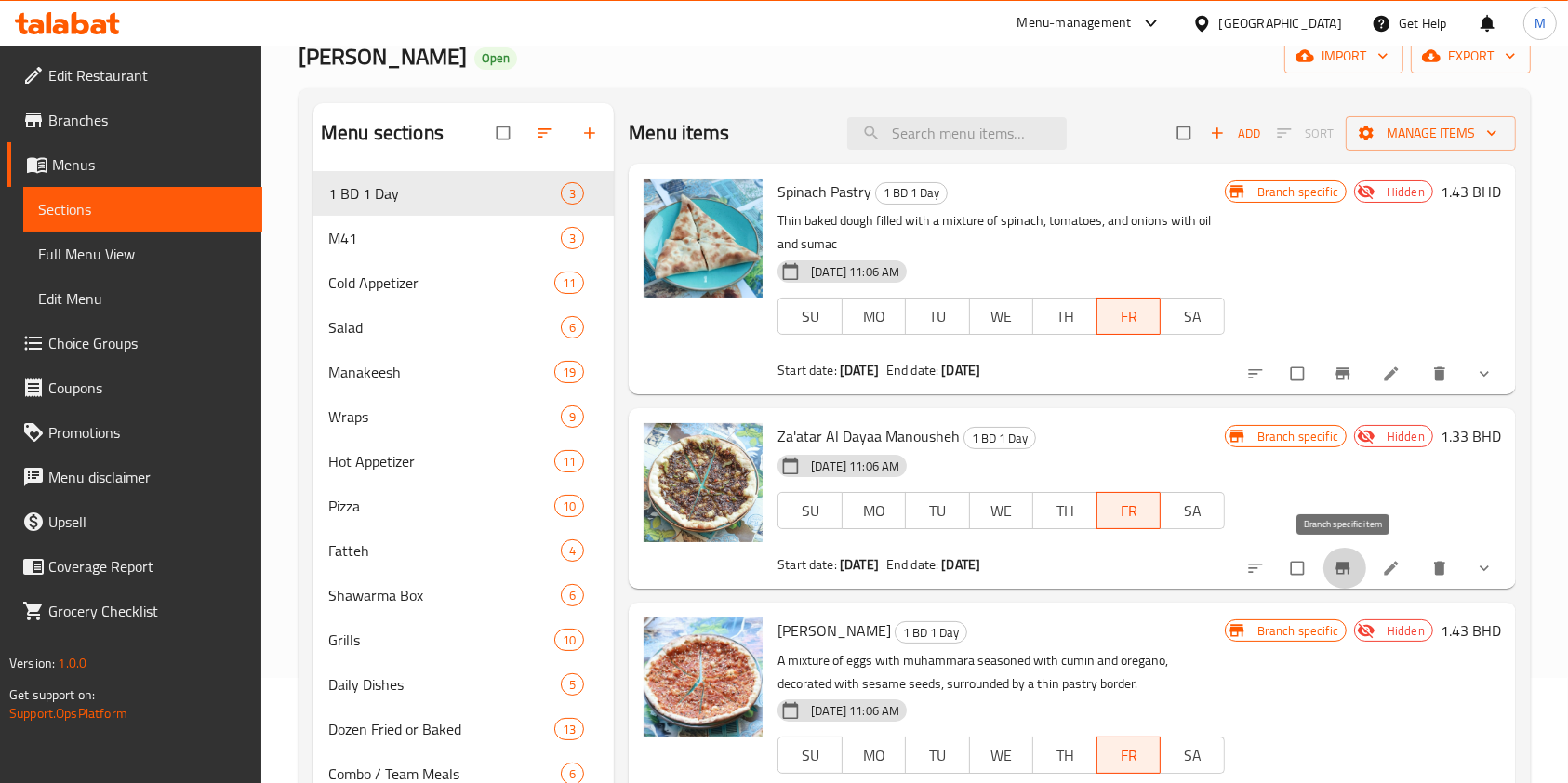
click at [1357, 566] on button "Branch-specific-item" at bounding box center [1345, 569] width 45 height 41
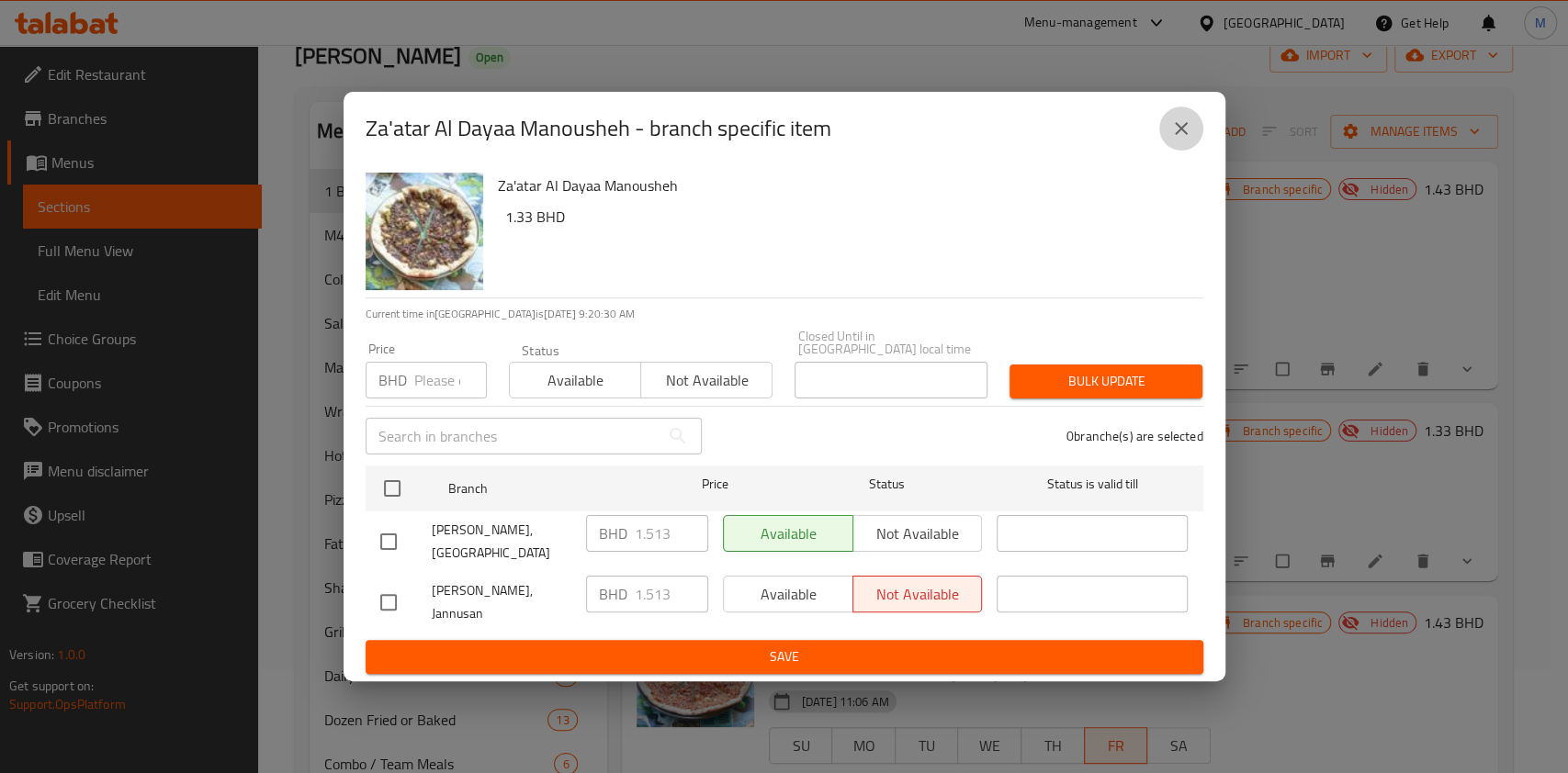
click at [1173, 121] on button "close" at bounding box center [1181, 129] width 44 height 44
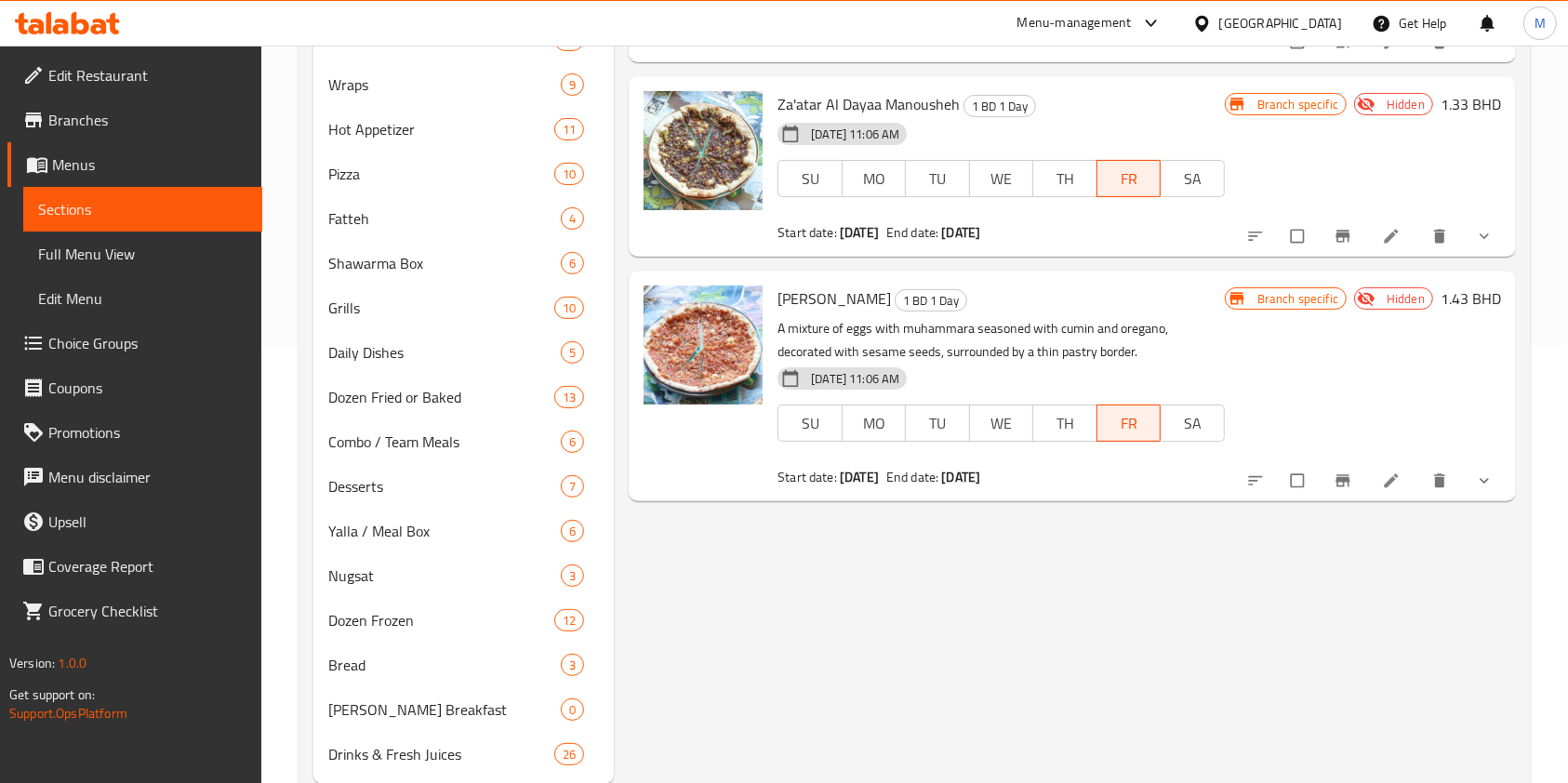
scroll to position [490, 0]
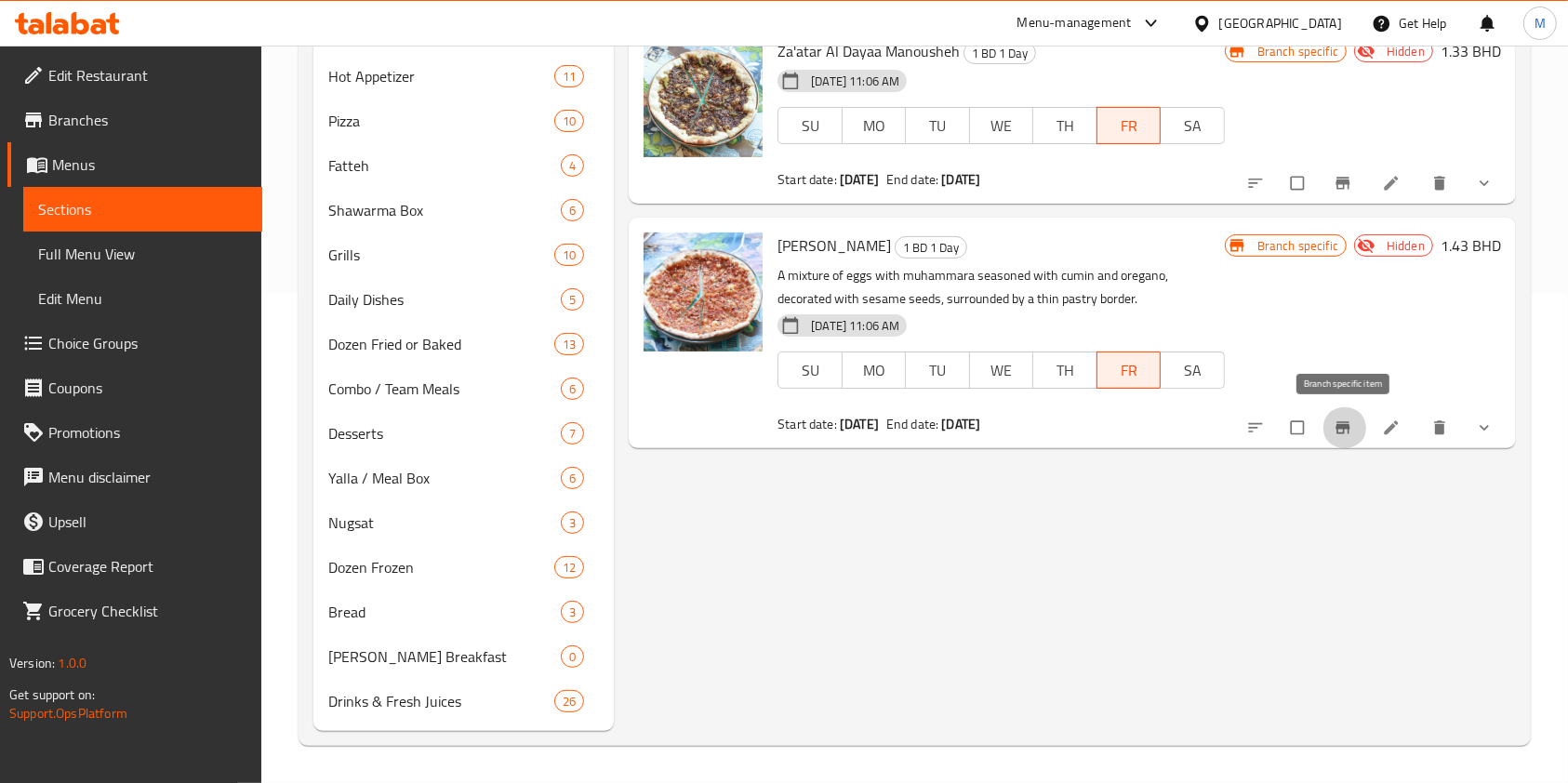
click at [1355, 443] on button "Branch-specific-item" at bounding box center [1345, 428] width 45 height 41
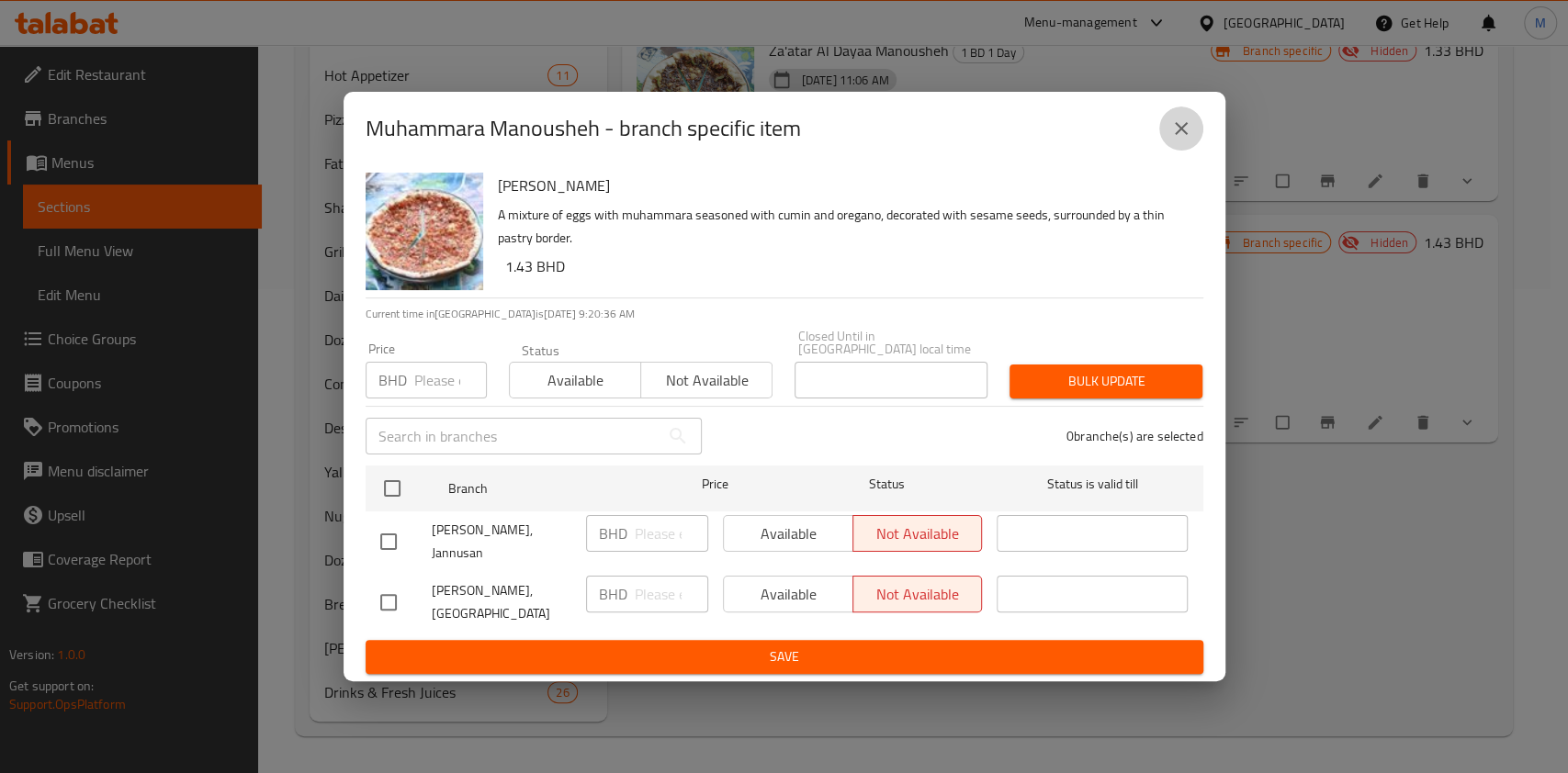
click at [1191, 135] on icon "close" at bounding box center [1181, 129] width 22 height 22
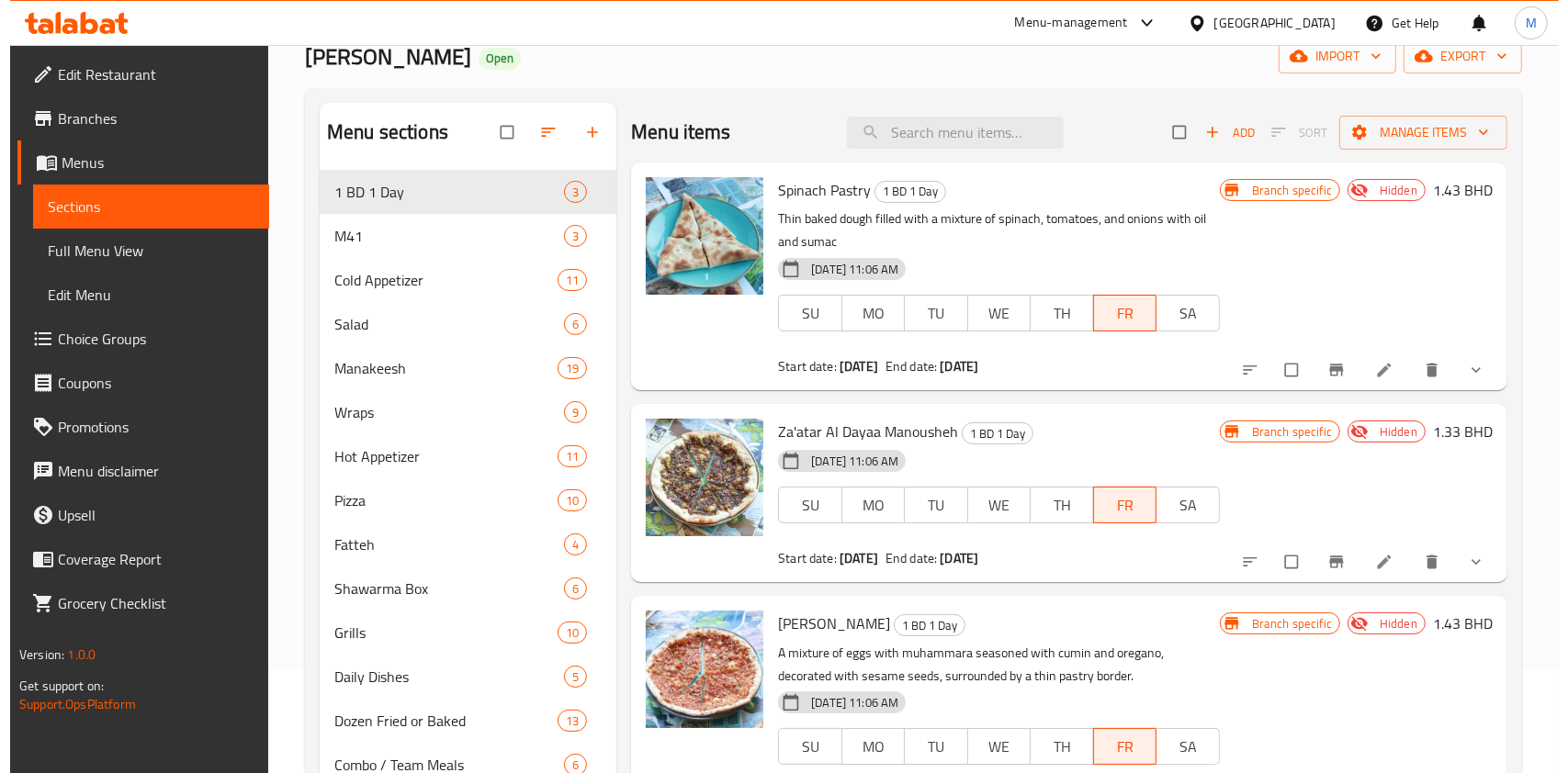
scroll to position [59, 0]
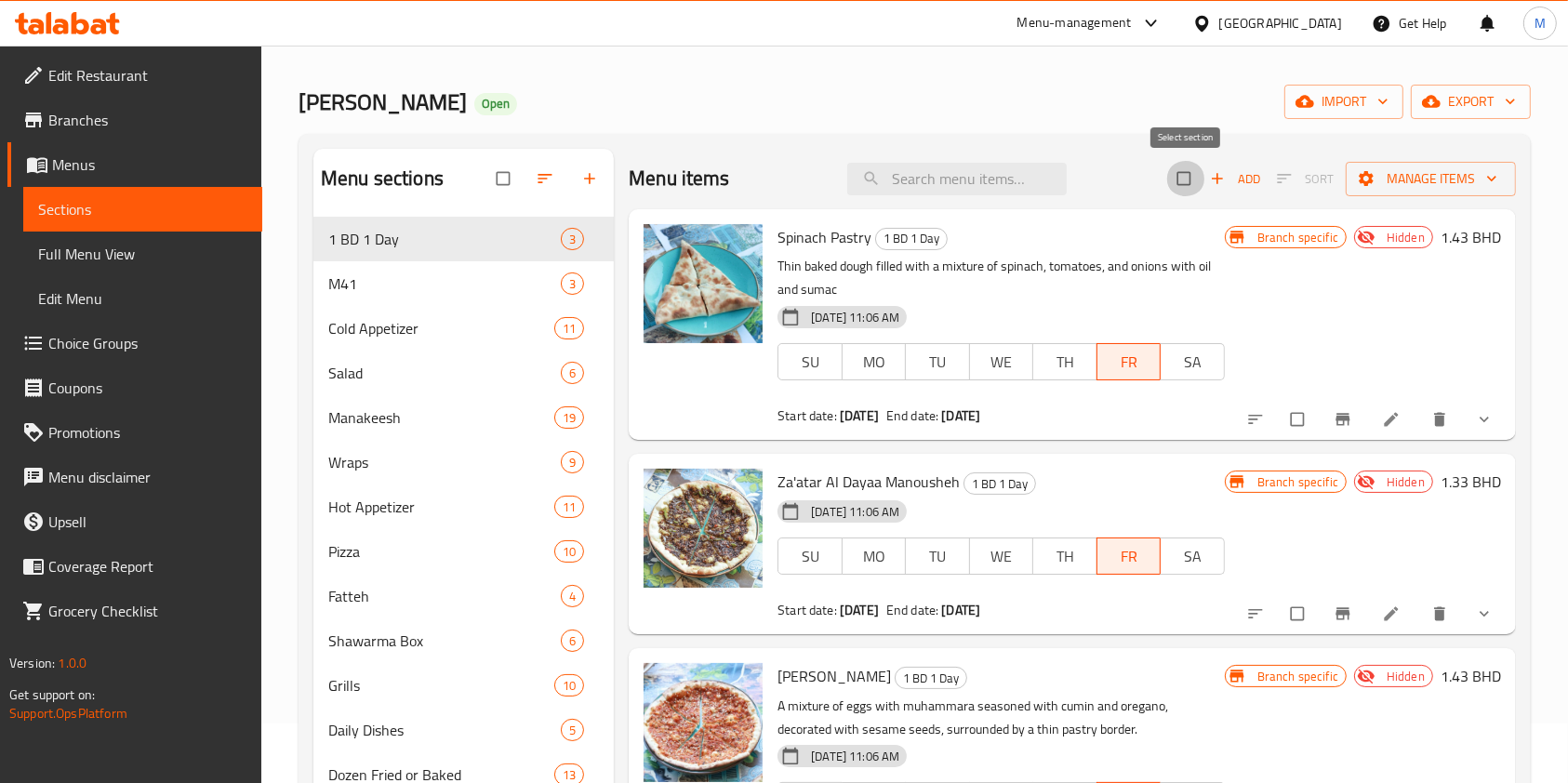
click at [1183, 179] on input "checkbox" at bounding box center [1186, 178] width 39 height 35
checkbox input "true"
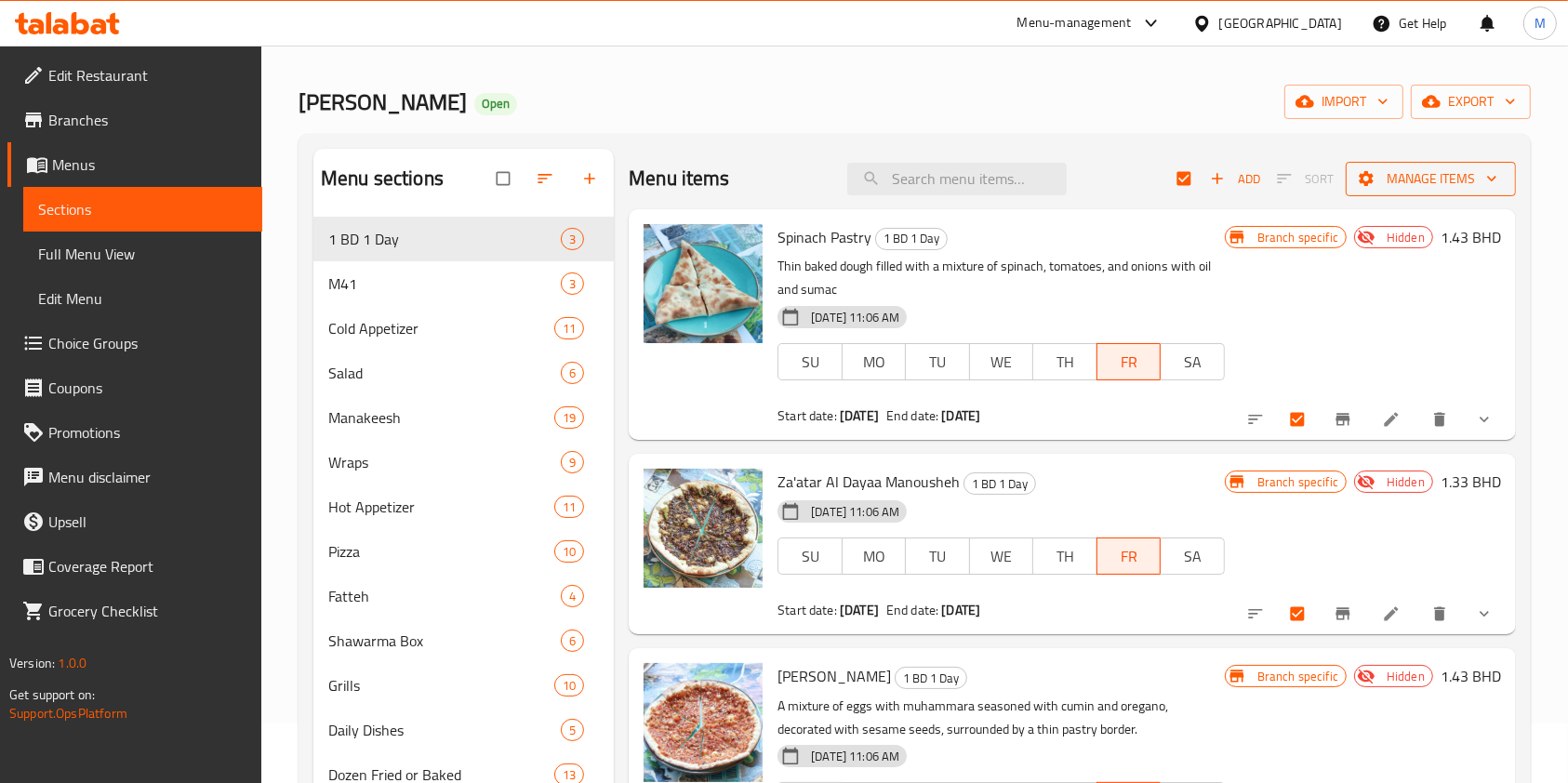
click at [1410, 177] on span "Manage items" at bounding box center [1431, 179] width 141 height 23
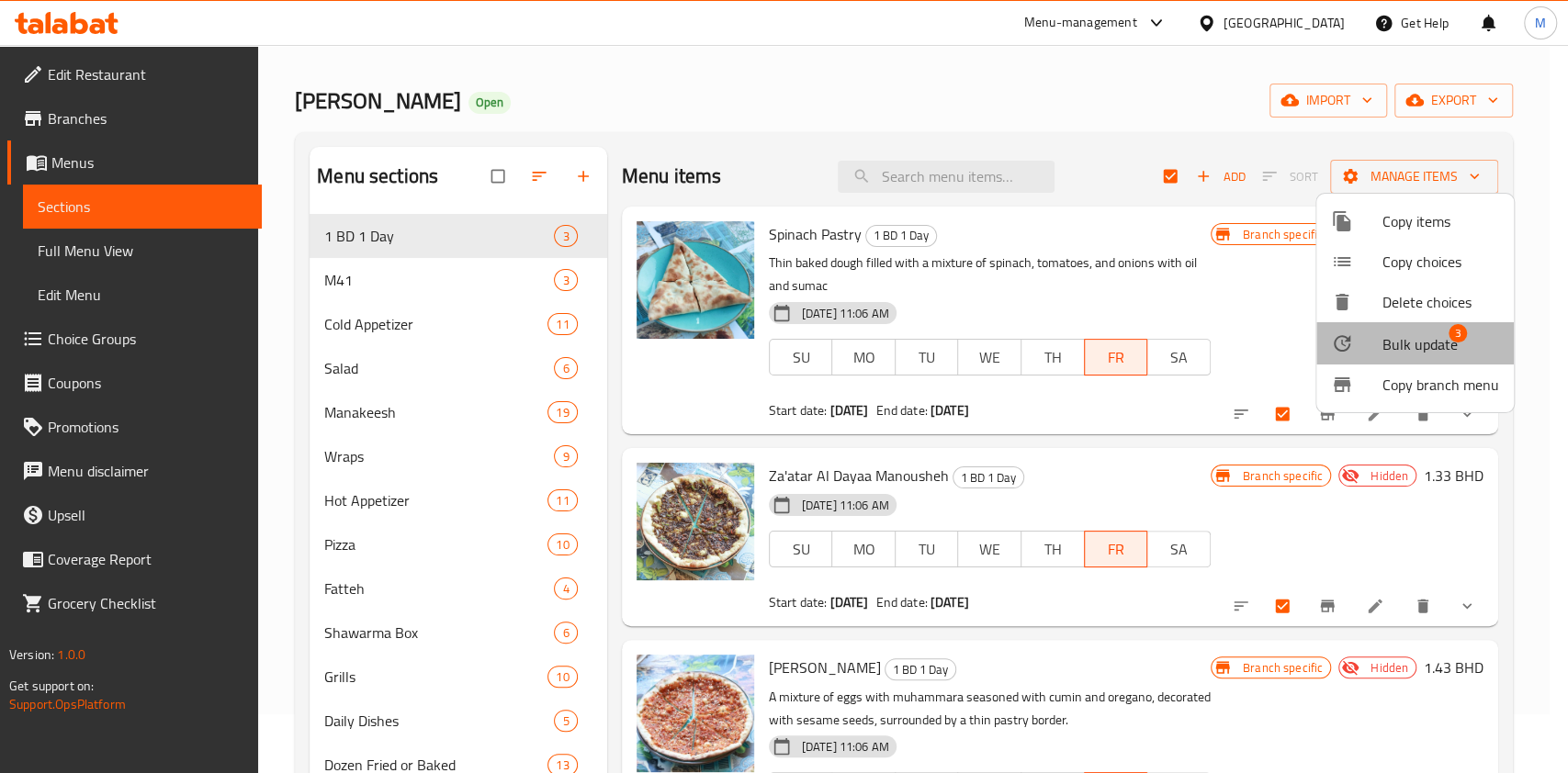
click at [1431, 333] on span "Bulk update" at bounding box center [1420, 344] width 75 height 22
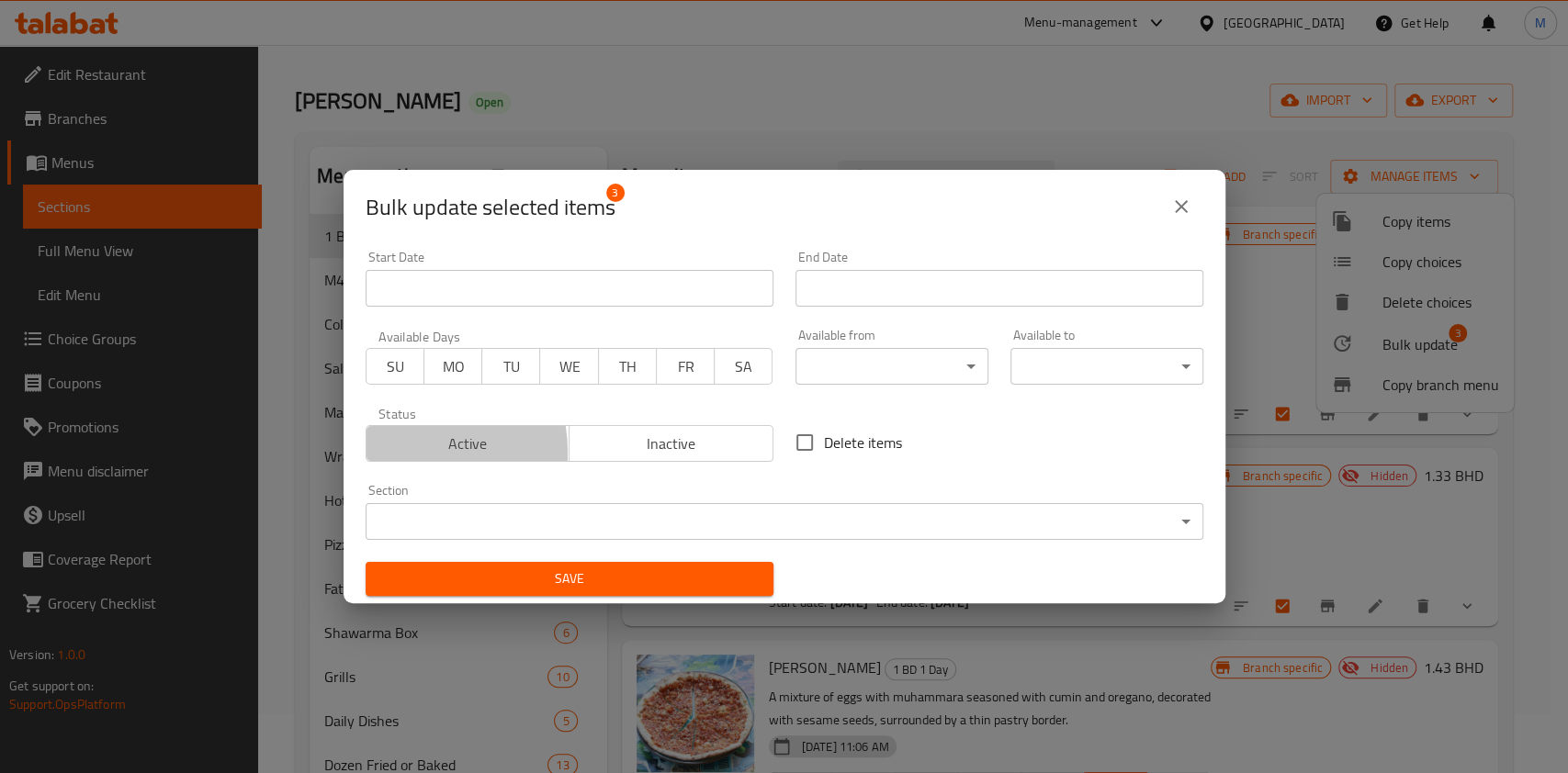
click at [410, 452] on span "Active" at bounding box center [469, 444] width 189 height 27
click at [678, 368] on span "FR" at bounding box center [685, 367] width 44 height 27
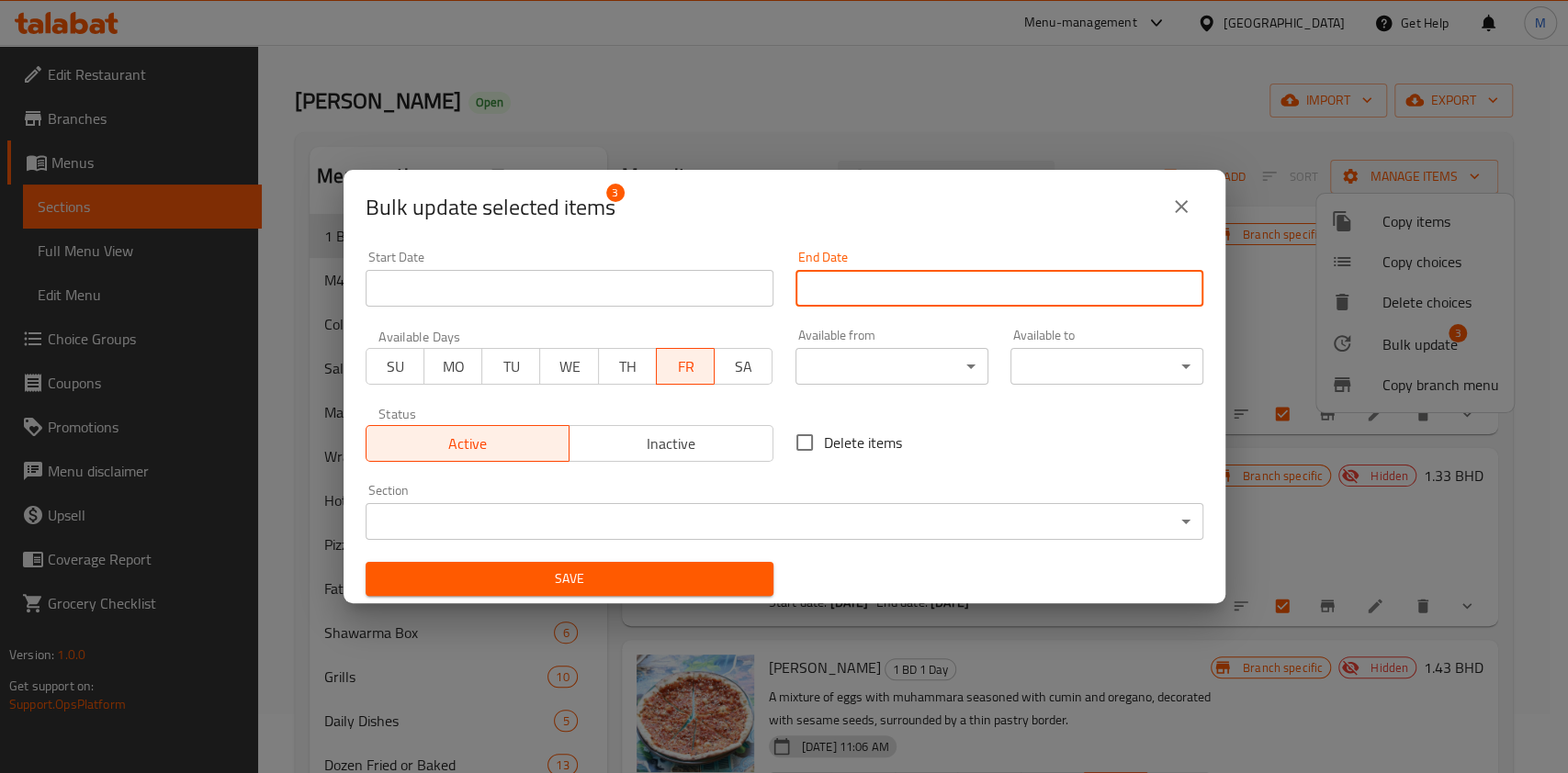
click at [887, 282] on input "Start Date" at bounding box center [1000, 288] width 408 height 37
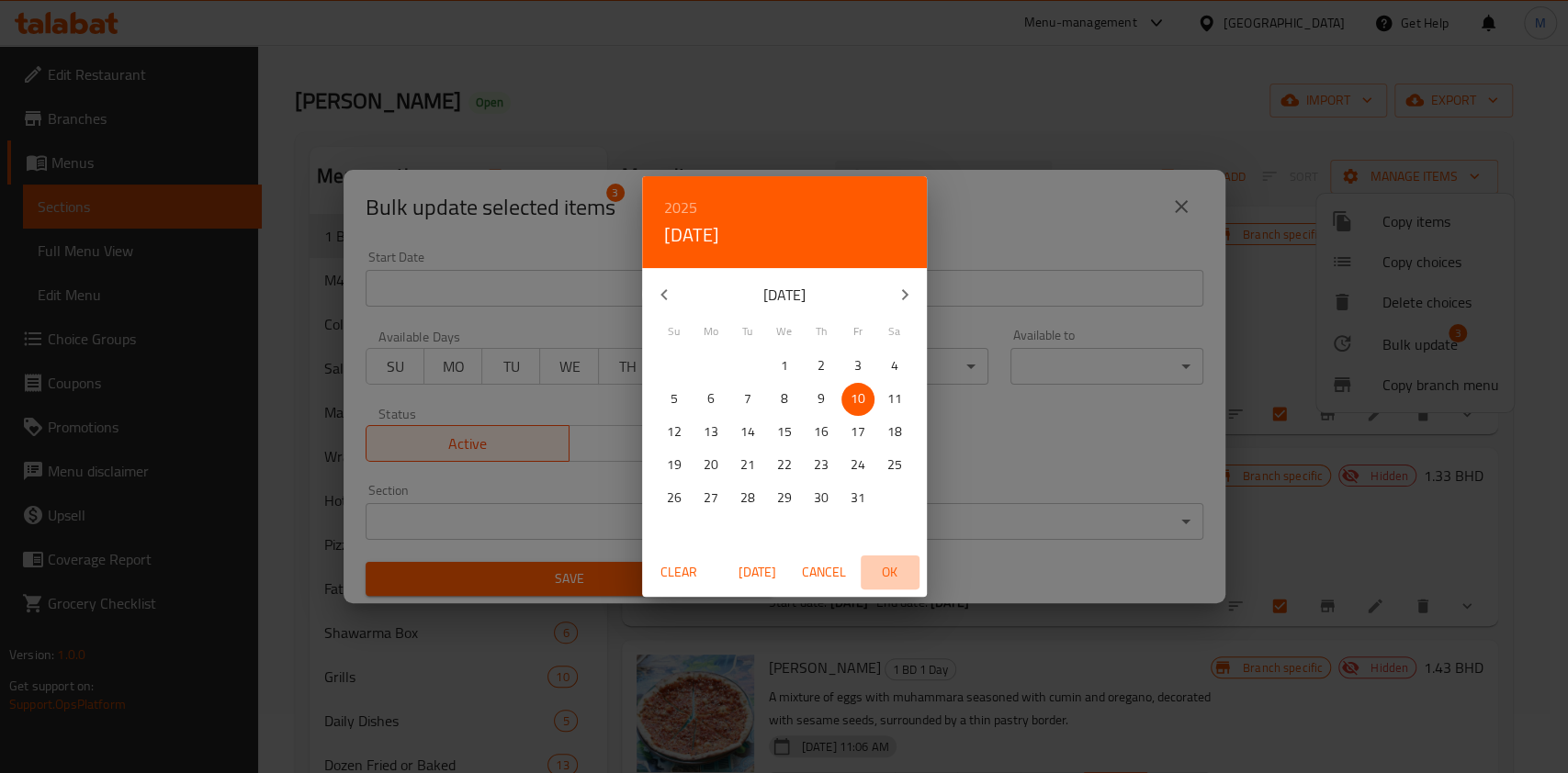
click at [886, 563] on span "OK" at bounding box center [890, 573] width 44 height 23
type input "[DATE]"
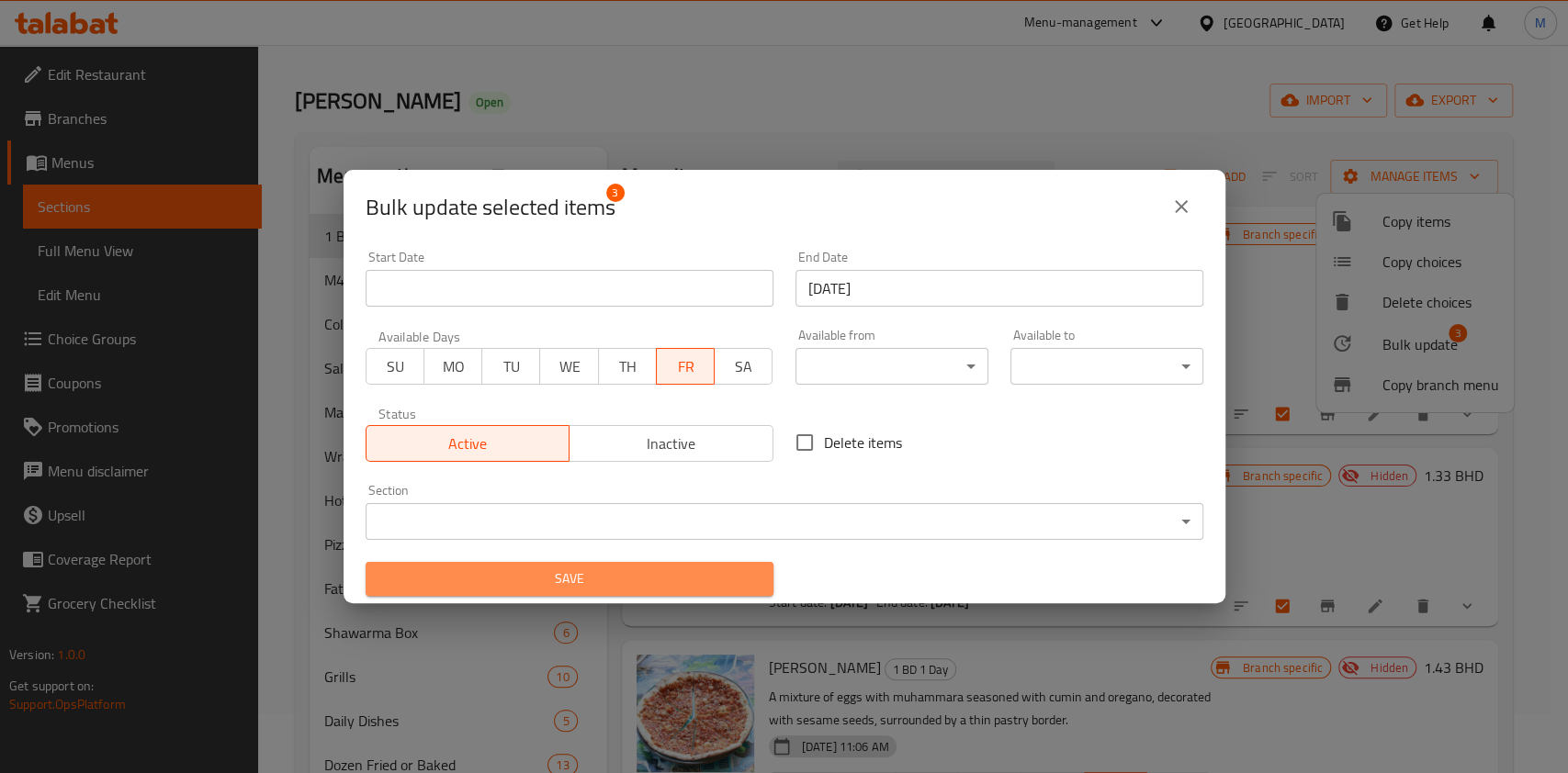
click at [699, 568] on span "Save" at bounding box center [569, 579] width 379 height 23
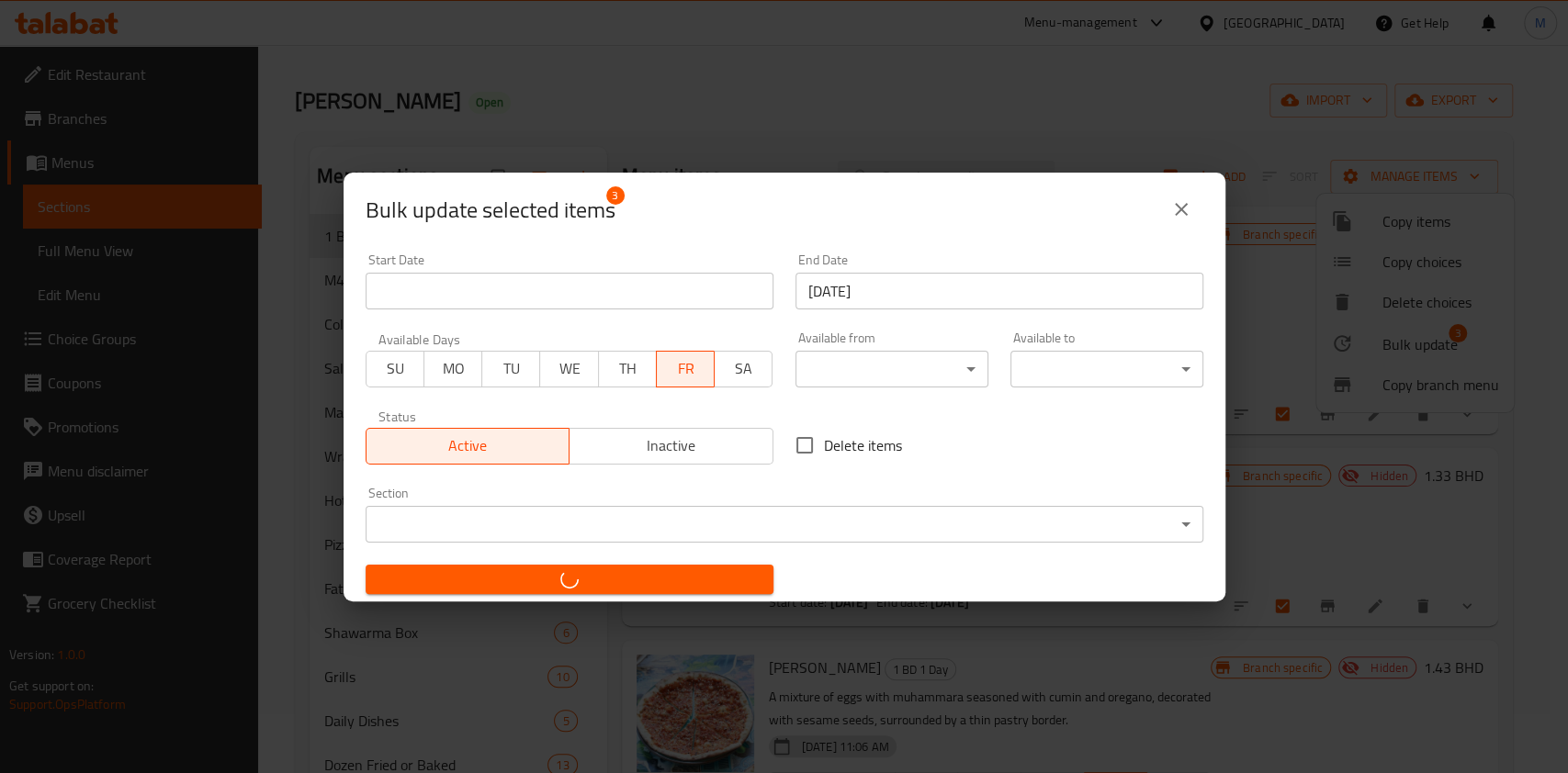
checkbox input "false"
